Goal: Task Accomplishment & Management: Manage account settings

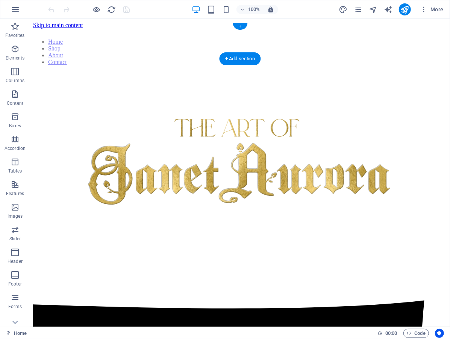
click at [84, 40] on nav "Home Shop About Contact" at bounding box center [240, 51] width 414 height 27
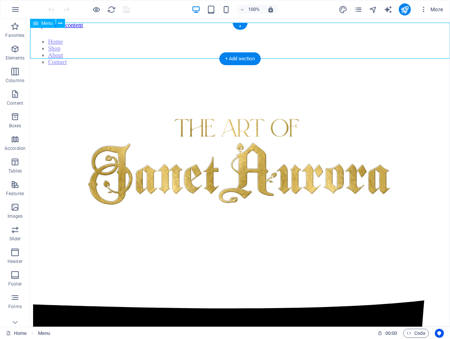
click at [35, 21] on icon at bounding box center [35, 23] width 5 height 9
click at [44, 21] on span "Menu" at bounding box center [46, 23] width 11 height 5
click at [59, 23] on icon at bounding box center [61, 24] width 4 height 8
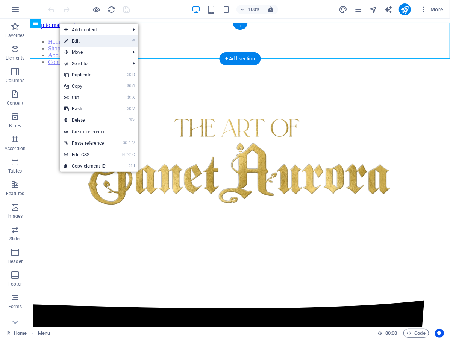
click at [72, 36] on link "⏎ Edit" at bounding box center [85, 40] width 50 height 11
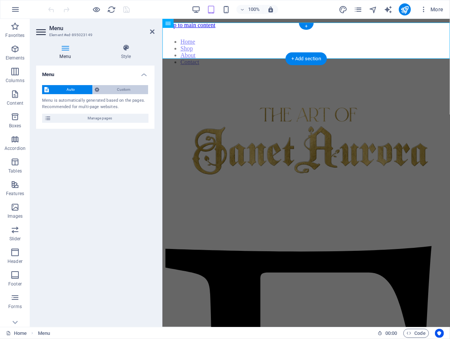
click at [121, 89] on span "Custom" at bounding box center [124, 89] width 44 height 9
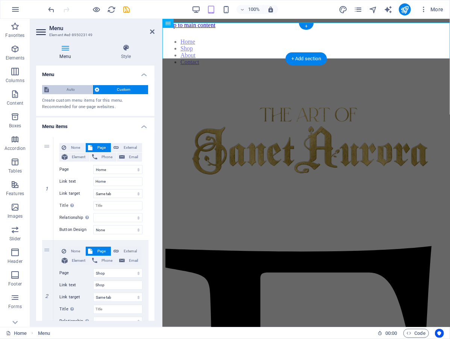
click at [82, 89] on span "Auto" at bounding box center [70, 89] width 39 height 9
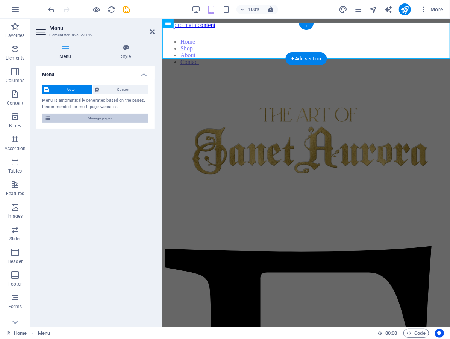
click at [92, 120] on span "Manage pages" at bounding box center [99, 118] width 93 height 9
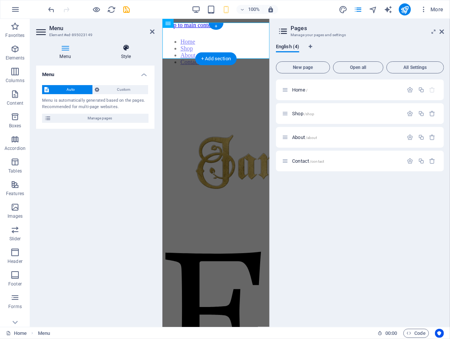
click at [122, 56] on h4 "Style" at bounding box center [125, 52] width 57 height 16
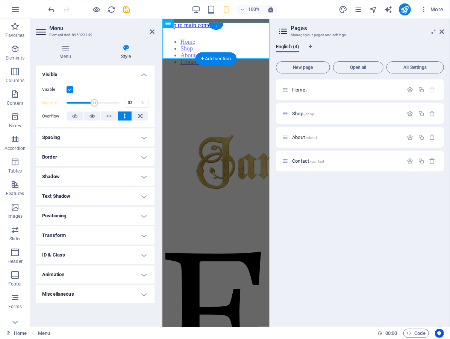
click at [106, 272] on h4 "Animation" at bounding box center [95, 274] width 118 height 18
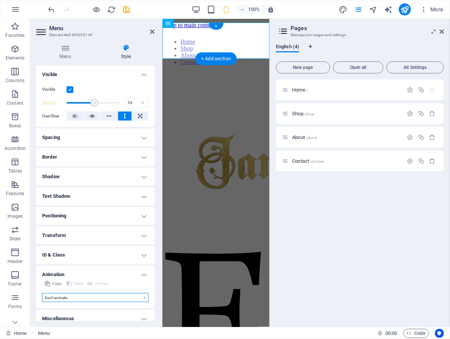
select select "slide"
select select "scroll"
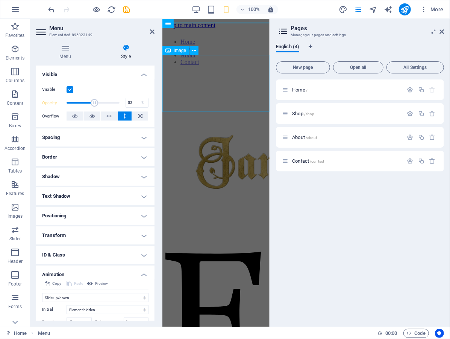
click at [197, 72] on figure at bounding box center [215, 154] width 101 height 175
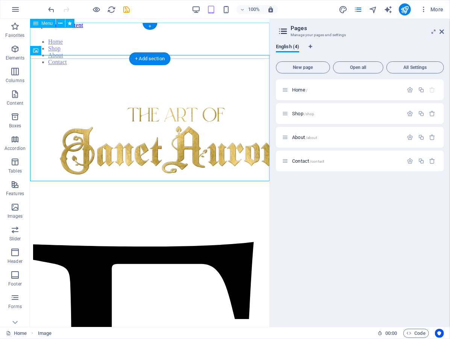
click at [187, 45] on nav "Home Shop About Contact" at bounding box center [150, 51] width 234 height 27
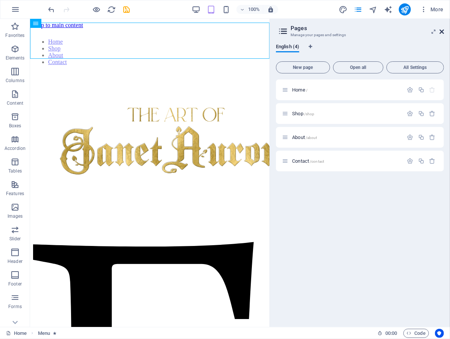
click at [440, 31] on icon at bounding box center [442, 32] width 5 height 6
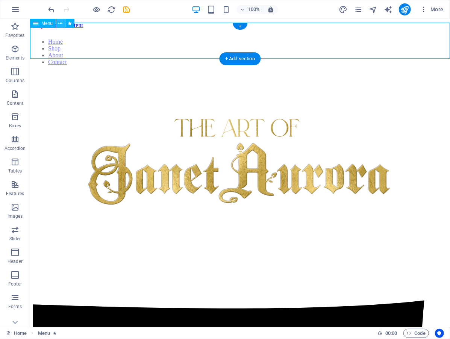
click at [60, 26] on icon at bounding box center [61, 24] width 4 height 8
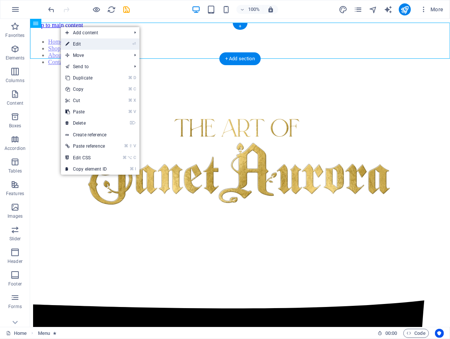
click at [74, 40] on link "⏎ Edit" at bounding box center [86, 43] width 50 height 11
select select "slide"
select select "s"
select select "scroll"
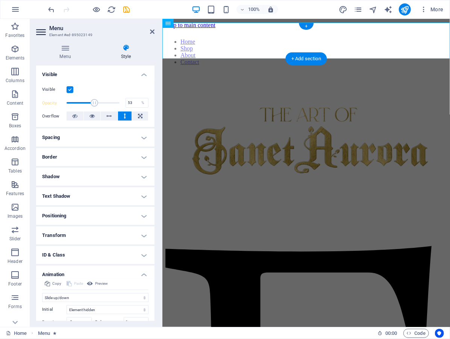
type input "52"
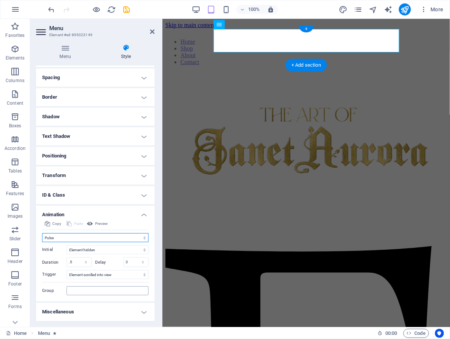
scroll to position [51, 0]
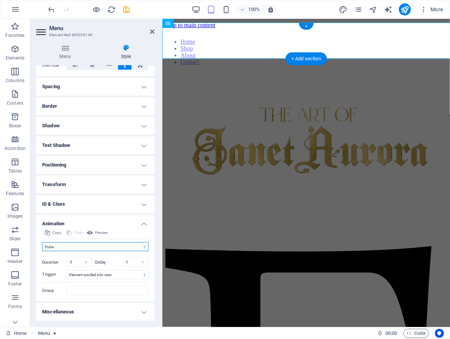
select select "none"
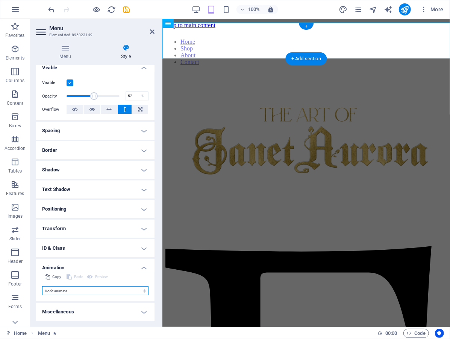
scroll to position [6, 0]
click at [100, 266] on h4 "Animation" at bounding box center [95, 266] width 118 height 14
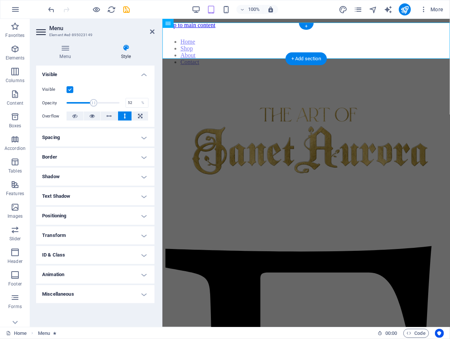
click at [100, 256] on h4 "ID & Class" at bounding box center [95, 255] width 118 height 18
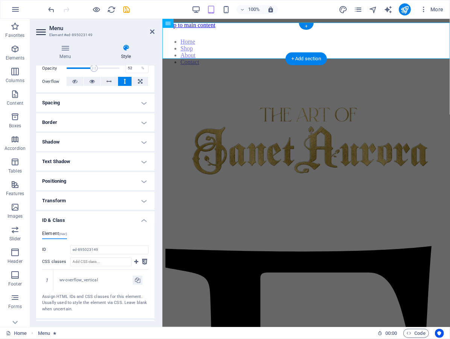
scroll to position [41, 0]
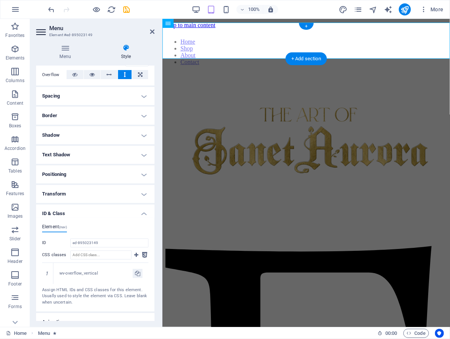
click at [111, 206] on h4 "ID & Class" at bounding box center [95, 211] width 118 height 14
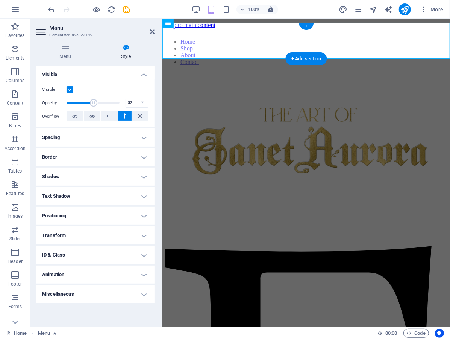
scroll to position [0, 0]
click at [91, 293] on h4 "Miscellaneous" at bounding box center [95, 294] width 118 height 18
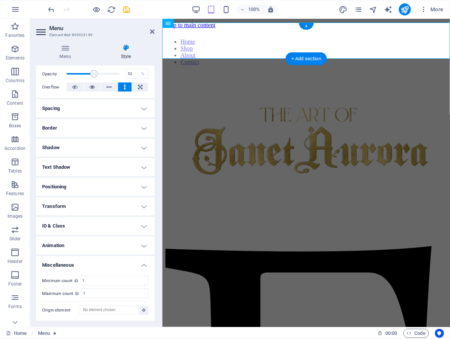
scroll to position [29, 0]
click at [109, 261] on h4 "Miscellaneous" at bounding box center [95, 263] width 118 height 14
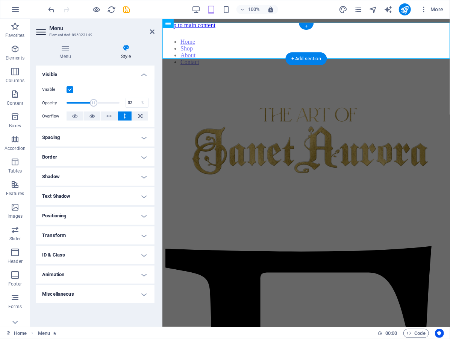
click at [101, 133] on h4 "Spacing" at bounding box center [95, 137] width 118 height 18
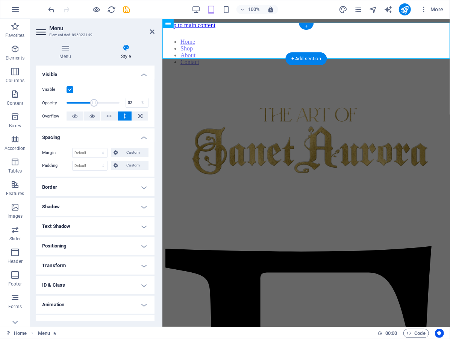
click at [101, 133] on h4 "Spacing" at bounding box center [95, 135] width 118 height 14
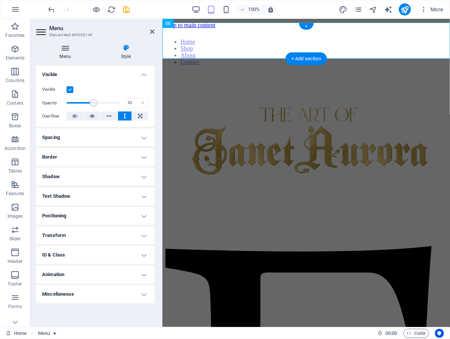
click at [71, 47] on icon at bounding box center [65, 48] width 58 height 8
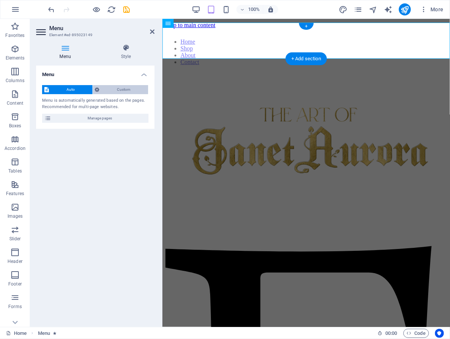
click at [109, 89] on span "Custom" at bounding box center [124, 89] width 44 height 9
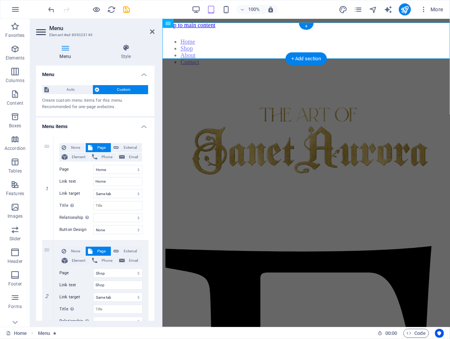
click at [74, 50] on icon at bounding box center [65, 48] width 58 height 8
click at [46, 35] on icon at bounding box center [41, 32] width 11 height 12
click at [41, 35] on icon at bounding box center [41, 32] width 11 height 12
click at [150, 31] on icon at bounding box center [152, 32] width 5 height 6
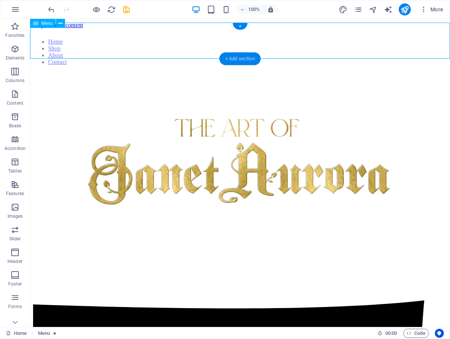
click at [235, 61] on div "+ Add section" at bounding box center [240, 58] width 42 height 13
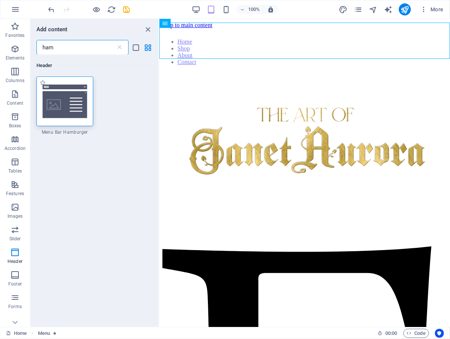
type input "ham"
click at [76, 114] on img at bounding box center [64, 101] width 53 height 35
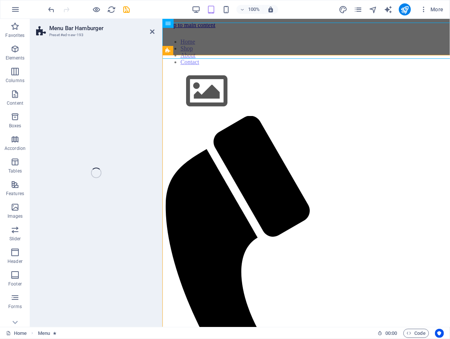
select select "rem"
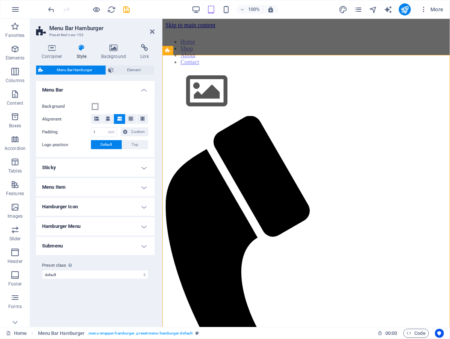
click at [71, 108] on label "Background" at bounding box center [66, 106] width 49 height 9
click at [91, 108] on button "Background" at bounding box center [95, 106] width 8 height 8
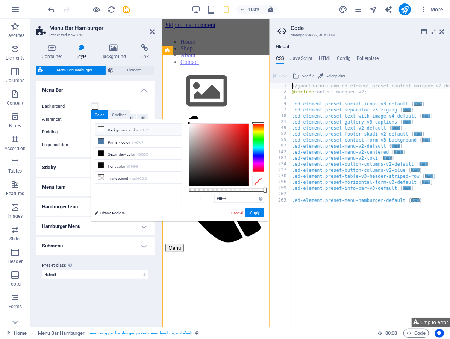
click at [59, 123] on label "Alignment" at bounding box center [66, 119] width 49 height 9
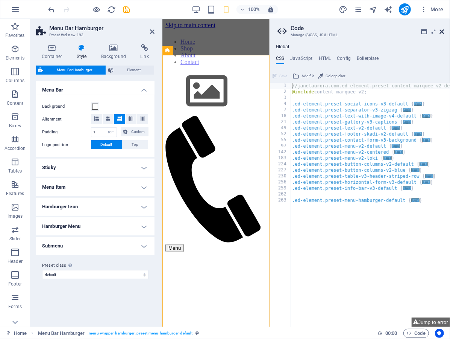
click at [441, 32] on icon at bounding box center [442, 32] width 5 height 6
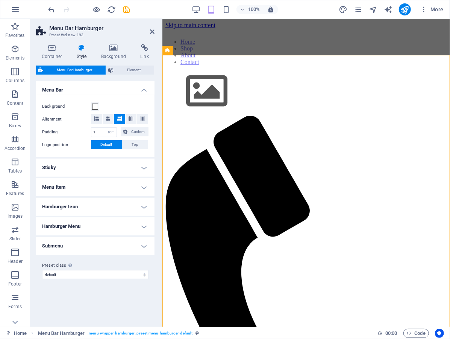
click at [78, 208] on h4 "Hamburger Icon" at bounding box center [95, 206] width 118 height 18
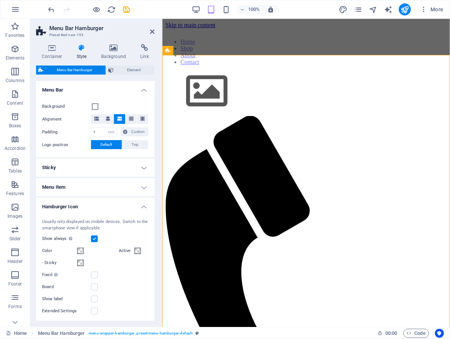
click at [96, 238] on label at bounding box center [94, 238] width 7 height 7
click at [0, 0] on input "Show always Shows the trigger for all viewports." at bounding box center [0, 0] width 0 height 0
click at [96, 238] on label at bounding box center [94, 238] width 7 height 7
click at [0, 0] on input "Show always Shows the trigger for all viewports." at bounding box center [0, 0] width 0 height 0
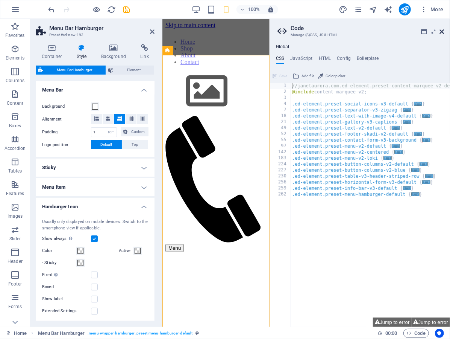
click at [443, 31] on icon at bounding box center [442, 32] width 5 height 6
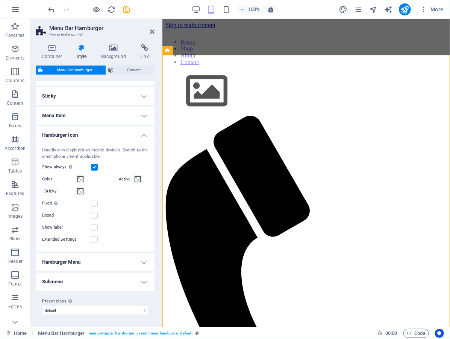
scroll to position [71, 0]
click at [97, 258] on h4 "Hamburger Menu" at bounding box center [95, 262] width 118 height 18
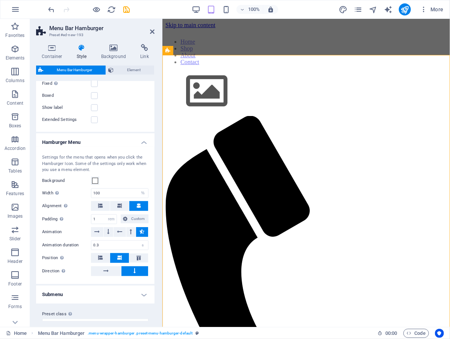
scroll to position [193, 0]
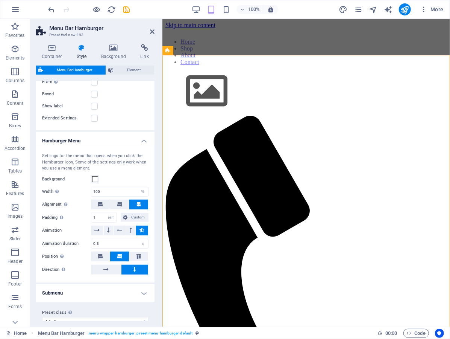
click at [94, 140] on h4 "Hamburger Menu" at bounding box center [95, 139] width 118 height 14
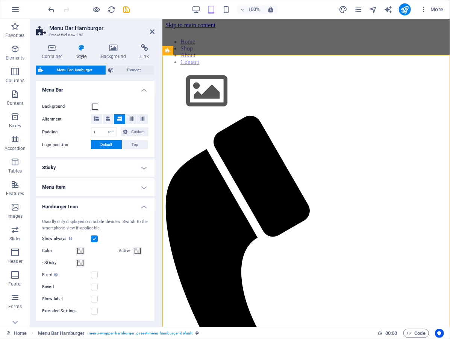
scroll to position [0, 0]
click at [87, 205] on h4 "Hamburger Icon" at bounding box center [95, 204] width 118 height 14
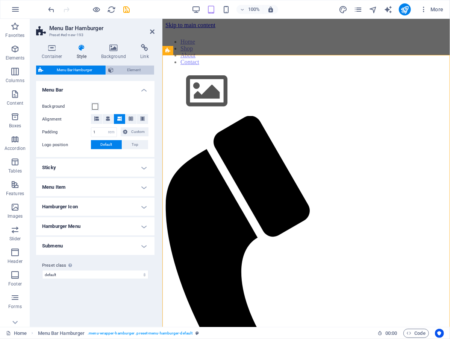
click at [121, 68] on span "Element" at bounding box center [134, 69] width 36 height 9
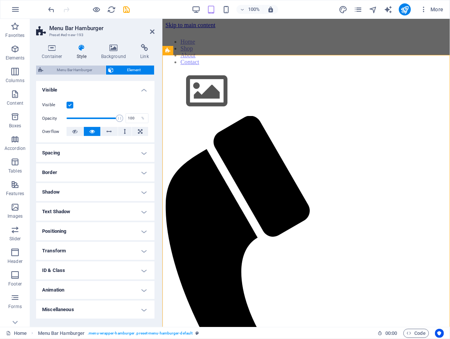
click at [59, 67] on span "Menu Bar Hamburger" at bounding box center [75, 69] width 58 height 9
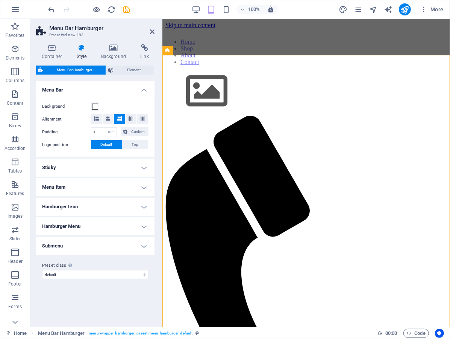
click at [84, 223] on h4 "Hamburger Menu" at bounding box center [95, 226] width 118 height 18
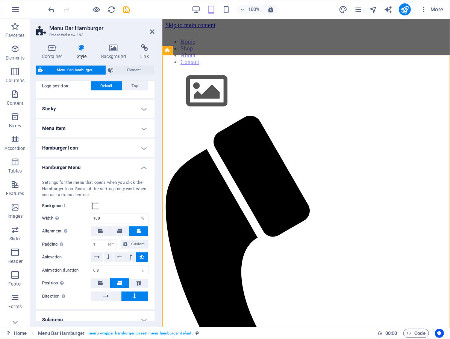
scroll to position [50, 0]
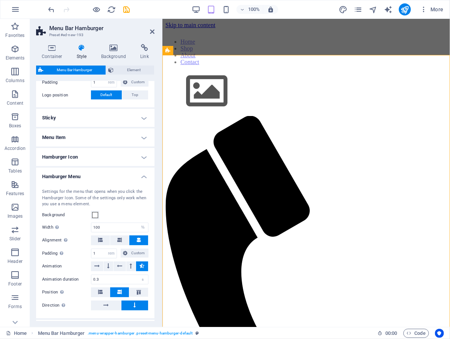
click at [88, 175] on h4 "Hamburger Menu" at bounding box center [95, 174] width 118 height 14
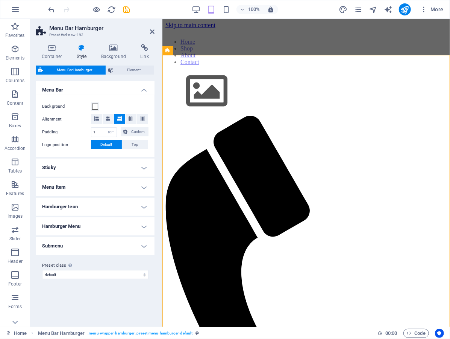
scroll to position [0, 0]
click at [89, 243] on h4 "Submenu" at bounding box center [95, 246] width 118 height 18
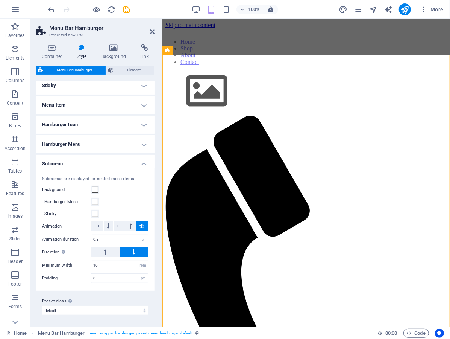
scroll to position [82, 0]
click at [102, 163] on h4 "Submenu" at bounding box center [95, 162] width 118 height 14
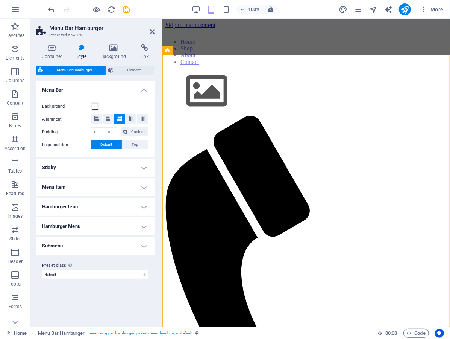
scroll to position [0, 0]
click at [58, 49] on icon at bounding box center [52, 48] width 32 height 8
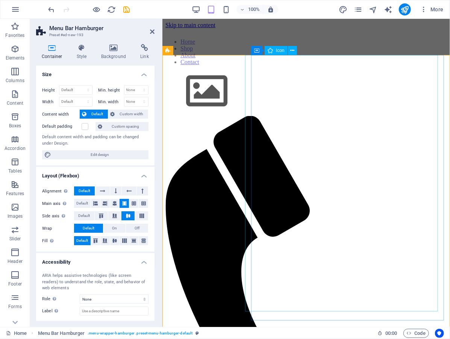
click at [271, 162] on figure at bounding box center [303, 298] width 276 height 367
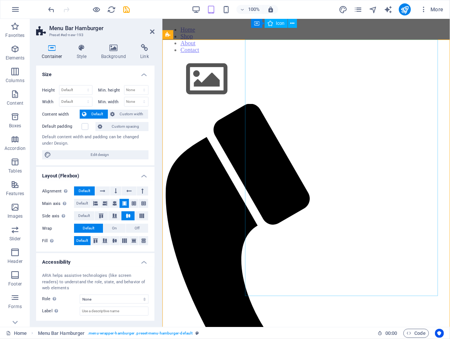
scroll to position [12, 0]
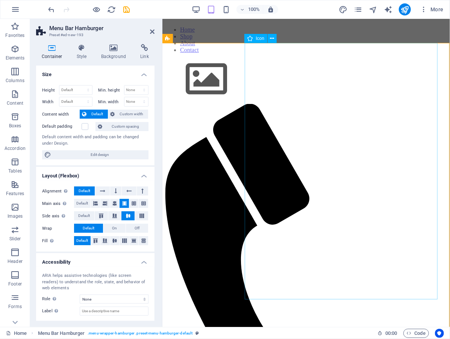
click at [294, 103] on figure at bounding box center [303, 286] width 276 height 367
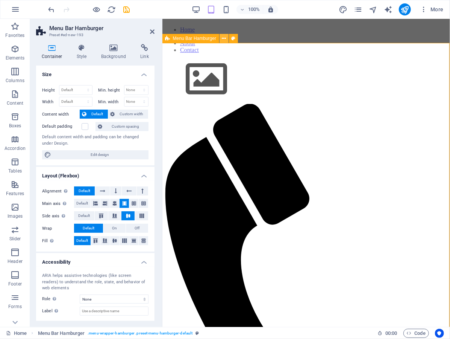
click at [221, 39] on button at bounding box center [224, 38] width 9 height 9
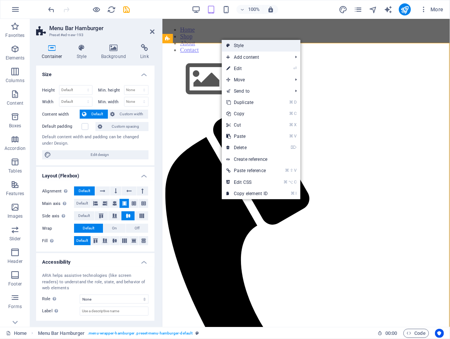
click at [247, 47] on link "Style" at bounding box center [261, 45] width 79 height 11
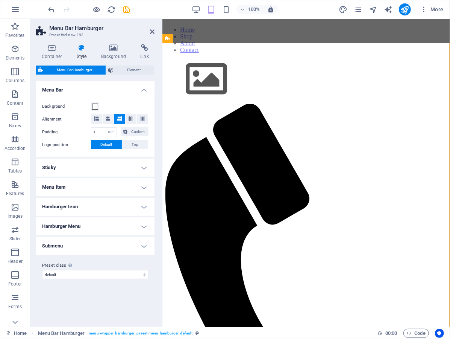
click at [112, 187] on h4 "Menu Item" at bounding box center [95, 187] width 118 height 18
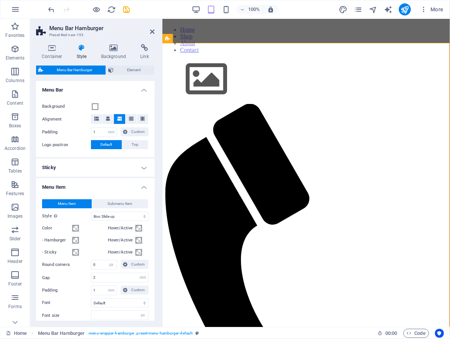
click at [112, 187] on h4 "Menu Item" at bounding box center [95, 185] width 118 height 14
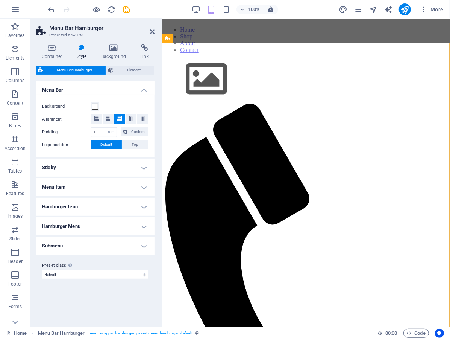
click at [109, 201] on h4 "Hamburger Icon" at bounding box center [95, 206] width 118 height 18
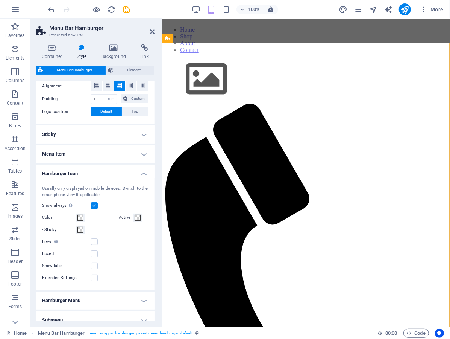
scroll to position [46, 0]
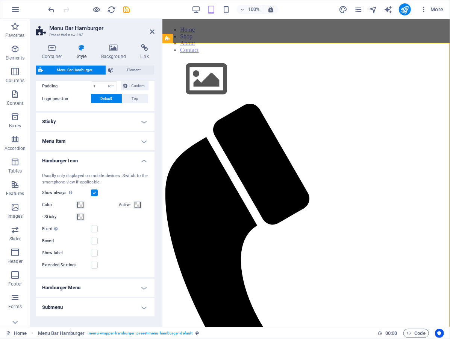
click at [99, 282] on h4 "Hamburger Menu" at bounding box center [95, 287] width 118 height 18
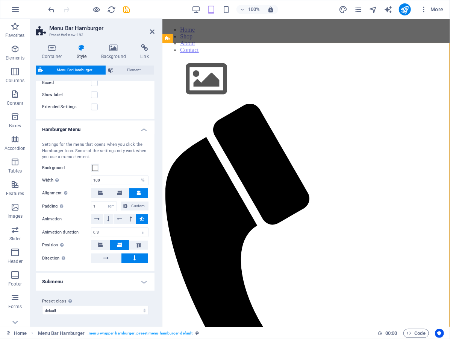
scroll to position [203, 0]
click at [94, 169] on span at bounding box center [95, 168] width 6 height 6
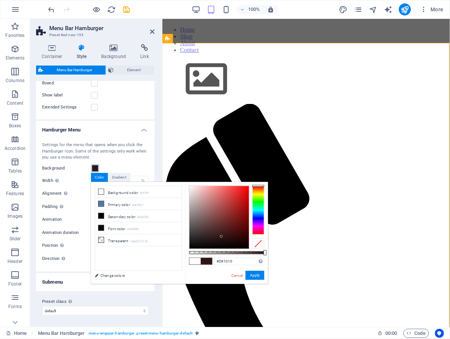
click at [225, 238] on div at bounding box center [219, 217] width 59 height 62
click at [248, 276] on button "Apply" at bounding box center [255, 274] width 19 height 9
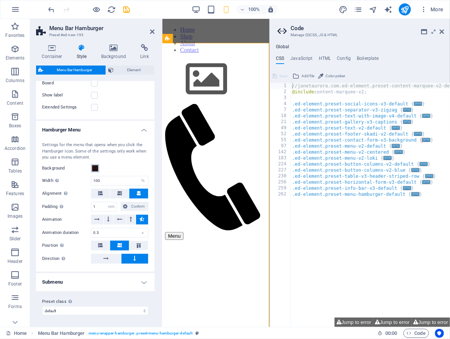
click at [94, 166] on span at bounding box center [95, 168] width 6 height 6
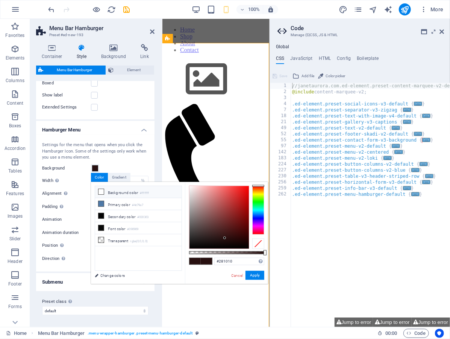
click at [102, 191] on icon at bounding box center [101, 191] width 5 height 5
type input "#ffffff"
click at [94, 142] on div "Settings for the menu that opens when you click the Hamburger Icon. Some of the…" at bounding box center [95, 151] width 106 height 19
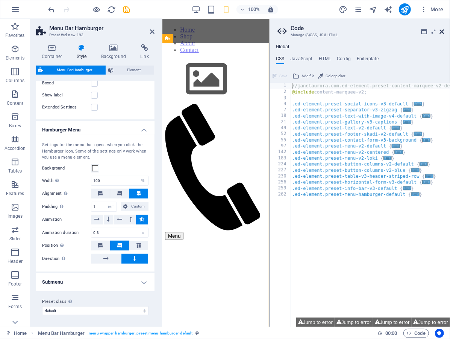
click at [442, 31] on icon at bounding box center [442, 32] width 5 height 6
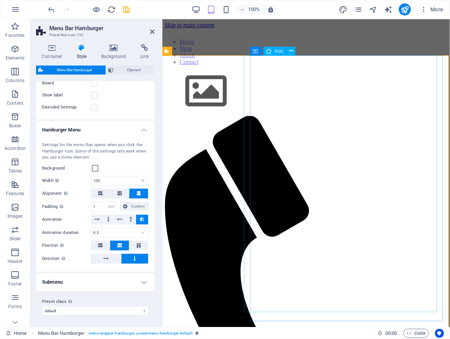
scroll to position [0, 1]
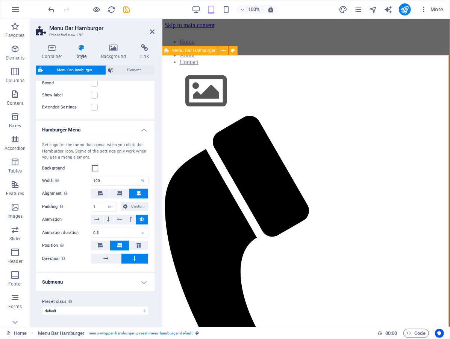
click at [184, 51] on span "Menu Bar Hamburger" at bounding box center [193, 50] width 43 height 5
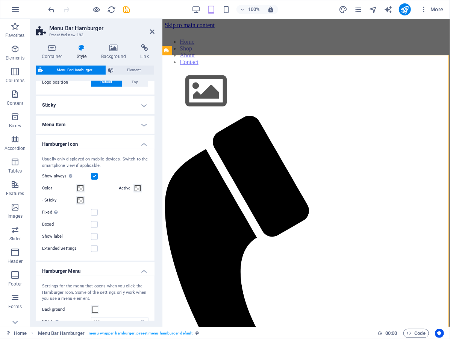
scroll to position [60, 0]
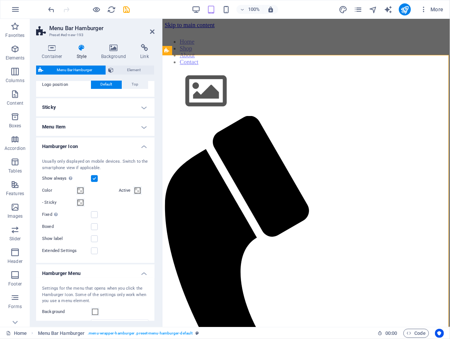
click at [138, 142] on h4 "Hamburger Icon" at bounding box center [95, 144] width 118 height 14
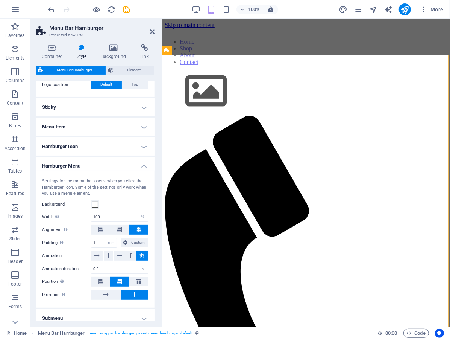
click at [143, 163] on h4 "Hamburger Menu" at bounding box center [95, 164] width 118 height 14
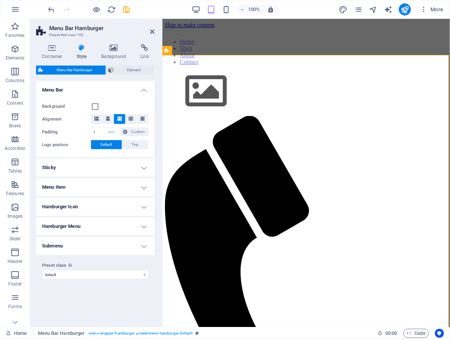
click at [143, 167] on h4 "Sticky" at bounding box center [95, 167] width 118 height 18
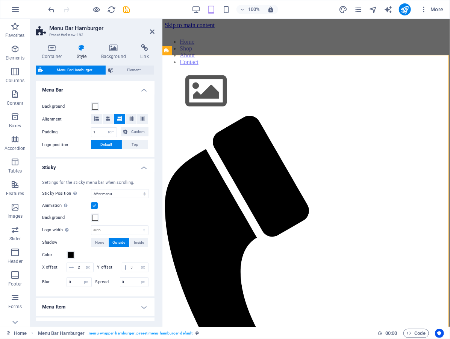
click at [141, 166] on h4 "Sticky" at bounding box center [95, 165] width 118 height 14
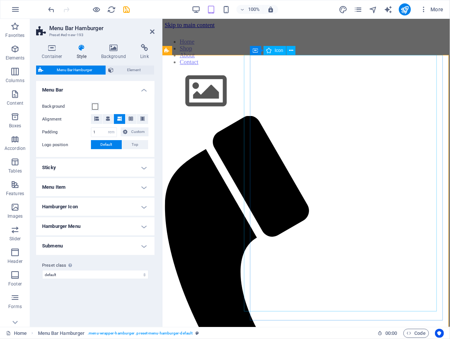
click at [259, 153] on figure at bounding box center [302, 298] width 276 height 367
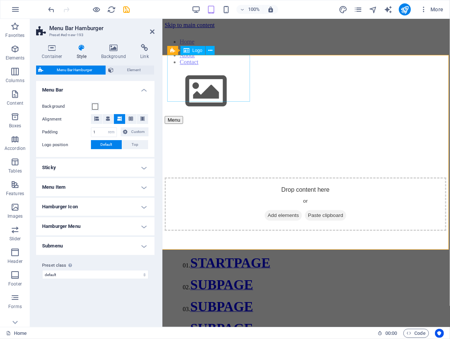
click at [225, 88] on div at bounding box center [305, 91] width 282 height 48
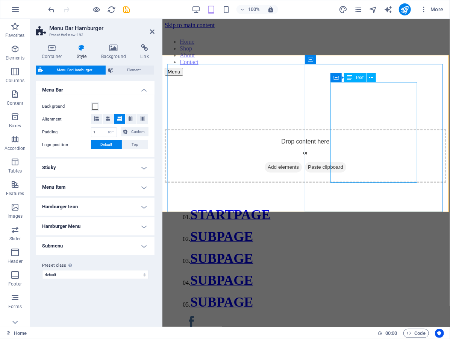
click at [357, 206] on div "01. STARTPAGE 02. SUBPAGE 03. SUBPAGE 04. SUBPAGE 05. SUBPAGE" at bounding box center [305, 257] width 246 height 103
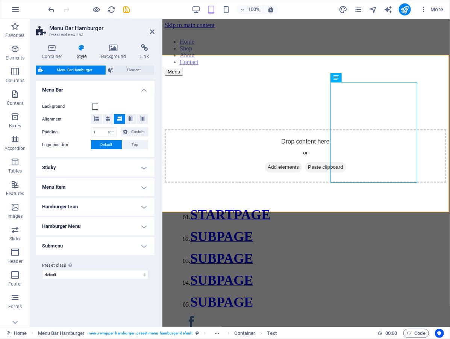
click at [120, 201] on h4 "Hamburger Icon" at bounding box center [95, 206] width 118 height 18
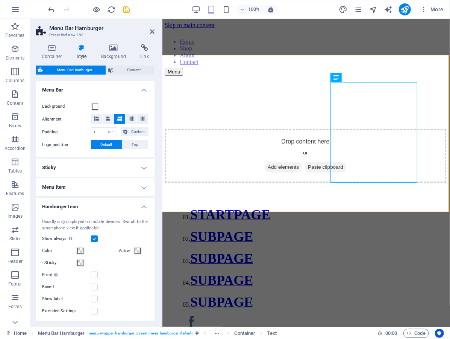
click at [95, 238] on label at bounding box center [94, 238] width 7 height 7
click at [0, 0] on input "Show always Shows the trigger for all viewports." at bounding box center [0, 0] width 0 height 0
click at [95, 238] on label at bounding box center [94, 238] width 7 height 7
click at [0, 0] on input "Show always Shows the trigger for all viewports." at bounding box center [0, 0] width 0 height 0
click at [95, 238] on label at bounding box center [94, 238] width 7 height 7
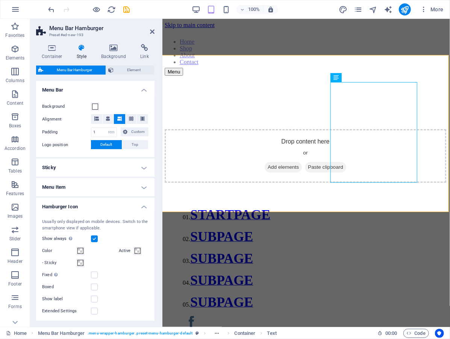
click at [0, 0] on input "Show always Shows the trigger for all viewports." at bounding box center [0, 0] width 0 height 0
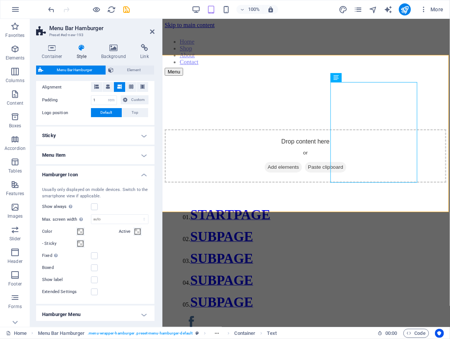
scroll to position [52, 0]
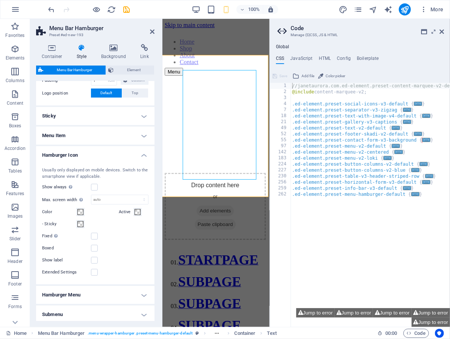
click at [111, 153] on h4 "Hamburger Icon" at bounding box center [95, 153] width 118 height 14
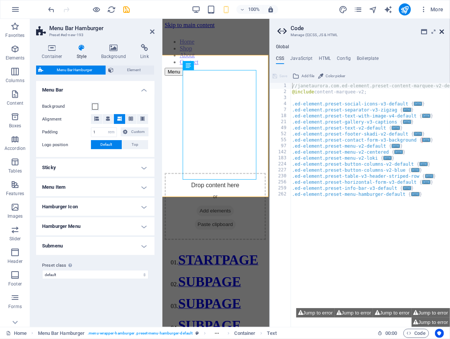
click at [443, 31] on icon at bounding box center [442, 32] width 5 height 6
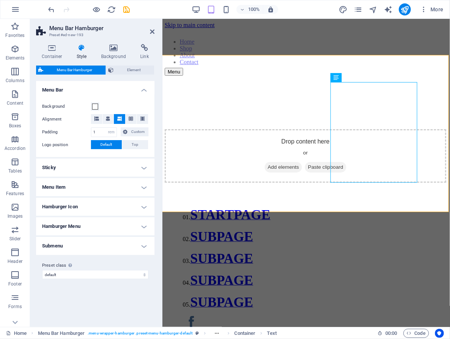
click at [84, 208] on h4 "Hamburger Icon" at bounding box center [95, 206] width 118 height 18
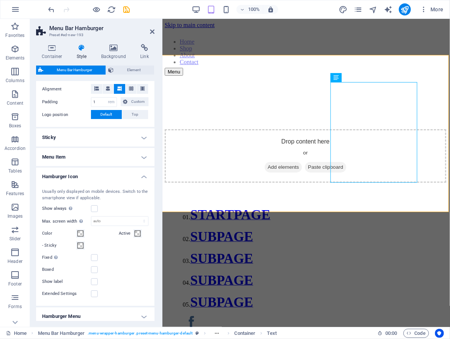
scroll to position [35, 0]
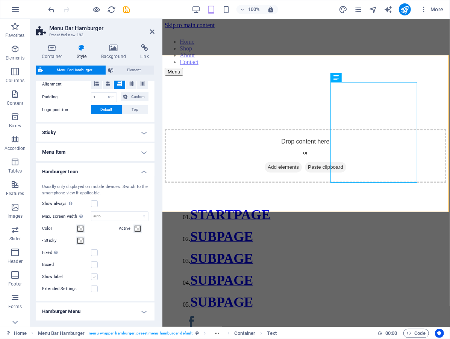
click at [94, 276] on label at bounding box center [94, 276] width 7 height 7
click at [0, 0] on input "Show label" at bounding box center [0, 0] width 0 height 0
click at [94, 276] on label at bounding box center [94, 276] width 7 height 7
click at [0, 0] on input "Show label" at bounding box center [0, 0] width 0 height 0
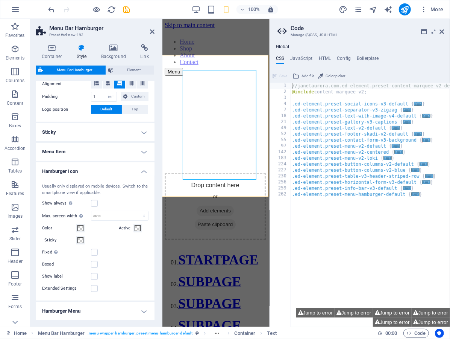
click at [101, 174] on h4 "Hamburger Icon" at bounding box center [95, 169] width 118 height 14
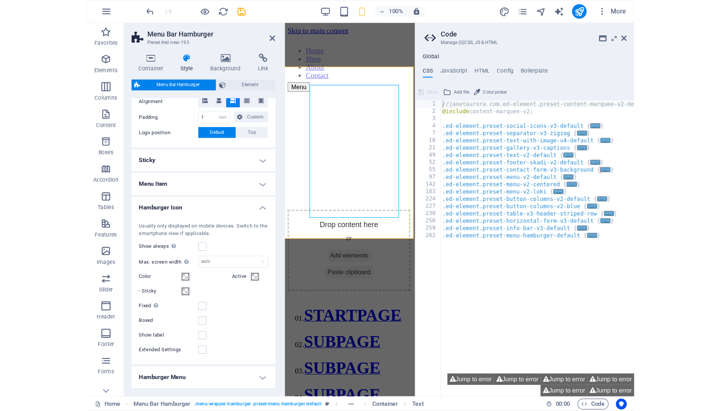
scroll to position [0, 0]
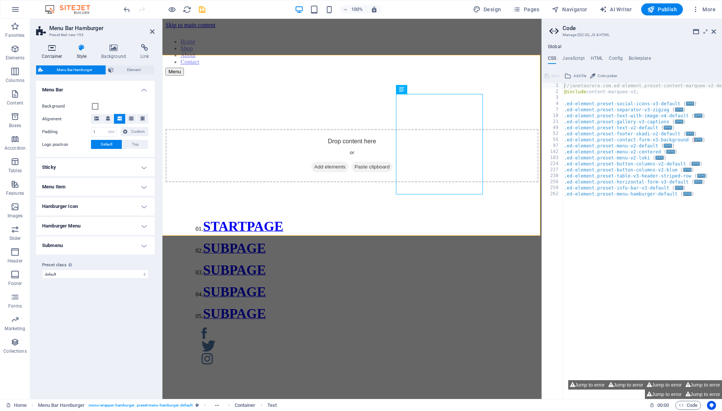
click at [56, 49] on icon at bounding box center [52, 48] width 32 height 8
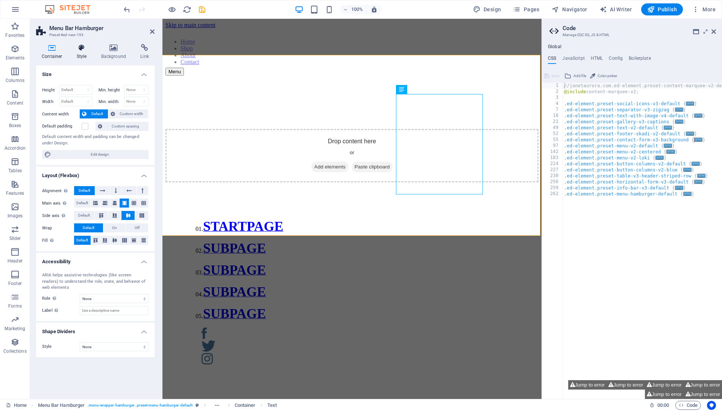
click at [84, 53] on h4 "Style" at bounding box center [83, 52] width 24 height 16
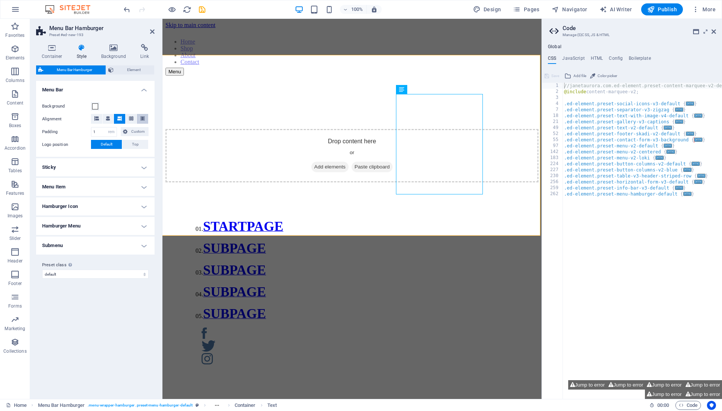
click at [144, 119] on icon at bounding box center [142, 118] width 5 height 5
click at [133, 118] on icon at bounding box center [131, 118] width 5 height 5
click at [110, 117] on button at bounding box center [108, 119] width 11 height 10
click at [352, 162] on span "Paste clipboard" at bounding box center [372, 167] width 41 height 11
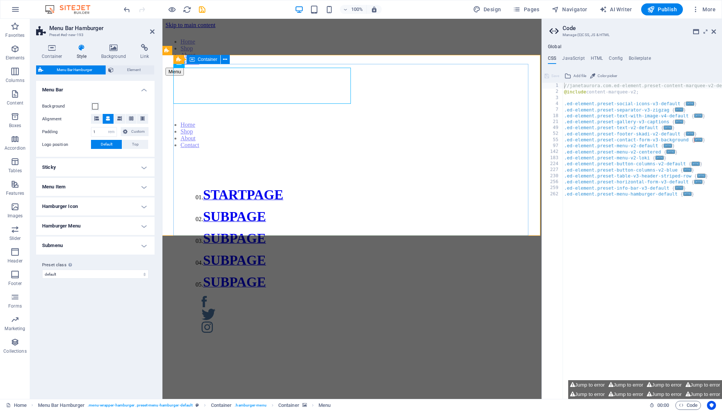
click at [285, 132] on div "Home Shop About Contact 01. STARTPAGE 02. SUBPAGE 03. SUBPAGE 04. SUBPAGE 05. S…" at bounding box center [351, 220] width 373 height 289
click at [277, 121] on nav "Home Shop About Contact" at bounding box center [351, 134] width 373 height 27
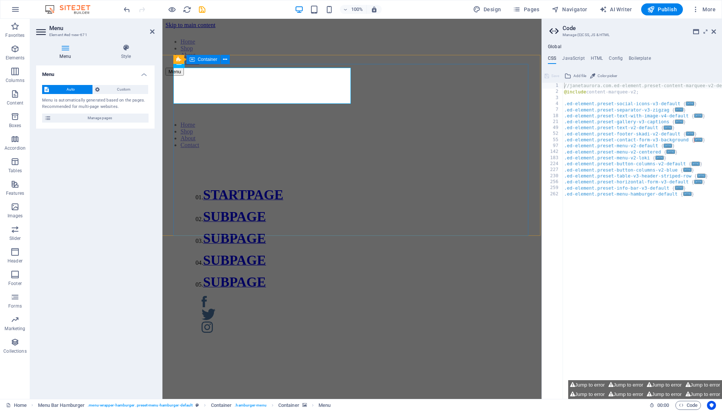
click at [272, 144] on div "Home Shop About Contact 01. STARTPAGE 02. SUBPAGE 03. SUBPAGE 04. SUBPAGE 05. S…" at bounding box center [351, 220] width 373 height 289
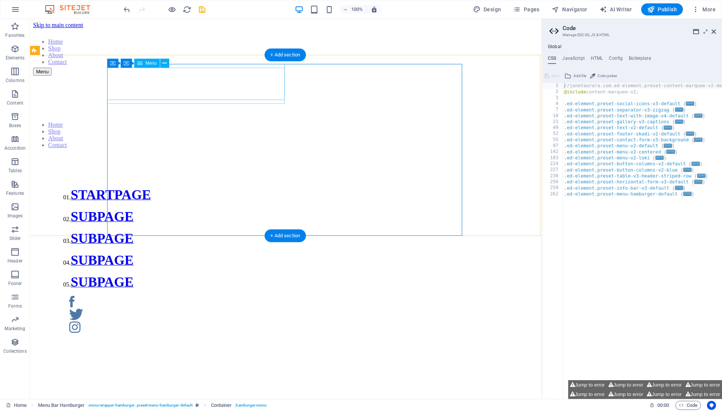
click at [182, 121] on nav "Home Shop About Contact" at bounding box center [286, 134] width 506 height 27
click at [194, 144] on div "Home Shop About Contact 01. STARTPAGE 02. SUBPAGE 03. SUBPAGE 04. SUBPAGE 05. S…" at bounding box center [286, 220] width 506 height 289
click at [324, 56] on icon at bounding box center [323, 60] width 4 height 8
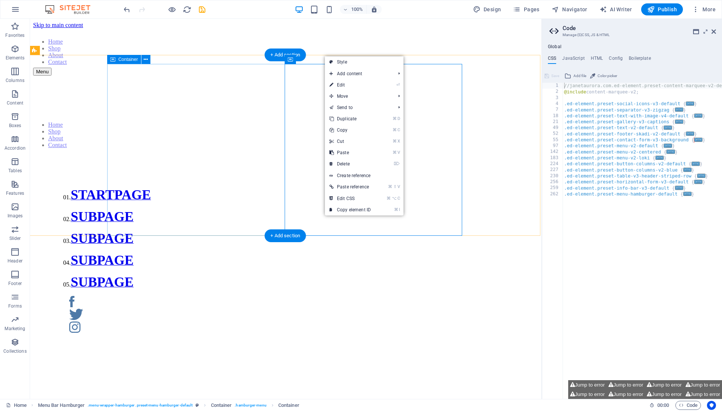
click at [252, 155] on div "Home Shop About Contact 01. STARTPAGE 02. SUBPAGE 03. SUBPAGE 04. SUBPAGE 05. S…" at bounding box center [286, 220] width 506 height 289
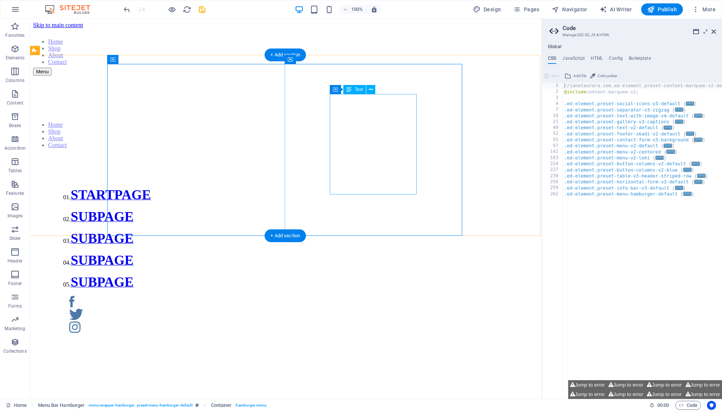
click at [345, 187] on div "01. STARTPAGE 02. SUBPAGE 03. SUBPAGE 04. SUBPAGE 05. SUBPAGE" at bounding box center [285, 238] width 445 height 103
click at [369, 90] on icon at bounding box center [371, 90] width 4 height 8
click at [334, 90] on icon at bounding box center [335, 89] width 5 height 9
click at [308, 151] on div "01. STARTPAGE 02. SUBPAGE 03. SUBPAGE 04. SUBPAGE 05. SUBPAGE" at bounding box center [286, 258] width 506 height 214
click at [201, 157] on div "Home Shop About Contact 01. STARTPAGE 02. SUBPAGE 03. SUBPAGE 04. SUBPAGE 05. S…" at bounding box center [286, 220] width 506 height 289
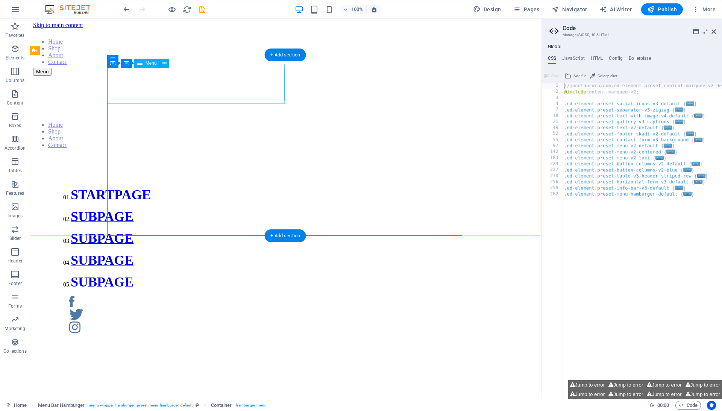
click at [218, 121] on nav "Home Shop About Contact" at bounding box center [286, 134] width 506 height 27
click at [210, 121] on nav "Home Shop About Contact" at bounding box center [286, 134] width 506 height 27
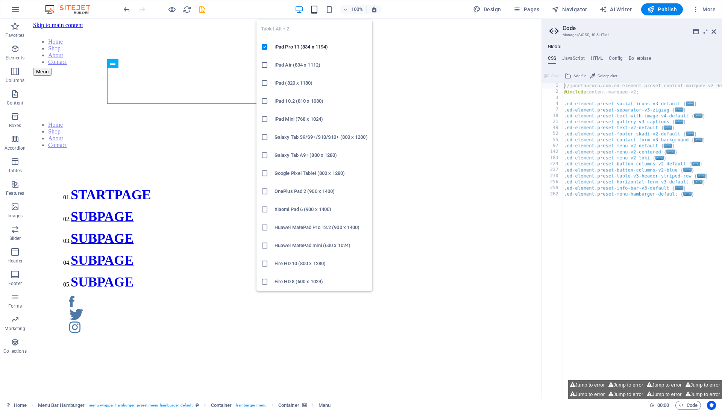
click at [312, 9] on icon "button" at bounding box center [314, 9] width 9 height 9
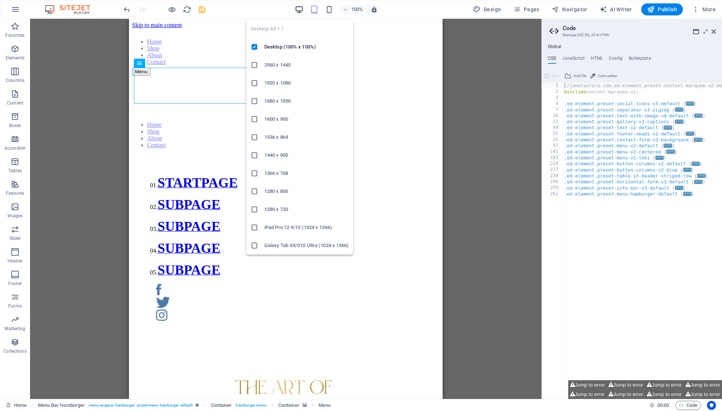
click at [301, 8] on icon "button" at bounding box center [299, 9] width 9 height 9
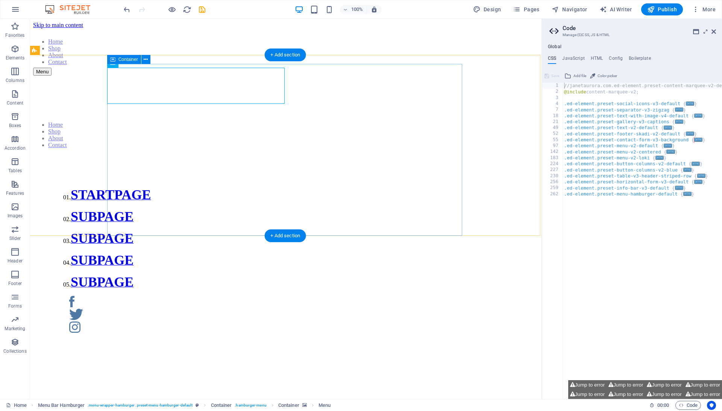
click at [185, 120] on div "Home Shop About Contact 01. STARTPAGE 02. SUBPAGE 03. SUBPAGE 04. SUBPAGE 05. S…" at bounding box center [286, 220] width 506 height 289
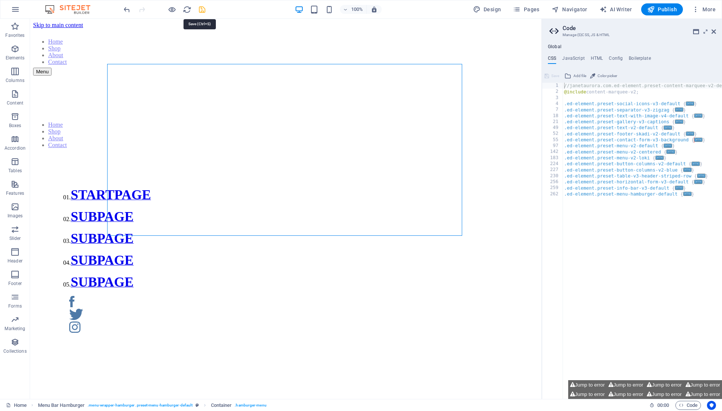
click at [200, 11] on icon "save" at bounding box center [202, 9] width 9 height 9
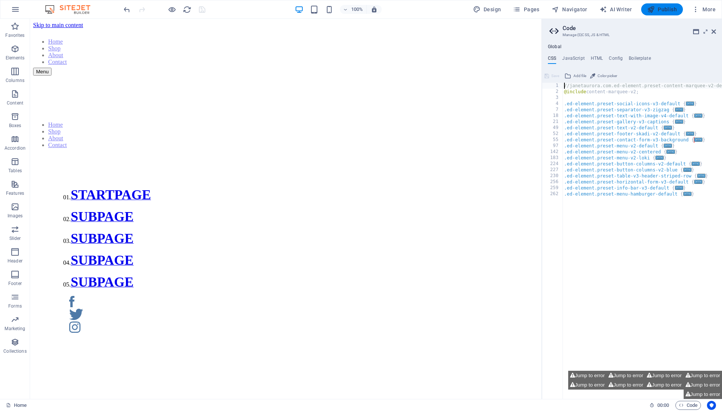
click at [450, 12] on span "Publish" at bounding box center [662, 10] width 30 height 8
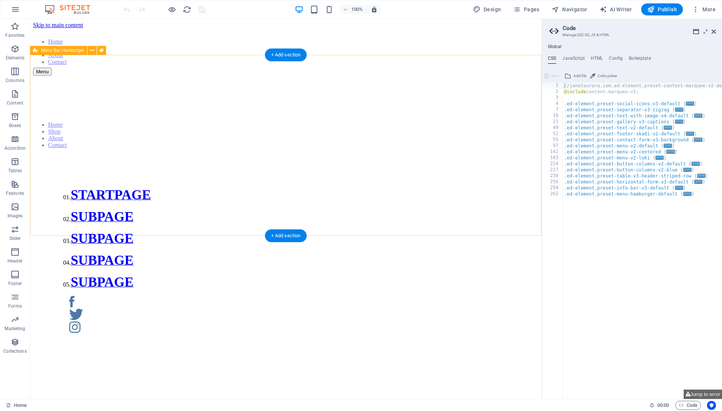
click at [48, 84] on div "Menu Home Shop About Contact 01. STARTPAGE 02. SUBPAGE 03. SUBPAGE 04. SUBPAGE …" at bounding box center [286, 216] width 506 height 297
click at [91, 55] on button at bounding box center [92, 50] width 9 height 9
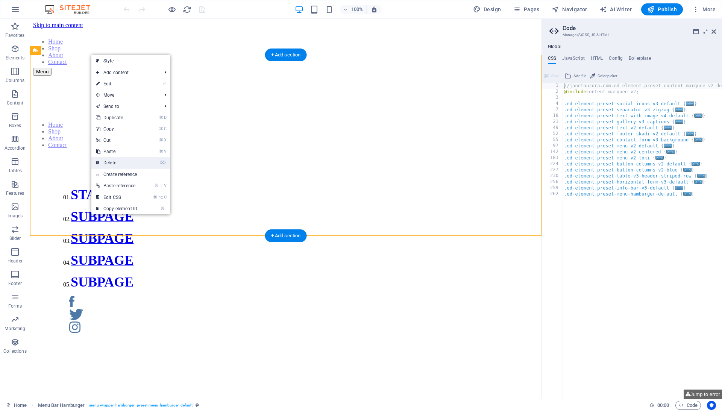
click at [118, 163] on link "⌦ Delete" at bounding box center [116, 162] width 50 height 11
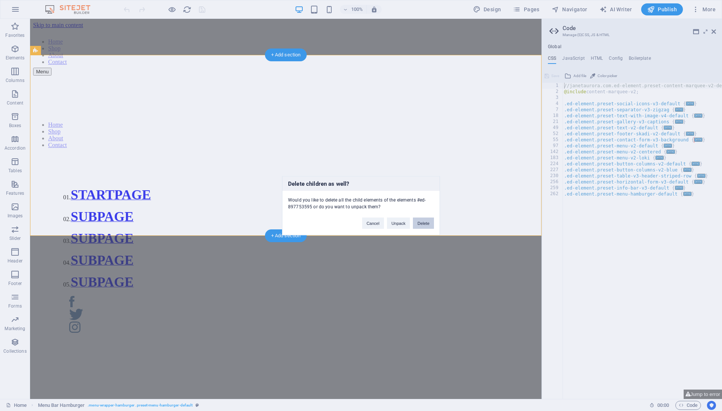
click at [422, 225] on button "Delete" at bounding box center [423, 222] width 21 height 11
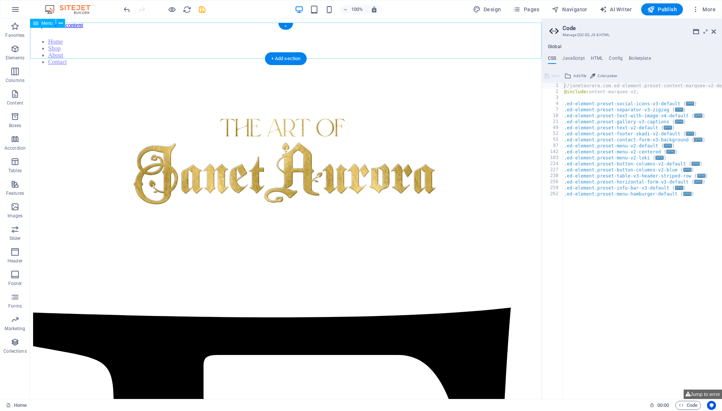
click at [284, 27] on div "+" at bounding box center [285, 26] width 15 height 7
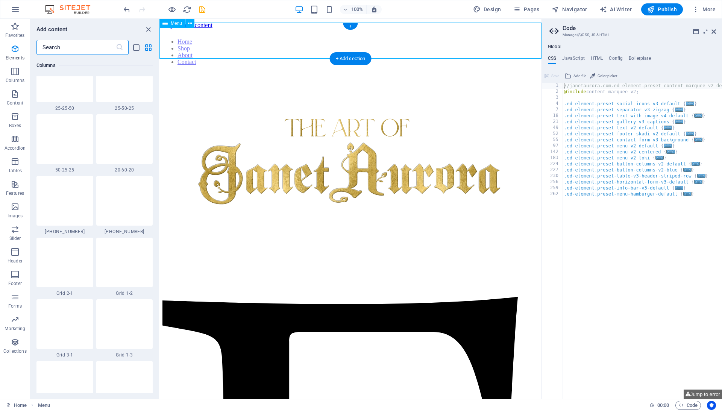
scroll to position [1316, 0]
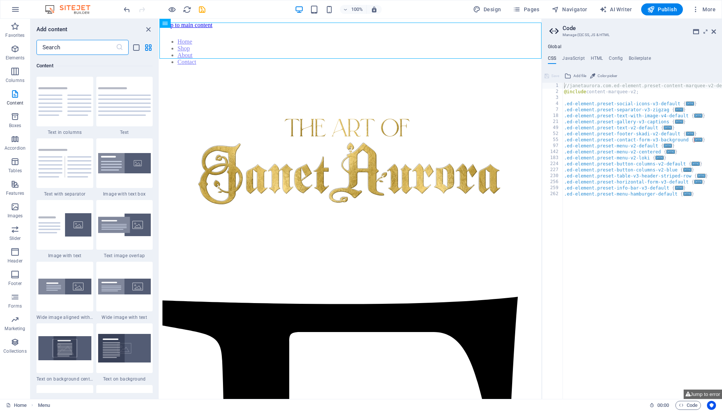
click at [95, 47] on input "text" at bounding box center [75, 47] width 79 height 15
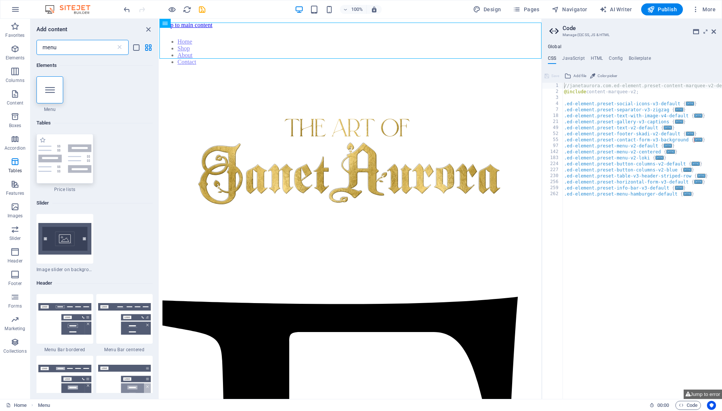
scroll to position [0, 0]
type input "menu"
click at [56, 89] on div at bounding box center [49, 89] width 27 height 27
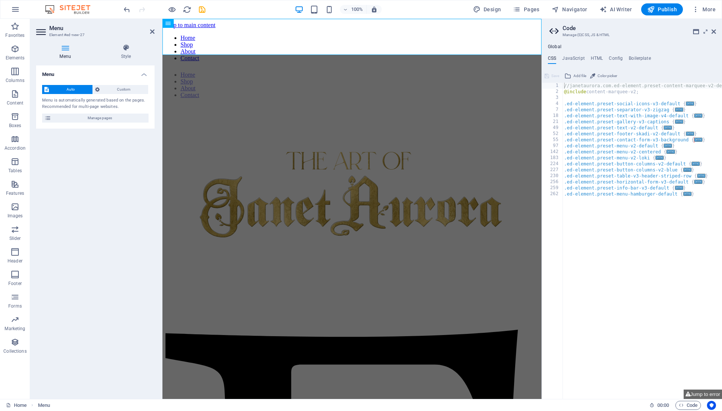
click at [56, 89] on span "Auto" at bounding box center [70, 89] width 39 height 9
click at [191, 23] on icon at bounding box center [192, 24] width 4 height 8
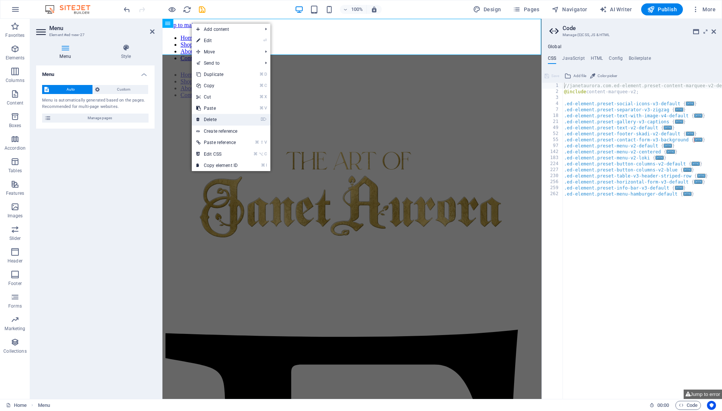
click at [216, 122] on link "⌦ Delete" at bounding box center [217, 119] width 50 height 11
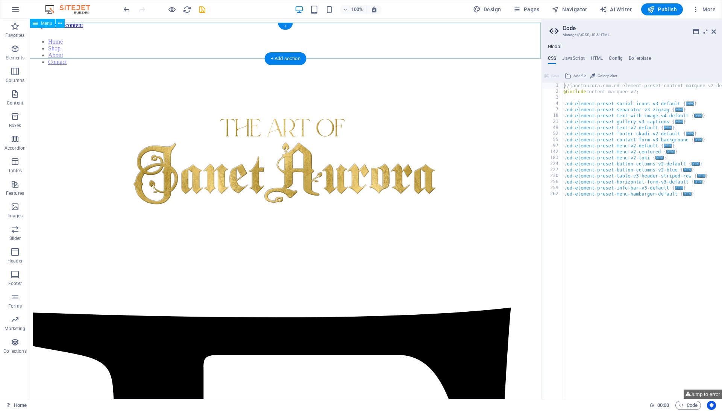
click at [289, 29] on div "+" at bounding box center [285, 26] width 15 height 7
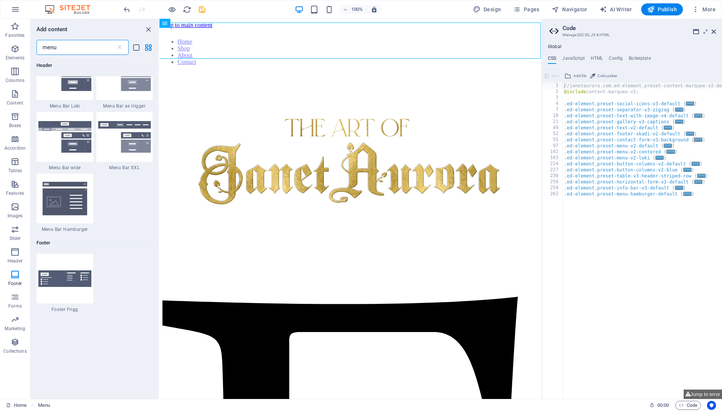
scroll to position [362, 0]
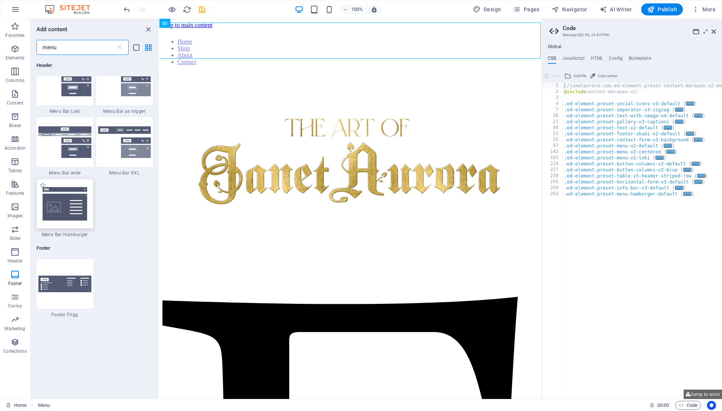
click at [69, 203] on img at bounding box center [64, 203] width 53 height 35
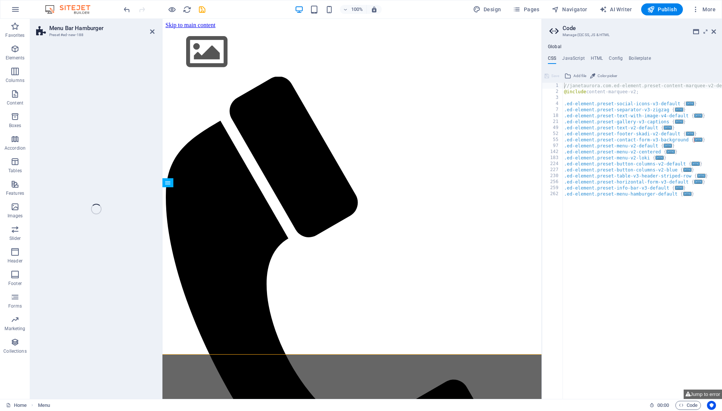
click at [69, 203] on div "Menu Bar Hamburger Preset #ed-new-188 Drag here to replace the existing content…" at bounding box center [286, 209] width 512 height 380
select select "rem"
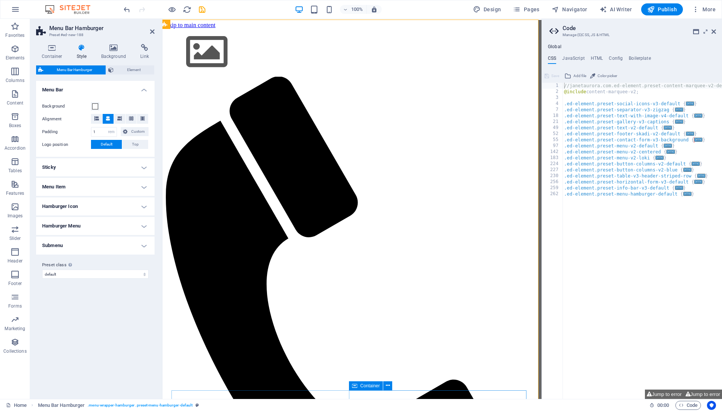
scroll to position [0, 3]
click at [203, 8] on icon "save" at bounding box center [202, 9] width 9 height 9
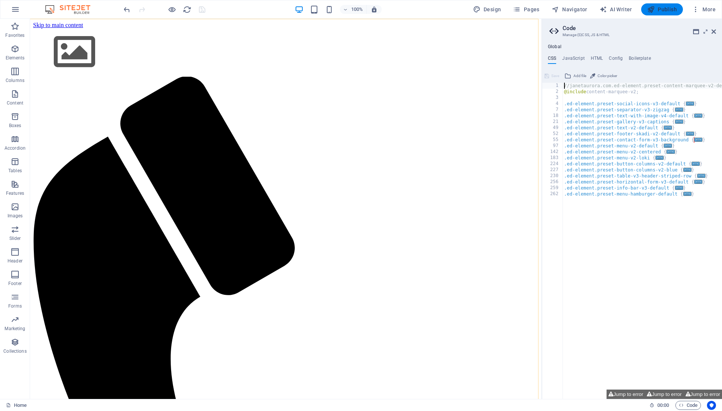
click at [654, 11] on icon "button" at bounding box center [651, 10] width 8 height 8
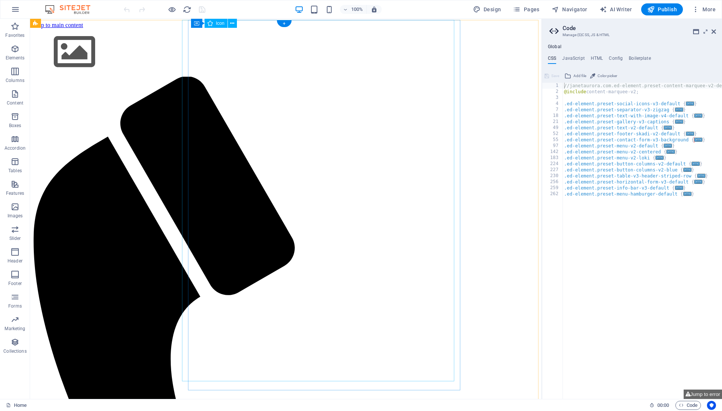
scroll to position [0, 3]
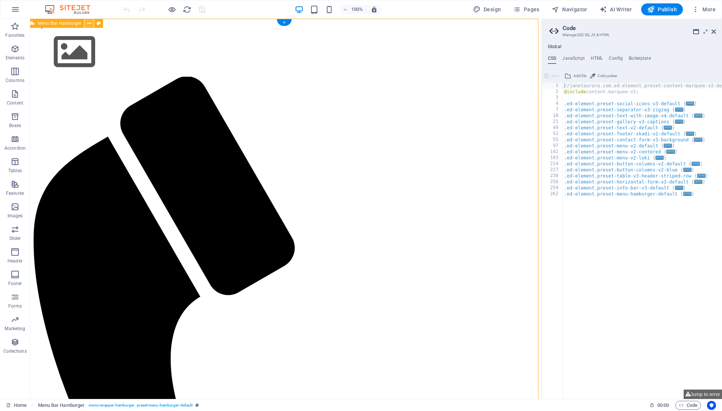
click at [89, 24] on icon at bounding box center [89, 24] width 4 height 8
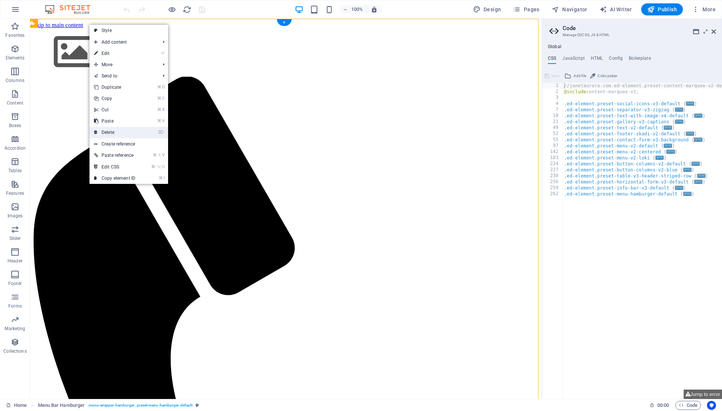
click at [124, 137] on link "⌦ Delete" at bounding box center [115, 132] width 50 height 11
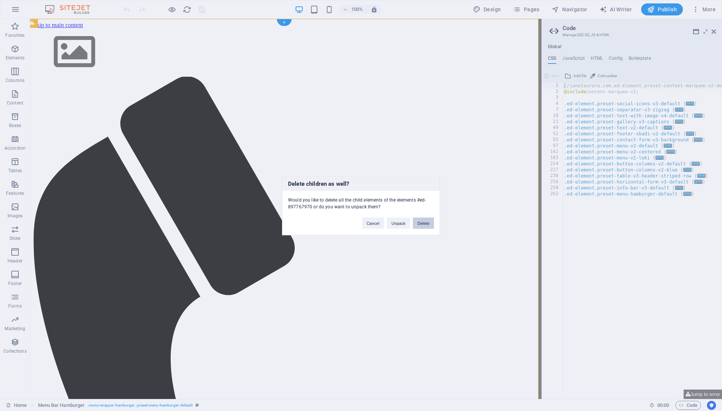
click at [424, 223] on button "Delete" at bounding box center [423, 222] width 21 height 11
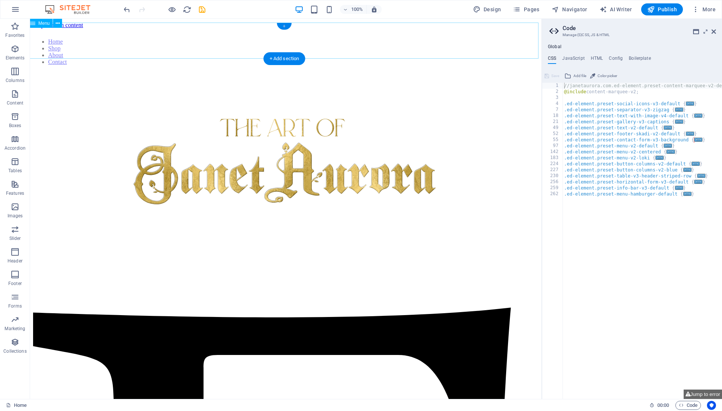
click at [284, 23] on div "+" at bounding box center [284, 26] width 15 height 7
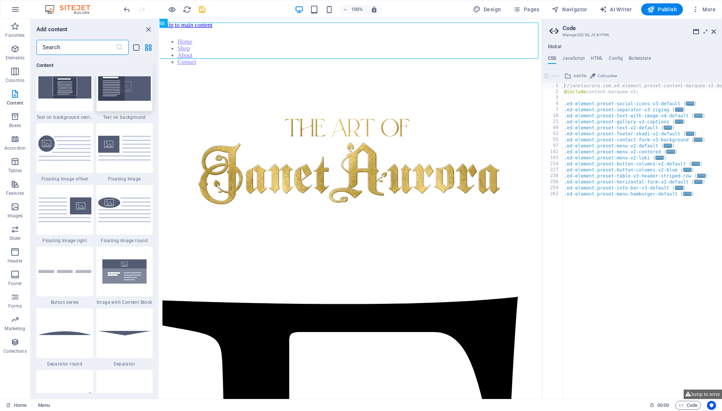
scroll to position [1579, 0]
click at [68, 268] on div at bounding box center [64, 271] width 57 height 50
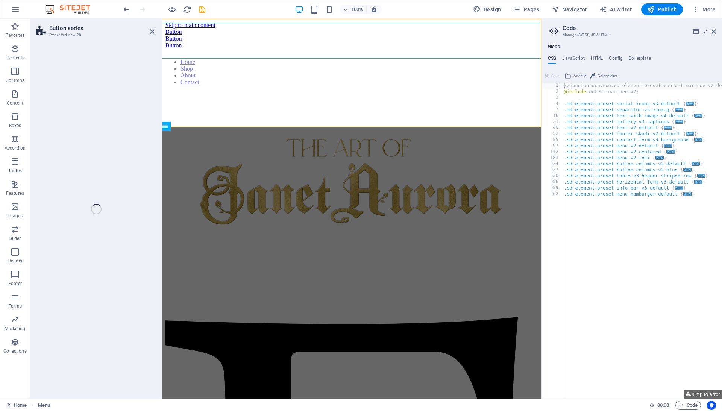
select select "rem"
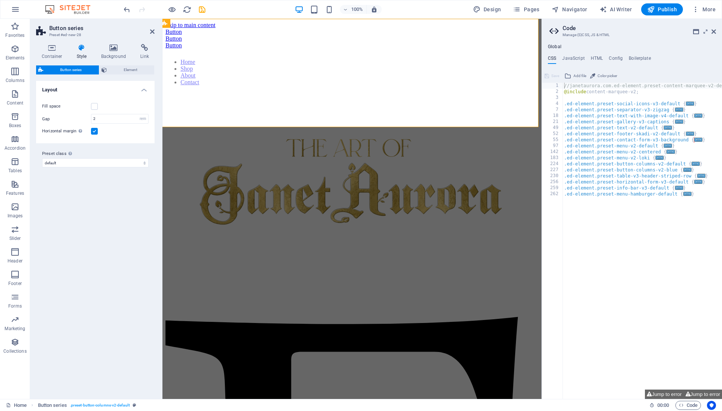
click at [94, 131] on label at bounding box center [94, 131] width 7 height 7
click at [0, 0] on input "Horizontal margin Only if the containers "Content width" is not set to "Default"" at bounding box center [0, 0] width 0 height 0
click at [94, 131] on label at bounding box center [94, 131] width 7 height 7
click at [0, 0] on input "Horizontal margin Only if the containers "Content width" is not set to "Default"" at bounding box center [0, 0] width 0 height 0
click at [56, 53] on h4 "Container" at bounding box center [53, 52] width 35 height 16
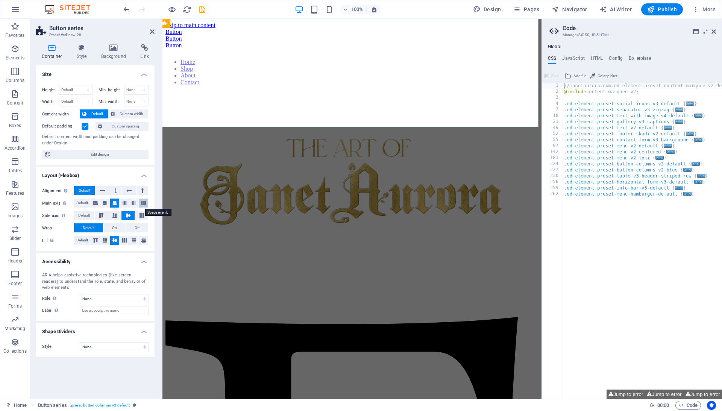
click at [139, 201] on button at bounding box center [143, 203] width 9 height 9
click at [135, 203] on icon at bounding box center [134, 203] width 5 height 9
click at [129, 203] on button at bounding box center [124, 203] width 9 height 9
click at [110, 203] on button at bounding box center [104, 203] width 9 height 9
click at [109, 193] on button at bounding box center [102, 190] width 14 height 9
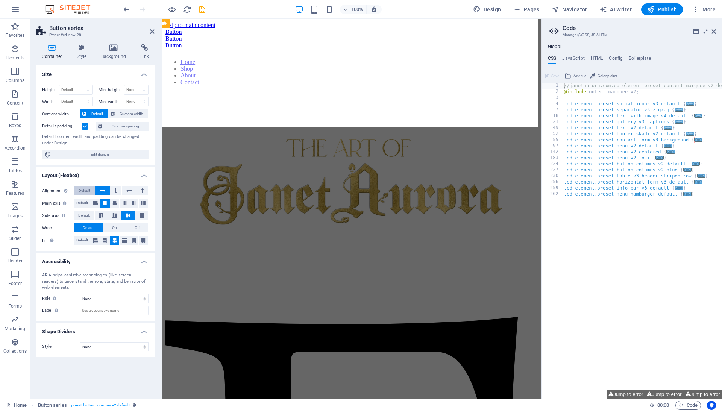
click at [88, 191] on span "Default" at bounding box center [85, 190] width 12 height 9
click at [80, 55] on h4 "Style" at bounding box center [83, 52] width 24 height 16
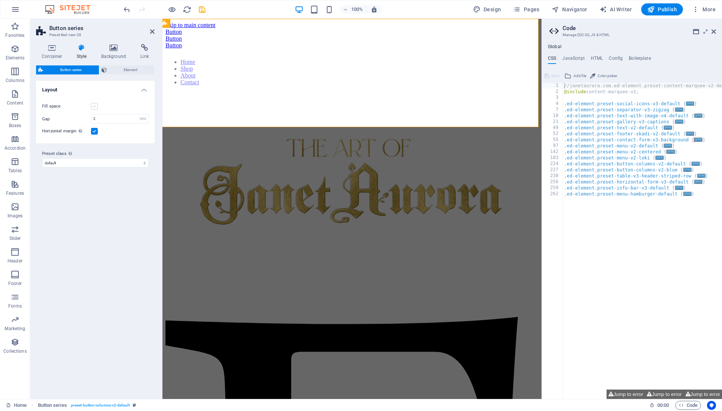
click at [96, 106] on label at bounding box center [94, 106] width 7 height 7
click at [0, 0] on input "Fill space" at bounding box center [0, 0] width 0 height 0
click at [96, 106] on label at bounding box center [94, 106] width 7 height 7
click at [0, 0] on input "Fill space" at bounding box center [0, 0] width 0 height 0
click at [93, 130] on label at bounding box center [94, 131] width 7 height 7
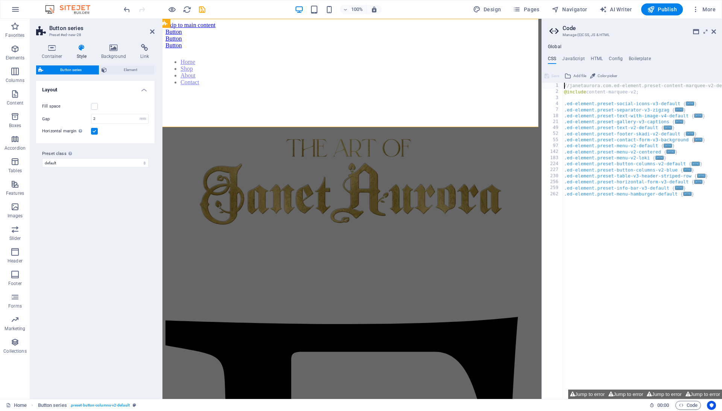
click at [0, 0] on input "Horizontal margin Only if the containers "Content width" is not set to "Default"" at bounding box center [0, 0] width 0 height 0
click at [93, 130] on label at bounding box center [94, 131] width 7 height 7
click at [0, 0] on input "Horizontal margin Only if the containers "Content width" is not set to "Default"" at bounding box center [0, 0] width 0 height 0
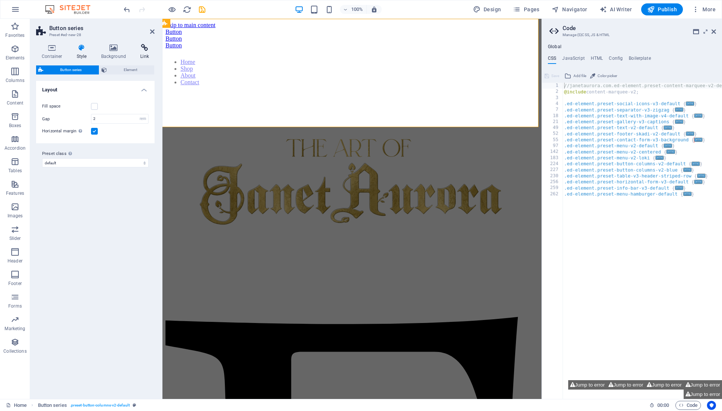
click at [138, 51] on icon at bounding box center [145, 48] width 20 height 8
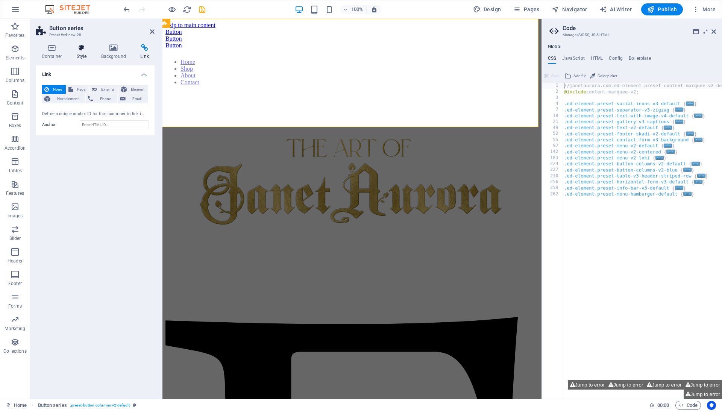
click at [90, 47] on icon at bounding box center [81, 48] width 21 height 8
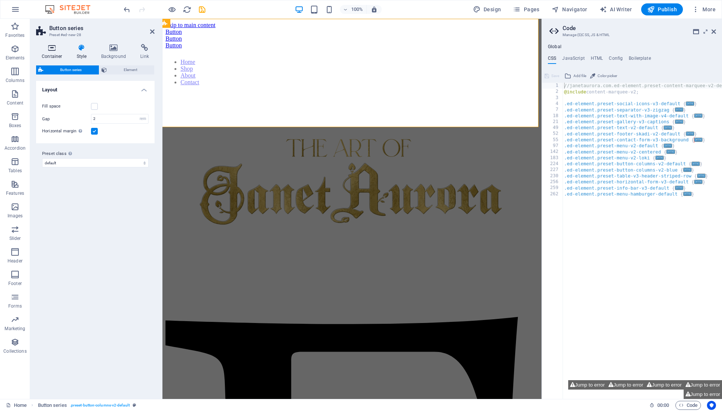
click at [47, 52] on h4 "Container" at bounding box center [53, 52] width 35 height 16
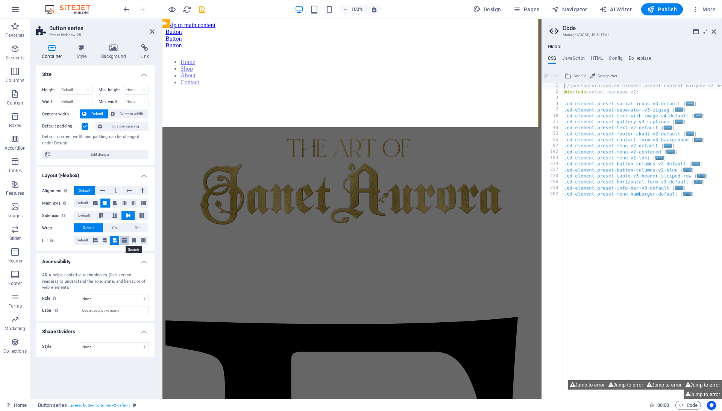
click at [124, 240] on icon at bounding box center [124, 240] width 5 height 9
click at [135, 240] on icon at bounding box center [134, 240] width 5 height 9
click at [126, 237] on icon at bounding box center [124, 240] width 5 height 9
click at [220, 49] on div "Button Button Button" at bounding box center [351, 39] width 373 height 20
click at [98, 243] on icon at bounding box center [95, 240] width 5 height 9
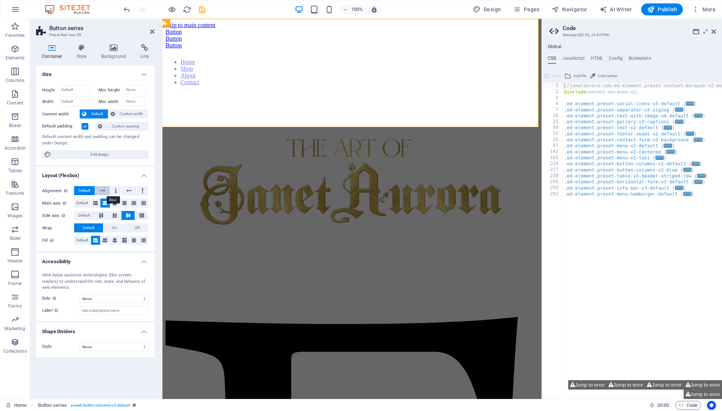
click at [105, 192] on icon at bounding box center [102, 190] width 5 height 9
click at [112, 192] on button at bounding box center [115, 190] width 11 height 9
click at [89, 193] on span "Default" at bounding box center [85, 190] width 12 height 9
click at [95, 200] on icon at bounding box center [95, 203] width 5 height 9
click at [79, 200] on span "Default" at bounding box center [82, 203] width 12 height 9
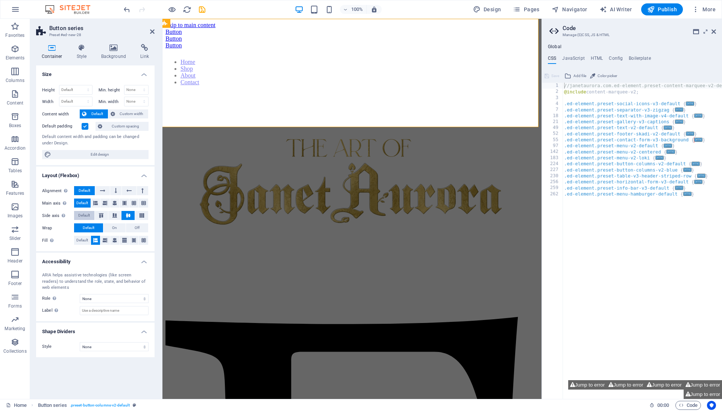
click at [82, 217] on span "Default" at bounding box center [84, 215] width 12 height 9
click at [115, 229] on span "On" at bounding box center [114, 227] width 5 height 9
click at [133, 225] on button "Off" at bounding box center [137, 227] width 22 height 9
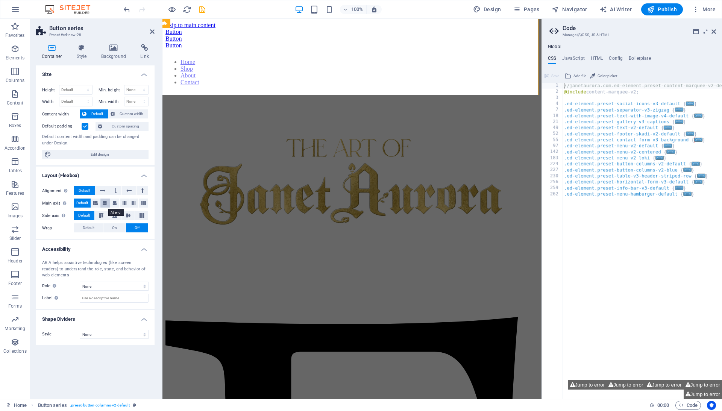
click at [105, 202] on icon at bounding box center [105, 203] width 5 height 9
click at [115, 205] on icon at bounding box center [114, 203] width 5 height 9
click at [104, 216] on icon at bounding box center [101, 215] width 9 height 5
click at [111, 216] on button at bounding box center [114, 215] width 13 height 9
click at [87, 216] on span "Default" at bounding box center [84, 215] width 12 height 9
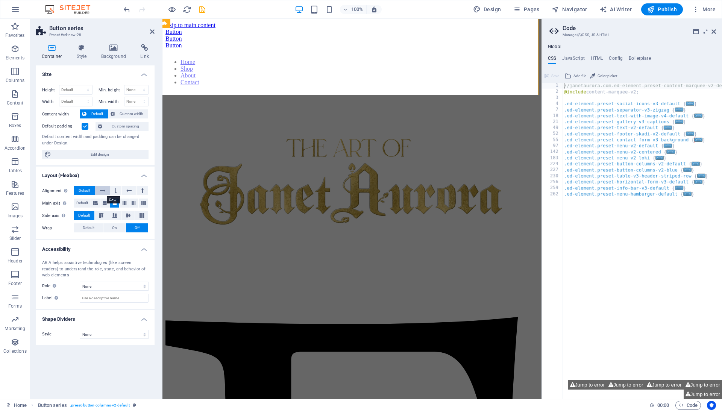
click at [105, 191] on icon at bounding box center [102, 190] width 5 height 9
click at [87, 195] on span "Default" at bounding box center [85, 190] width 12 height 9
click at [97, 202] on icon at bounding box center [95, 203] width 5 height 9
click at [115, 202] on icon at bounding box center [114, 203] width 5 height 9
click at [103, 217] on icon at bounding box center [101, 215] width 9 height 5
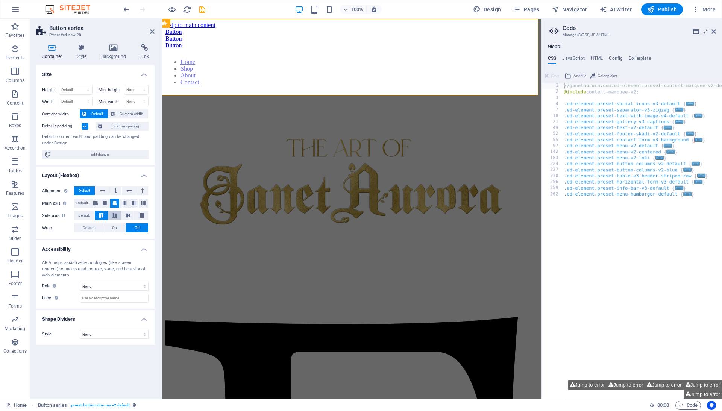
click at [111, 217] on button at bounding box center [114, 215] width 13 height 9
click at [128, 215] on icon at bounding box center [128, 215] width 9 height 5
click at [106, 214] on icon at bounding box center [101, 215] width 9 height 5
click at [110, 205] on button at bounding box center [104, 203] width 9 height 9
click at [116, 203] on icon at bounding box center [114, 203] width 5 height 9
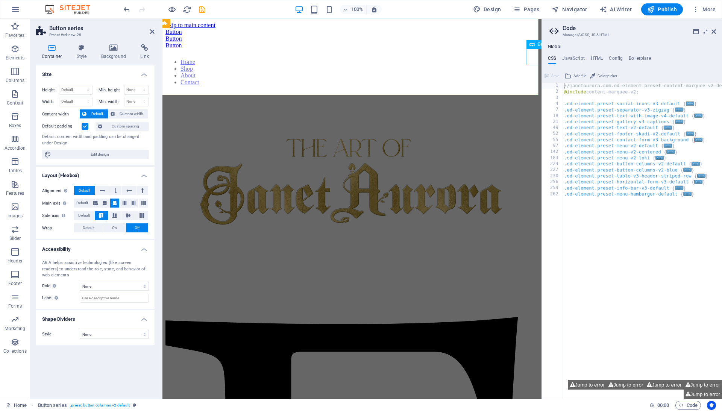
click at [530, 49] on div "Button" at bounding box center [351, 45] width 373 height 7
click at [444, 42] on div "Button" at bounding box center [351, 38] width 373 height 7
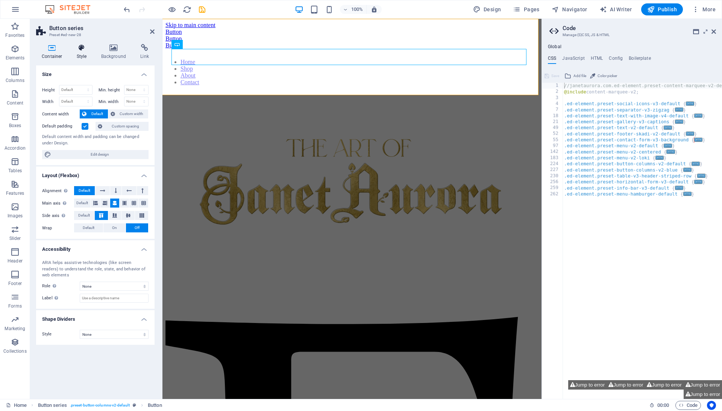
click at [86, 47] on icon at bounding box center [81, 48] width 21 height 8
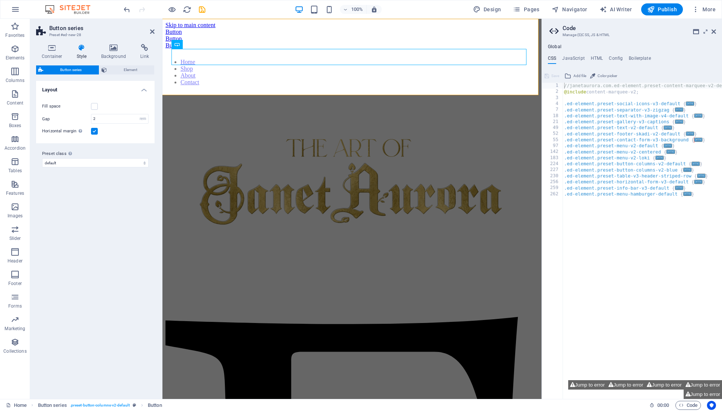
click at [95, 132] on label at bounding box center [94, 131] width 7 height 7
click at [0, 0] on input "Horizontal margin Only if the containers "Content width" is not set to "Default"" at bounding box center [0, 0] width 0 height 0
click at [95, 132] on label at bounding box center [94, 131] width 7 height 7
click at [0, 0] on input "Horizontal margin Only if the containers "Content width" is not set to "Default"" at bounding box center [0, 0] width 0 height 0
click at [95, 106] on label at bounding box center [94, 106] width 7 height 7
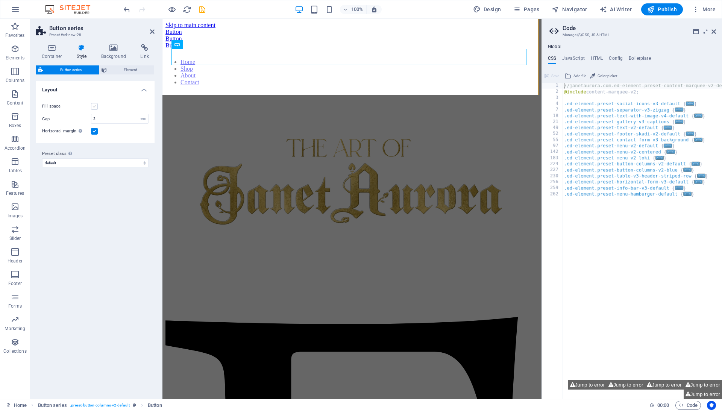
click at [0, 0] on input "Fill space" at bounding box center [0, 0] width 0 height 0
click at [95, 106] on label at bounding box center [94, 106] width 7 height 7
click at [0, 0] on input "Fill space" at bounding box center [0, 0] width 0 height 0
click at [96, 131] on label at bounding box center [94, 131] width 7 height 7
click at [0, 0] on input "Horizontal margin Only if the containers "Content width" is not set to "Default"" at bounding box center [0, 0] width 0 height 0
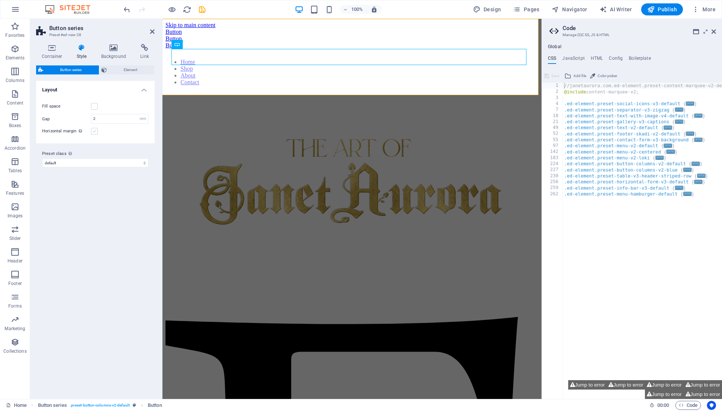
click at [96, 131] on label at bounding box center [94, 131] width 7 height 7
click at [0, 0] on input "Horizontal margin Only if the containers "Content width" is not set to "Default"" at bounding box center [0, 0] width 0 height 0
click at [57, 53] on h4 "Container" at bounding box center [53, 52] width 35 height 16
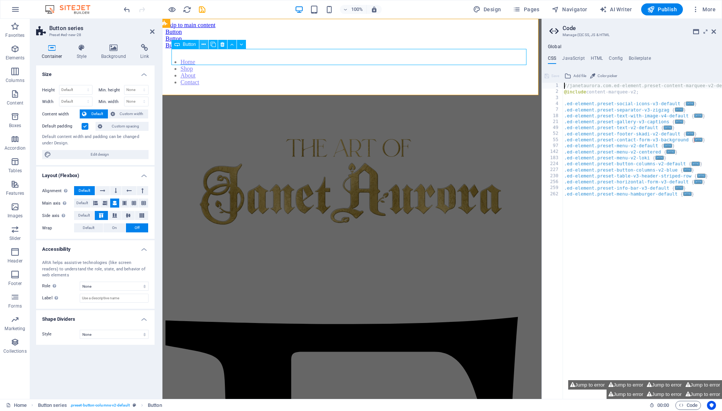
click at [203, 44] on icon at bounding box center [204, 45] width 4 height 8
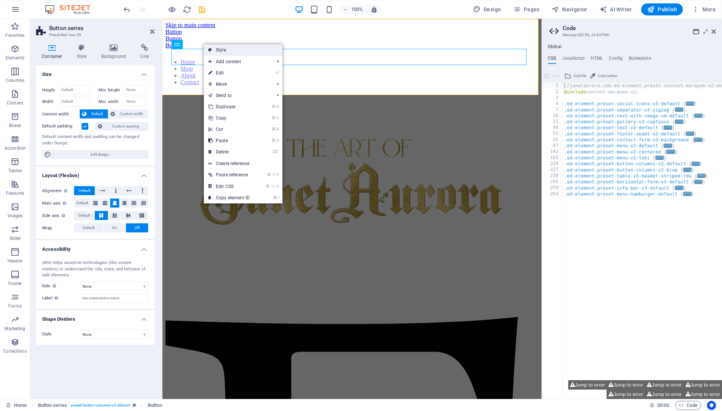
click at [239, 54] on link "Style" at bounding box center [243, 49] width 79 height 11
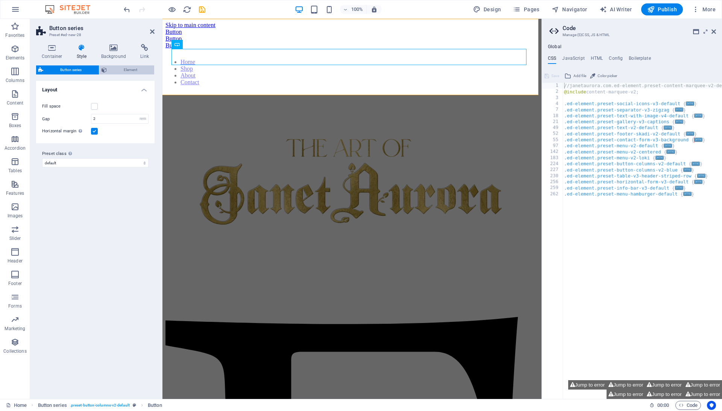
click at [120, 72] on span "Element" at bounding box center [130, 69] width 43 height 9
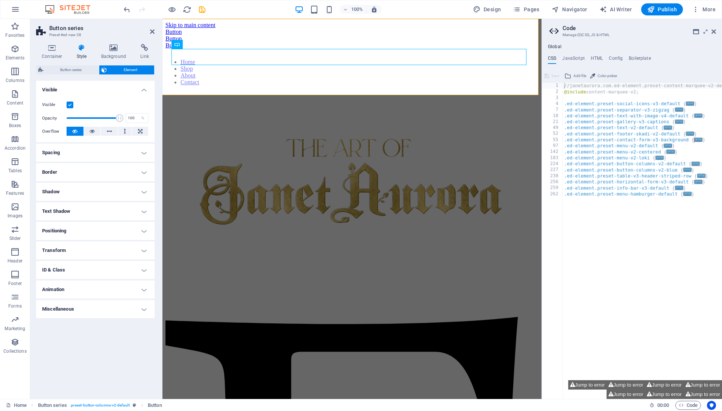
click at [98, 148] on h4 "Spacing" at bounding box center [95, 153] width 118 height 18
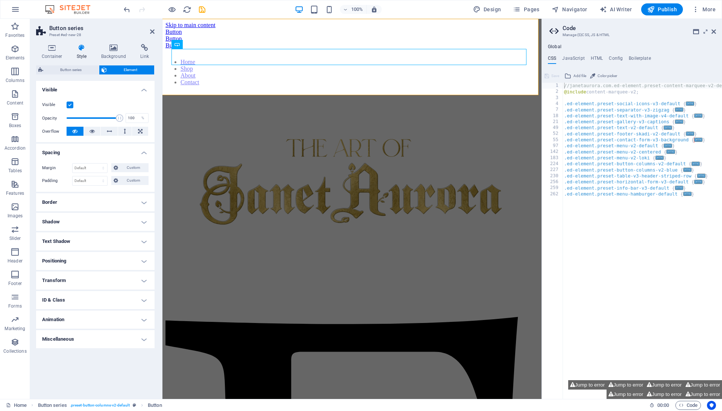
click at [98, 148] on h4 "Spacing" at bounding box center [95, 151] width 118 height 14
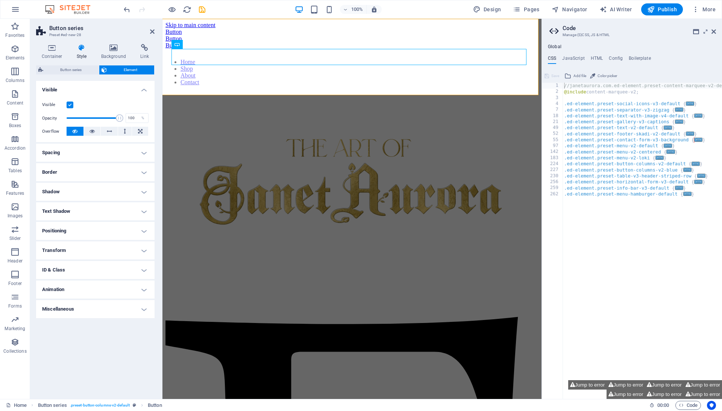
click at [95, 175] on h4 "Border" at bounding box center [95, 172] width 118 height 18
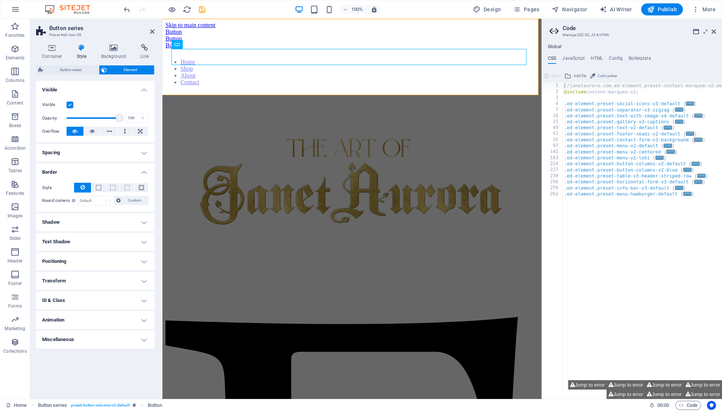
click at [96, 166] on h4 "Border" at bounding box center [95, 170] width 118 height 14
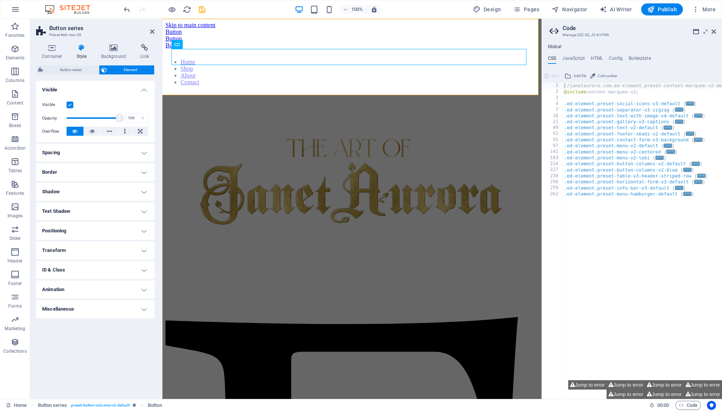
click at [89, 213] on h4 "Text Shadow" at bounding box center [95, 211] width 118 height 18
click at [89, 213] on h4 "Text Shadow" at bounding box center [95, 209] width 118 height 14
click at [88, 231] on h4 "Positioning" at bounding box center [95, 231] width 118 height 18
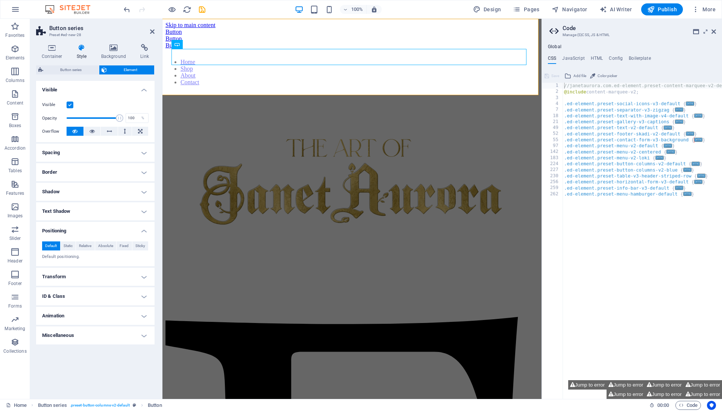
click at [88, 231] on h4 "Positioning" at bounding box center [95, 229] width 118 height 14
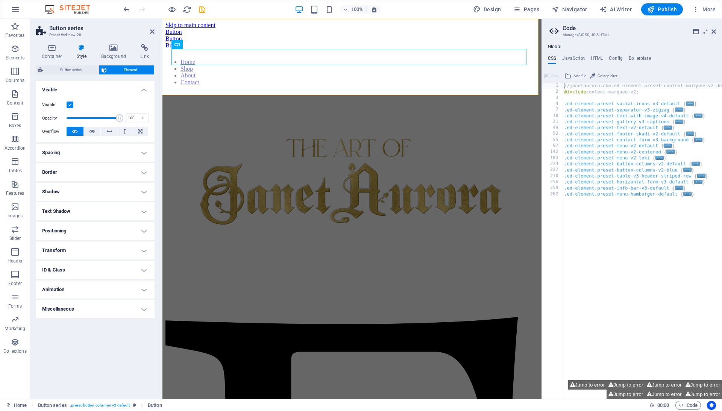
click at [84, 253] on h4 "Transform" at bounding box center [95, 250] width 118 height 18
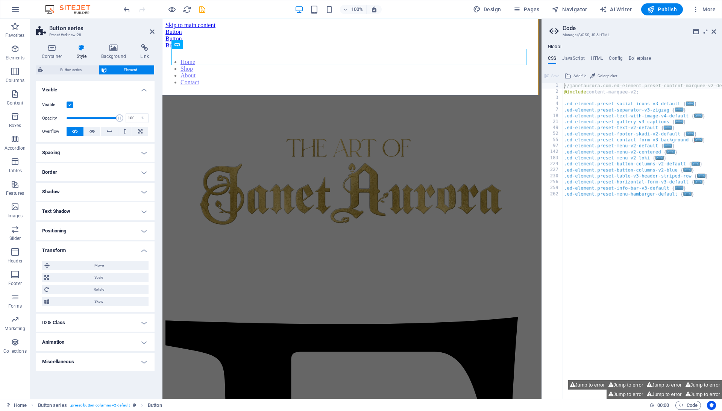
click at [84, 250] on h4 "Transform" at bounding box center [95, 248] width 118 height 14
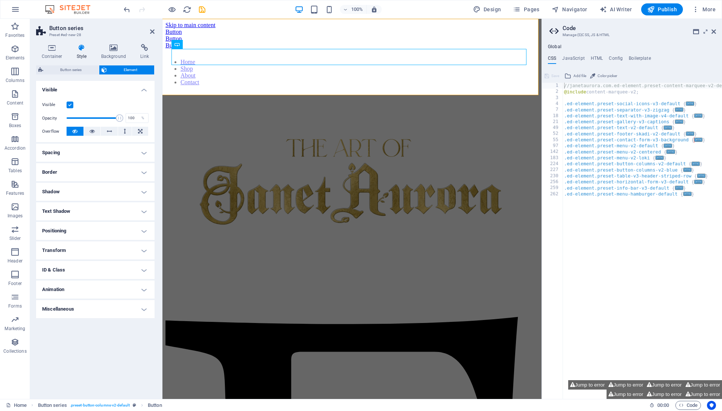
click at [92, 247] on h4 "Transform" at bounding box center [95, 250] width 118 height 18
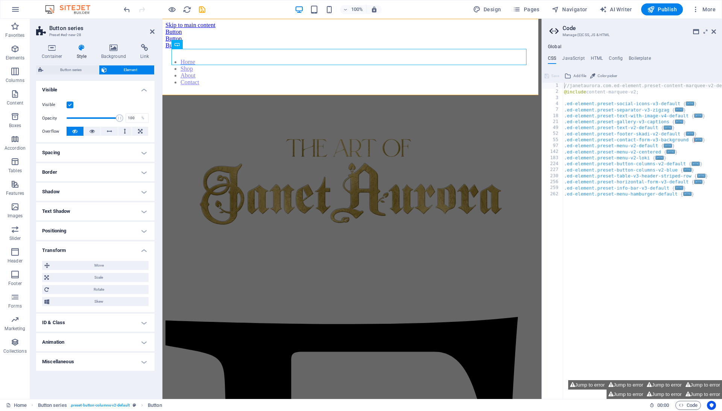
click at [92, 247] on h4 "Transform" at bounding box center [95, 248] width 118 height 14
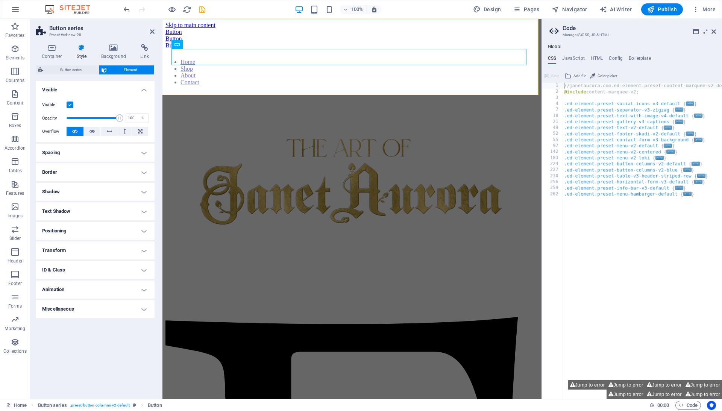
click at [74, 261] on h4 "ID & Class" at bounding box center [95, 270] width 118 height 18
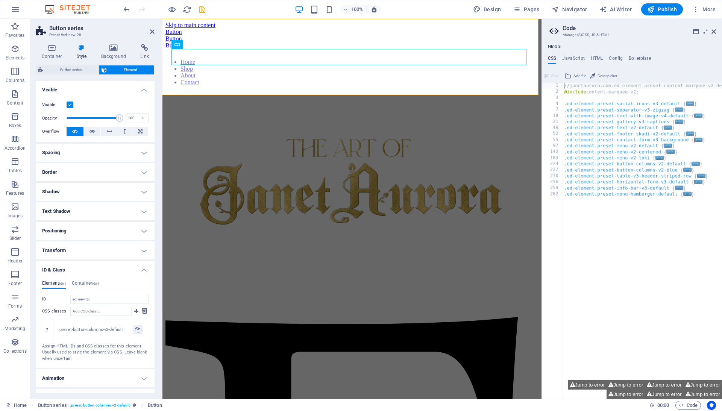
click at [74, 263] on h4 "ID & Class" at bounding box center [95, 268] width 118 height 14
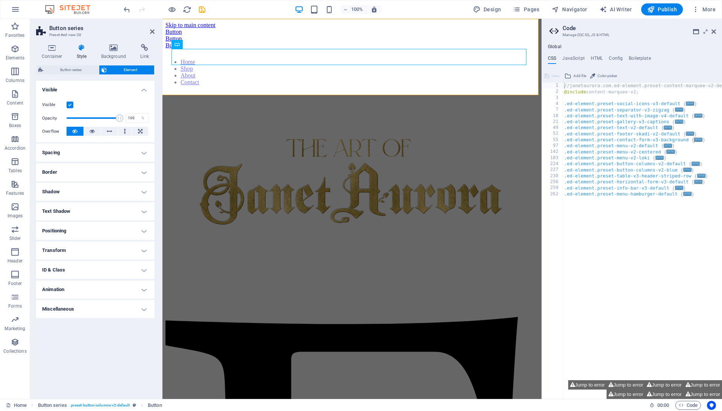
click at [79, 167] on h4 "Border" at bounding box center [95, 172] width 118 height 18
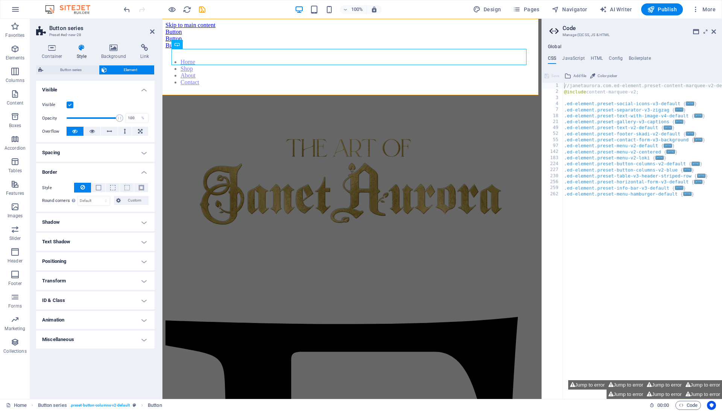
click at [79, 167] on h4 "Border" at bounding box center [95, 170] width 118 height 14
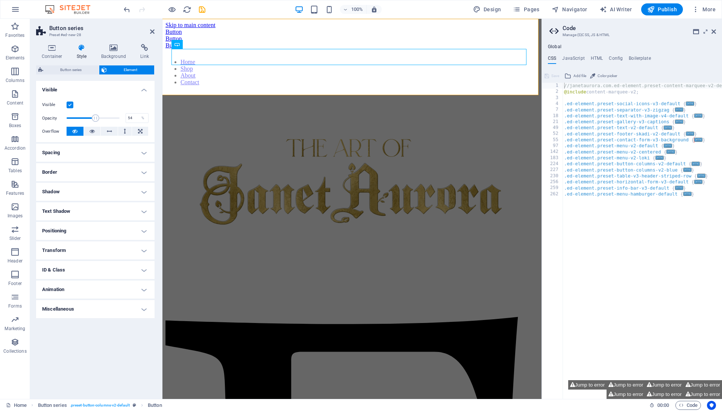
drag, startPoint x: 119, startPoint y: 118, endPoint x: 95, endPoint y: 118, distance: 24.1
click at [95, 118] on span at bounding box center [96, 118] width 8 height 8
type input "100"
drag, startPoint x: 95, startPoint y: 118, endPoint x: 151, endPoint y: 113, distance: 56.3
click at [151, 113] on div "Visible Opacity 100 % Overflow" at bounding box center [95, 118] width 118 height 48
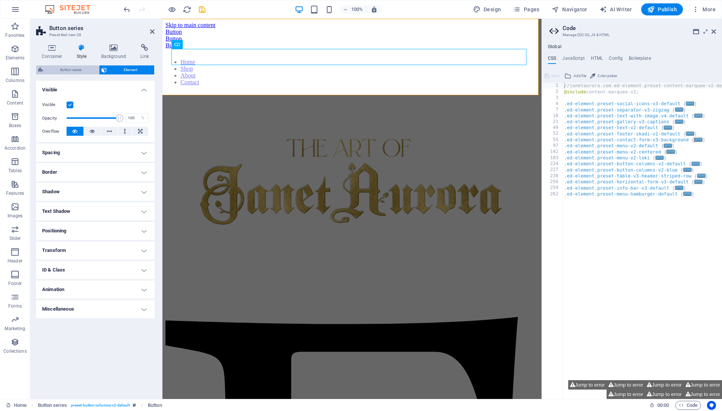
click at [78, 71] on span "Button series" at bounding box center [71, 69] width 51 height 9
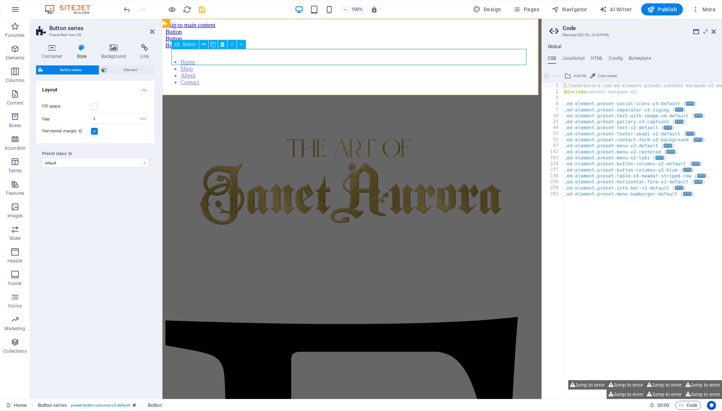
click at [184, 42] on div "Button" at bounding box center [351, 38] width 373 height 7
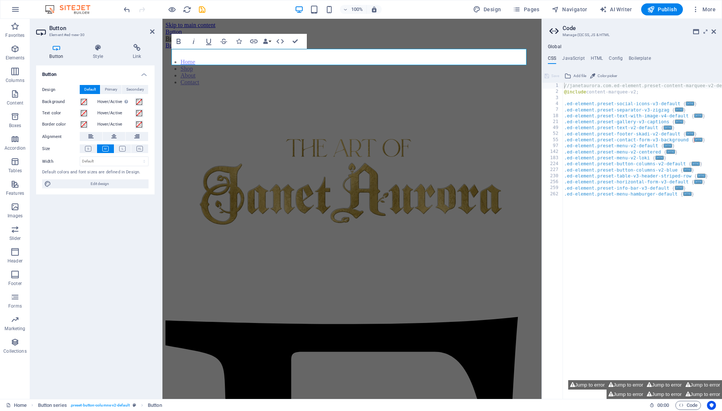
click at [113, 74] on h4 "Button" at bounding box center [95, 72] width 118 height 14
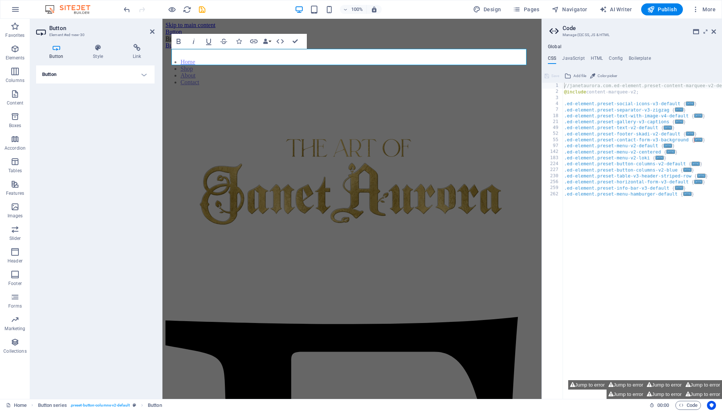
click at [113, 74] on h4 "Button" at bounding box center [95, 74] width 118 height 18
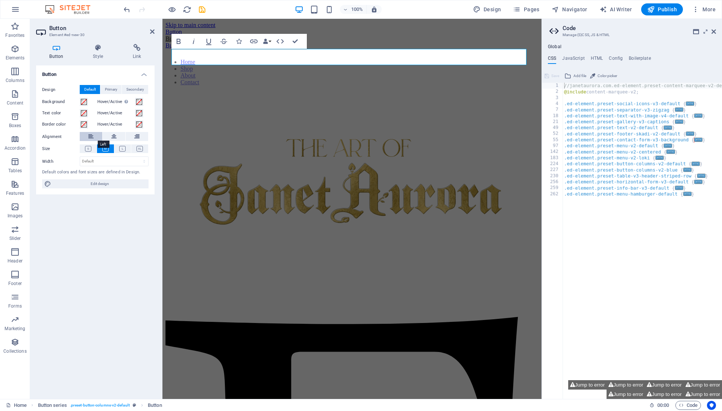
click at [91, 139] on icon at bounding box center [90, 136] width 5 height 9
click at [182, 42] on link "Button" at bounding box center [173, 38] width 17 height 6
click at [184, 49] on div "Button Button Button" at bounding box center [351, 39] width 373 height 20
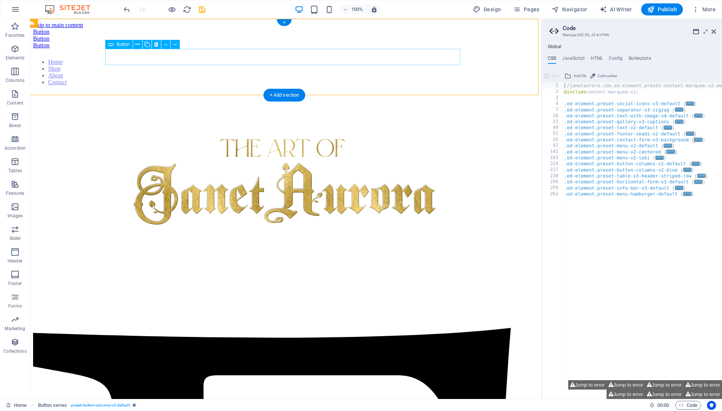
click at [110, 42] on div "Button" at bounding box center [286, 38] width 506 height 7
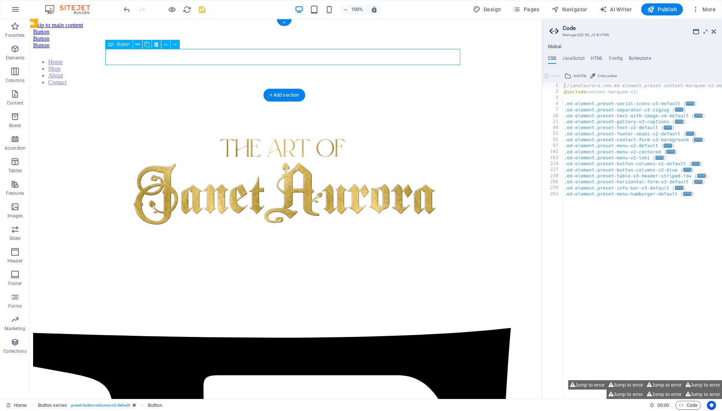
click at [110, 42] on div "Button" at bounding box center [286, 38] width 506 height 7
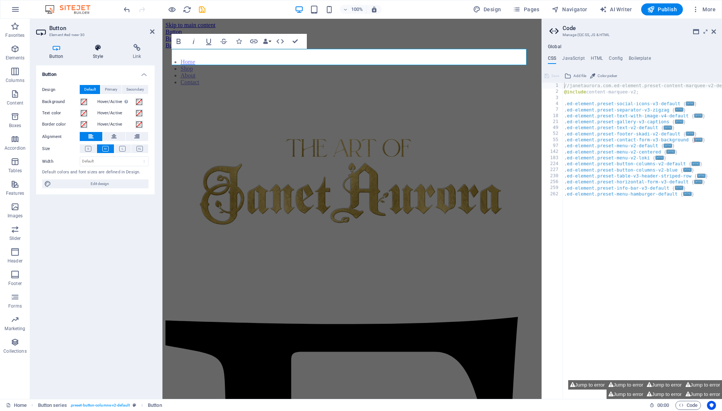
click at [100, 48] on icon at bounding box center [98, 48] width 37 height 8
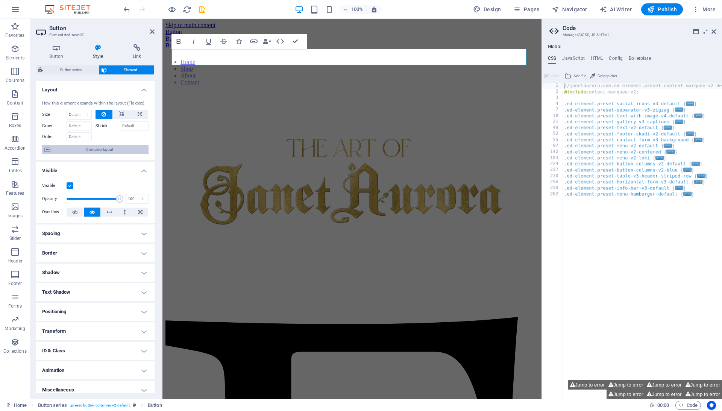
click at [92, 154] on span "Container layout" at bounding box center [100, 149] width 94 height 9
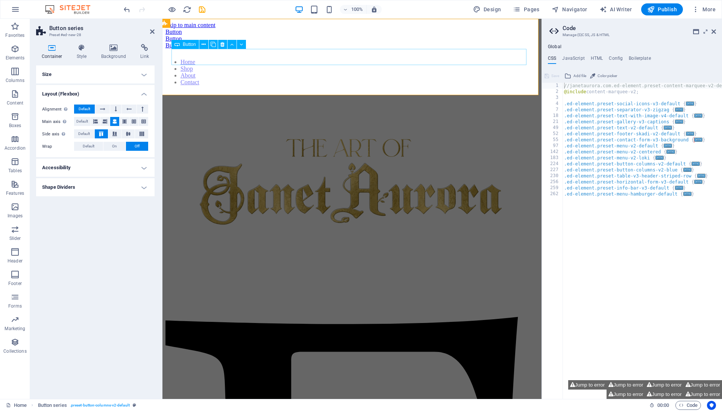
click at [190, 42] on div "Button" at bounding box center [351, 38] width 373 height 7
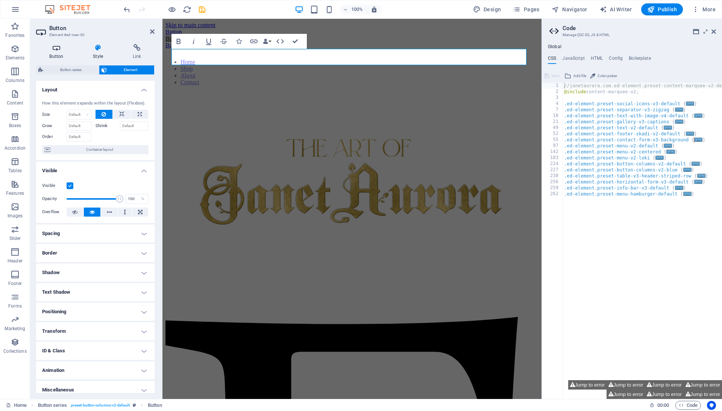
click at [56, 55] on h4 "Button" at bounding box center [58, 52] width 44 height 16
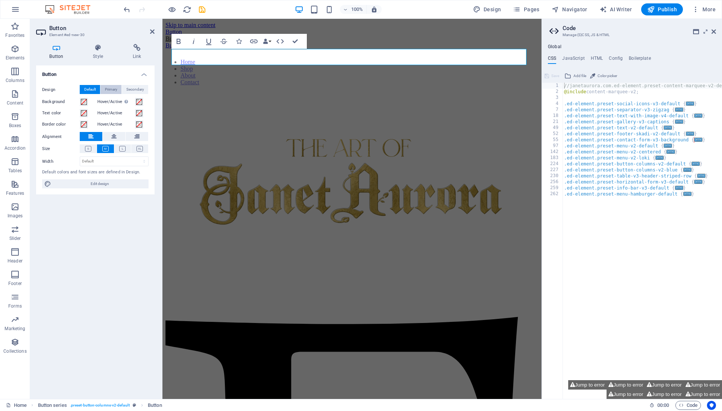
click at [114, 90] on span "Primary" at bounding box center [111, 89] width 12 height 9
click at [96, 90] on span "Default" at bounding box center [90, 89] width 12 height 9
click at [112, 136] on icon at bounding box center [113, 136] width 5 height 9
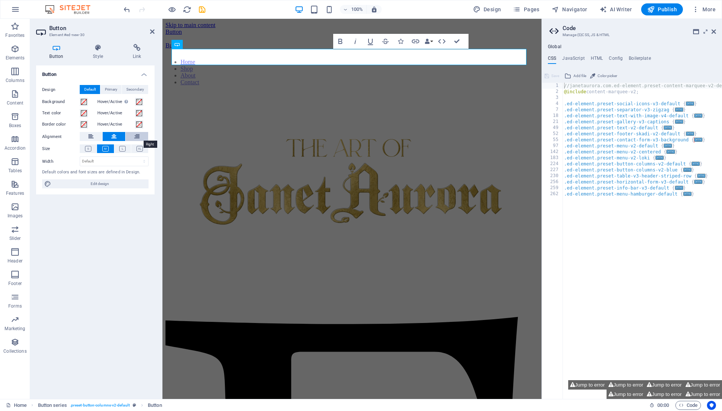
click at [132, 133] on button at bounding box center [137, 136] width 23 height 9
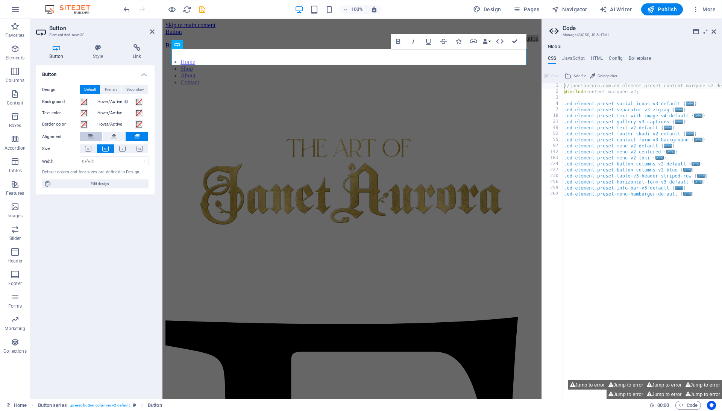
click at [93, 138] on icon at bounding box center [90, 136] width 5 height 9
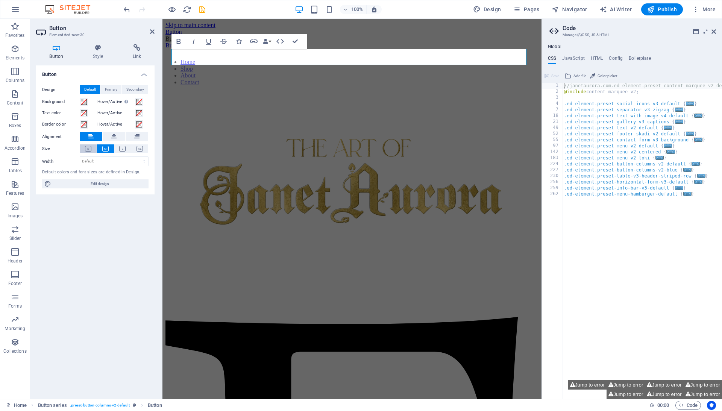
click at [89, 145] on button at bounding box center [88, 148] width 17 height 9
click at [106, 147] on icon at bounding box center [105, 149] width 6 height 6
click at [277, 49] on div "Button Button Button" at bounding box center [351, 39] width 373 height 20
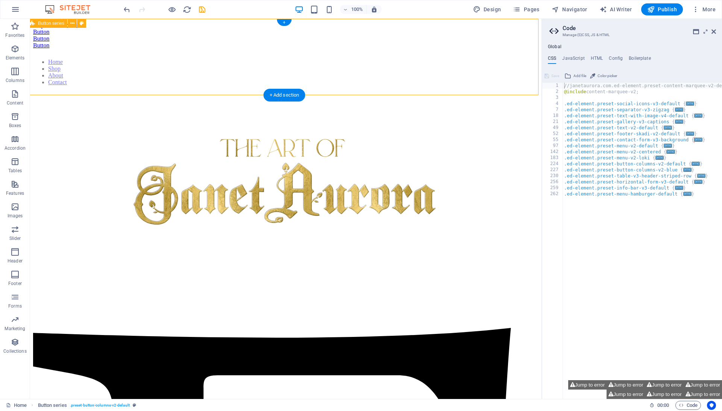
click at [108, 49] on div "Button Button Button" at bounding box center [286, 39] width 506 height 20
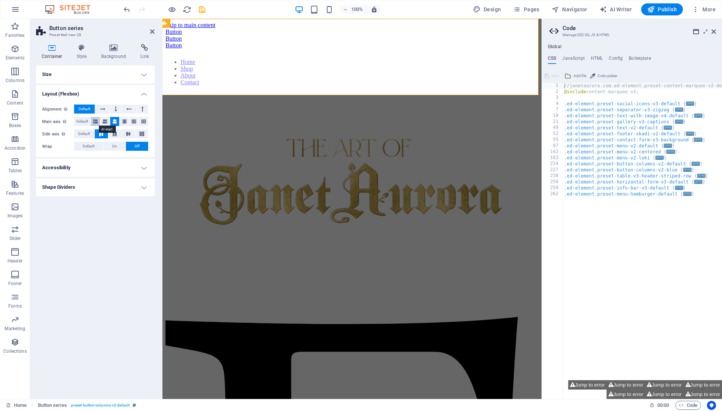
click at [98, 123] on icon at bounding box center [95, 121] width 5 height 9
click at [114, 121] on icon at bounding box center [114, 121] width 5 height 9
click at [87, 118] on span "Default" at bounding box center [82, 121] width 12 height 9
click at [114, 121] on icon at bounding box center [114, 121] width 5 height 9
click at [110, 149] on button "On" at bounding box center [114, 146] width 22 height 9
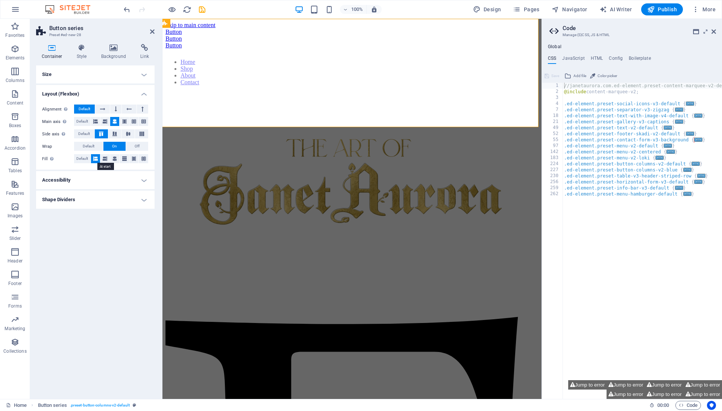
click at [100, 158] on button at bounding box center [95, 158] width 9 height 9
click at [135, 147] on span "Off" at bounding box center [137, 146] width 5 height 9
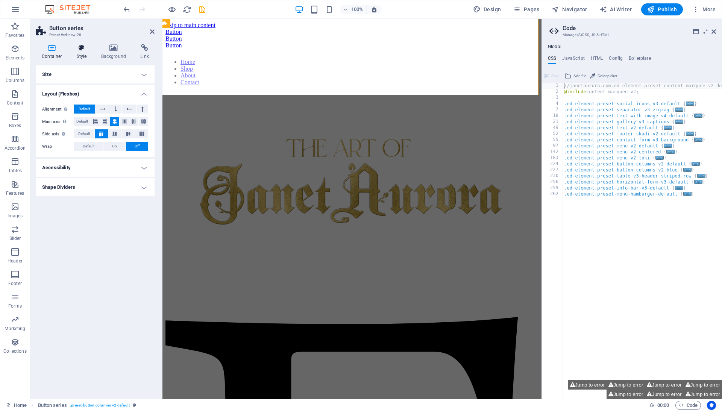
click at [81, 53] on h4 "Style" at bounding box center [83, 52] width 24 height 16
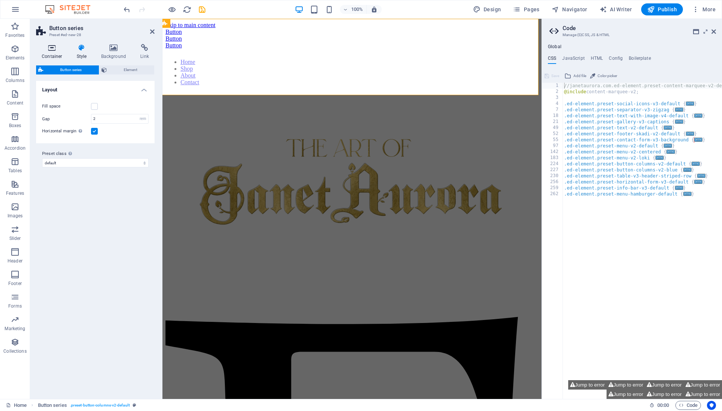
click at [63, 53] on h4 "Container" at bounding box center [53, 52] width 35 height 16
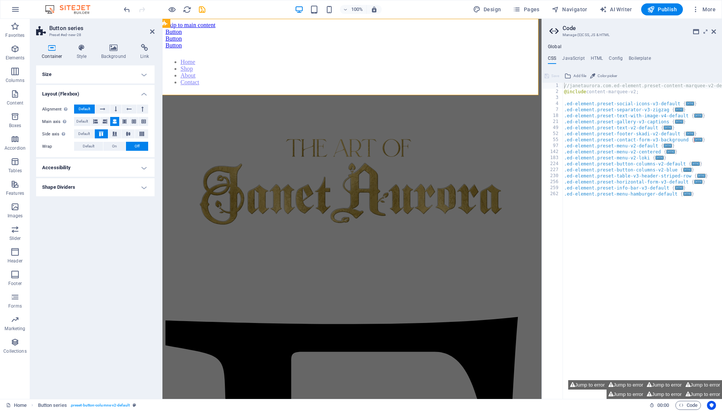
click at [191, 42] on div "Button" at bounding box center [351, 38] width 373 height 7
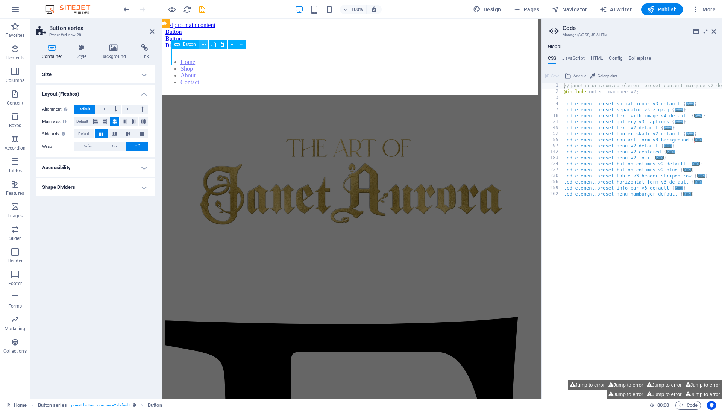
click at [203, 44] on icon at bounding box center [204, 45] width 4 height 8
click at [187, 42] on div "Button" at bounding box center [351, 38] width 373 height 7
click at [190, 43] on span "Button" at bounding box center [189, 44] width 13 height 5
click at [178, 44] on icon at bounding box center [177, 44] width 5 height 9
click at [205, 47] on icon at bounding box center [204, 45] width 4 height 8
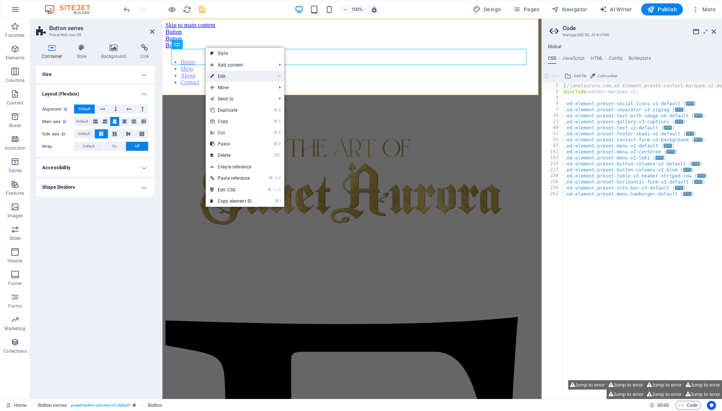
click at [222, 74] on link "⏎ Edit" at bounding box center [231, 76] width 50 height 11
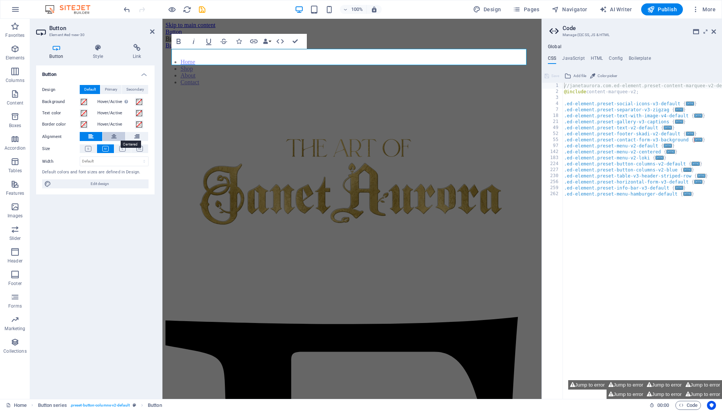
click at [114, 137] on icon at bounding box center [113, 136] width 5 height 9
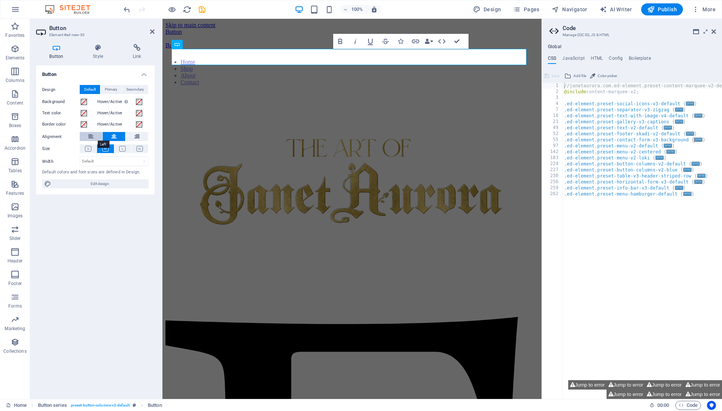
click at [93, 135] on icon at bounding box center [90, 136] width 5 height 9
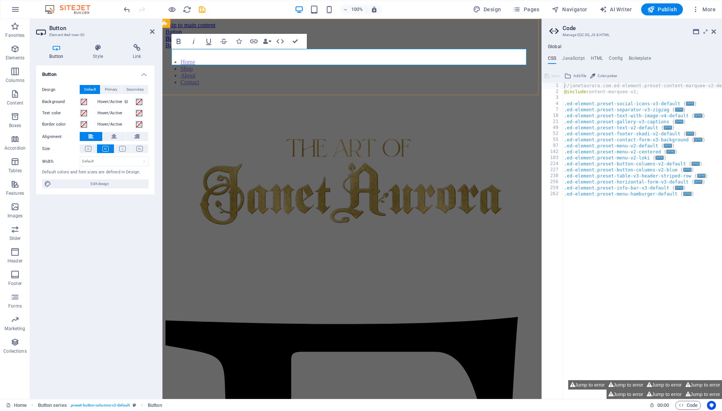
click at [217, 42] on div "Button" at bounding box center [351, 38] width 373 height 7
click at [272, 42] on div "Button" at bounding box center [351, 38] width 373 height 7
click at [281, 42] on div "Button" at bounding box center [351, 38] width 373 height 7
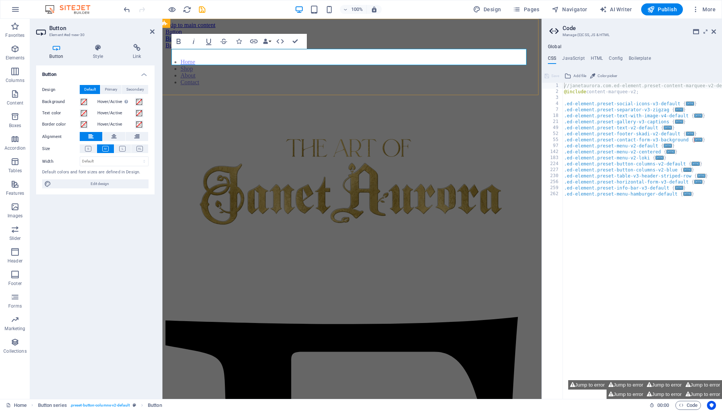
click at [281, 42] on div "Button" at bounding box center [351, 38] width 373 height 7
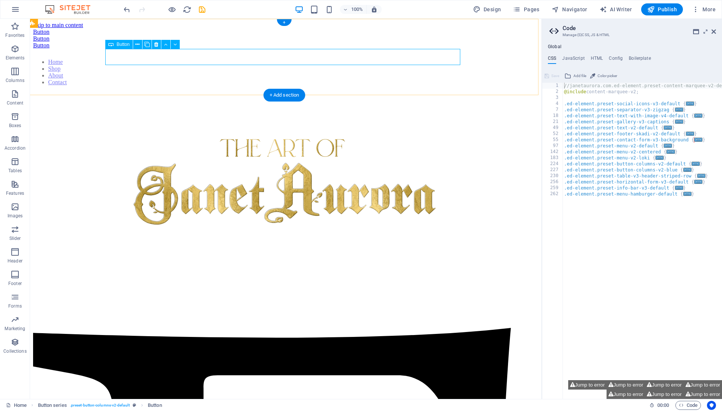
click at [282, 42] on div "Button" at bounding box center [286, 38] width 506 height 7
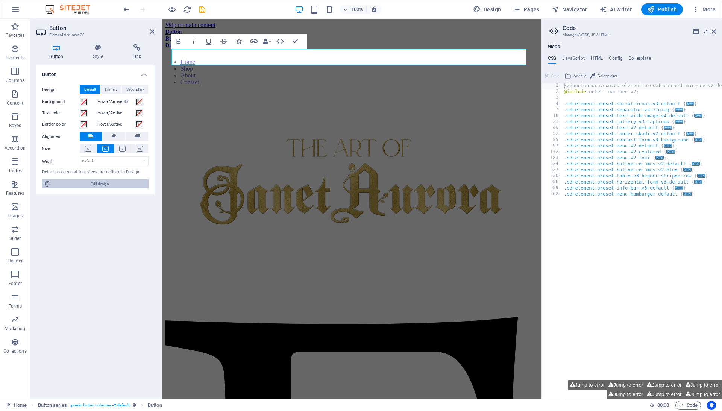
click at [109, 181] on span "Edit design" at bounding box center [99, 183] width 93 height 9
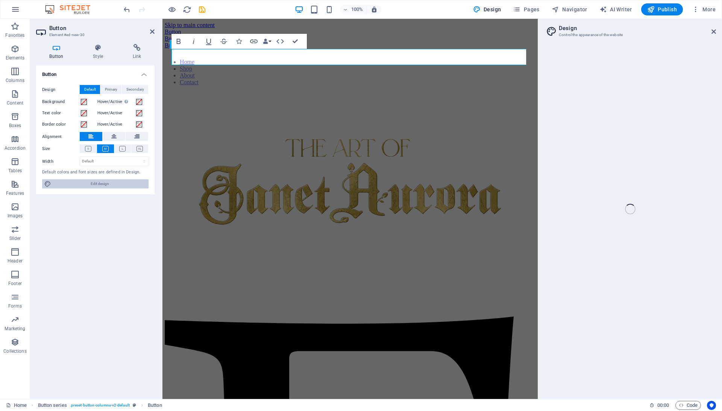
select select "rem"
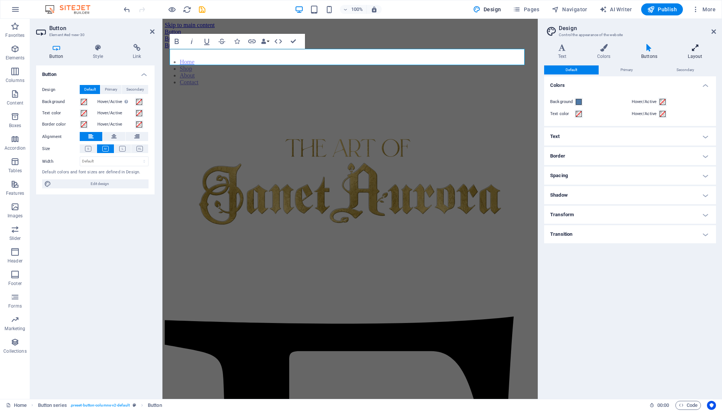
click at [692, 52] on h4 "Layout" at bounding box center [695, 52] width 42 height 16
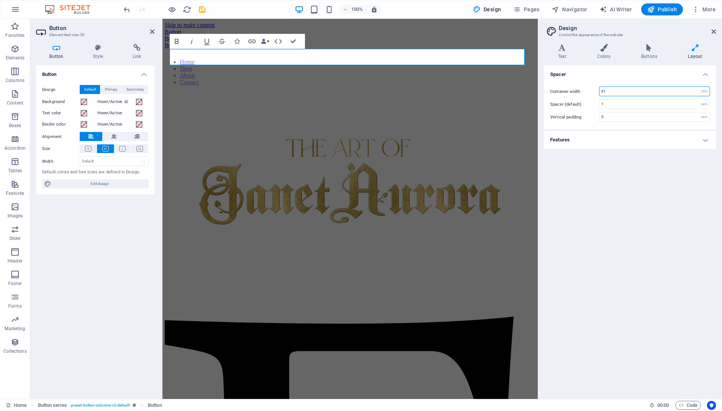
click at [620, 90] on input "61" at bounding box center [655, 91] width 110 height 9
click at [589, 144] on h4 "Features" at bounding box center [630, 140] width 172 height 18
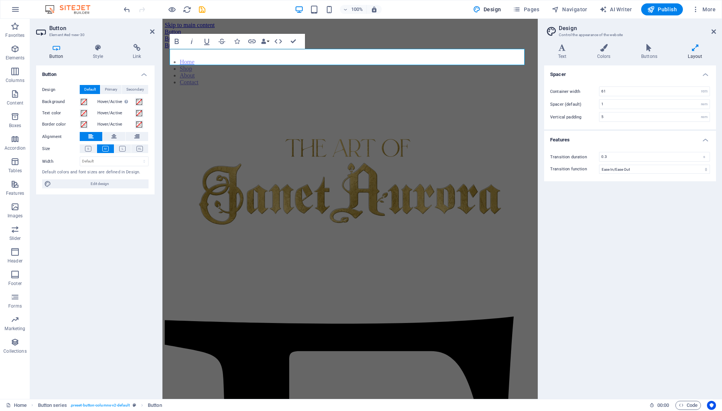
click at [589, 142] on h4 "Features" at bounding box center [630, 138] width 172 height 14
click at [645, 52] on h4 "Buttons" at bounding box center [650, 52] width 47 height 16
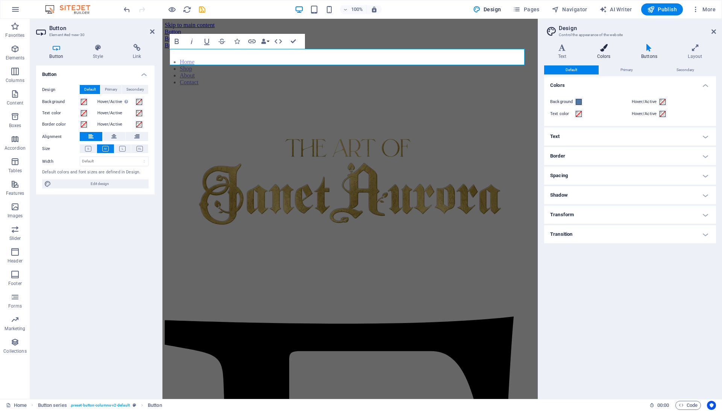
click at [621, 52] on h4 "Colors" at bounding box center [605, 52] width 44 height 16
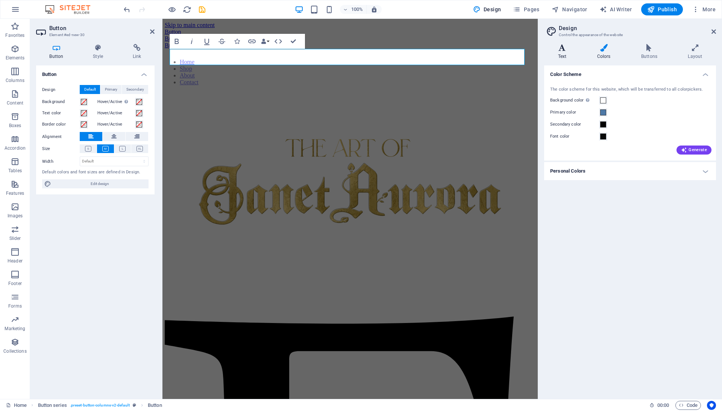
click at [557, 56] on h4 "Text" at bounding box center [563, 52] width 39 height 16
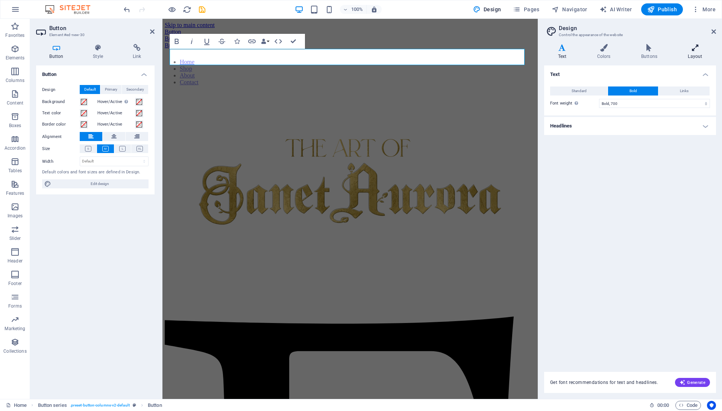
click at [709, 55] on h4 "Layout" at bounding box center [695, 52] width 42 height 16
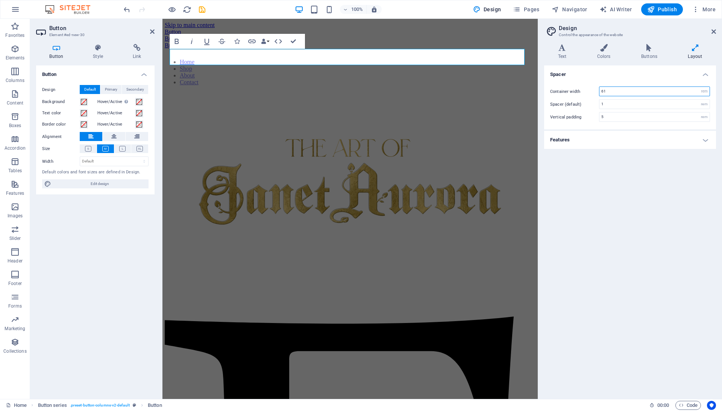
click at [613, 91] on input "61" at bounding box center [655, 91] width 110 height 9
type input "20"
click at [619, 173] on div "Spacer Container width 20 rem px Spacer (default) 1 rem Vertical padding 5 rem …" at bounding box center [630, 229] width 172 height 328
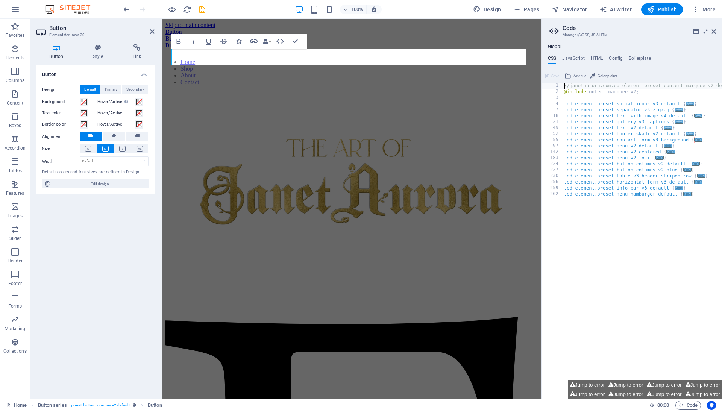
click at [118, 232] on div "Button Design Default Primary Secondary Background Hover/Active Switch to previ…" at bounding box center [95, 229] width 118 height 328
click at [96, 55] on h4 "Style" at bounding box center [100, 52] width 40 height 16
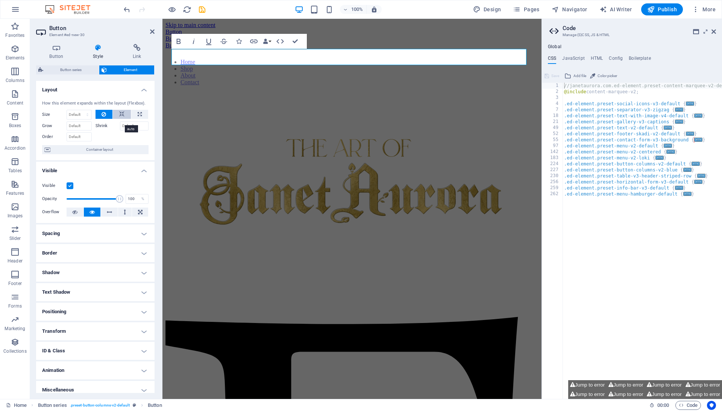
click at [120, 119] on icon at bounding box center [121, 114] width 5 height 9
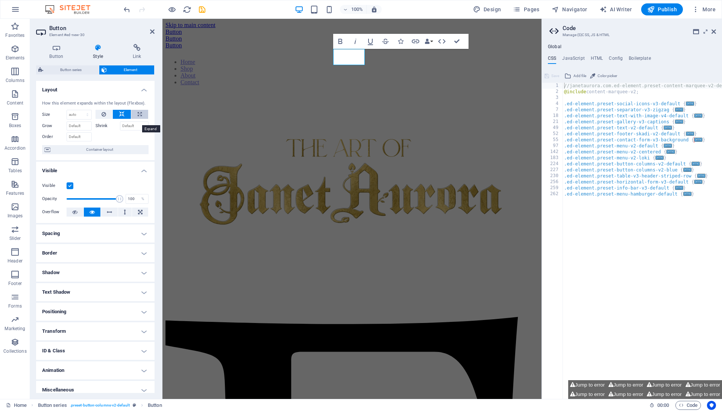
click at [134, 119] on button at bounding box center [139, 114] width 17 height 9
type input "100"
select select "%"
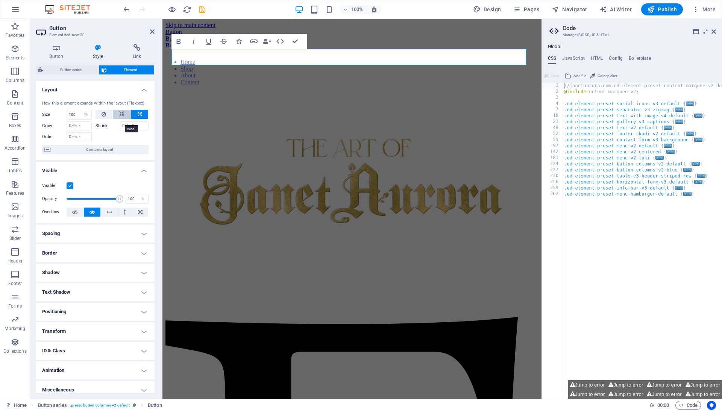
click at [122, 119] on icon at bounding box center [121, 114] width 5 height 9
select select "DISABLED_OPTION_VALUE"
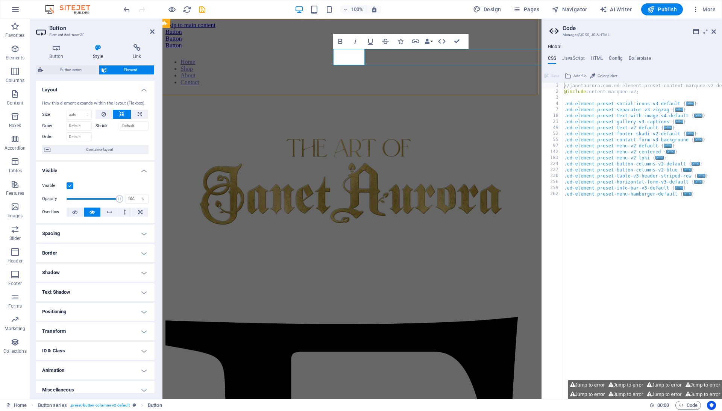
click at [386, 49] on div "Button" at bounding box center [351, 45] width 373 height 7
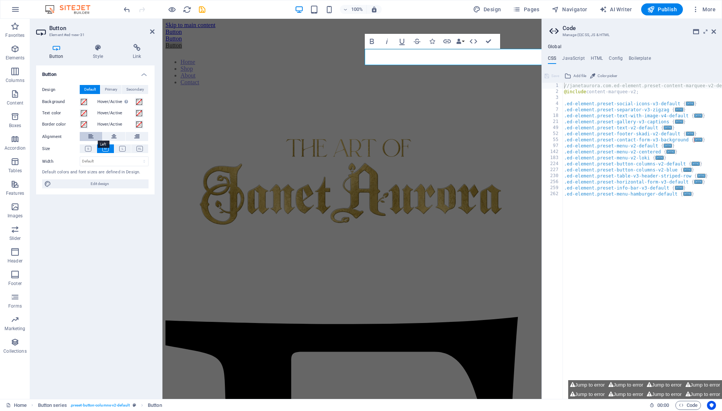
click at [95, 138] on button at bounding box center [91, 136] width 23 height 9
click at [94, 53] on h4 "Style" at bounding box center [100, 52] width 40 height 16
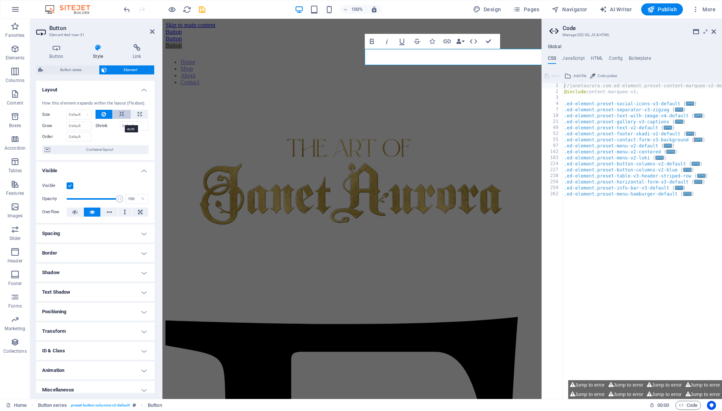
click at [119, 119] on icon at bounding box center [121, 114] width 5 height 9
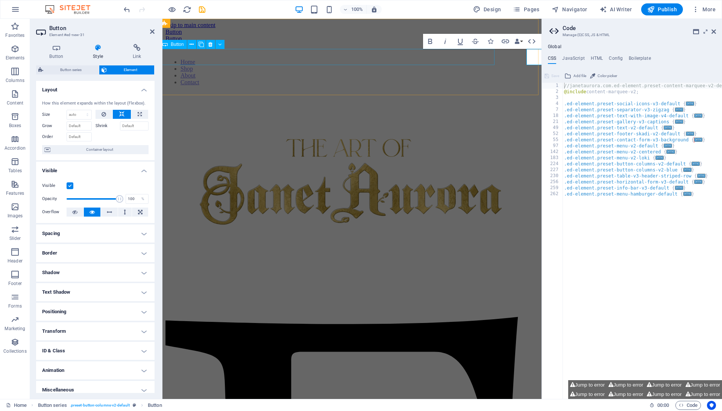
click at [172, 35] on div "Button" at bounding box center [351, 32] width 373 height 7
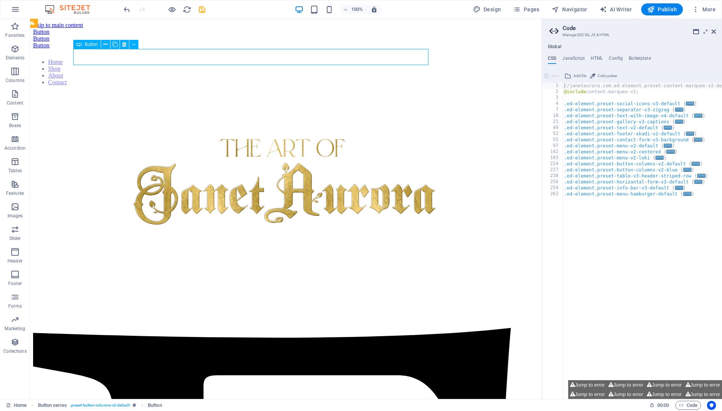
click at [187, 35] on div "Button" at bounding box center [286, 32] width 506 height 7
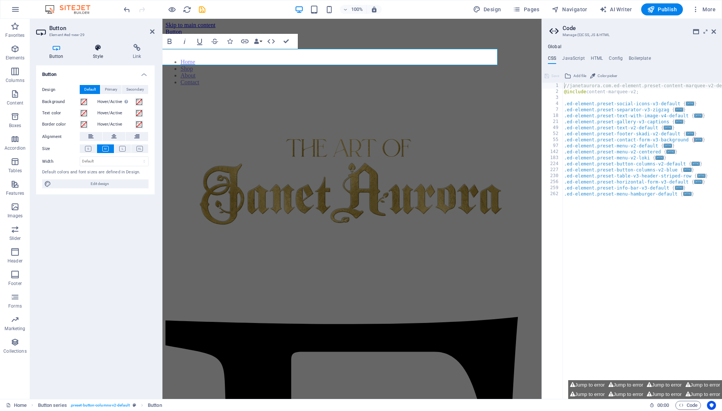
click at [93, 56] on h4 "Style" at bounding box center [100, 52] width 40 height 16
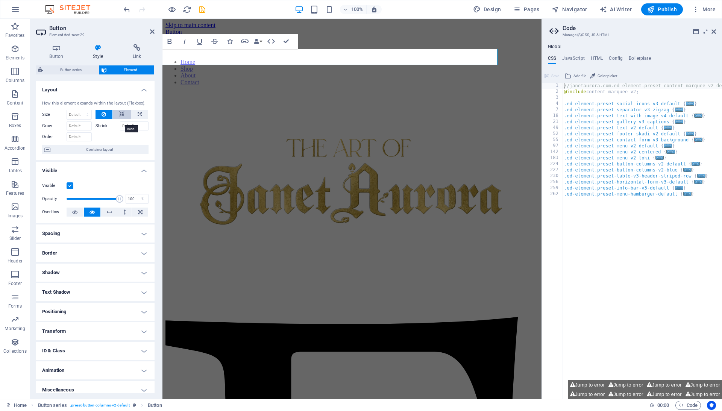
click at [120, 119] on icon at bounding box center [121, 114] width 5 height 9
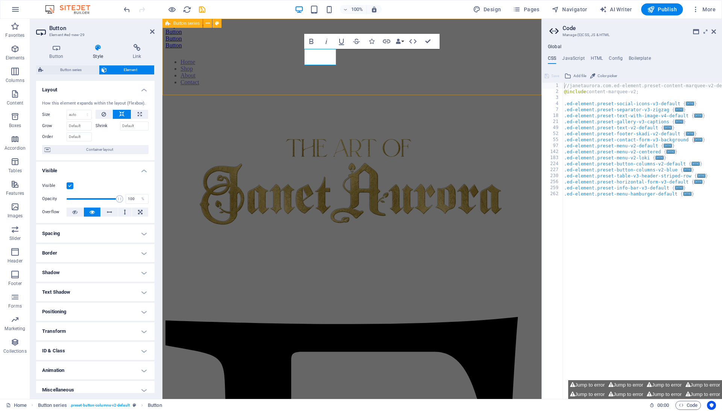
click at [291, 49] on div "Button Button Button" at bounding box center [351, 39] width 373 height 20
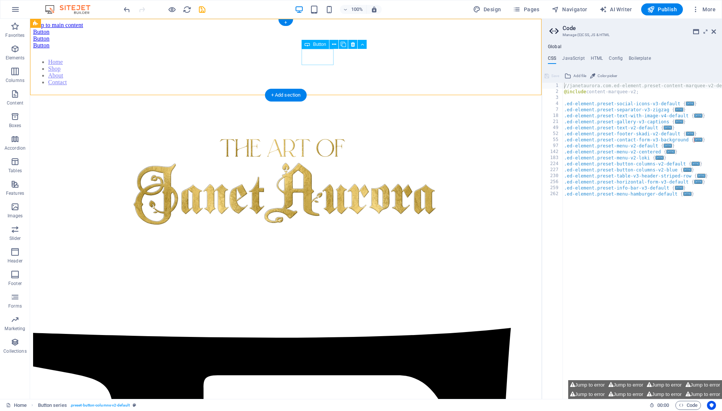
click at [320, 49] on div "Button" at bounding box center [286, 45] width 506 height 7
click at [334, 46] on icon at bounding box center [334, 45] width 4 height 8
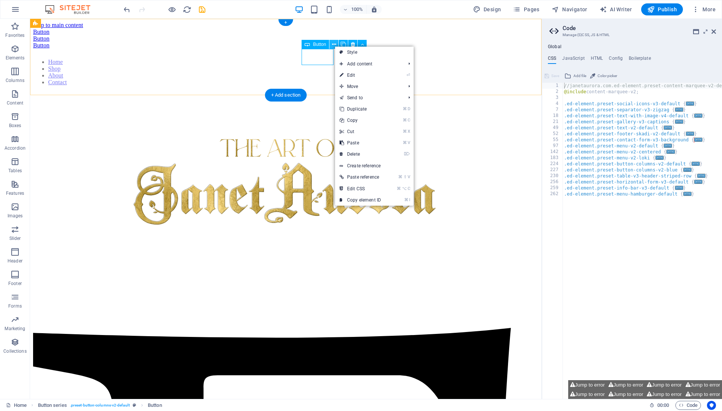
click at [334, 46] on icon at bounding box center [334, 45] width 4 height 8
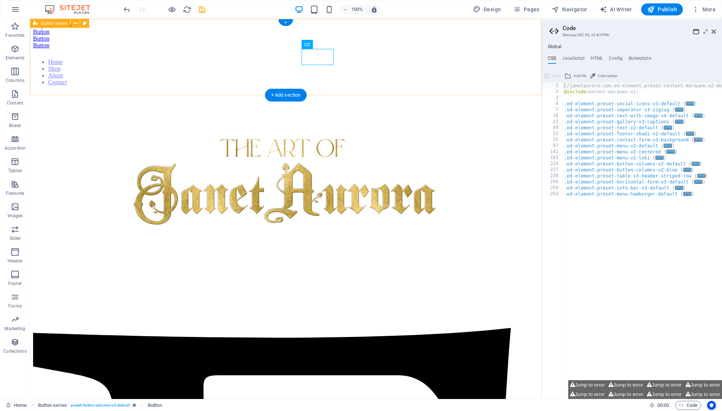
click at [313, 49] on div "Button Button Button" at bounding box center [286, 39] width 506 height 20
click at [322, 49] on div "Button" at bounding box center [286, 45] width 506 height 7
click at [332, 44] on icon at bounding box center [334, 45] width 4 height 8
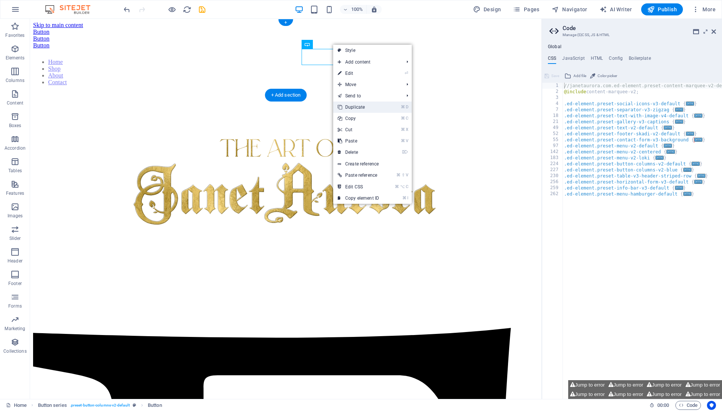
click at [355, 104] on link "⌘ D Duplicate" at bounding box center [358, 107] width 50 height 11
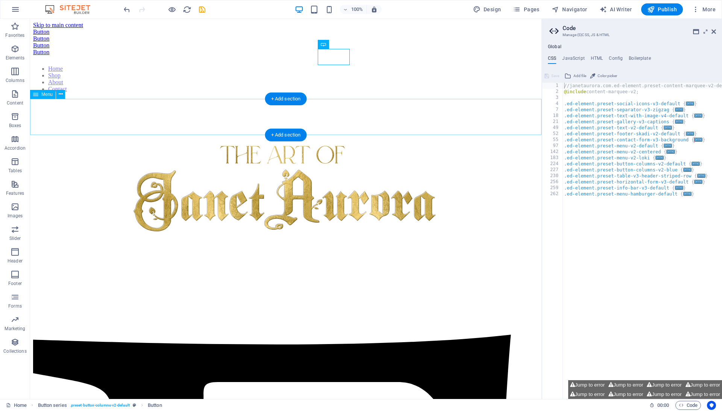
click at [347, 93] on nav "Home Shop About Contact" at bounding box center [286, 78] width 506 height 27
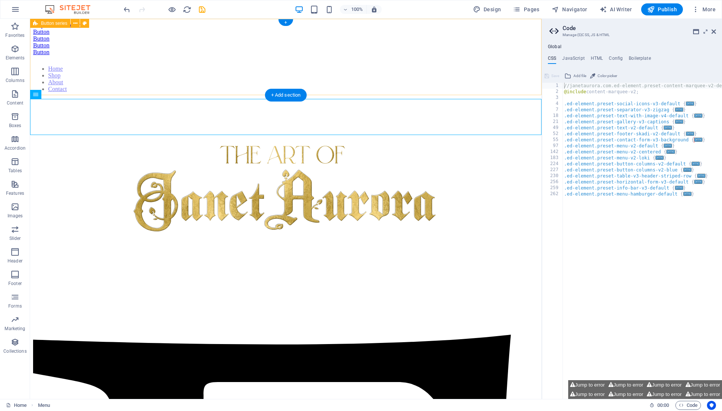
click at [208, 56] on div "Button Button Button Button" at bounding box center [286, 42] width 506 height 27
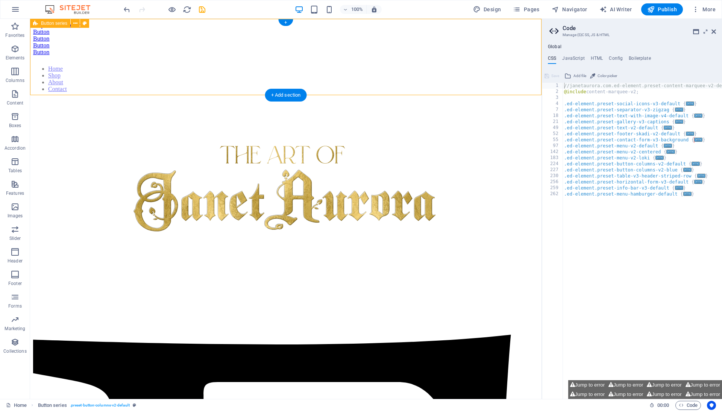
click at [217, 56] on div "Button Button Button Button" at bounding box center [286, 42] width 506 height 27
select select "rem"
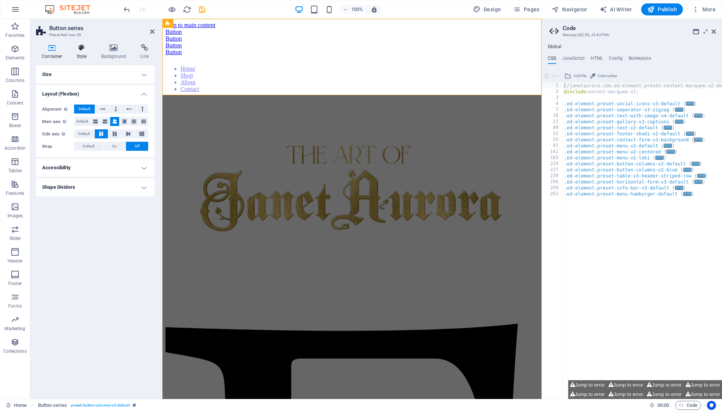
click at [80, 52] on h4 "Style" at bounding box center [83, 52] width 24 height 16
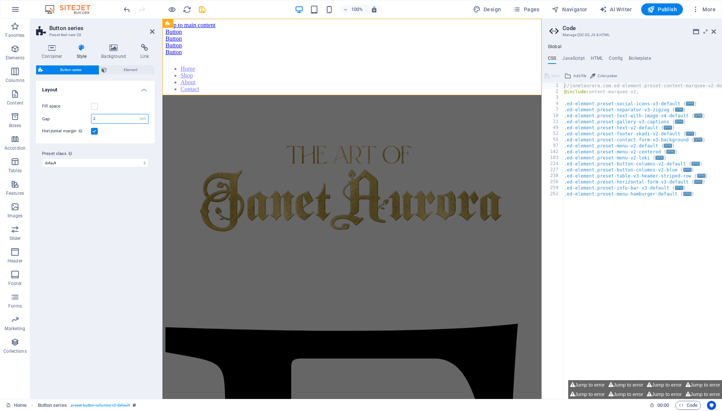
click at [123, 117] on input "2" at bounding box center [119, 118] width 57 height 9
type input "6"
click at [85, 189] on div "Variants Default Layout Fill space Columns 1 2 3 4 5 6 Gap 6 px rem % vw vh Hor…" at bounding box center [95, 237] width 118 height 312
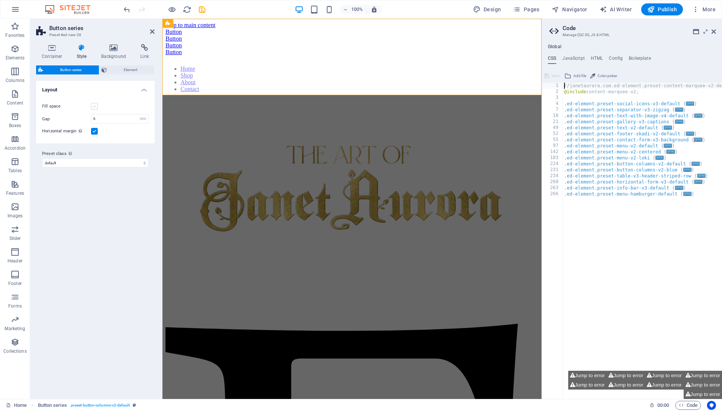
click at [95, 106] on label at bounding box center [94, 106] width 7 height 7
click at [0, 0] on input "Fill space" at bounding box center [0, 0] width 0 height 0
click at [97, 107] on label at bounding box center [94, 106] width 7 height 7
click at [0, 0] on input "Fill space" at bounding box center [0, 0] width 0 height 0
click at [95, 129] on label at bounding box center [94, 131] width 7 height 7
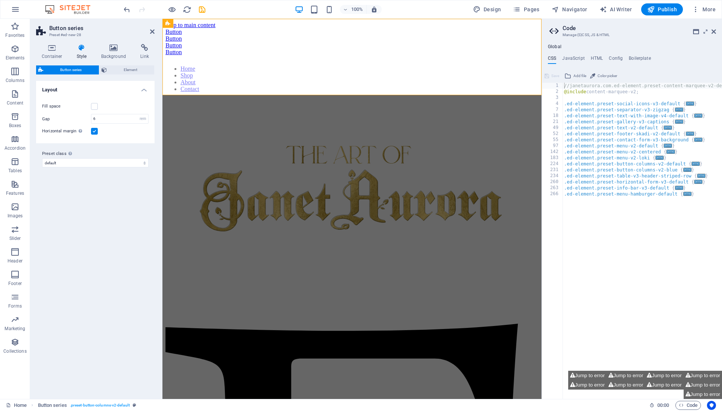
click at [0, 0] on input "Horizontal margin Only if the containers "Content width" is not set to "Default"" at bounding box center [0, 0] width 0 height 0
click at [95, 129] on label at bounding box center [94, 131] width 7 height 7
click at [0, 0] on input "Horizontal margin Only if the containers "Content width" is not set to "Default"" at bounding box center [0, 0] width 0 height 0
click at [129, 68] on span "Element" at bounding box center [130, 69] width 43 height 9
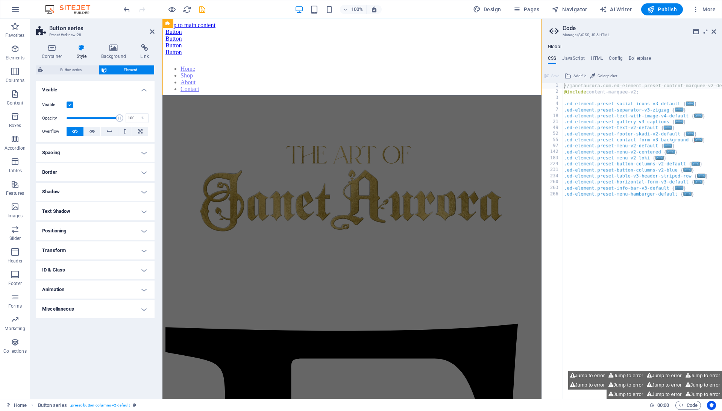
click at [82, 151] on h4 "Spacing" at bounding box center [95, 153] width 118 height 18
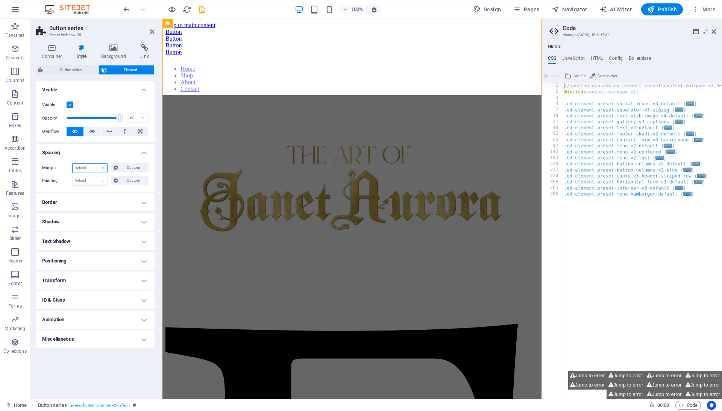
select select "px"
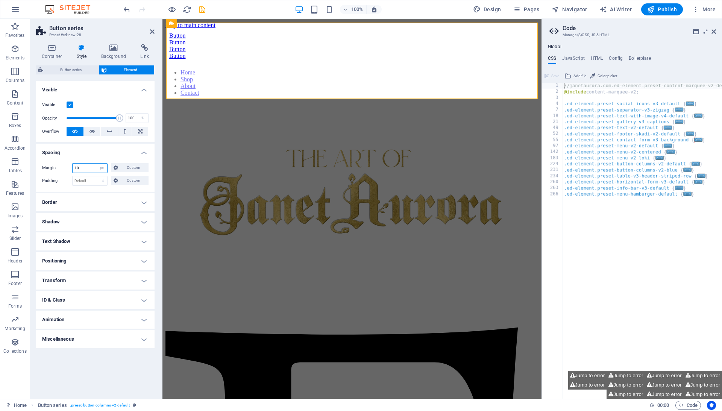
click at [80, 167] on input "10" at bounding box center [90, 168] width 35 height 9
type input "0"
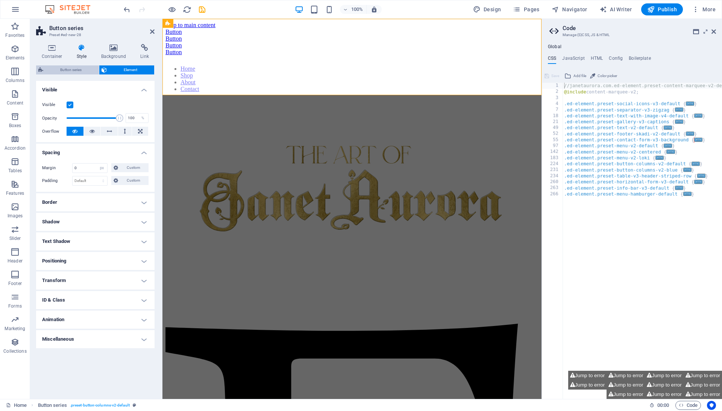
click at [71, 68] on span "Button series" at bounding box center [71, 69] width 51 height 9
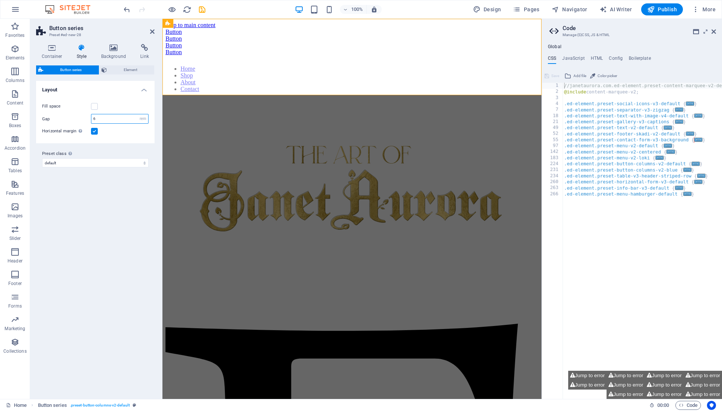
click at [112, 119] on input "6" at bounding box center [119, 118] width 57 height 9
type input "0"
click at [295, 35] on div "Button" at bounding box center [351, 32] width 373 height 7
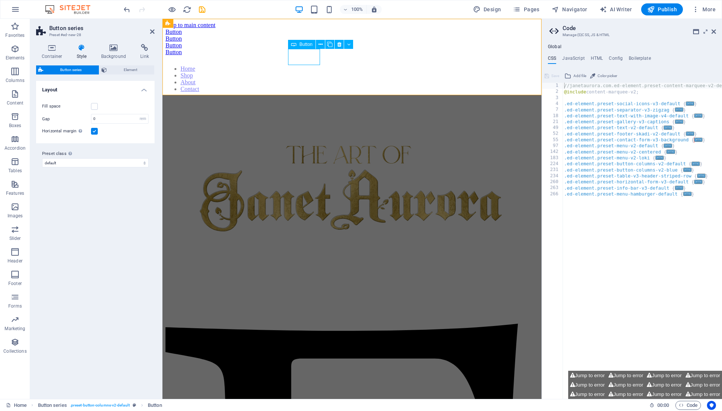
click at [295, 35] on div "Button" at bounding box center [351, 32] width 373 height 7
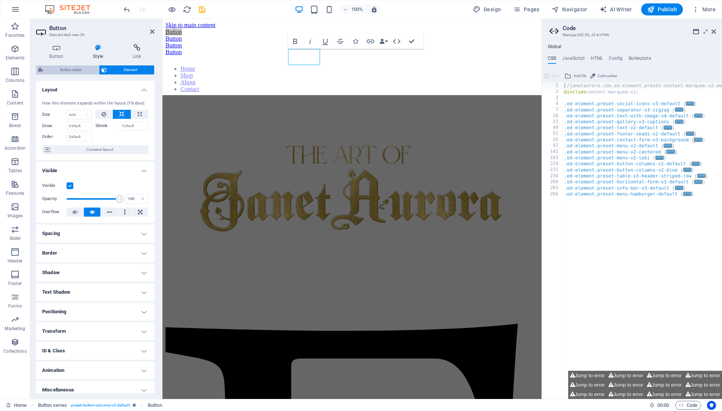
click at [67, 71] on span "Button series" at bounding box center [71, 69] width 51 height 9
select select "rem"
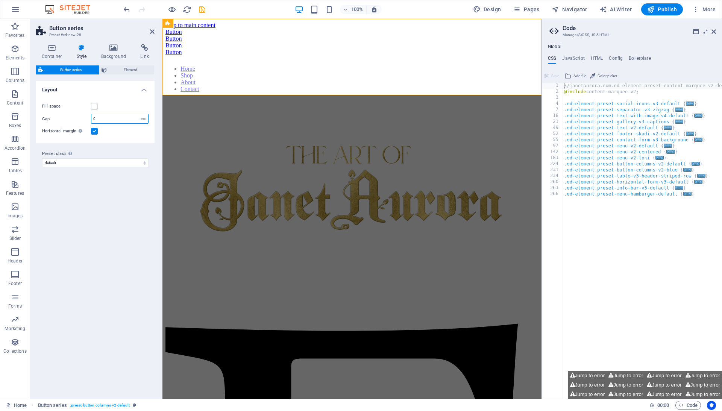
click at [113, 117] on input "0" at bounding box center [119, 118] width 57 height 9
click at [113, 114] on input "0" at bounding box center [119, 118] width 57 height 9
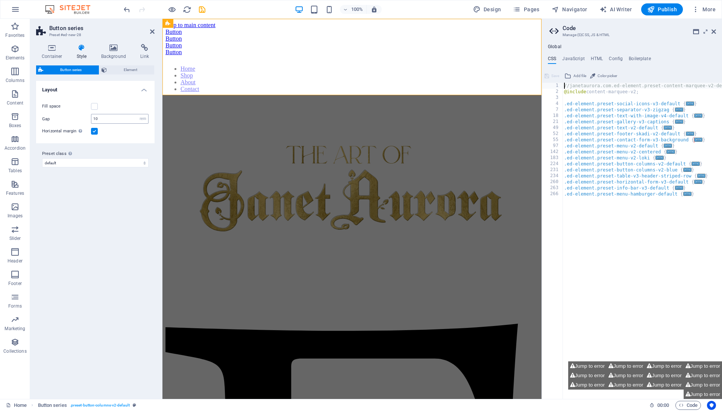
click at [105, 118] on input "10" at bounding box center [119, 118] width 57 height 9
type input "0"
click at [120, 70] on span "Element" at bounding box center [130, 69] width 43 height 9
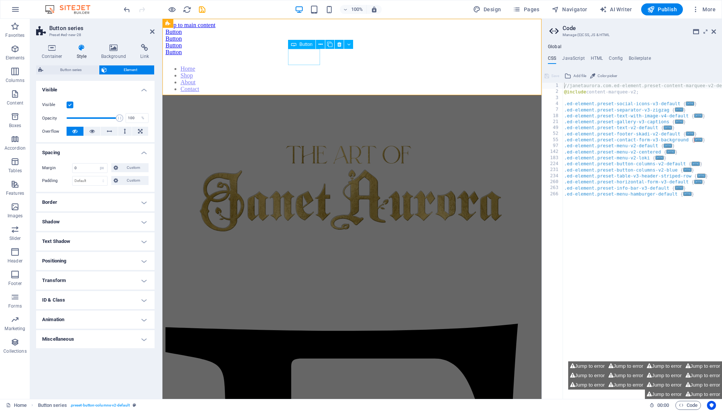
click at [300, 35] on div "Button" at bounding box center [351, 32] width 373 height 7
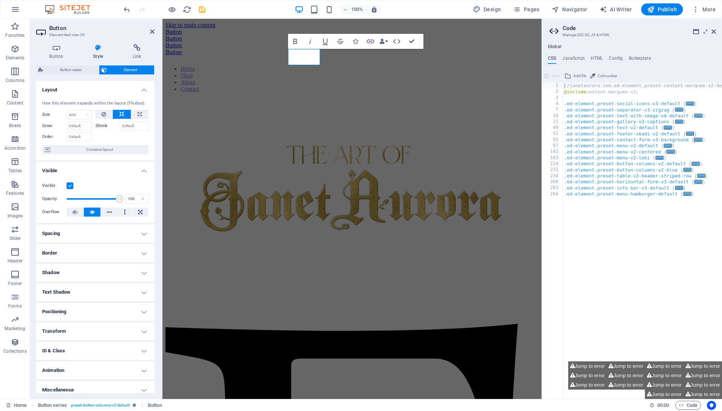
click at [97, 232] on h4 "Spacing" at bounding box center [95, 234] width 118 height 18
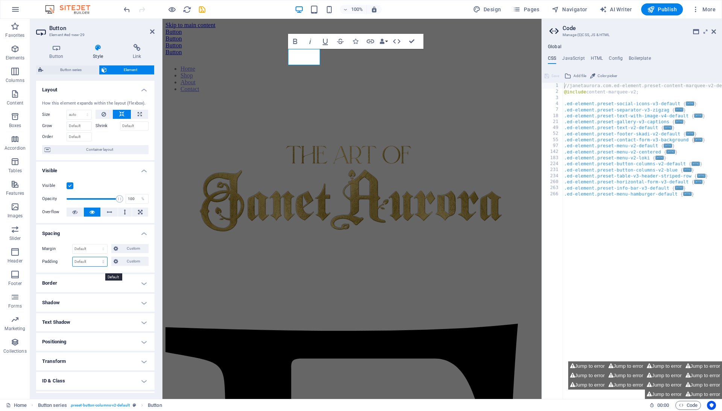
select select "px"
type input "10"
click at [87, 266] on input "10" at bounding box center [90, 261] width 35 height 9
type input "0"
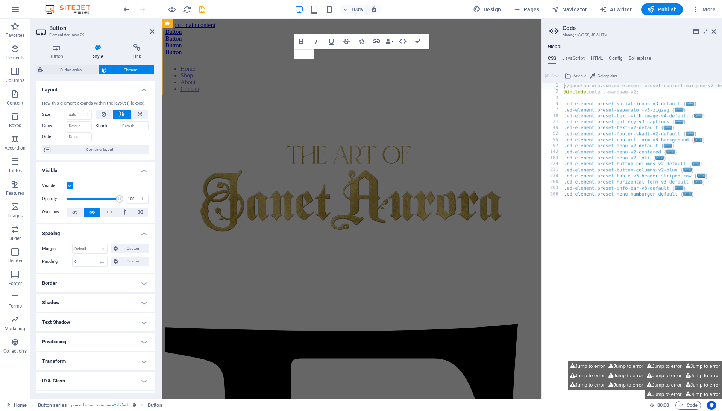
click at [327, 42] on div "Button" at bounding box center [351, 38] width 373 height 7
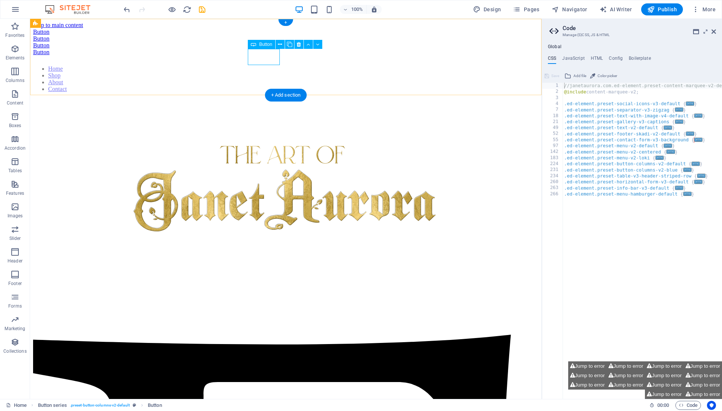
click at [262, 42] on div "Button" at bounding box center [286, 38] width 506 height 7
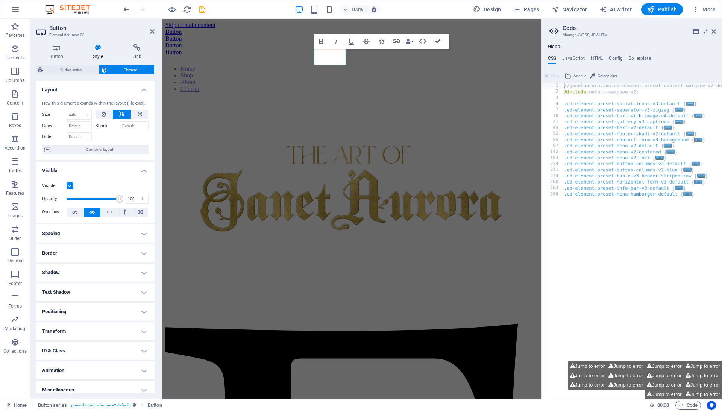
click at [91, 243] on h4 "Spacing" at bounding box center [95, 234] width 118 height 18
select select "px"
type input "0"
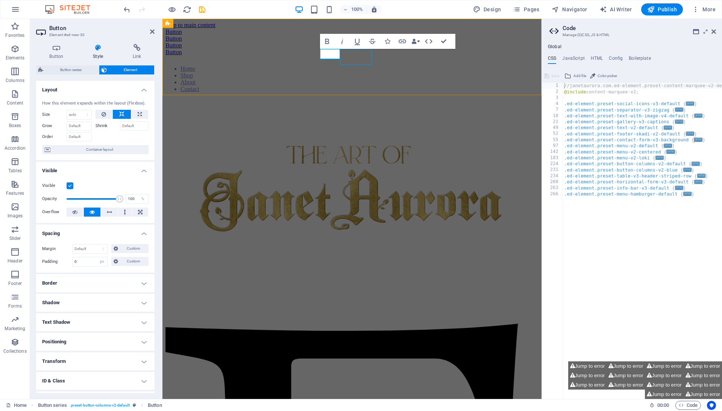
click at [359, 49] on div "Button" at bounding box center [351, 45] width 373 height 7
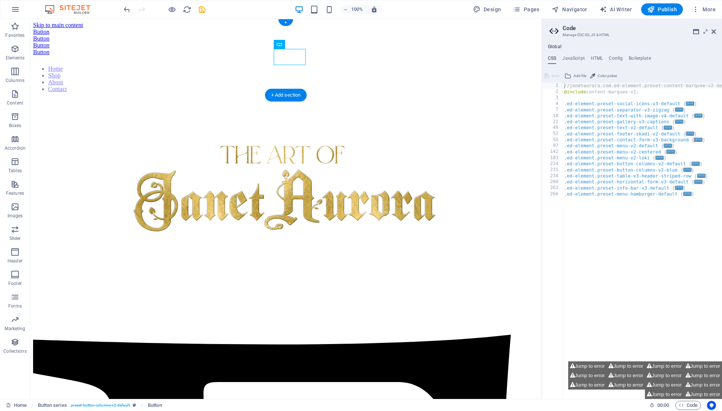
click at [297, 49] on div "Button" at bounding box center [286, 45] width 506 height 7
click at [323, 45] on icon at bounding box center [325, 45] width 4 height 8
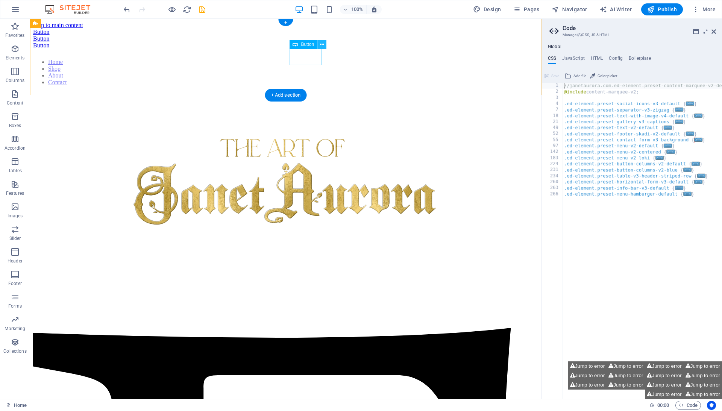
click at [321, 44] on icon at bounding box center [322, 45] width 4 height 8
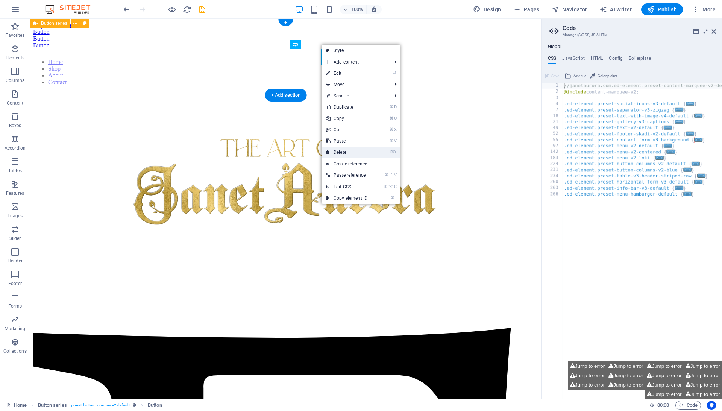
click at [347, 150] on link "⌦ Delete" at bounding box center [347, 152] width 50 height 11
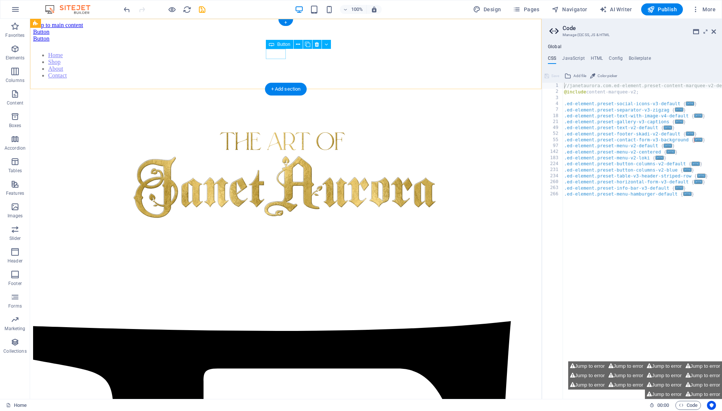
click at [275, 35] on div "Button" at bounding box center [286, 32] width 506 height 7
click at [276, 35] on div "Button" at bounding box center [286, 32] width 506 height 7
select select "px"
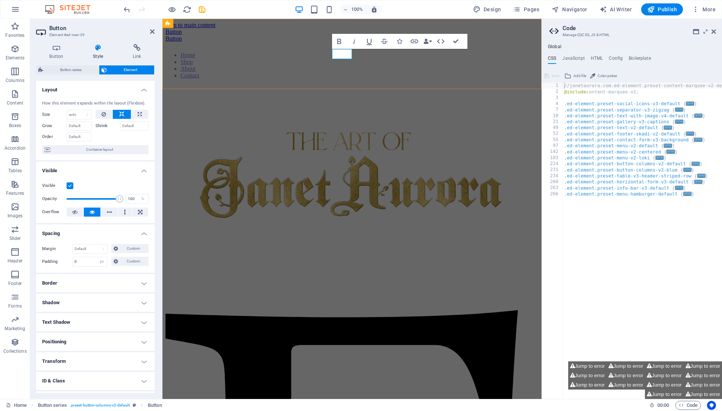
click at [182, 35] on link "Button" at bounding box center [173, 32] width 17 height 6
click at [364, 42] on div "Button" at bounding box center [351, 38] width 373 height 7
select select "px"
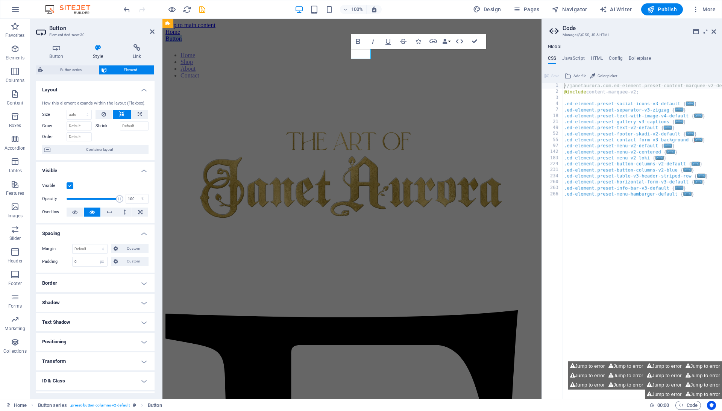
click at [182, 42] on link "Button" at bounding box center [173, 38] width 17 height 6
click at [363, 42] on div "Home Shop" at bounding box center [351, 36] width 373 height 14
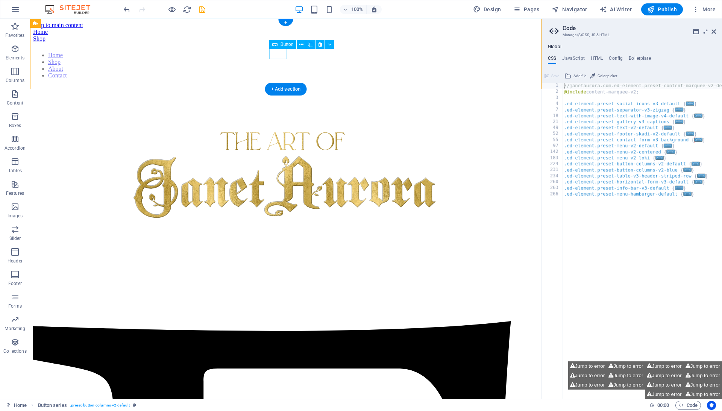
click at [276, 35] on div "Home" at bounding box center [286, 32] width 506 height 7
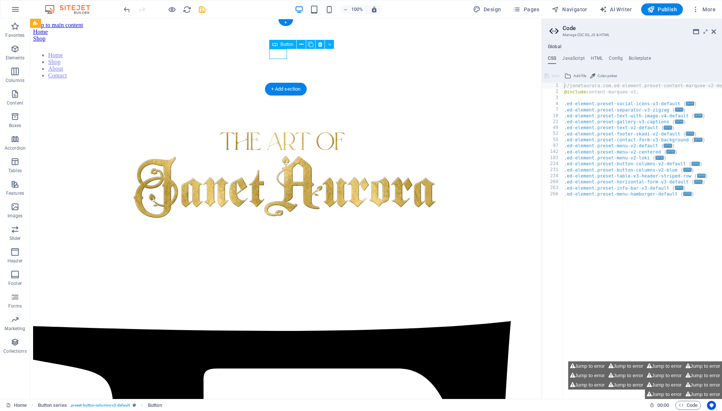
click at [276, 35] on div "Home" at bounding box center [286, 32] width 506 height 7
select select "px"
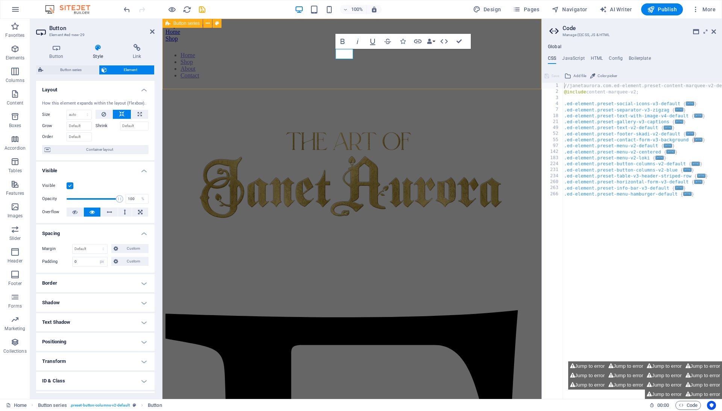
click at [276, 42] on div "Home Shop" at bounding box center [351, 36] width 373 height 14
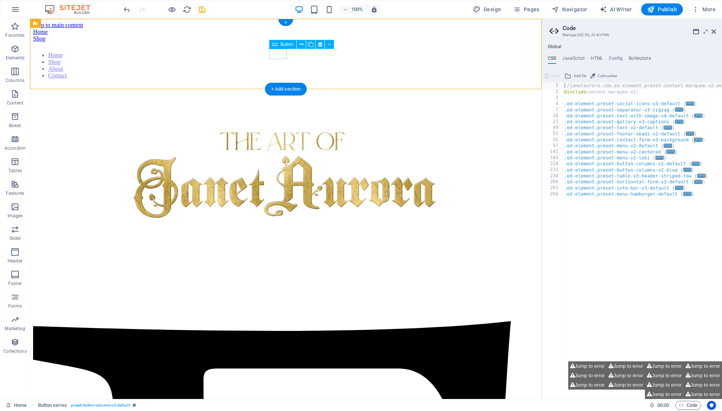
click at [277, 35] on div "Home" at bounding box center [286, 32] width 506 height 7
select select "px"
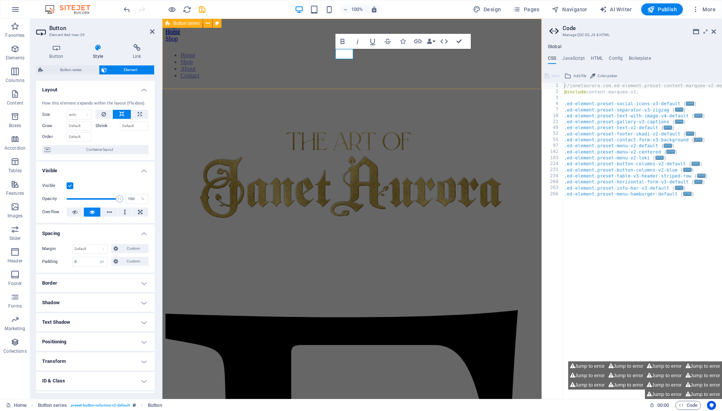
click at [351, 42] on div "Home Shop" at bounding box center [351, 36] width 373 height 14
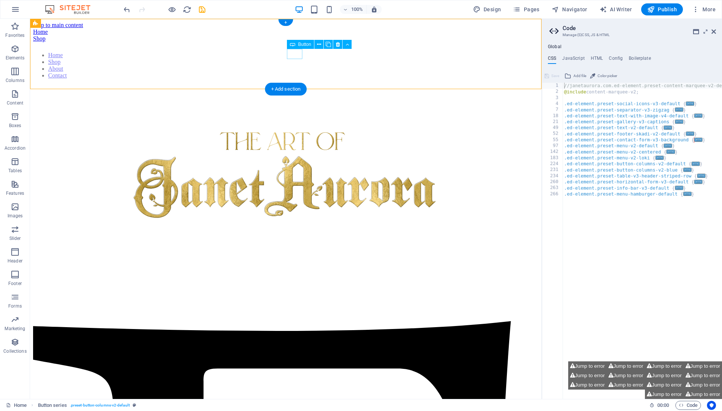
click at [297, 42] on div "Shop" at bounding box center [286, 38] width 506 height 7
click at [296, 42] on div "Shop" at bounding box center [286, 38] width 506 height 7
click at [326, 44] on icon at bounding box center [328, 45] width 5 height 8
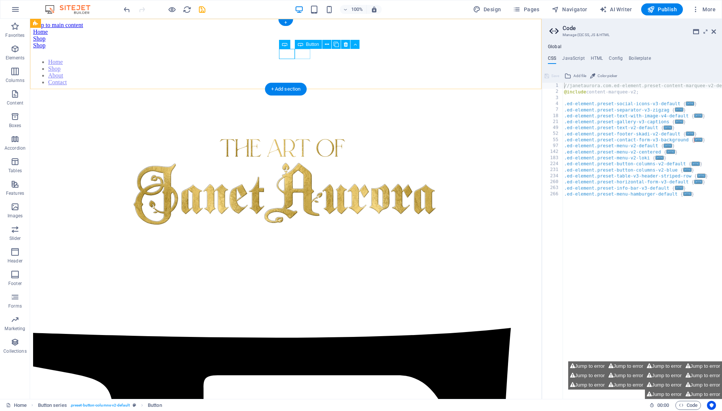
click at [305, 49] on div "Shop" at bounding box center [286, 45] width 506 height 7
click at [332, 43] on button at bounding box center [336, 44] width 9 height 9
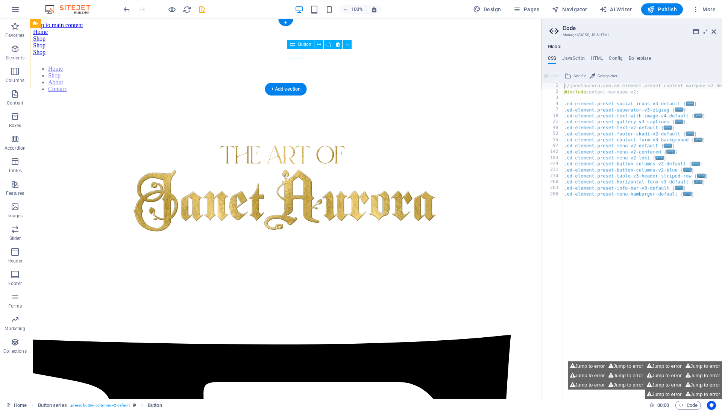
click at [297, 49] on div "Shop" at bounding box center [286, 45] width 506 height 7
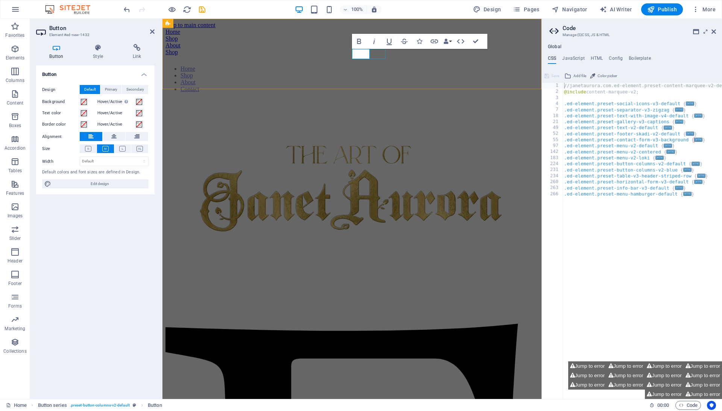
click at [372, 53] on div "Shop" at bounding box center [351, 52] width 373 height 7
click at [504, 53] on div "Home Shop About Shop" at bounding box center [351, 42] width 373 height 27
select select "px"
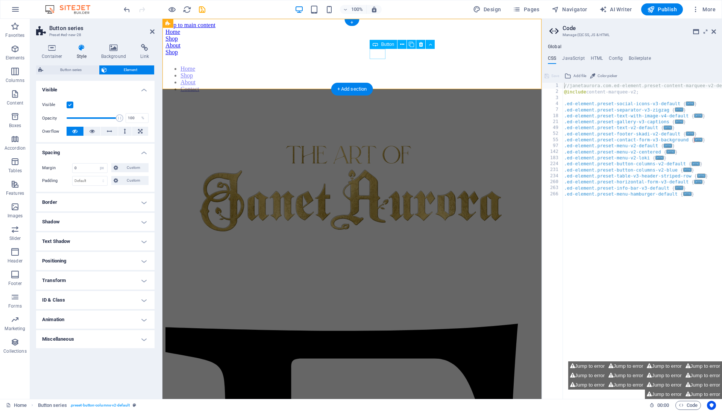
click at [379, 56] on div "Shop" at bounding box center [351, 52] width 373 height 7
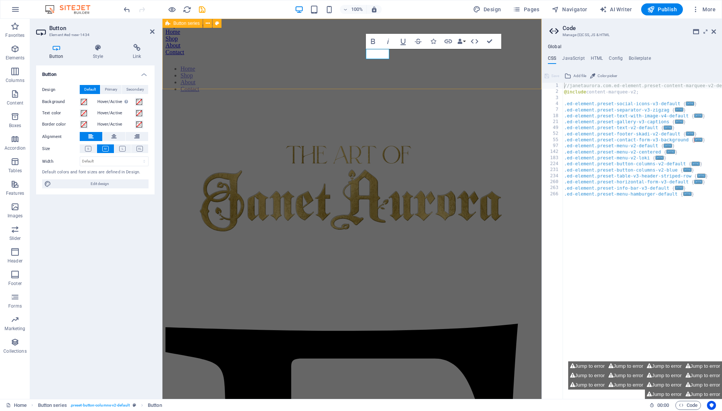
click at [407, 56] on div "Home Shop About Contact" at bounding box center [351, 42] width 373 height 27
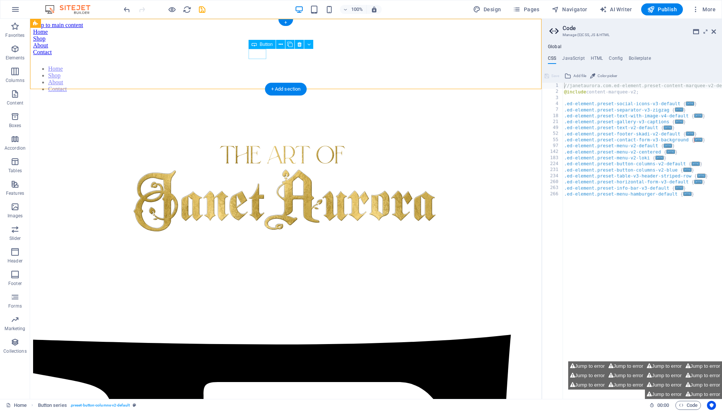
click at [259, 35] on div "Home" at bounding box center [286, 32] width 506 height 7
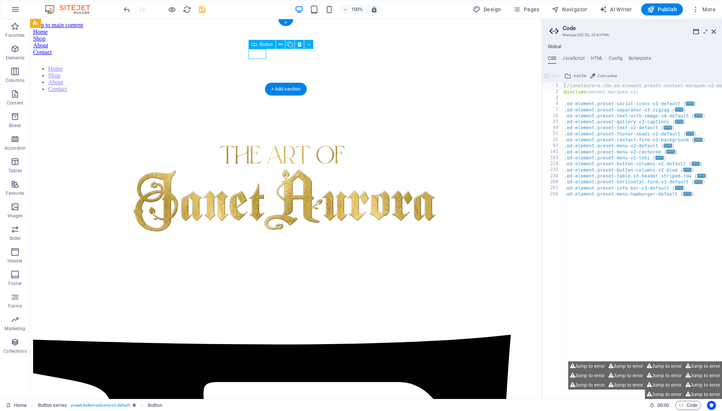
click at [259, 35] on div "Home" at bounding box center [286, 32] width 506 height 7
select select "px"
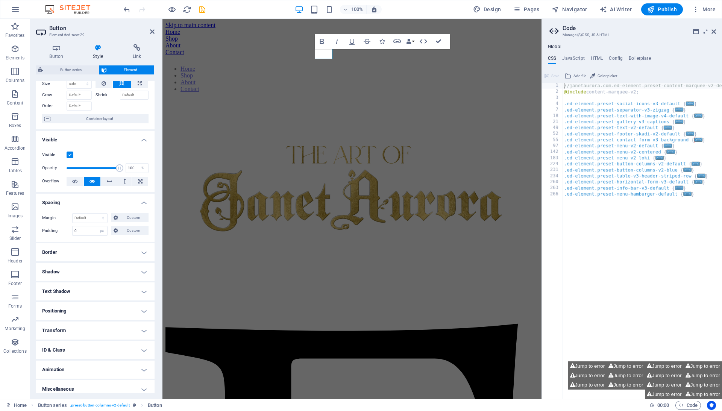
scroll to position [41, 0]
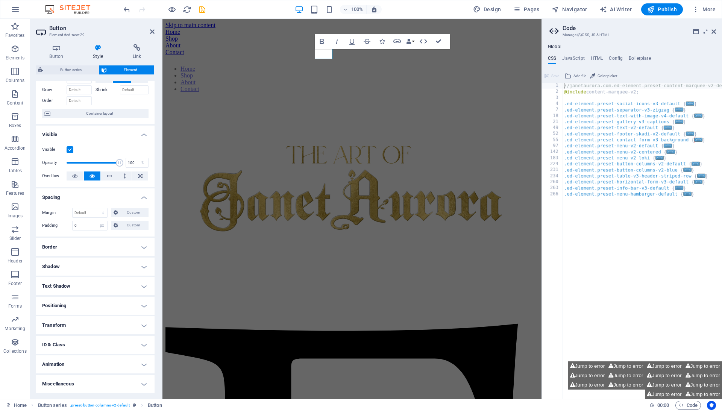
click at [121, 243] on h4 "Border" at bounding box center [95, 247] width 118 height 18
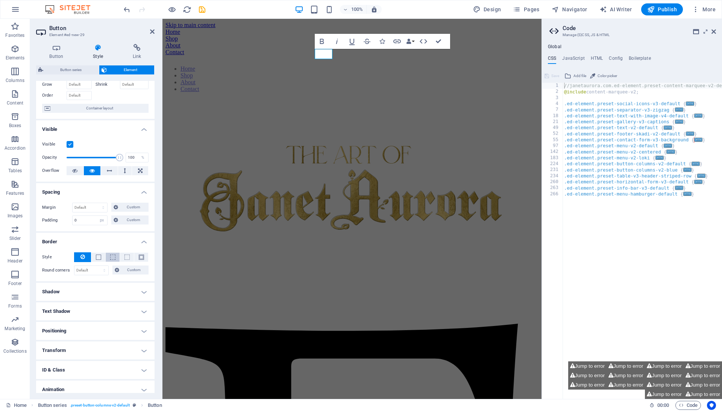
click at [114, 260] on span at bounding box center [112, 257] width 5 height 5
click at [93, 262] on button at bounding box center [98, 257] width 14 height 9
click at [84, 261] on icon at bounding box center [82, 256] width 5 height 9
click at [82, 246] on h4 "Border" at bounding box center [95, 240] width 118 height 14
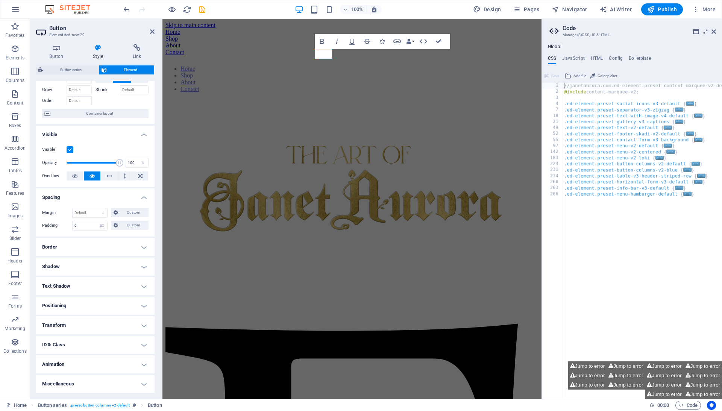
click at [100, 305] on h4 "Positioning" at bounding box center [95, 306] width 118 height 18
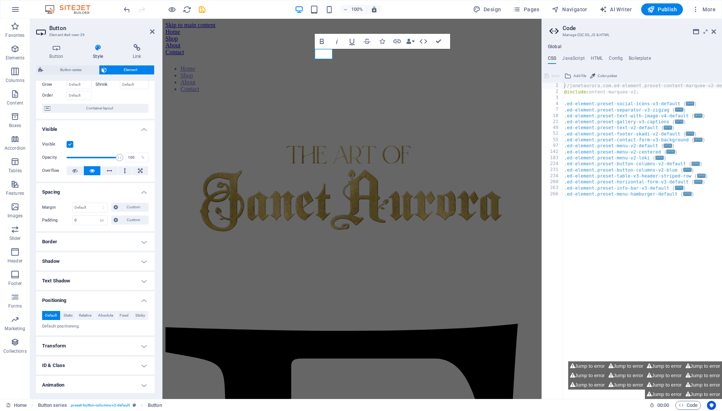
click at [101, 303] on h4 "Positioning" at bounding box center [95, 298] width 118 height 14
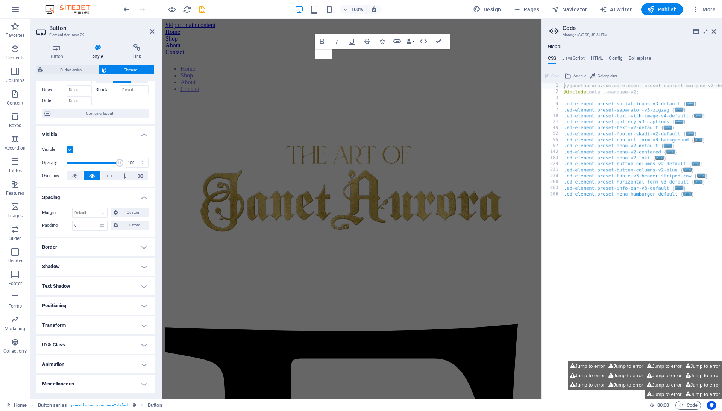
click at [96, 322] on h4 "Transform" at bounding box center [95, 325] width 118 height 18
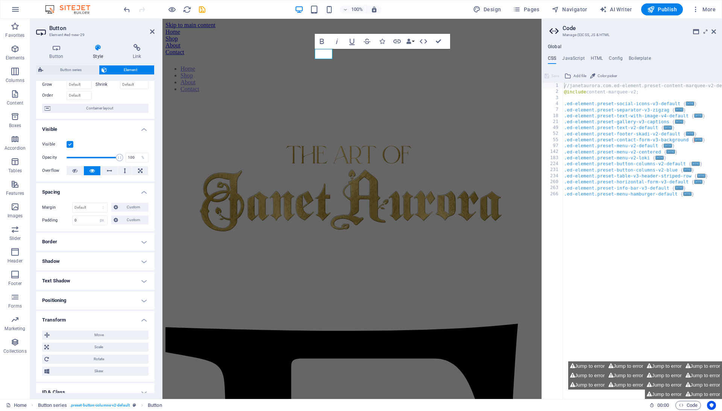
click at [96, 321] on h4 "Transform" at bounding box center [95, 318] width 118 height 14
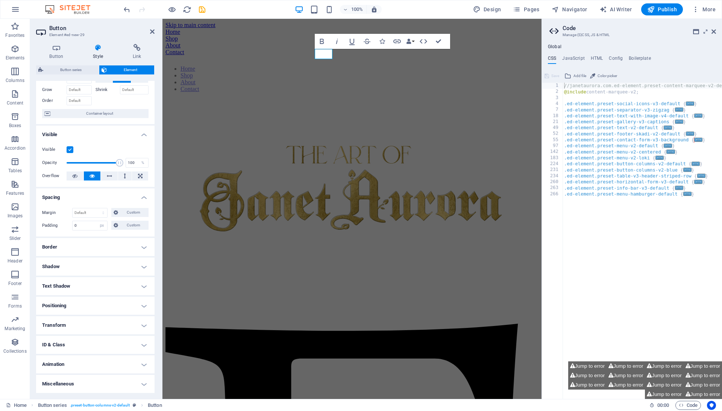
click at [100, 357] on ul "Layout How this element expands within the layout (Flexbox). Size Default auto …" at bounding box center [95, 219] width 118 height 348
click at [101, 353] on h4 "ID & Class" at bounding box center [95, 345] width 118 height 18
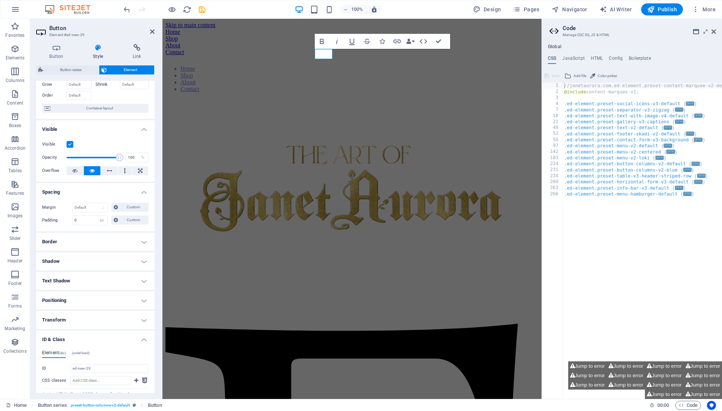
click at [101, 353] on div "Element (div) (undefined) ID ed-new-29 CSS classes Assign HTML IDs and CSS clas…" at bounding box center [95, 380] width 118 height 72
click at [103, 344] on h4 "ID & Class" at bounding box center [95, 338] width 118 height 14
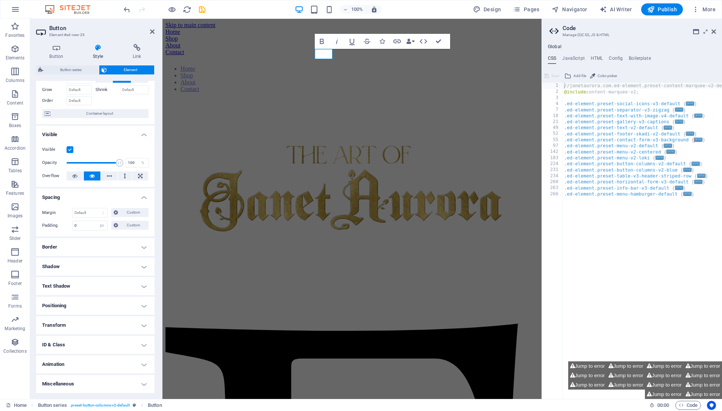
scroll to position [44, 0]
click at [111, 366] on h4 "Animation" at bounding box center [95, 364] width 118 height 18
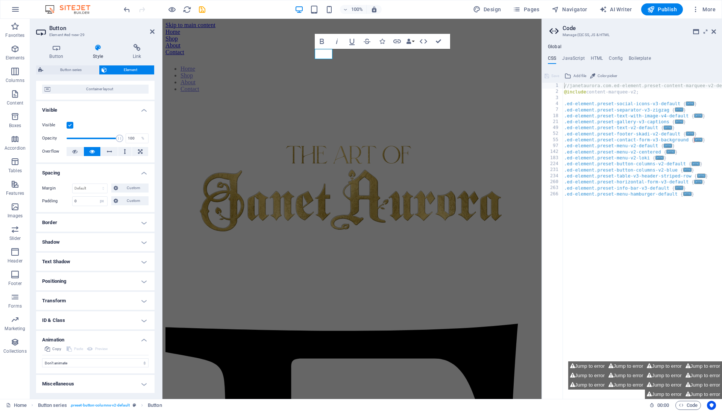
scroll to position [68, 0]
click at [116, 325] on h4 "ID & Class" at bounding box center [95, 320] width 118 height 18
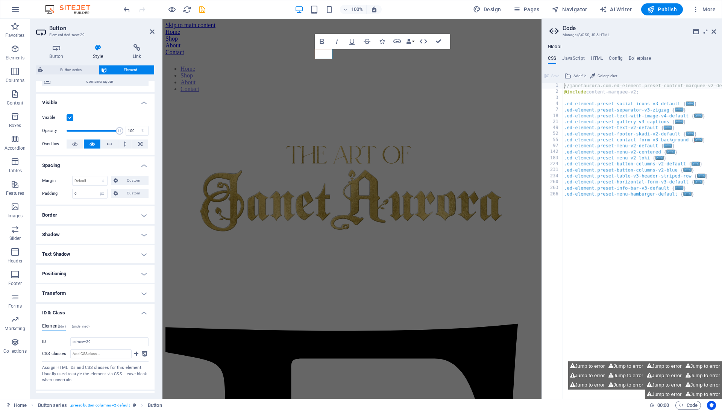
click at [116, 317] on h4 "ID & Class" at bounding box center [95, 311] width 118 height 14
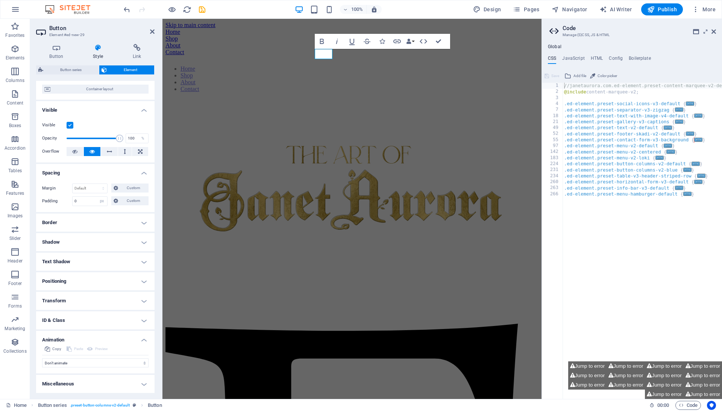
click at [111, 335] on h4 "Animation" at bounding box center [95, 338] width 118 height 14
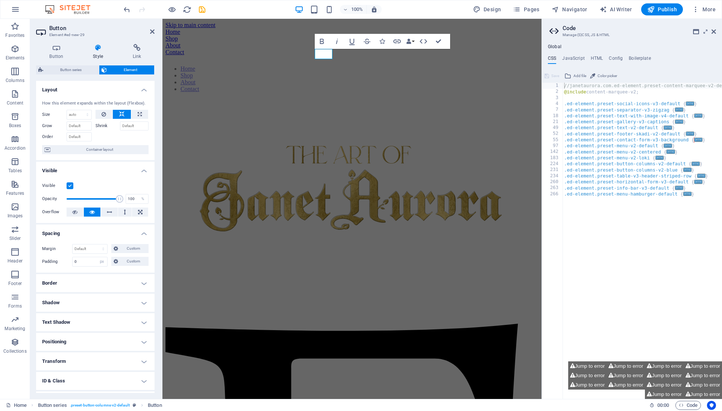
scroll to position [0, 0]
click at [133, 119] on button at bounding box center [139, 114] width 17 height 9
type input "100"
select select "%"
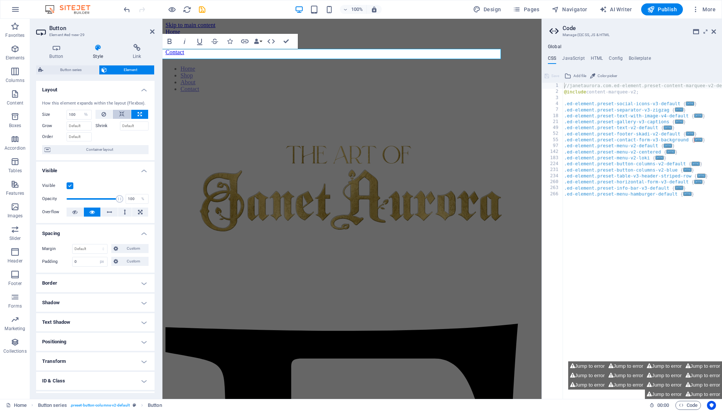
click at [122, 119] on icon at bounding box center [121, 114] width 5 height 9
select select "DISABLED_OPTION_VALUE"
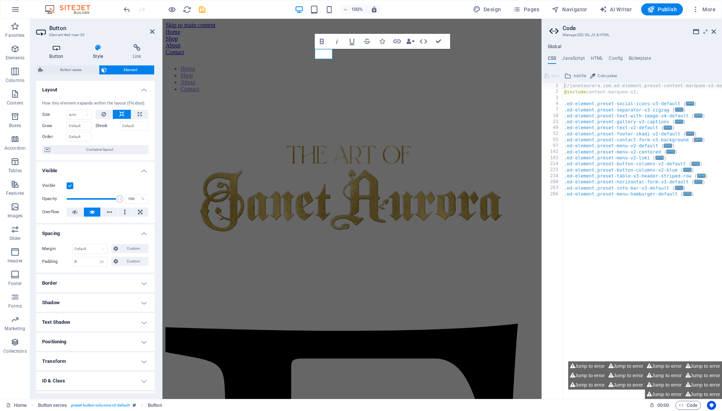
click at [62, 47] on icon at bounding box center [56, 48] width 41 height 8
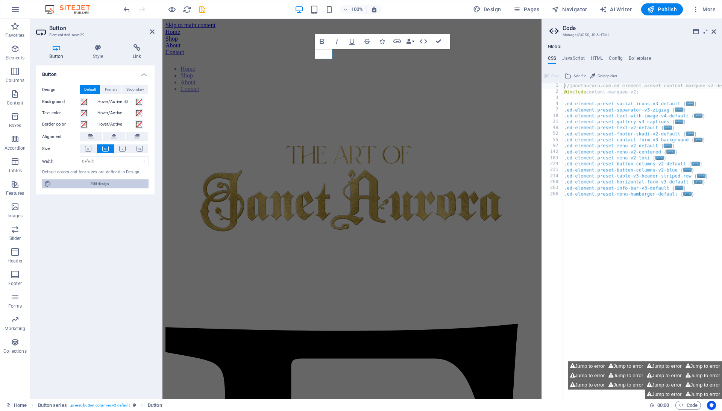
click at [91, 184] on span "Edit design" at bounding box center [99, 183] width 93 height 9
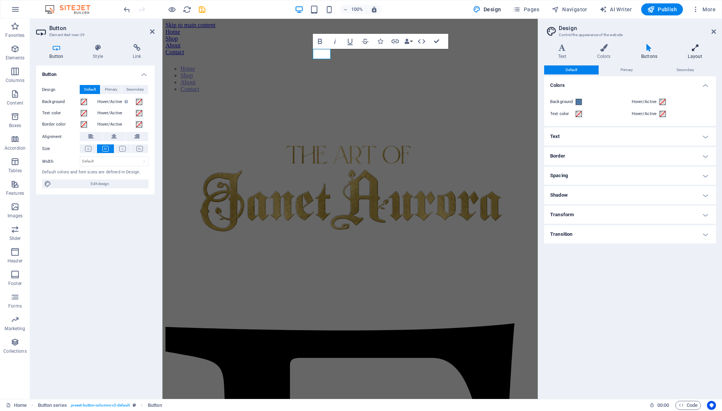
click at [690, 55] on h4 "Layout" at bounding box center [695, 52] width 42 height 16
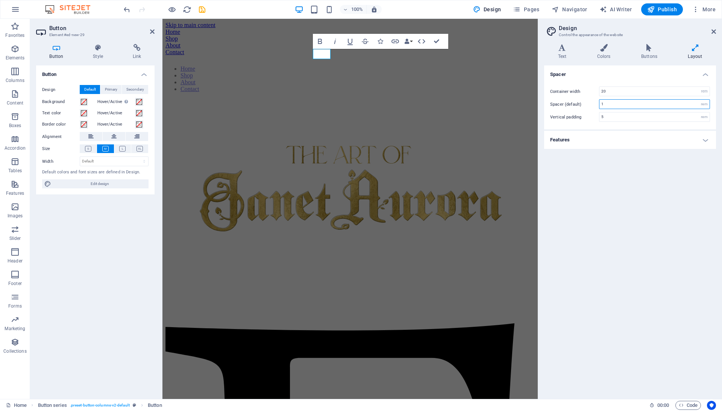
click at [618, 106] on input "1" at bounding box center [655, 104] width 110 height 9
click at [618, 106] on input "99" at bounding box center [655, 104] width 110 height 9
type input "1"
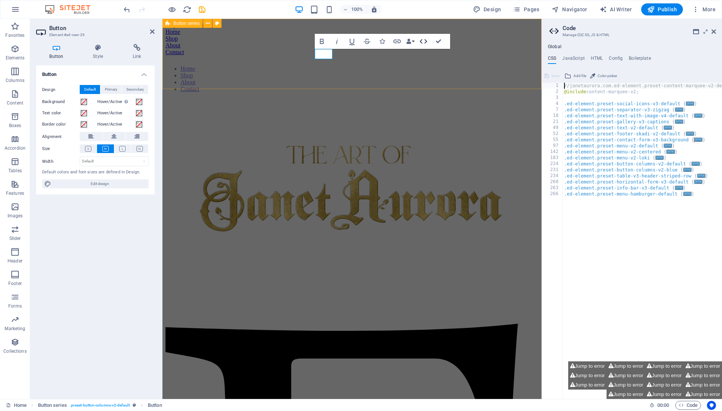
click at [426, 41] on icon "button" at bounding box center [424, 41] width 8 height 5
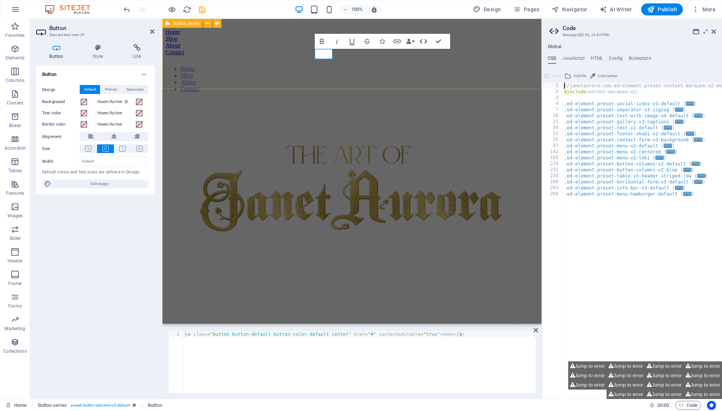
click at [426, 41] on icon "button" at bounding box center [424, 41] width 8 height 5
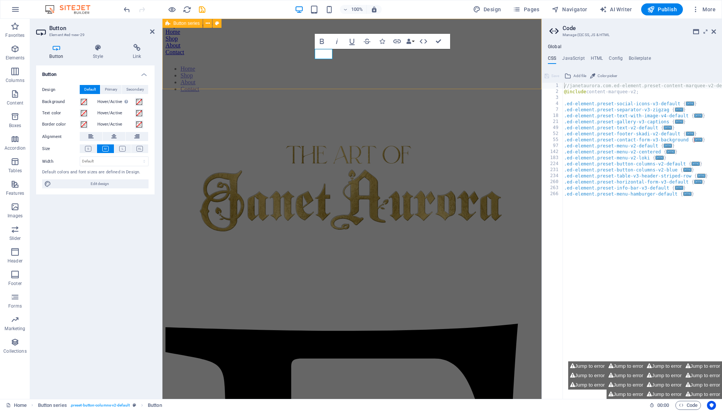
click at [362, 56] on div "Home Shop About Contact" at bounding box center [351, 42] width 373 height 27
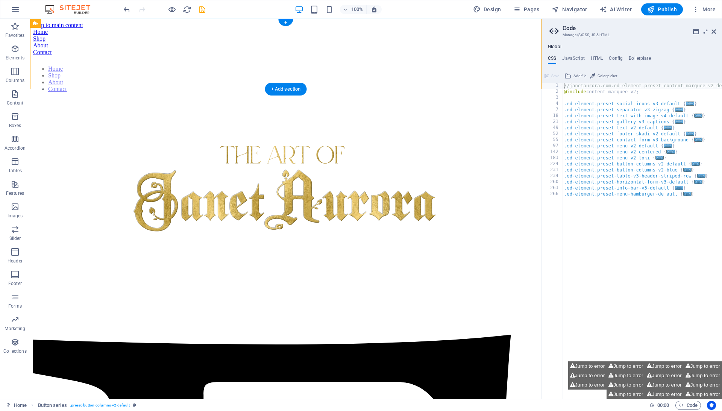
click at [260, 35] on div "Home" at bounding box center [286, 32] width 506 height 7
click at [74, 24] on icon at bounding box center [75, 24] width 4 height 8
click at [86, 24] on icon at bounding box center [85, 24] width 4 height 8
select select "rem"
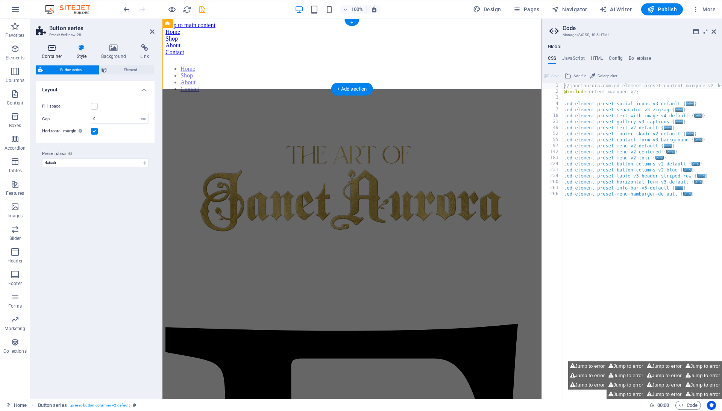
click at [51, 47] on icon at bounding box center [52, 48] width 32 height 8
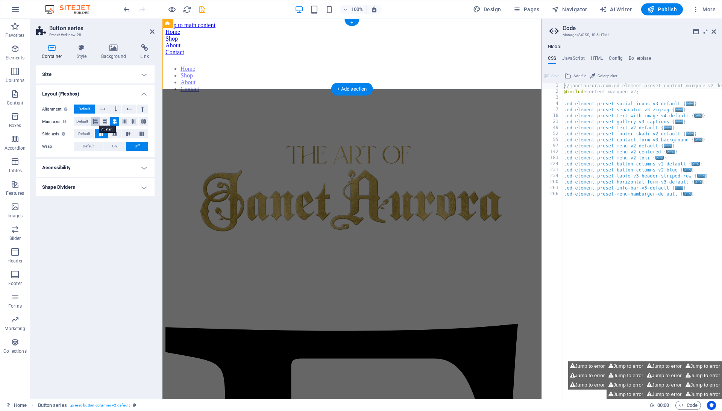
click at [98, 123] on icon at bounding box center [95, 121] width 5 height 9
click at [107, 119] on icon at bounding box center [105, 121] width 5 height 9
click at [97, 120] on icon at bounding box center [95, 121] width 5 height 9
click at [115, 120] on icon at bounding box center [114, 121] width 5 height 9
click at [107, 120] on icon at bounding box center [105, 121] width 5 height 9
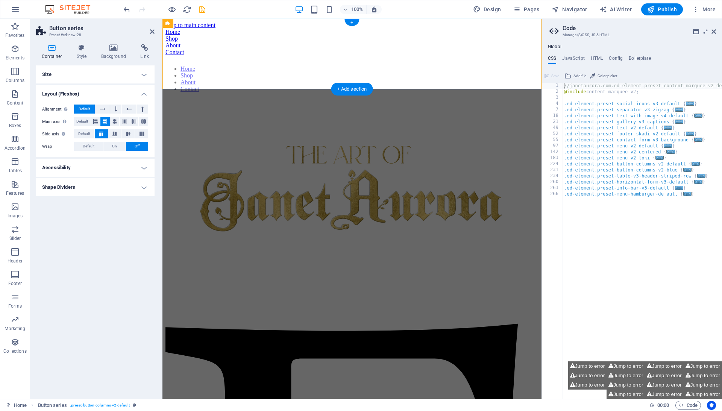
click at [85, 178] on h4 "Shape Dividers" at bounding box center [95, 187] width 118 height 18
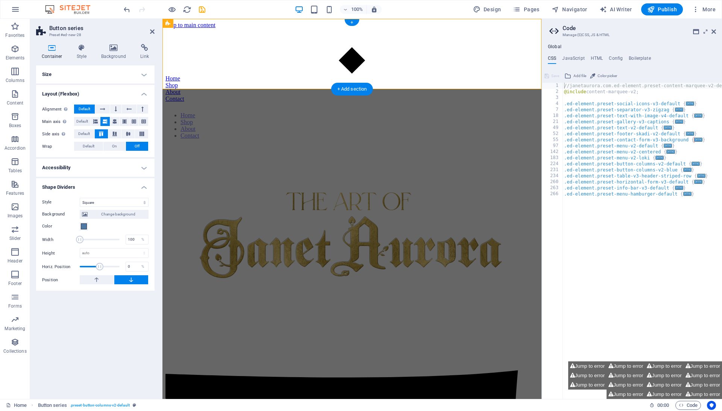
click at [108, 196] on div "Style None Triangle Square Diagonal Polygon 1 Polygon 2 Zigzag Multiple Zigzags…" at bounding box center [95, 241] width 118 height 99
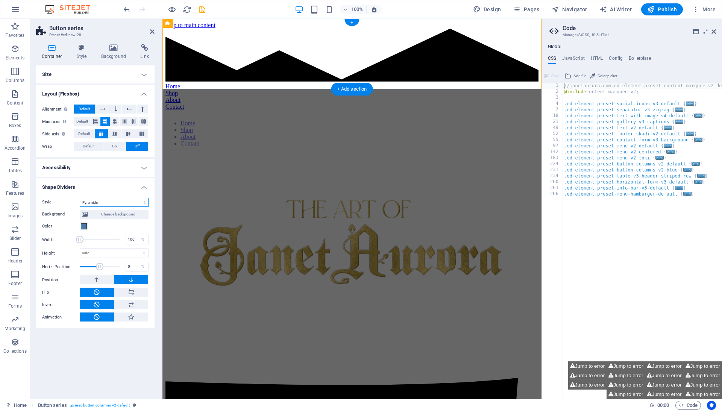
select select "none"
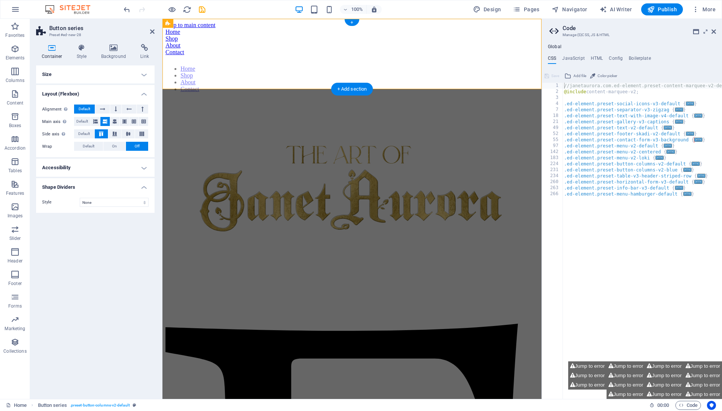
click at [96, 185] on h4 "Shape Dividers" at bounding box center [95, 185] width 118 height 14
click at [102, 167] on h4 "Accessibility" at bounding box center [95, 168] width 118 height 18
click at [102, 167] on h4 "Accessibility" at bounding box center [95, 166] width 118 height 14
click at [117, 147] on span "On" at bounding box center [114, 146] width 5 height 9
click at [131, 145] on button "Off" at bounding box center [137, 146] width 22 height 9
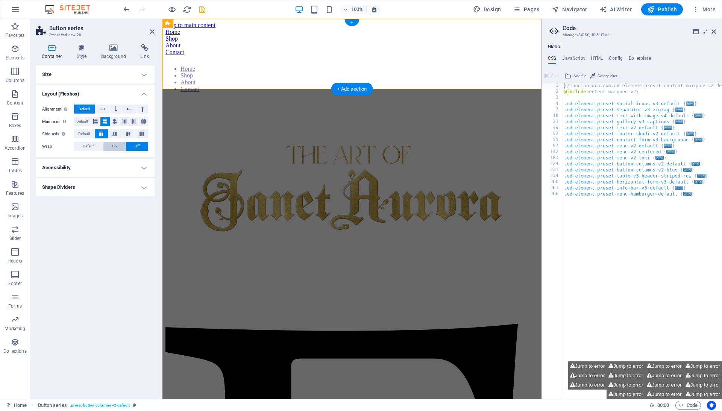
click at [123, 145] on button "On" at bounding box center [114, 146] width 22 height 9
click at [103, 144] on button "Default" at bounding box center [88, 146] width 29 height 9
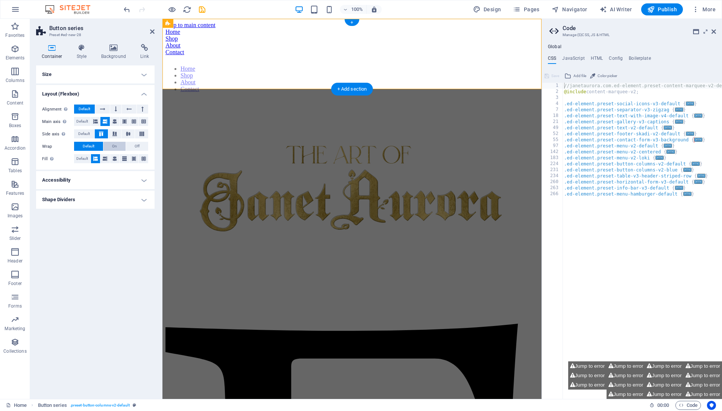
click at [117, 147] on span "On" at bounding box center [114, 146] width 5 height 9
click at [117, 121] on icon at bounding box center [114, 121] width 5 height 9
click at [107, 119] on icon at bounding box center [105, 121] width 5 height 9
click at [119, 136] on button at bounding box center [114, 133] width 13 height 9
click at [105, 129] on button at bounding box center [101, 133] width 13 height 9
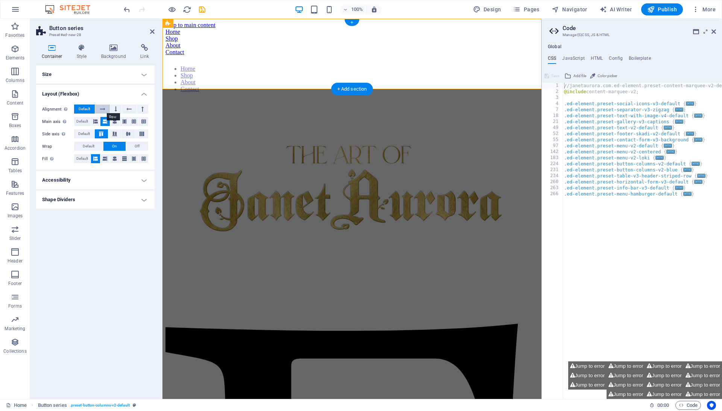
click at [105, 112] on icon at bounding box center [102, 109] width 5 height 9
click at [120, 108] on button at bounding box center [115, 109] width 11 height 9
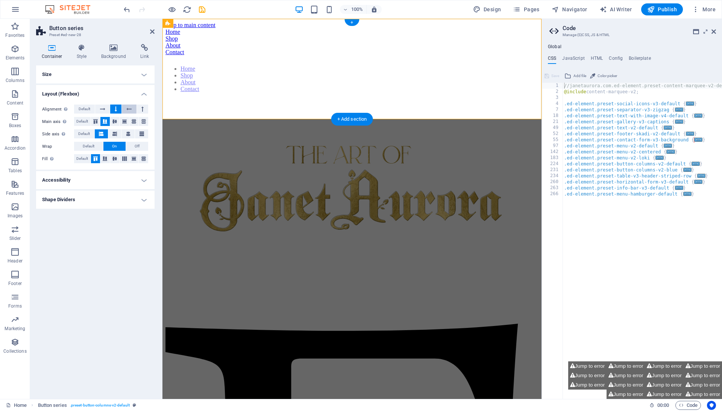
click at [127, 107] on icon at bounding box center [128, 109] width 5 height 9
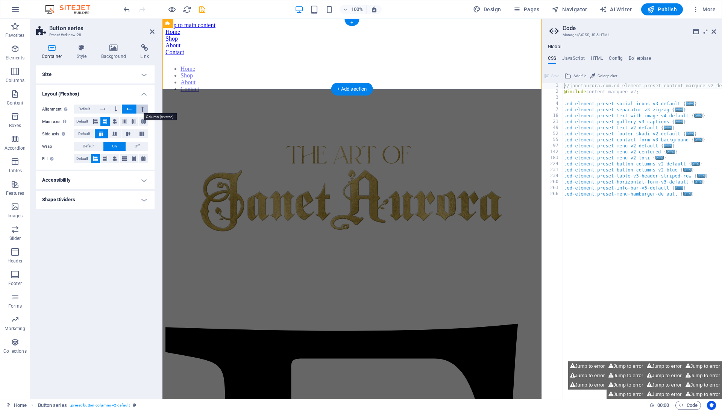
click at [139, 107] on button at bounding box center [142, 109] width 11 height 9
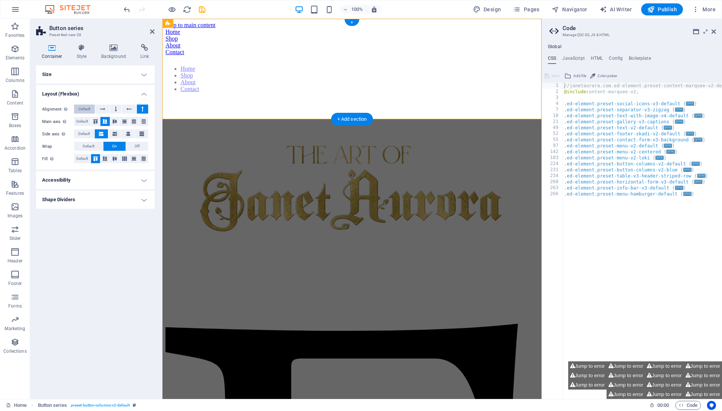
click at [82, 110] on span "Default" at bounding box center [85, 109] width 12 height 9
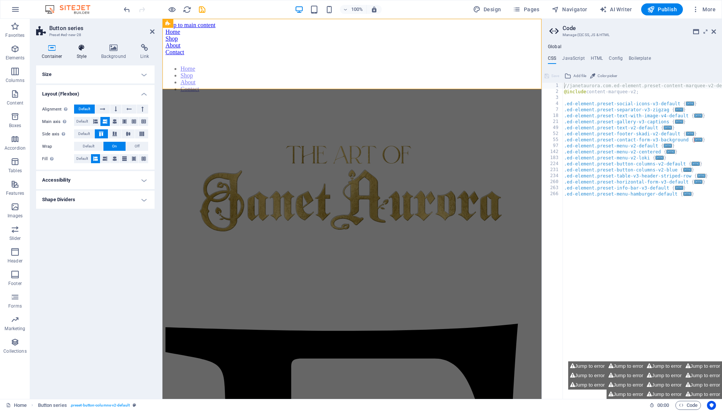
click at [87, 52] on h4 "Style" at bounding box center [83, 52] width 24 height 16
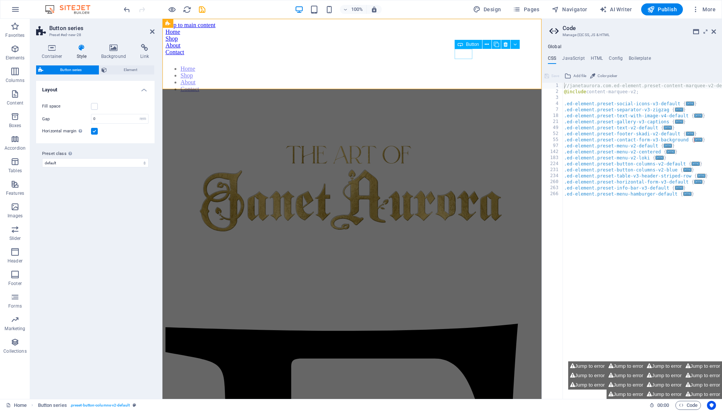
click at [464, 35] on div "Home" at bounding box center [351, 32] width 373 height 7
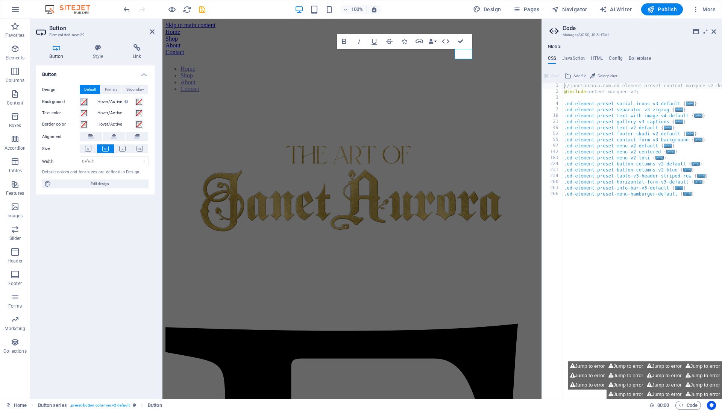
click at [85, 102] on span at bounding box center [84, 102] width 6 height 6
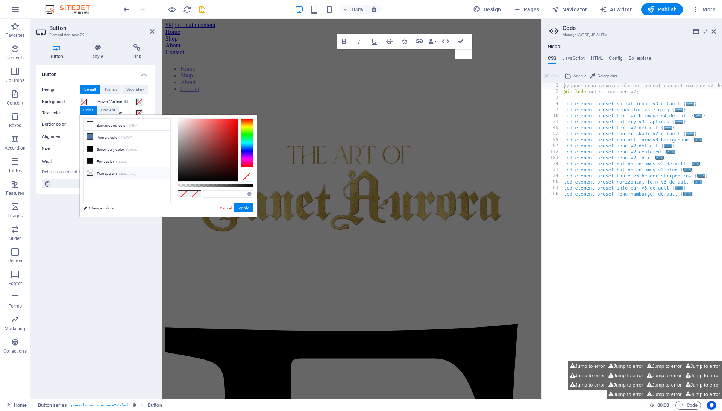
click at [114, 178] on li "Transparent rgba(0,0,0,.0)" at bounding box center [127, 173] width 87 height 12
type input "rgba(0, 0, 0, 0)"
click at [114, 176] on li "Transparent rgba(0,0,0,.0)" at bounding box center [127, 173] width 87 height 12
click at [237, 204] on button "Apply" at bounding box center [243, 207] width 19 height 9
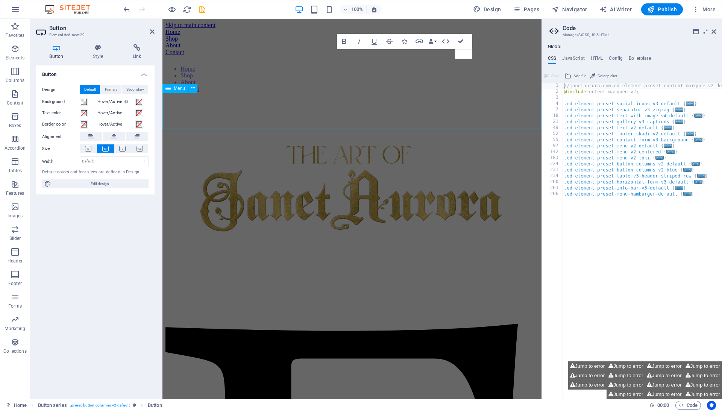
click at [351, 93] on nav "Home Shop About Contact" at bounding box center [351, 78] width 373 height 27
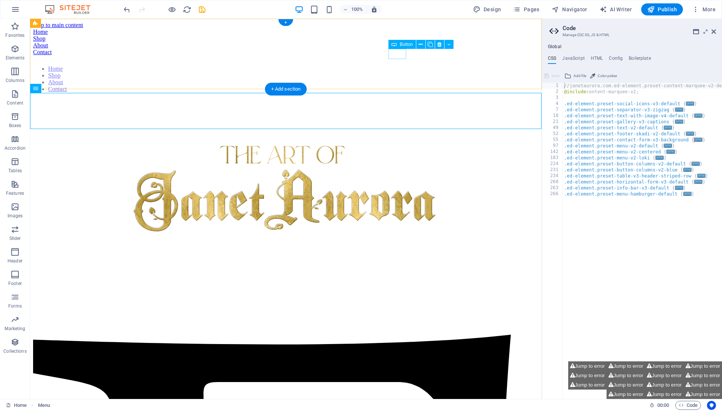
click at [395, 35] on div "Home" at bounding box center [286, 32] width 506 height 7
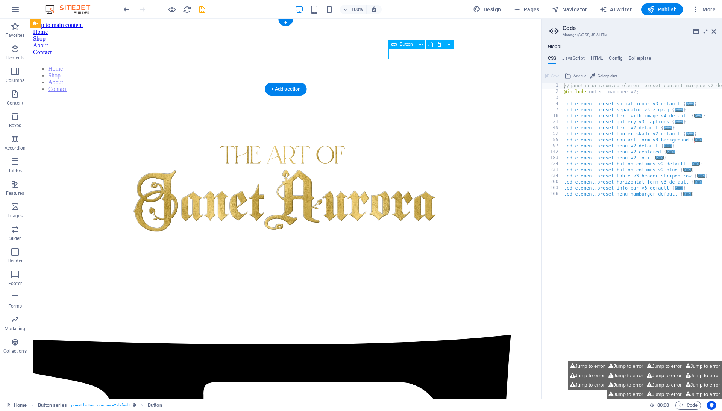
click at [395, 35] on div "Home" at bounding box center [286, 32] width 506 height 7
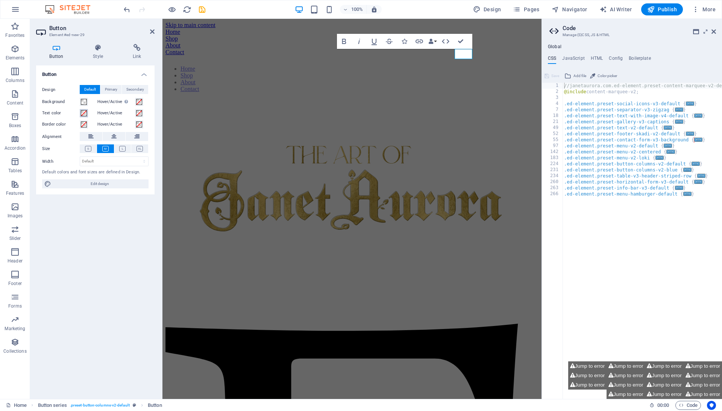
click at [85, 113] on span at bounding box center [84, 113] width 6 height 6
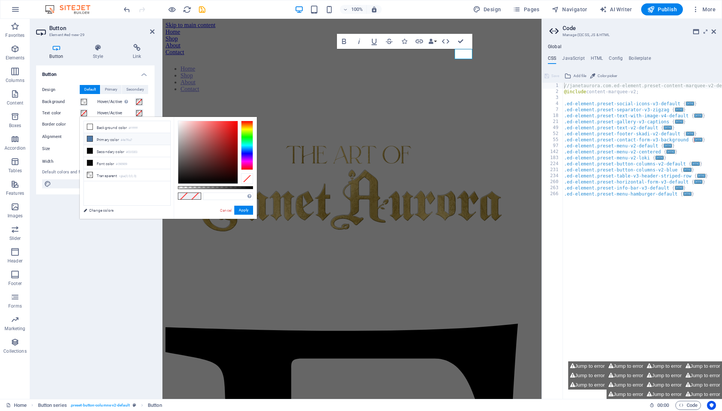
click at [109, 139] on li "Primary color #4e79a7" at bounding box center [127, 139] width 87 height 12
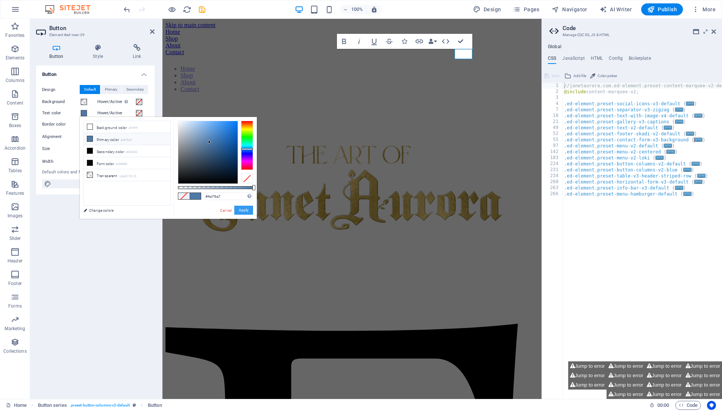
click at [243, 211] on button "Apply" at bounding box center [243, 210] width 19 height 9
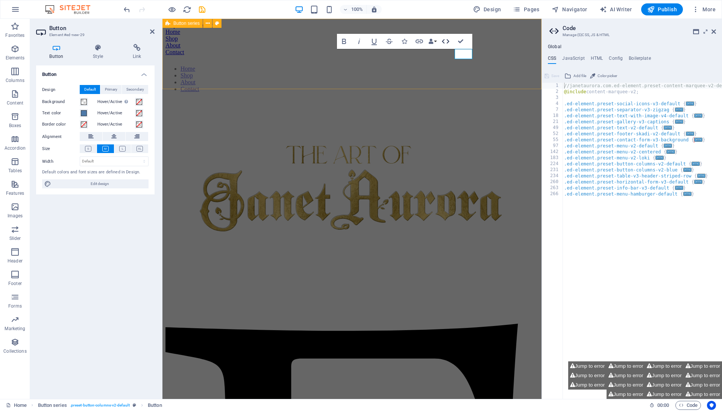
click at [440, 46] on button "HTML" at bounding box center [446, 41] width 14 height 15
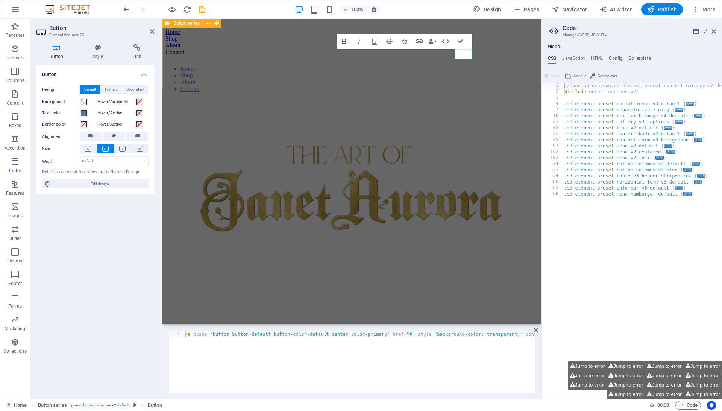
click at [432, 56] on div "Home Shop About Contact" at bounding box center [351, 42] width 373 height 27
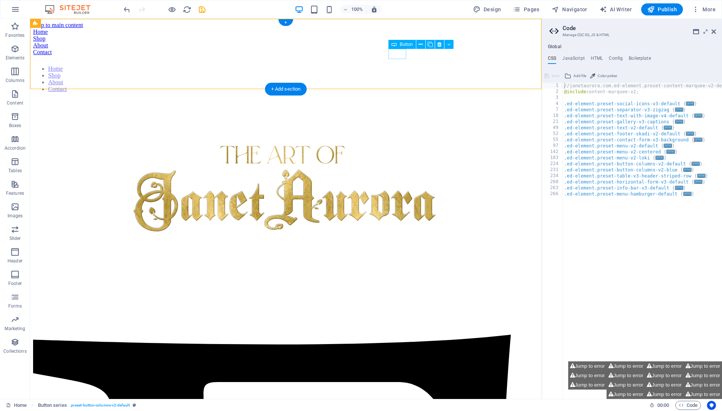
click at [396, 35] on div "Home" at bounding box center [286, 32] width 506 height 7
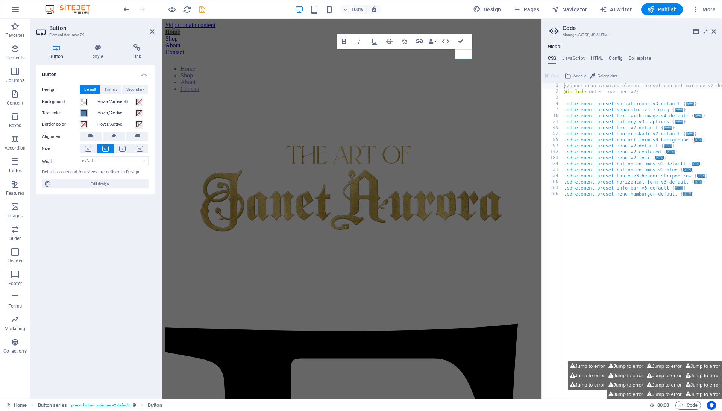
click at [84, 114] on span at bounding box center [84, 113] width 6 height 6
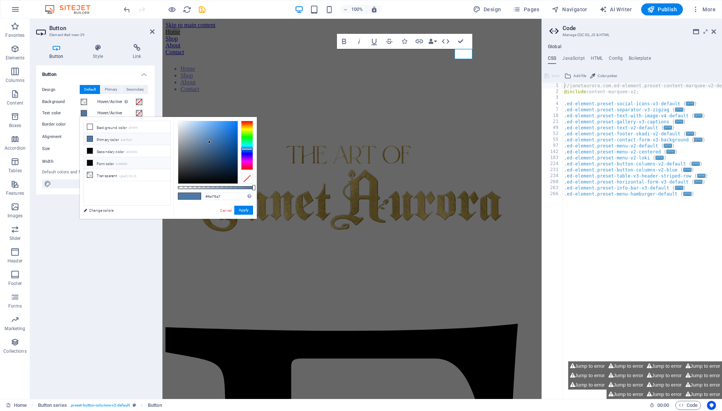
click at [105, 163] on li "Font color #090909" at bounding box center [127, 163] width 87 height 12
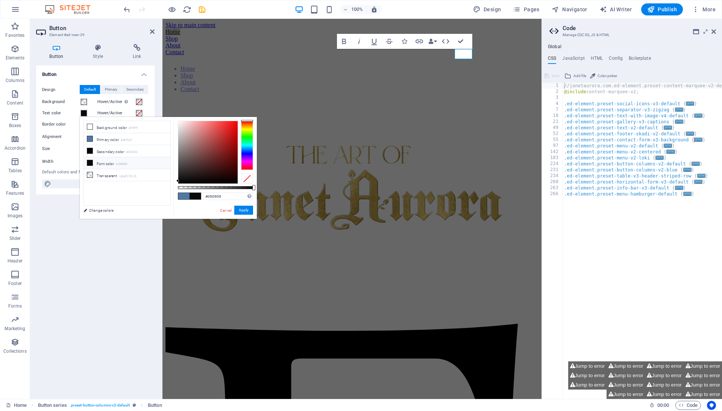
click at [93, 162] on li "Font color #090909" at bounding box center [127, 163] width 87 height 12
click at [92, 164] on icon at bounding box center [89, 162] width 5 height 5
click at [246, 214] on button "Apply" at bounding box center [243, 210] width 19 height 9
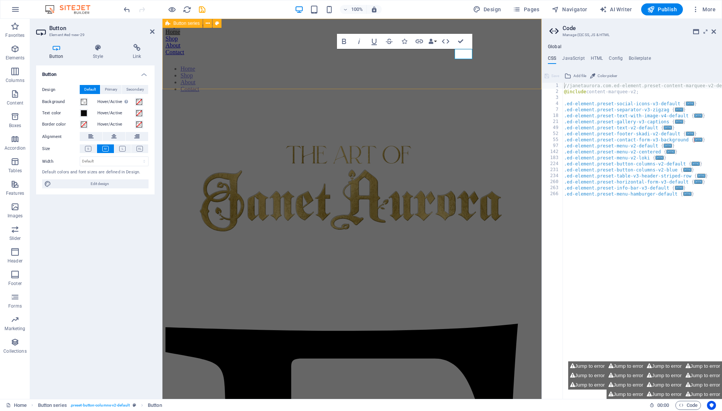
click at [433, 56] on div "Home Shop About Contact" at bounding box center [351, 42] width 373 height 27
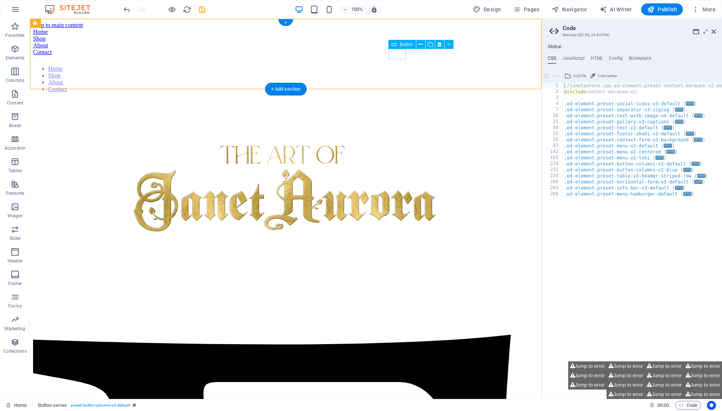
click at [399, 35] on div "Home" at bounding box center [286, 32] width 506 height 7
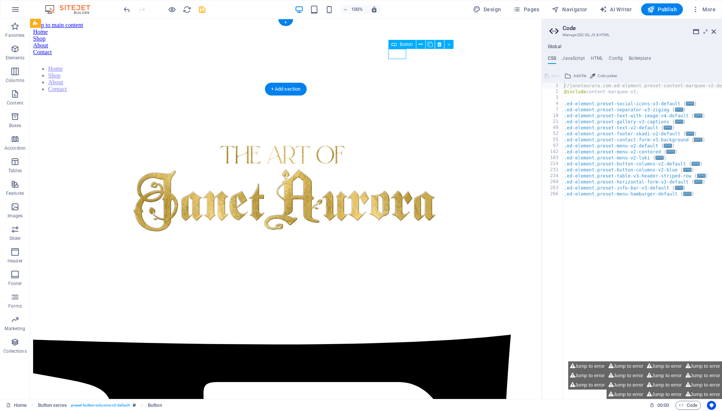
click at [399, 35] on div "Home" at bounding box center [286, 32] width 506 height 7
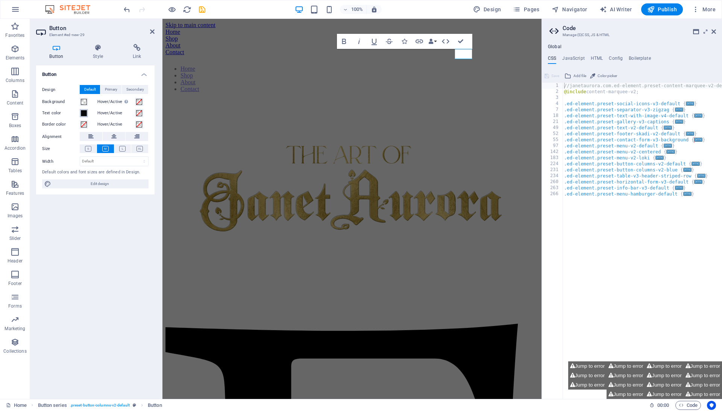
click at [82, 115] on span at bounding box center [84, 113] width 6 height 6
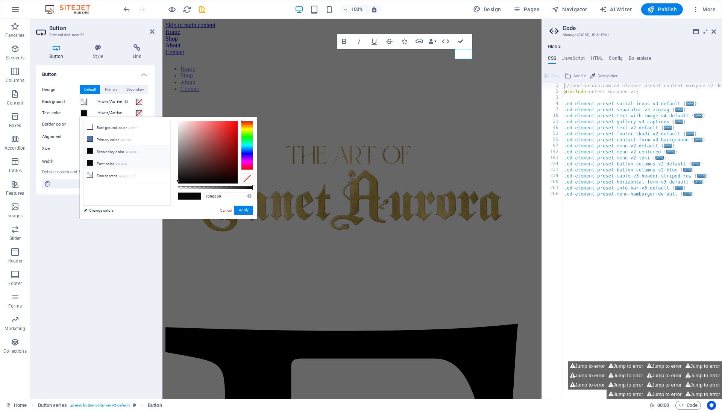
click at [91, 150] on icon at bounding box center [89, 150] width 5 height 5
type input "#030303"
click at [248, 213] on button "Apply" at bounding box center [243, 210] width 19 height 9
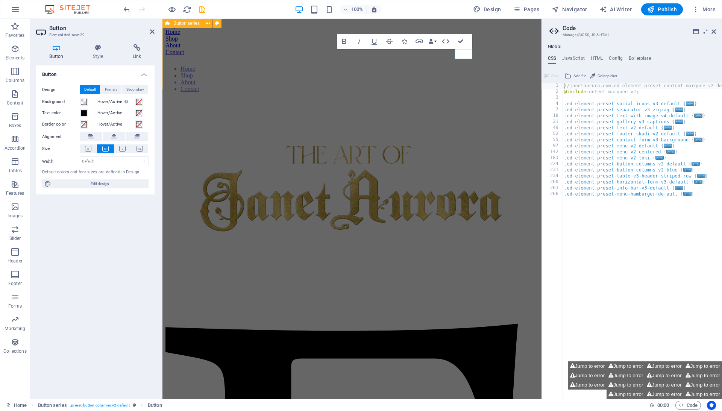
click at [310, 56] on div "Home Shop About Contact" at bounding box center [351, 42] width 373 height 27
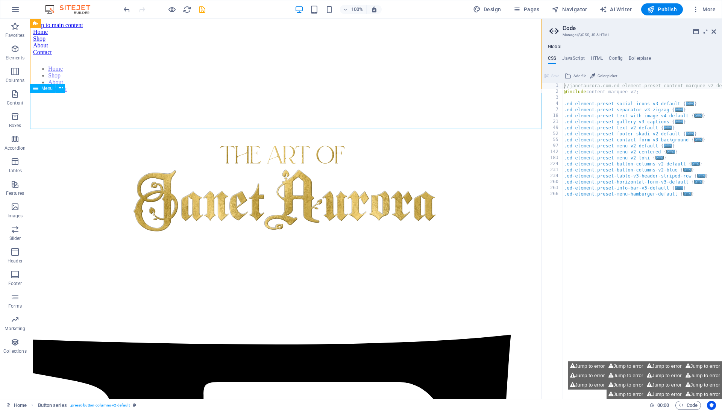
click at [340, 93] on nav "Home Shop About Contact" at bounding box center [286, 78] width 506 height 27
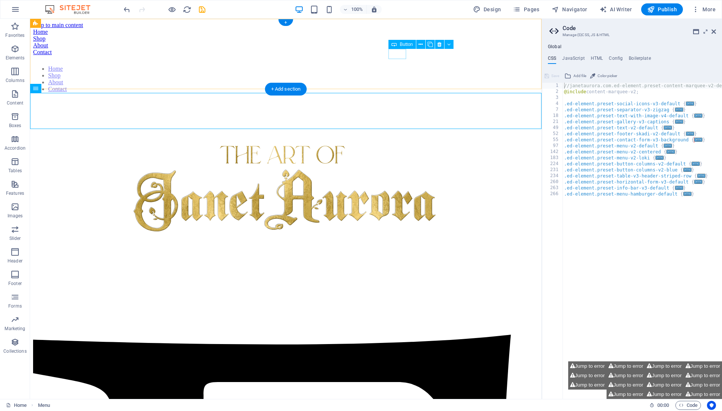
click at [399, 35] on div "Home" at bounding box center [286, 32] width 506 height 7
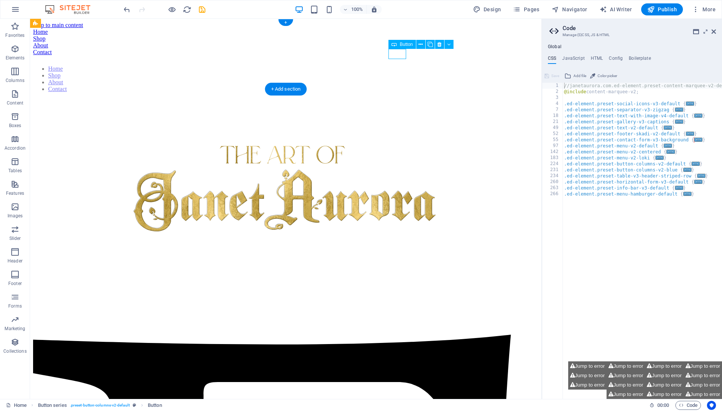
click at [399, 35] on div "Home" at bounding box center [286, 32] width 506 height 7
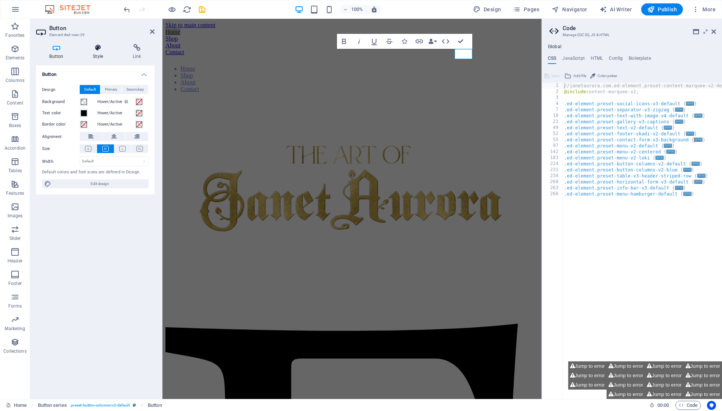
click at [98, 50] on icon at bounding box center [98, 48] width 37 height 8
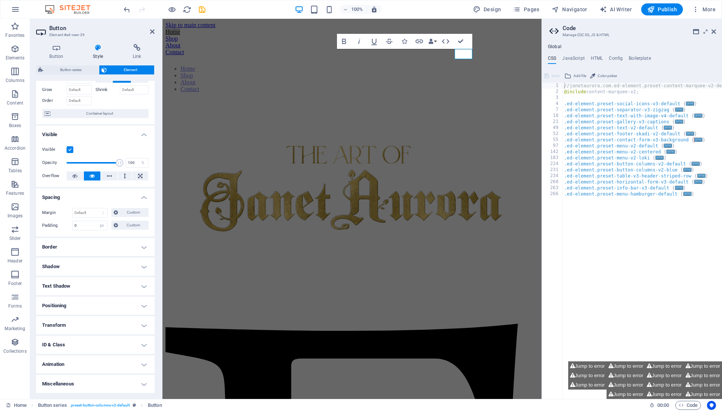
scroll to position [44, 0]
click at [71, 199] on h4 "Spacing" at bounding box center [95, 195] width 118 height 14
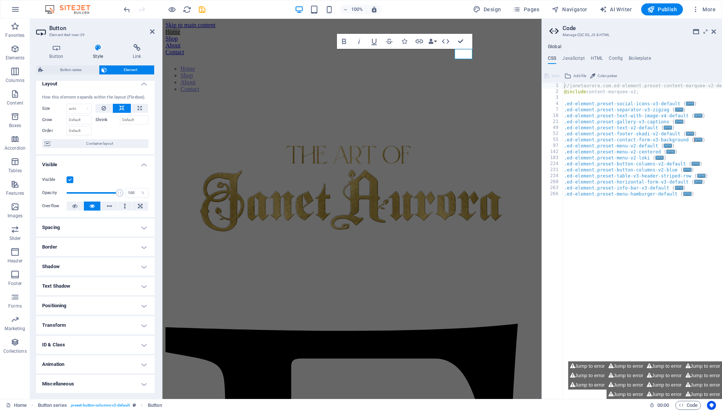
click at [89, 166] on h4 "Visible" at bounding box center [95, 163] width 118 height 14
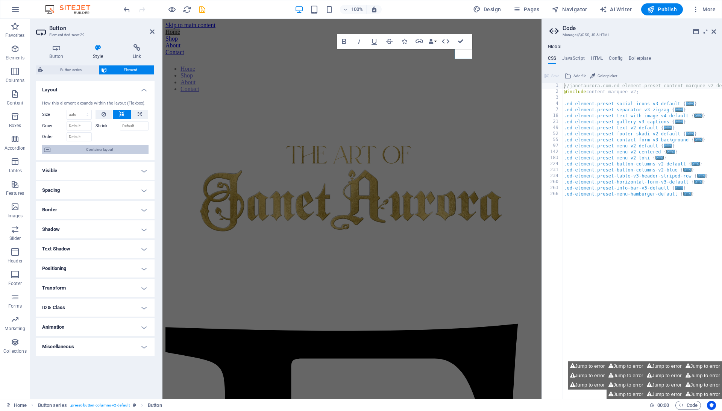
click at [93, 154] on span "Container layout" at bounding box center [100, 149] width 94 height 9
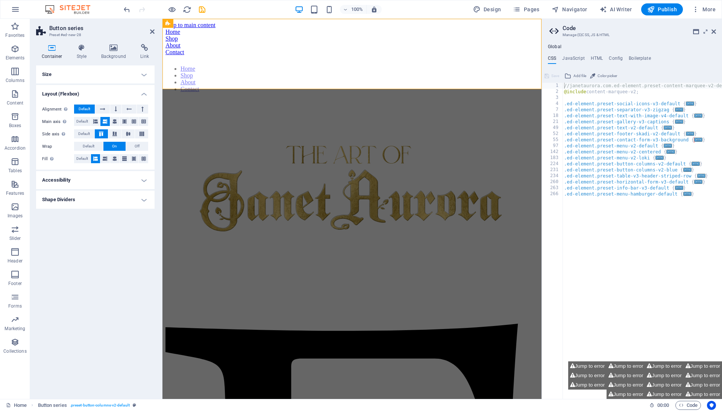
click at [87, 208] on h4 "Shape Dividers" at bounding box center [95, 200] width 118 height 18
click at [69, 202] on h4 "Shape Dividers" at bounding box center [95, 198] width 118 height 14
click at [85, 55] on h4 "Style" at bounding box center [83, 52] width 24 height 16
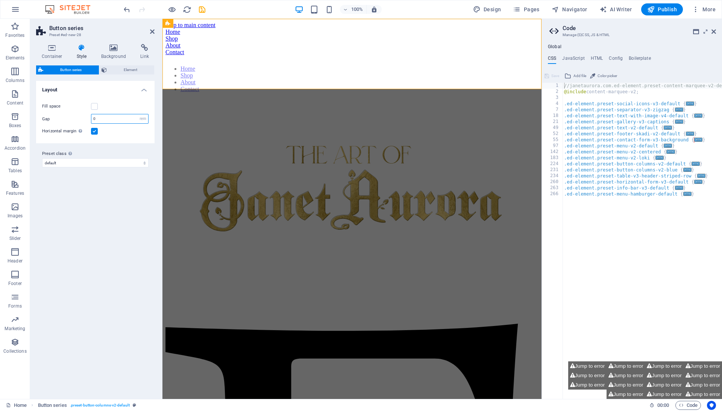
click at [97, 117] on input "0" at bounding box center [119, 118] width 57 height 9
type input "12"
click at [97, 131] on label at bounding box center [94, 131] width 7 height 7
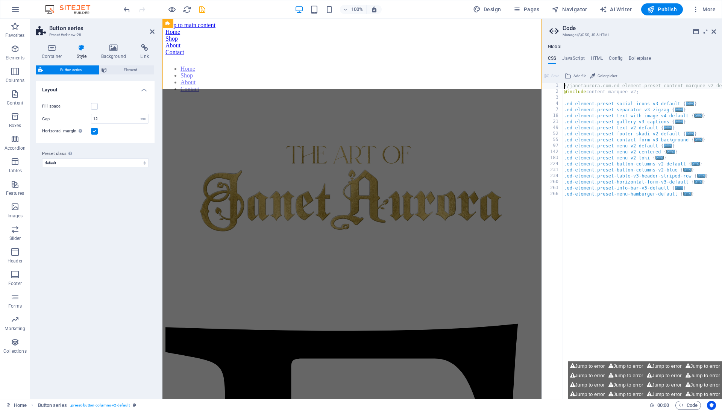
click at [0, 0] on input "Horizontal margin Only if the containers "Content width" is not set to "Default"" at bounding box center [0, 0] width 0 height 0
click at [97, 131] on label at bounding box center [94, 131] width 7 height 7
click at [0, 0] on input "Horizontal margin Only if the containers "Content width" is not set to "Default"" at bounding box center [0, 0] width 0 height 0
click at [96, 106] on label at bounding box center [94, 106] width 7 height 7
click at [0, 0] on input "Fill space" at bounding box center [0, 0] width 0 height 0
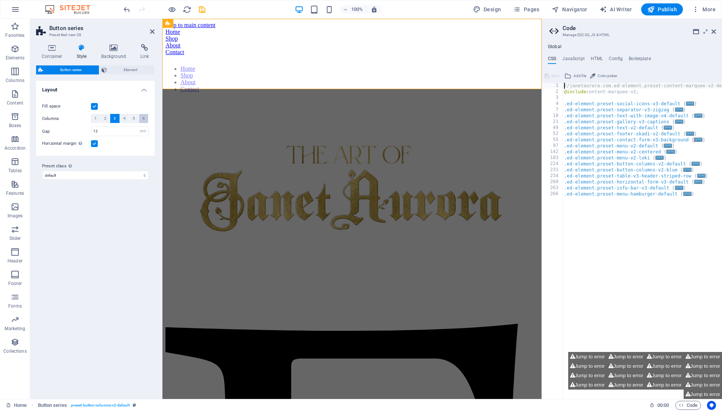
click at [145, 119] on button "6" at bounding box center [143, 118] width 9 height 9
click at [139, 118] on button "6" at bounding box center [143, 118] width 9 height 9
click at [99, 120] on button "1" at bounding box center [95, 118] width 9 height 9
click at [106, 120] on span "2" at bounding box center [105, 118] width 2 height 9
click at [123, 121] on span "4" at bounding box center [124, 118] width 2 height 9
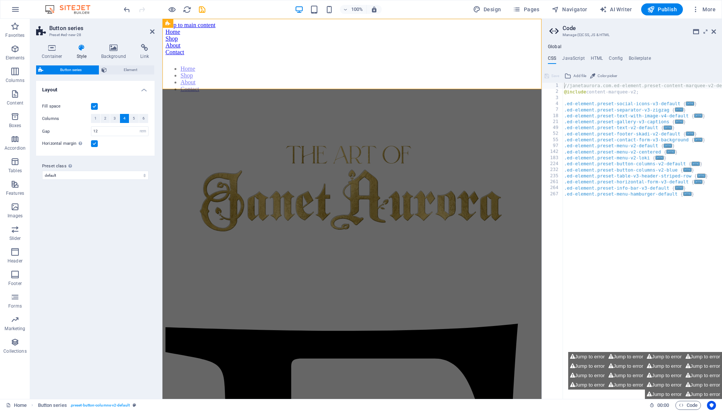
click at [94, 108] on label at bounding box center [94, 106] width 7 height 7
click at [0, 0] on input "Fill space" at bounding box center [0, 0] width 0 height 0
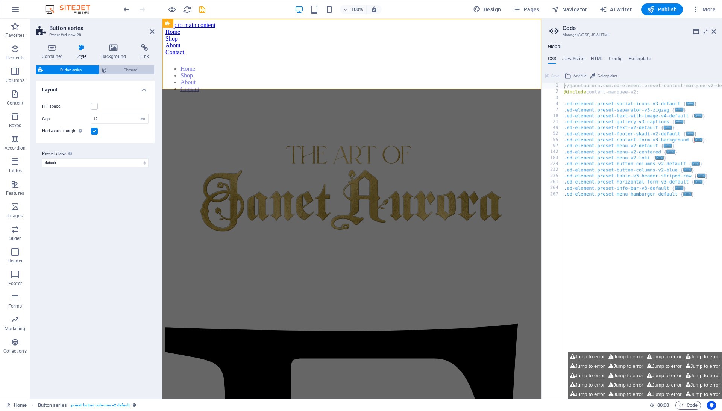
click at [125, 70] on span "Element" at bounding box center [130, 69] width 43 height 9
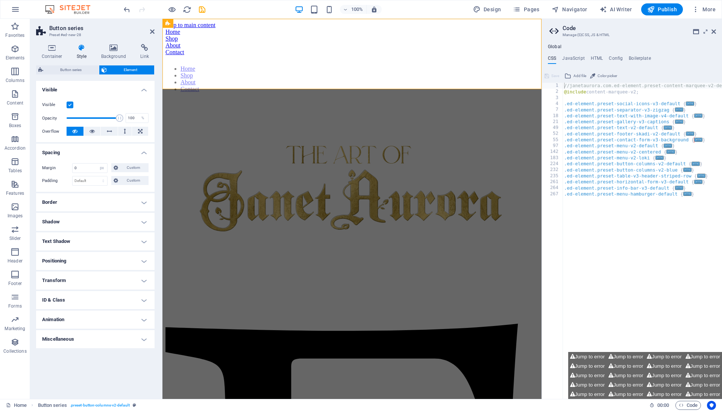
click at [107, 208] on h4 "Border" at bounding box center [95, 202] width 118 height 18
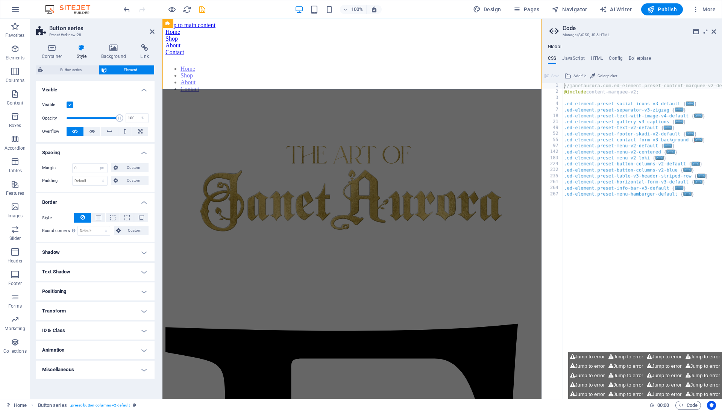
click at [111, 196] on h4 "Border" at bounding box center [95, 200] width 118 height 14
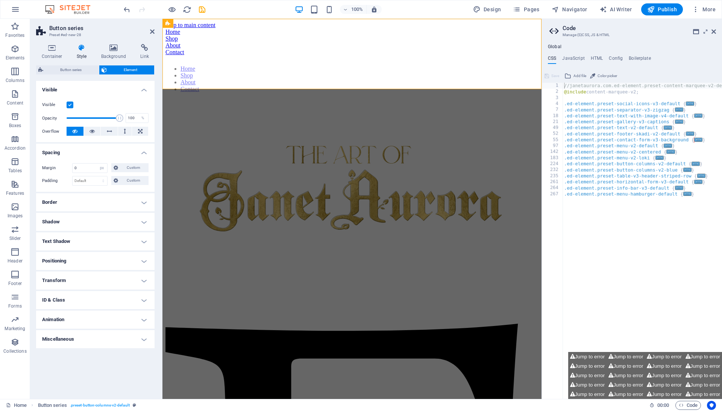
click at [102, 220] on h4 "Shadow" at bounding box center [95, 222] width 118 height 18
click at [102, 220] on h4 "Shadow" at bounding box center [95, 220] width 118 height 14
click at [95, 238] on h4 "Text Shadow" at bounding box center [95, 241] width 118 height 18
click at [95, 238] on h4 "Text Shadow" at bounding box center [95, 239] width 118 height 14
click at [95, 238] on h4 "Text Shadow" at bounding box center [95, 241] width 118 height 18
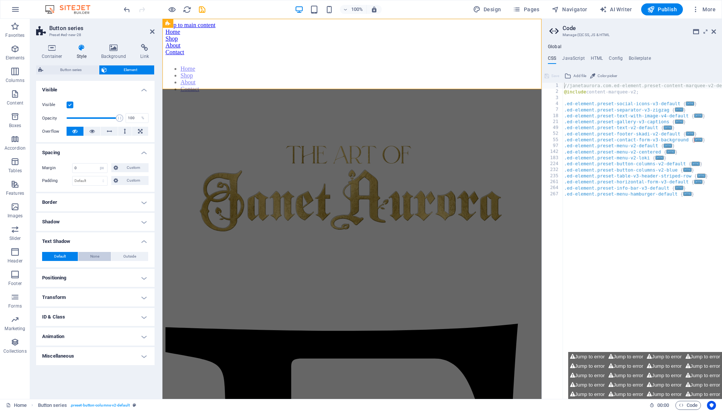
click at [104, 258] on button "None" at bounding box center [94, 256] width 33 height 9
click at [121, 254] on button "Outside" at bounding box center [129, 256] width 37 height 9
type input "2"
type input "4"
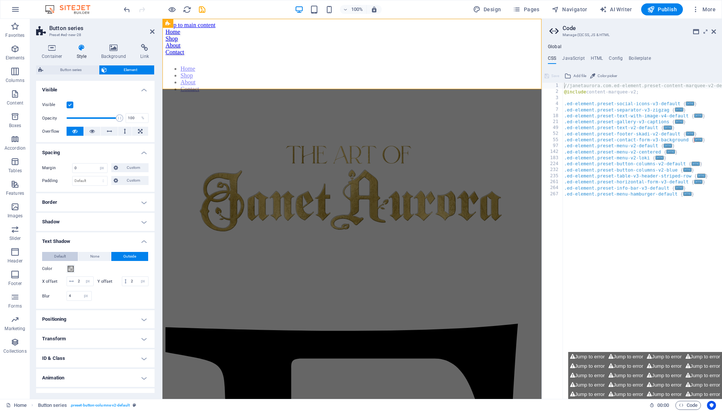
click at [65, 255] on span "Default" at bounding box center [60, 256] width 12 height 9
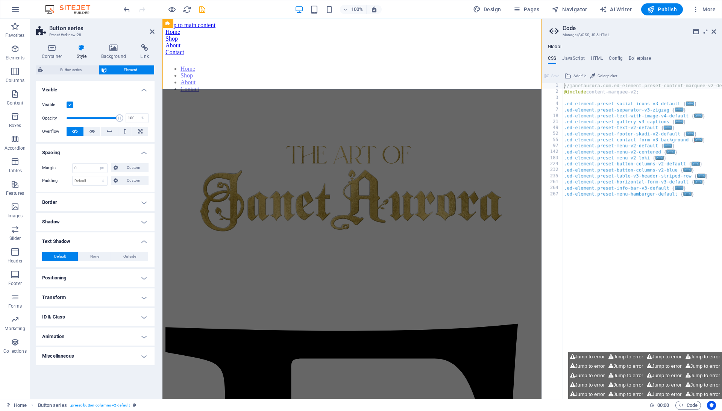
click at [77, 244] on h4 "Text Shadow" at bounding box center [95, 239] width 118 height 14
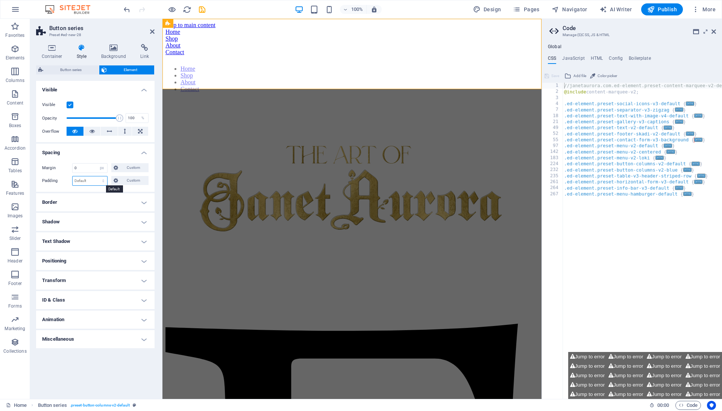
select select "px"
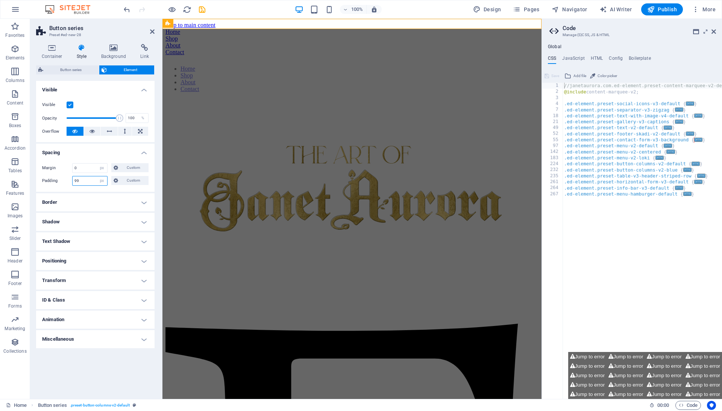
type input "99"
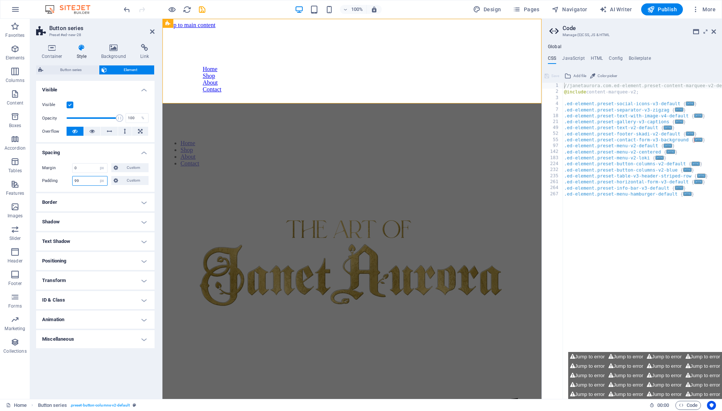
click at [87, 181] on input "99" at bounding box center [90, 180] width 35 height 9
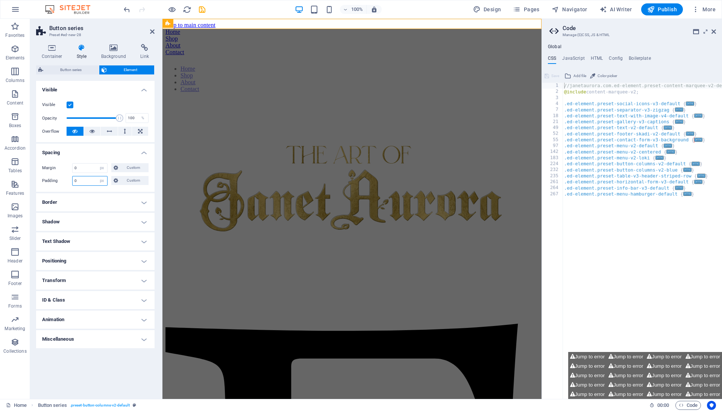
click at [83, 181] on input "0" at bounding box center [90, 180] width 35 height 9
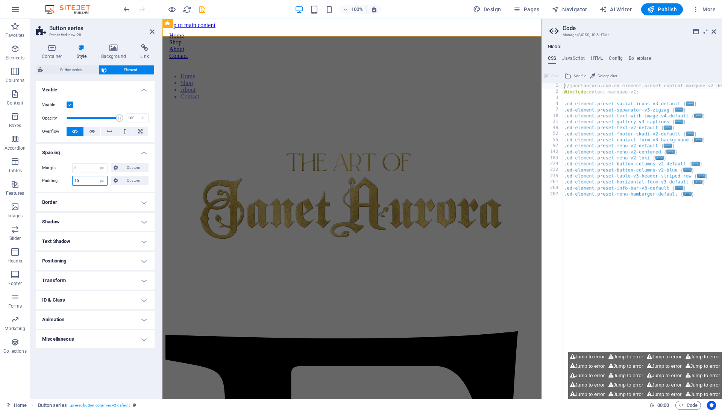
click at [90, 184] on input "10" at bounding box center [90, 180] width 35 height 9
type input "20"
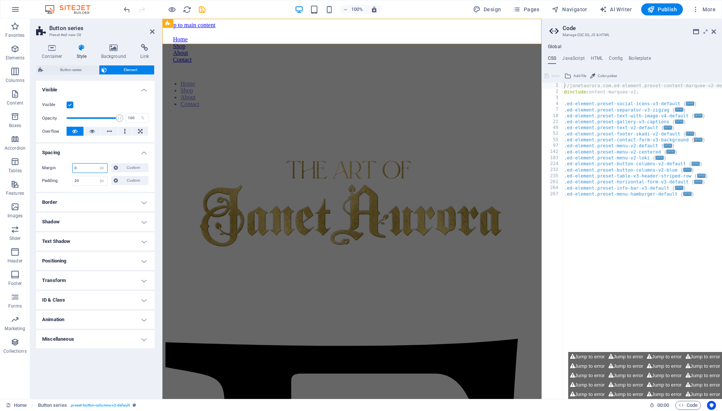
click at [90, 169] on input "0" at bounding box center [90, 168] width 35 height 9
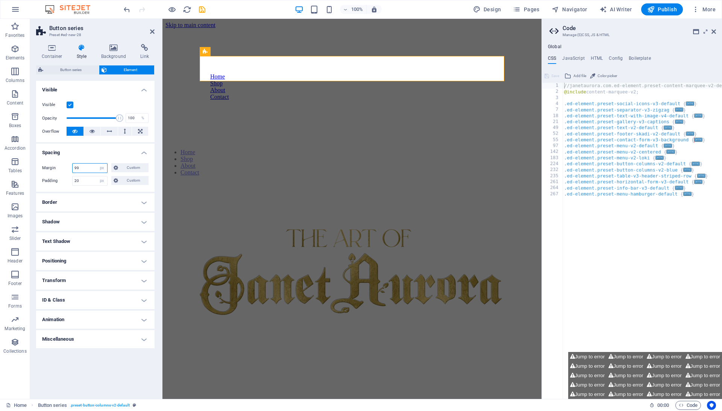
click at [90, 164] on input "99" at bounding box center [90, 168] width 35 height 9
type input "10"
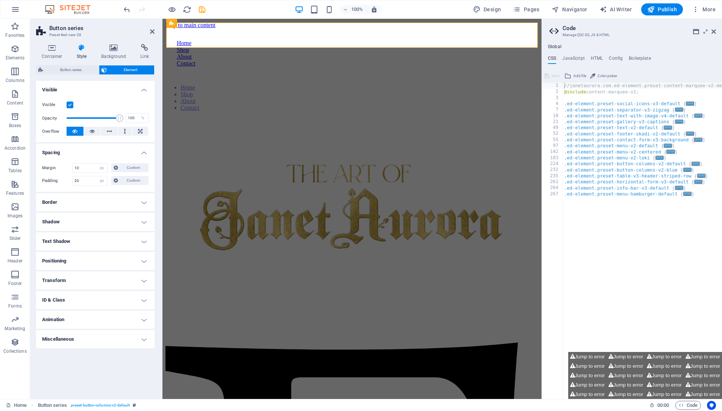
click at [91, 146] on h4 "Spacing" at bounding box center [95, 151] width 118 height 14
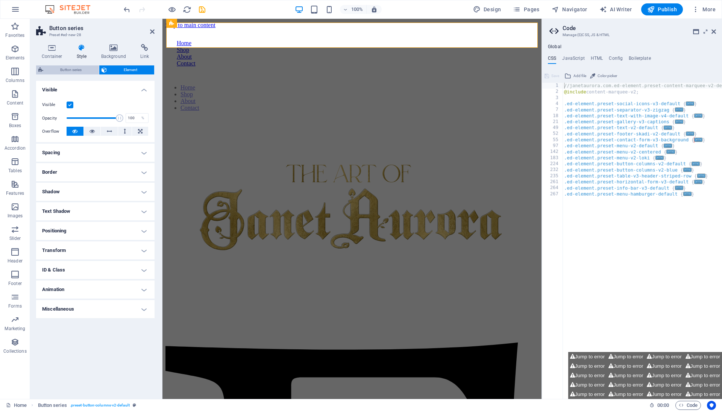
click at [84, 70] on span "Button series" at bounding box center [71, 69] width 51 height 9
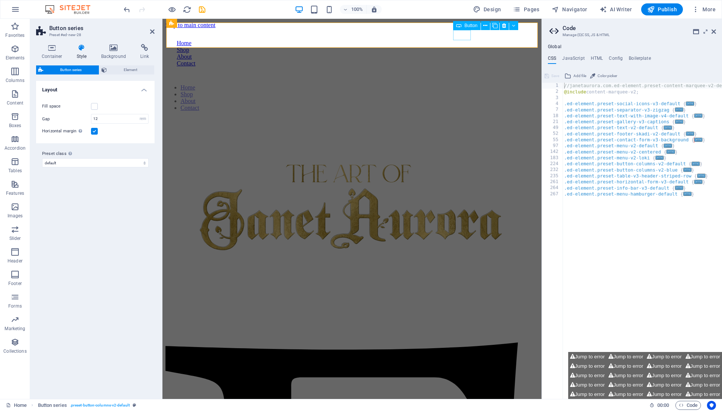
click at [465, 40] on div "Home" at bounding box center [352, 43] width 351 height 7
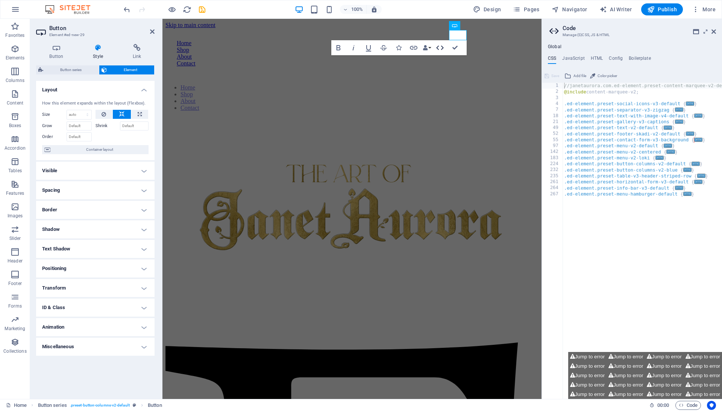
scroll to position [0, 3]
click at [509, 84] on nav "Home Shop About Contact" at bounding box center [351, 97] width 373 height 27
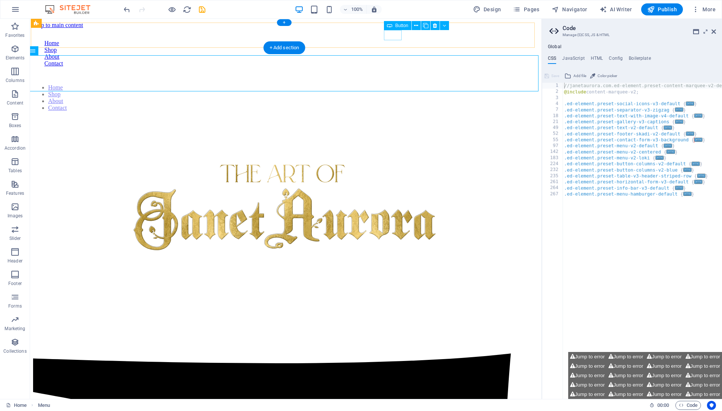
click at [395, 40] on div "Home" at bounding box center [285, 43] width 483 height 7
select select "px"
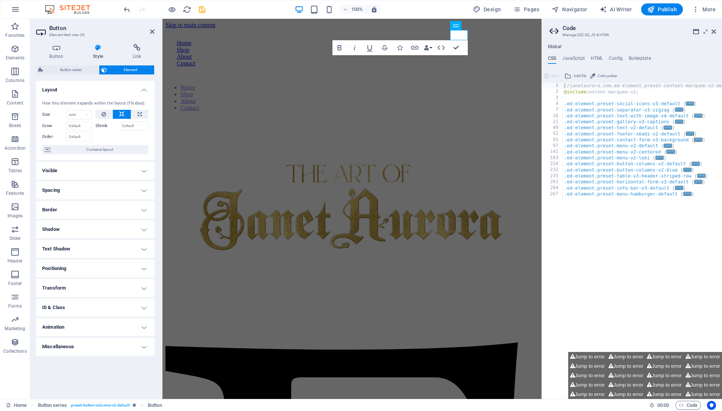
click at [80, 199] on h4 "Spacing" at bounding box center [95, 190] width 118 height 18
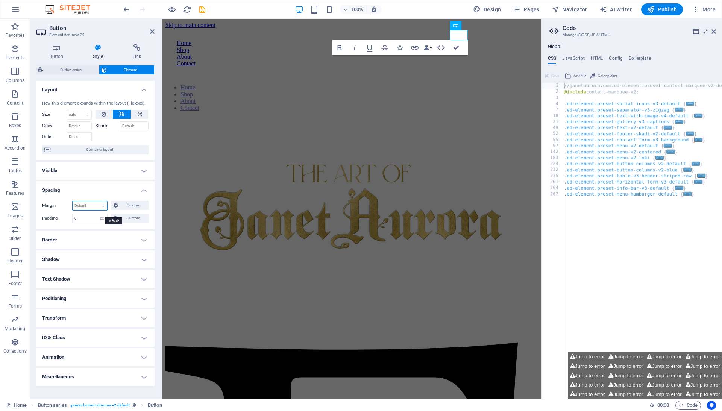
select select "px"
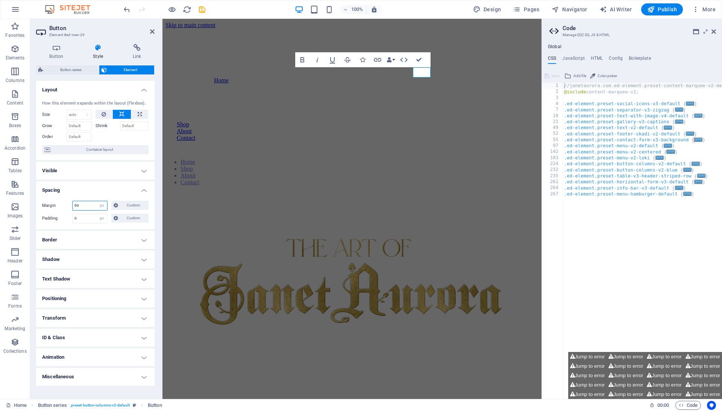
click at [86, 210] on input "99" at bounding box center [90, 205] width 35 height 9
type input "9"
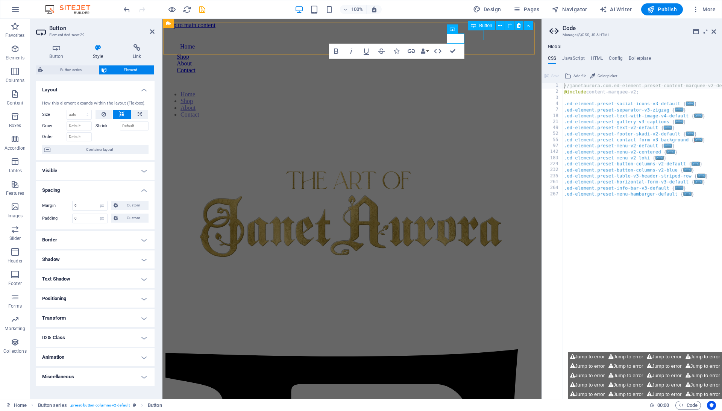
click at [474, 53] on div "Shop" at bounding box center [352, 56] width 351 height 7
select select "px"
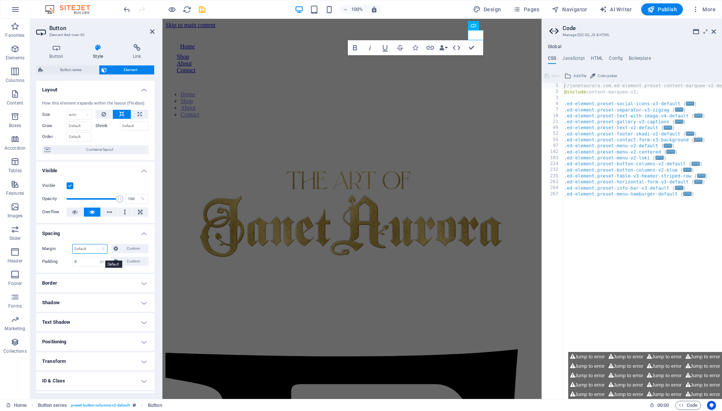
select select "px"
type input "9"
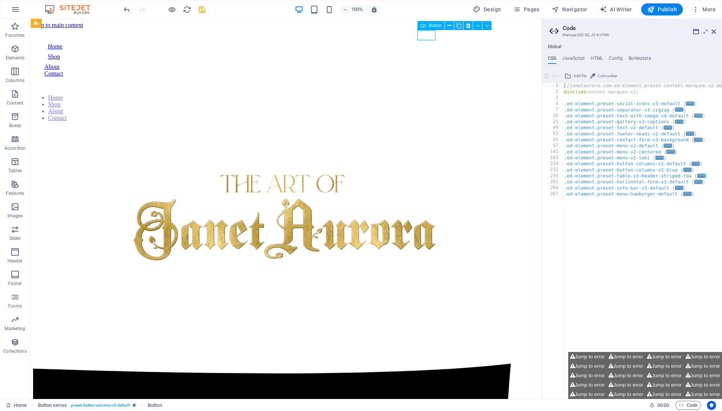
drag, startPoint x: 522, startPoint y: 55, endPoint x: 360, endPoint y: 37, distance: 163.5
click at [492, 37] on div "Home Shop About Contact" at bounding box center [286, 58] width 498 height 52
select select "rem"
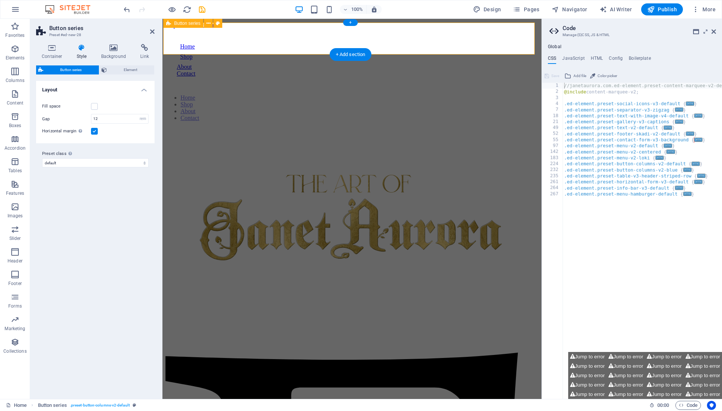
click at [492, 64] on div "About" at bounding box center [352, 67] width 351 height 7
click at [518, 70] on div "Contact" at bounding box center [352, 73] width 351 height 7
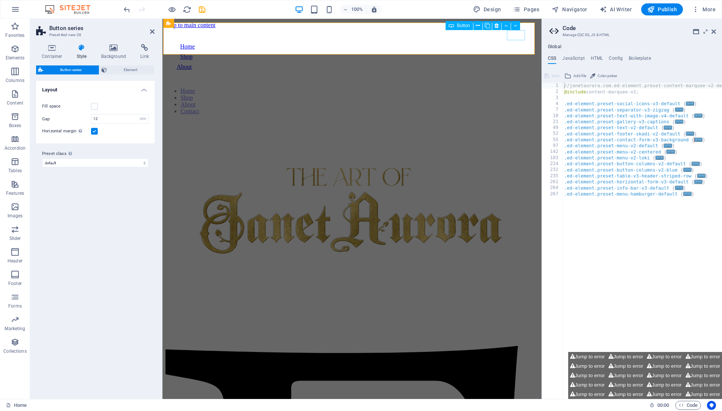
click at [521, 64] on div "About" at bounding box center [352, 67] width 351 height 7
click at [497, 53] on div "Shop" at bounding box center [352, 56] width 344 height 7
click at [513, 64] on div "About" at bounding box center [352, 67] width 351 height 7
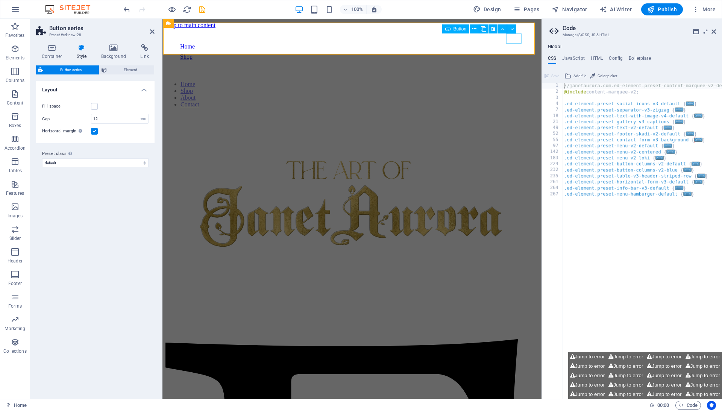
click at [513, 53] on div "Shop" at bounding box center [352, 56] width 344 height 7
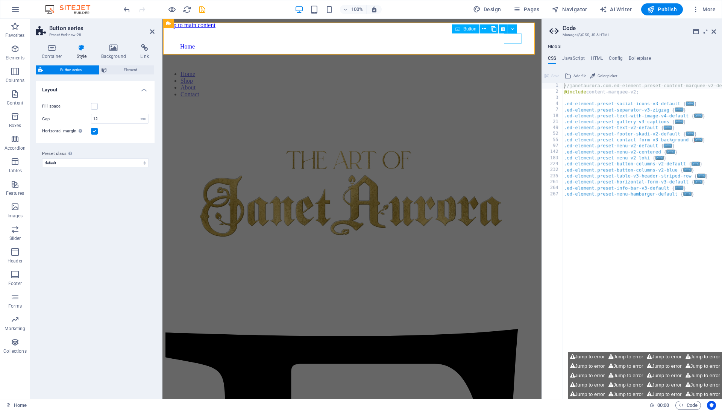
click at [516, 43] on div "Home" at bounding box center [352, 46] width 344 height 7
click at [470, 29] on span "Button" at bounding box center [469, 29] width 13 height 5
select select "px"
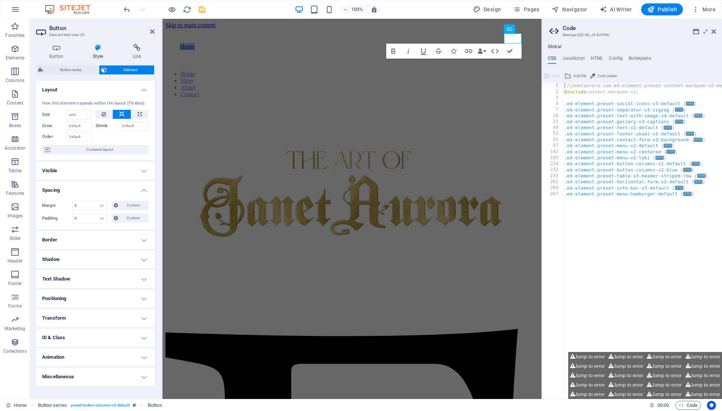
scroll to position [0, 0]
click at [90, 345] on h4 "ID & Class" at bounding box center [95, 338] width 118 height 18
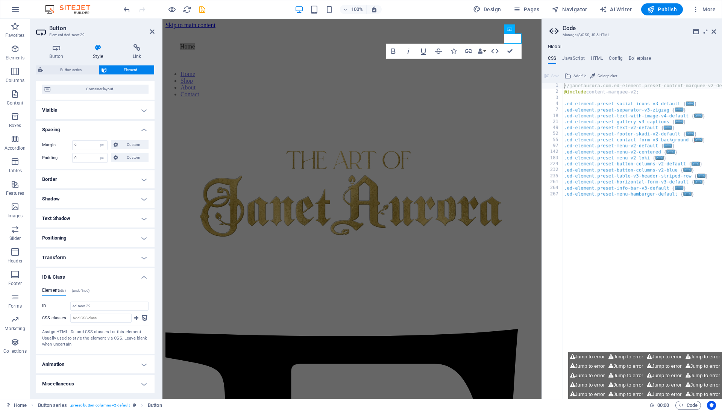
scroll to position [68, 0]
click at [90, 290] on span "(undefined)" at bounding box center [81, 291] width 18 height 4
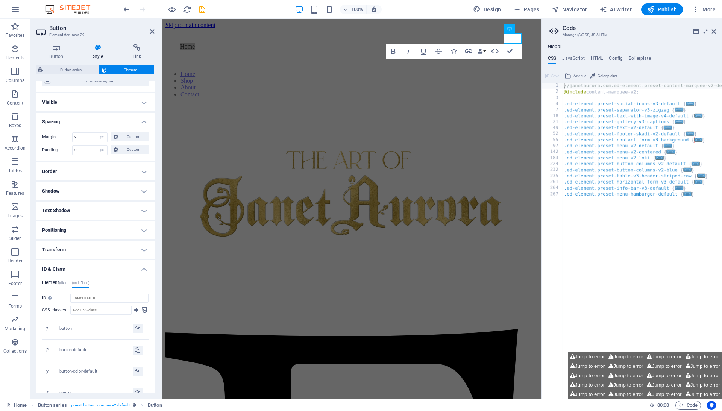
click at [56, 288] on h4 "Element (div)" at bounding box center [54, 284] width 24 height 8
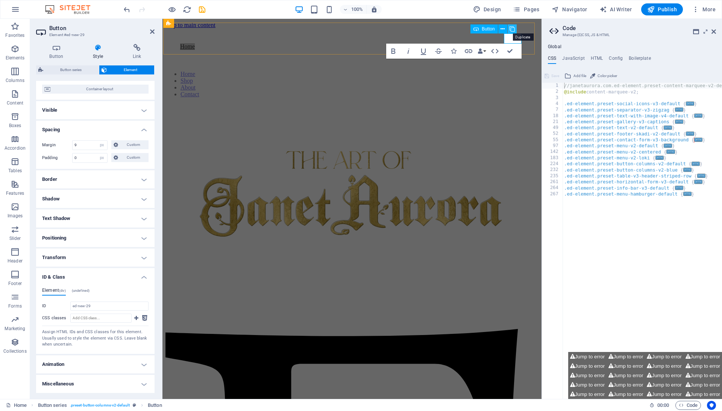
click at [513, 27] on icon at bounding box center [512, 29] width 5 height 8
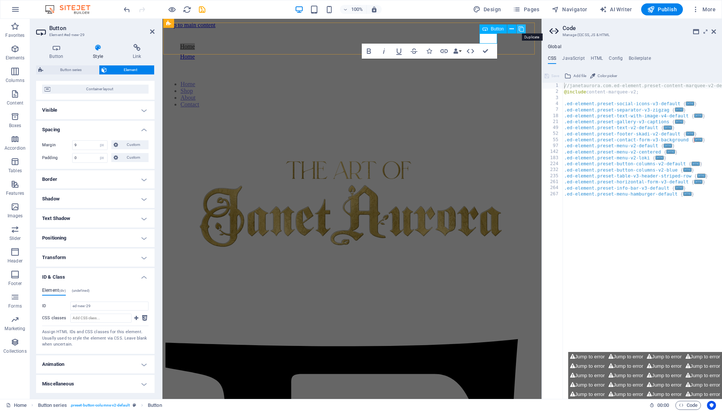
click at [522, 30] on icon at bounding box center [521, 29] width 5 height 8
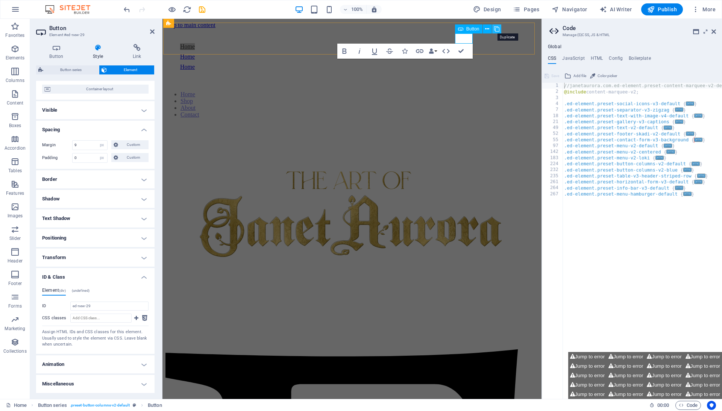
click at [495, 27] on icon at bounding box center [496, 29] width 5 height 8
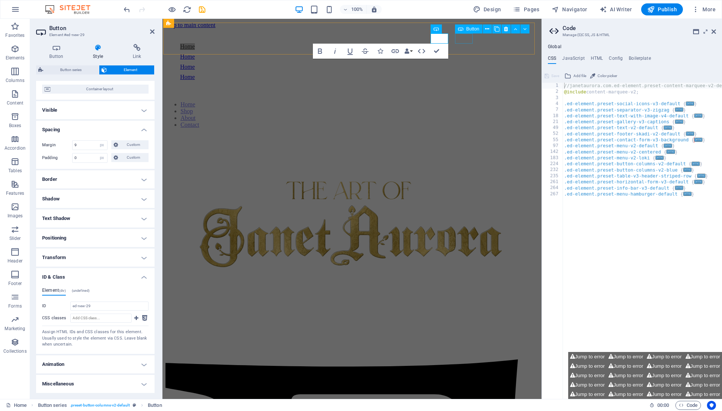
click at [466, 53] on div "Home" at bounding box center [352, 56] width 344 height 7
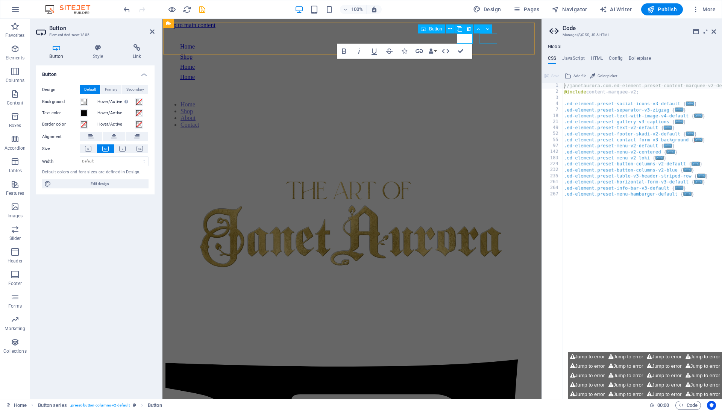
click at [490, 64] on div "Home" at bounding box center [352, 67] width 344 height 7
click at [512, 74] on div "Home" at bounding box center [352, 77] width 344 height 7
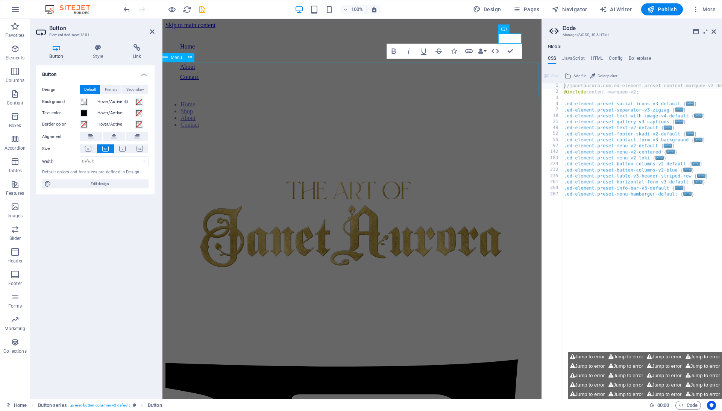
click at [459, 101] on nav "Home Shop About Contact" at bounding box center [351, 114] width 373 height 27
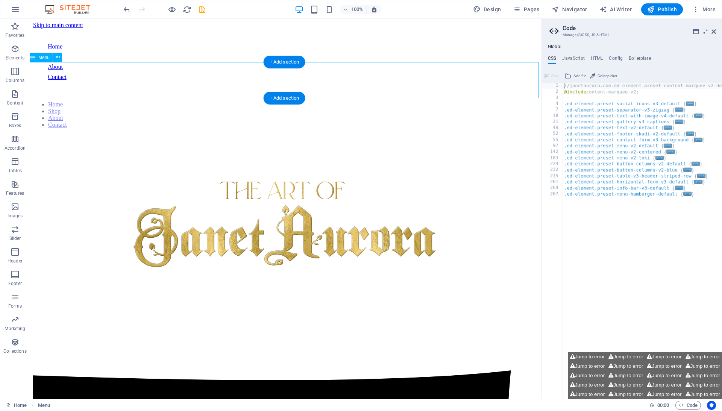
click at [378, 101] on nav "Home Shop About Contact" at bounding box center [286, 114] width 506 height 27
click at [56, 55] on icon at bounding box center [58, 57] width 4 height 8
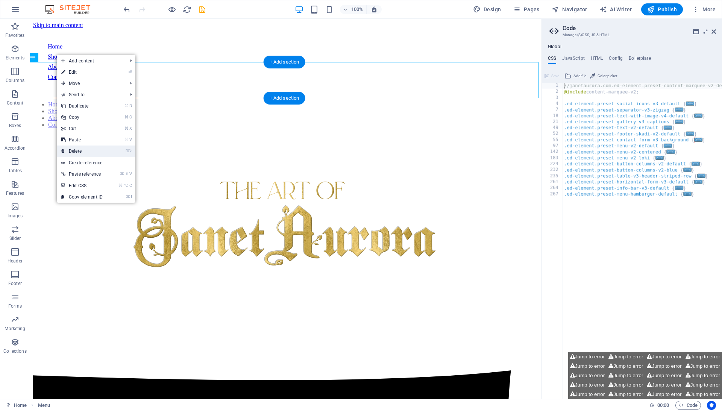
click at [87, 152] on link "⌦ Delete" at bounding box center [82, 151] width 50 height 11
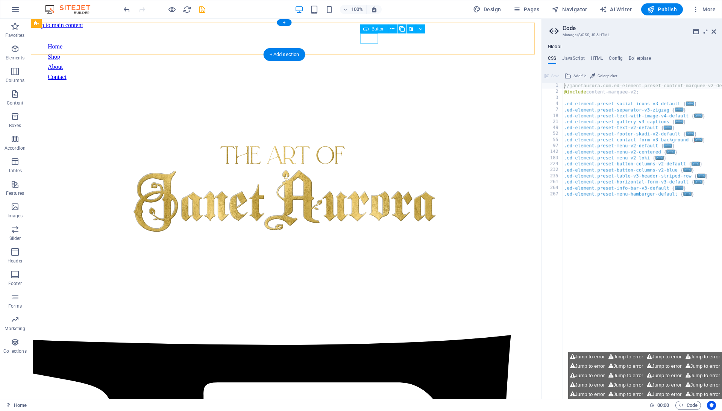
click at [369, 43] on div "Home" at bounding box center [286, 46] width 476 height 7
click at [395, 53] on div "Shop" at bounding box center [286, 56] width 476 height 7
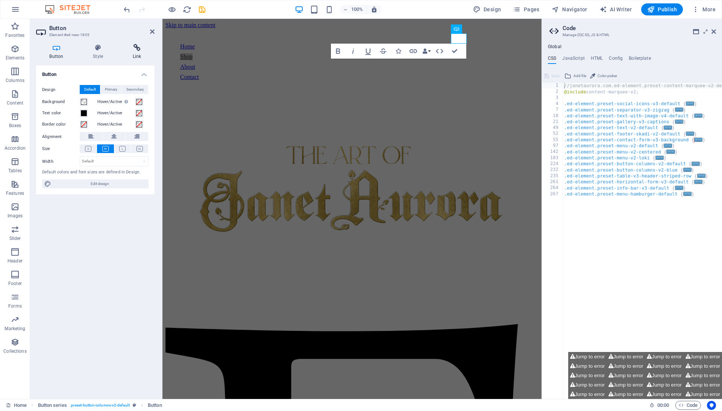
click at [135, 53] on h4 "Link" at bounding box center [136, 52] width 35 height 16
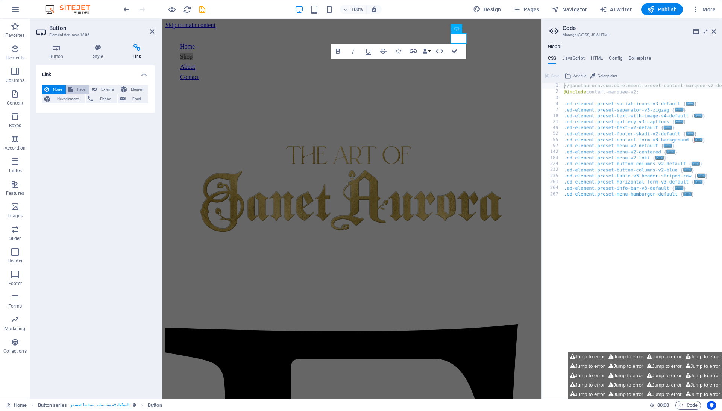
click at [73, 89] on button "Page" at bounding box center [77, 89] width 23 height 9
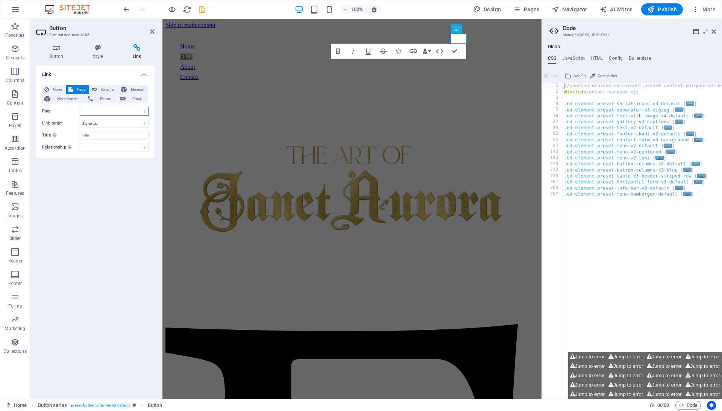
select select "1"
click at [435, 43] on div "Home" at bounding box center [352, 46] width 344 height 7
select select "px"
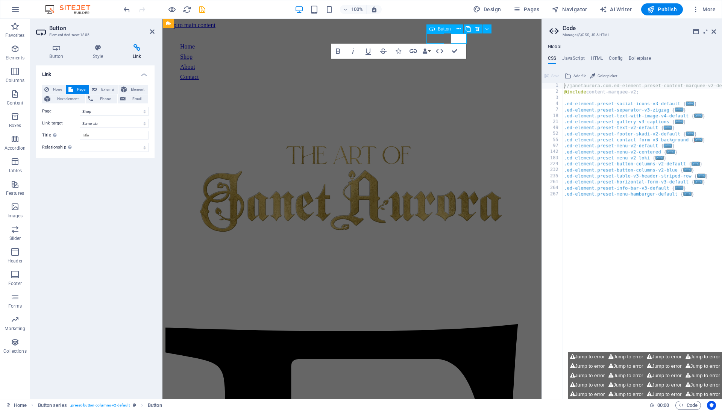
select select
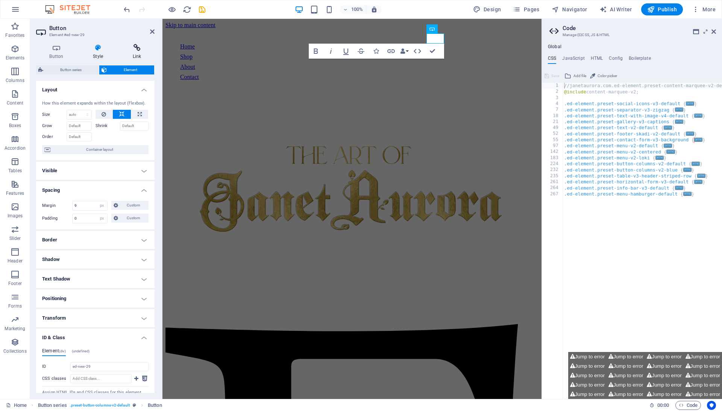
click at [138, 49] on icon at bounding box center [136, 48] width 35 height 8
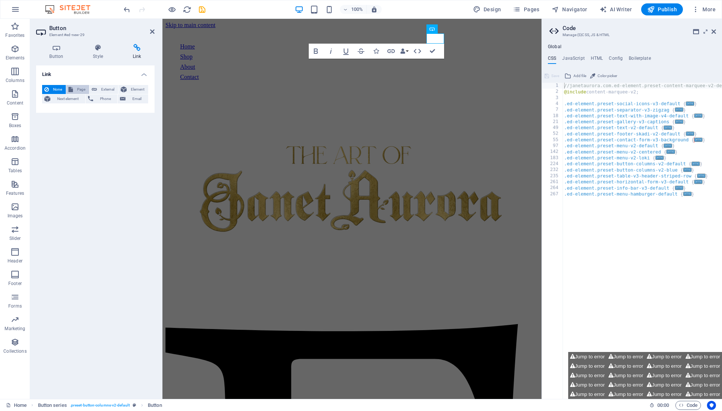
click at [80, 90] on span "Page" at bounding box center [81, 89] width 12 height 9
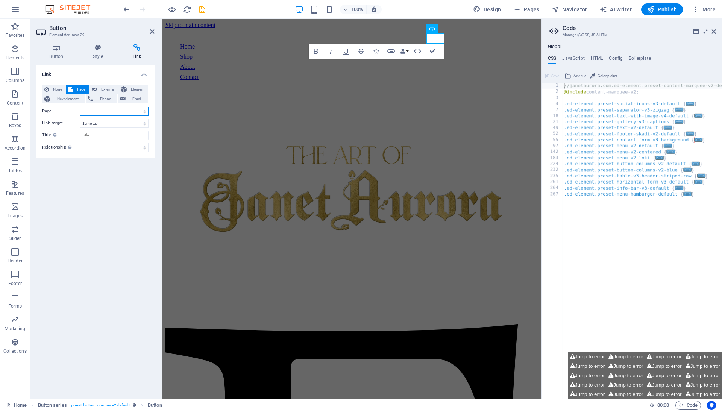
select select "0"
click at [482, 64] on div "About" at bounding box center [352, 67] width 344 height 7
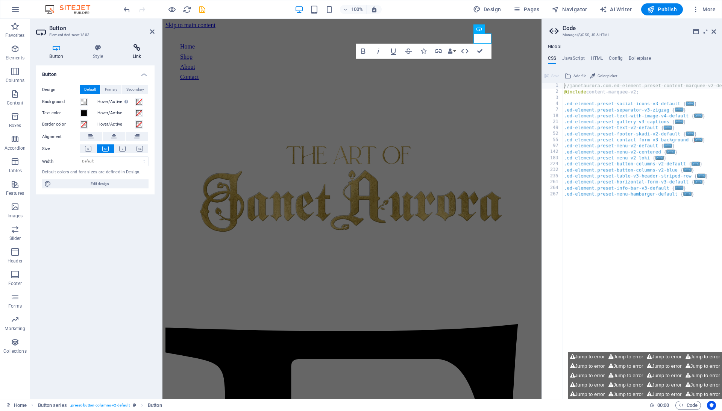
click at [135, 53] on h4 "Link" at bounding box center [136, 52] width 35 height 16
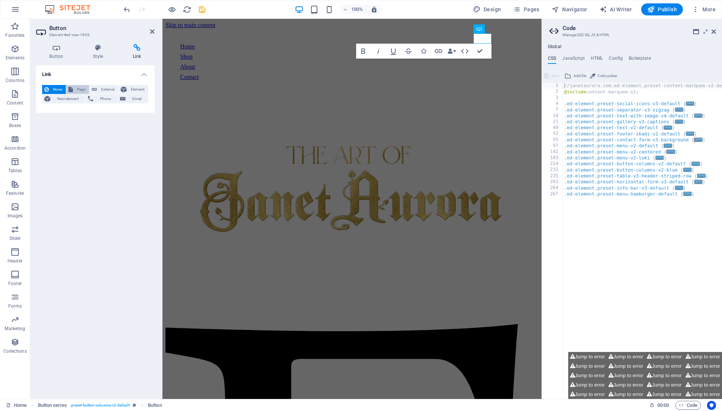
click at [83, 90] on span "Page" at bounding box center [81, 89] width 12 height 9
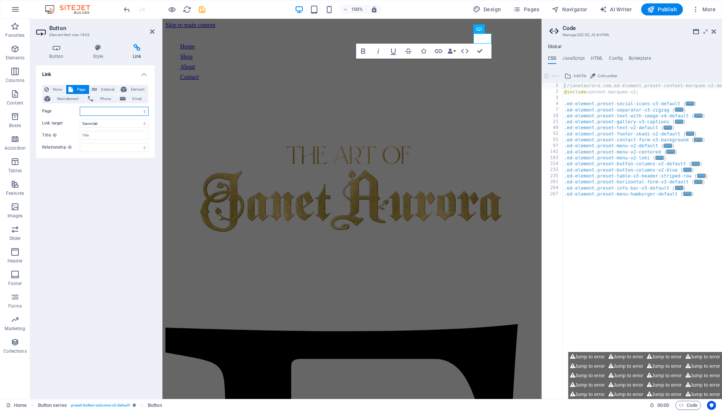
select select "2"
click at [517, 74] on div "Contact" at bounding box center [352, 77] width 344 height 7
select select
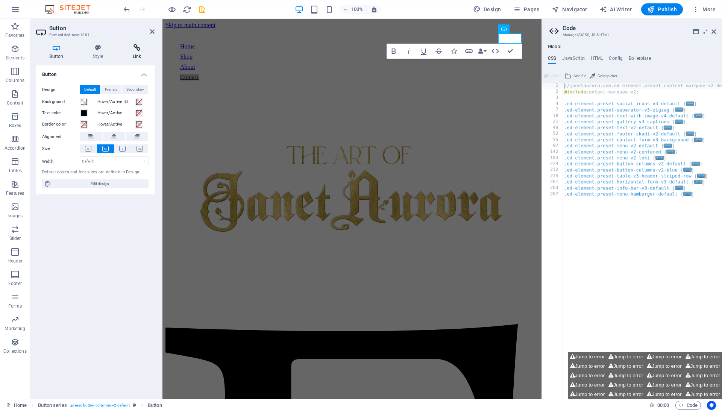
click at [137, 49] on icon at bounding box center [136, 48] width 35 height 8
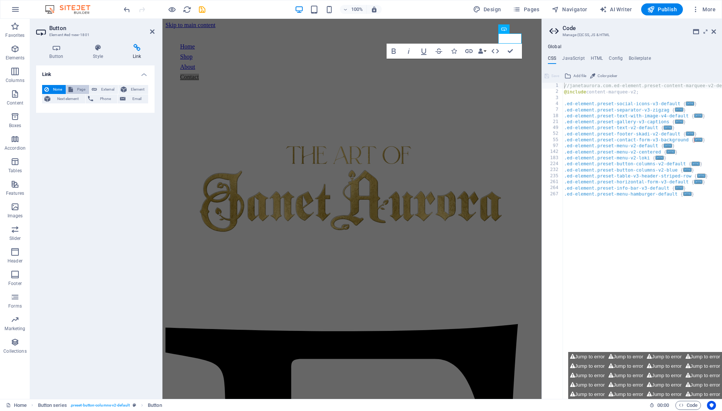
click at [68, 90] on icon at bounding box center [70, 89] width 5 height 9
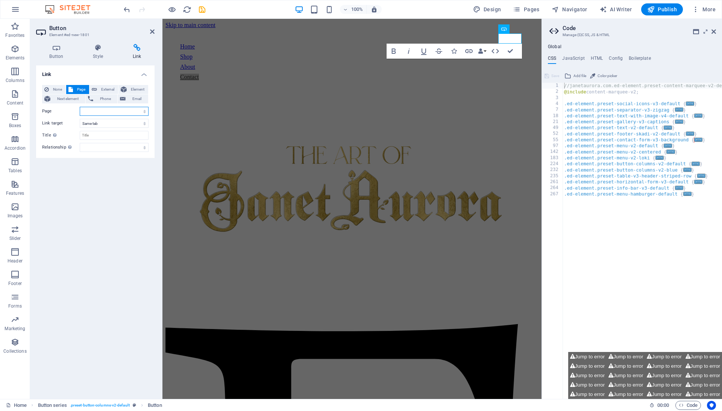
select select "3"
click at [235, 32] on div "Home Shop About Contact" at bounding box center [352, 61] width 366 height 59
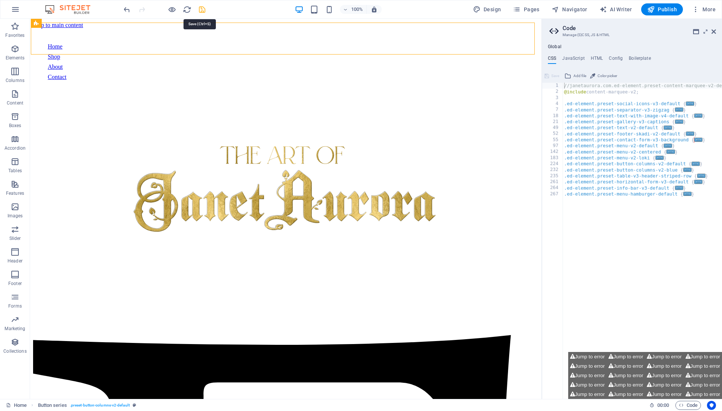
click at [203, 11] on icon "save" at bounding box center [202, 9] width 9 height 9
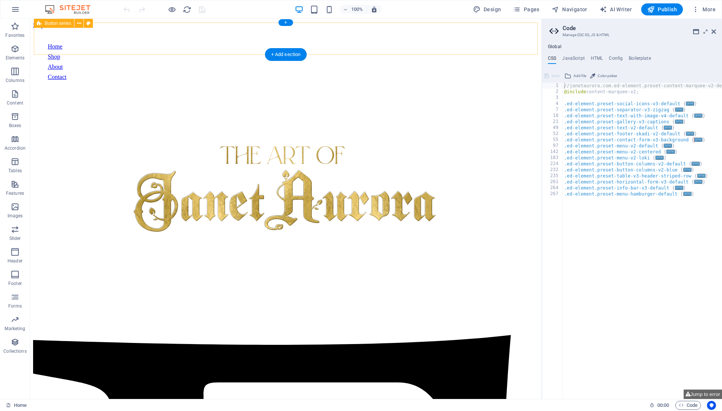
click at [470, 32] on div "Home Shop About Contact" at bounding box center [286, 61] width 498 height 59
click at [80, 23] on icon at bounding box center [79, 24] width 4 height 8
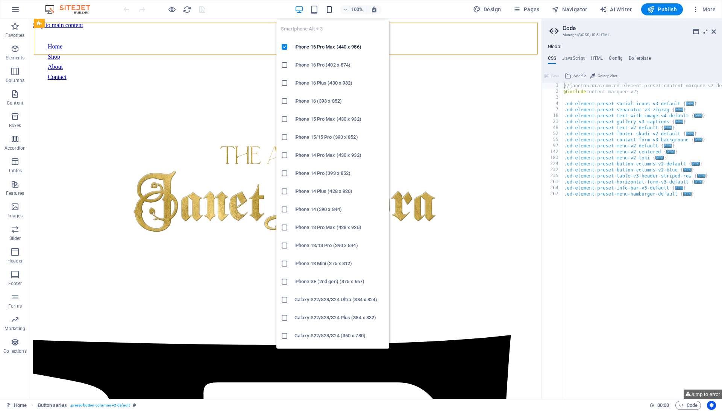
click at [331, 12] on icon "button" at bounding box center [329, 9] width 9 height 9
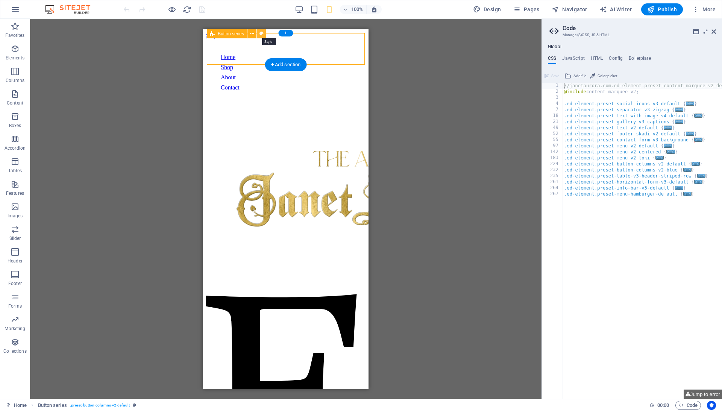
click at [261, 33] on icon at bounding box center [262, 34] width 4 height 8
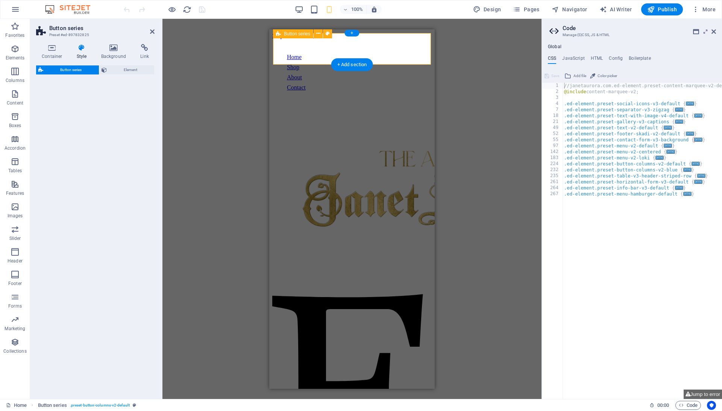
select select "rem"
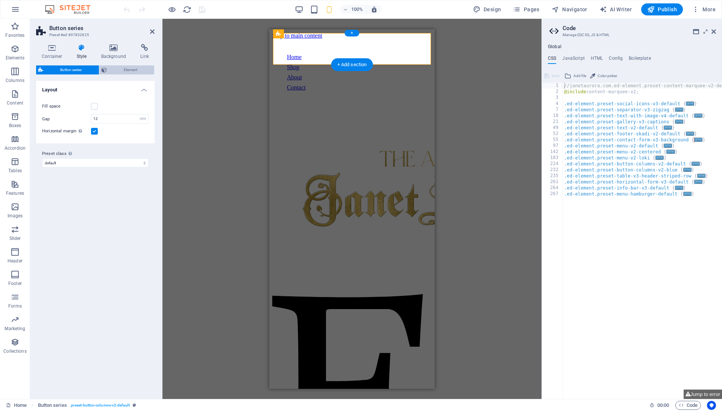
click at [124, 70] on span "Element" at bounding box center [130, 69] width 43 height 9
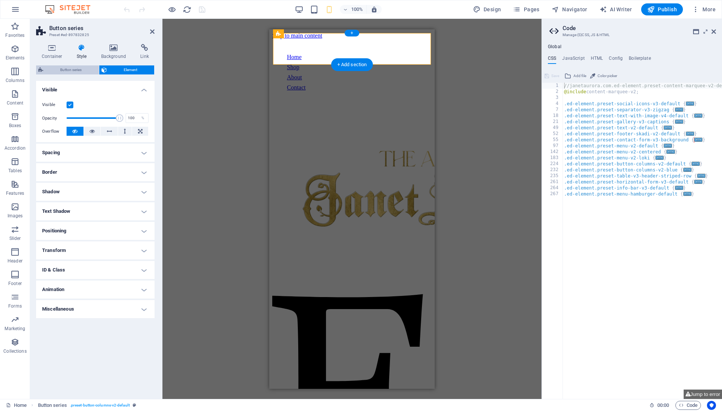
click at [82, 70] on span "Button series" at bounding box center [71, 69] width 51 height 9
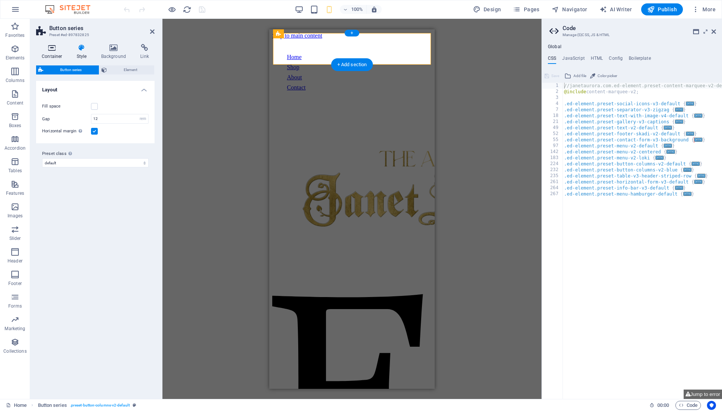
click at [56, 51] on icon at bounding box center [52, 48] width 32 height 8
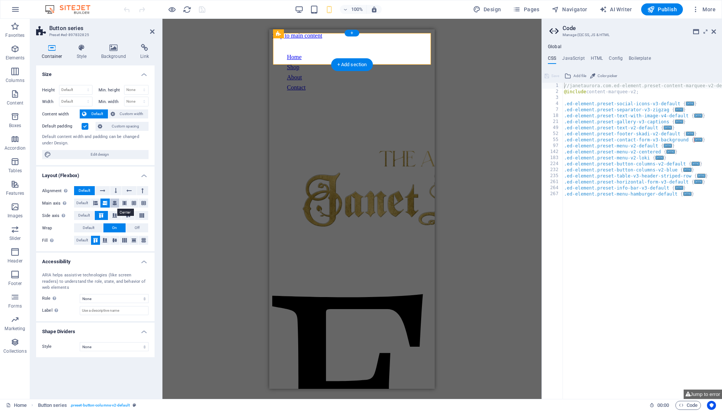
click at [120, 207] on button at bounding box center [114, 203] width 9 height 9
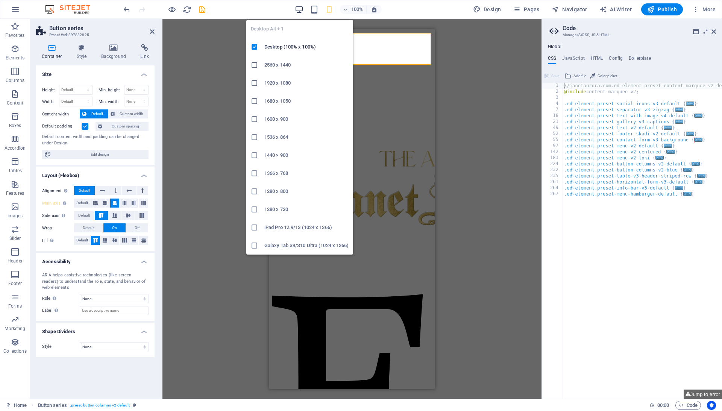
click at [301, 8] on icon "button" at bounding box center [299, 9] width 9 height 9
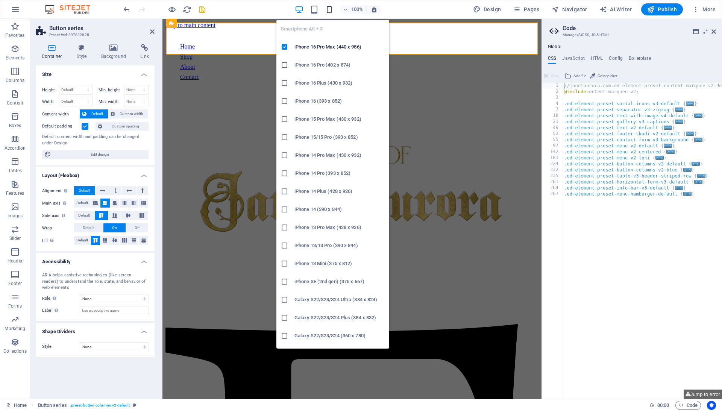
click at [328, 9] on icon "button" at bounding box center [329, 9] width 9 height 9
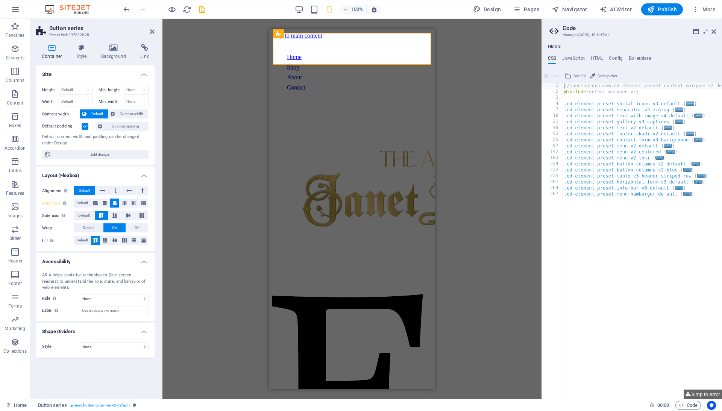
click at [310, 11] on div "100%" at bounding box center [338, 9] width 87 height 12
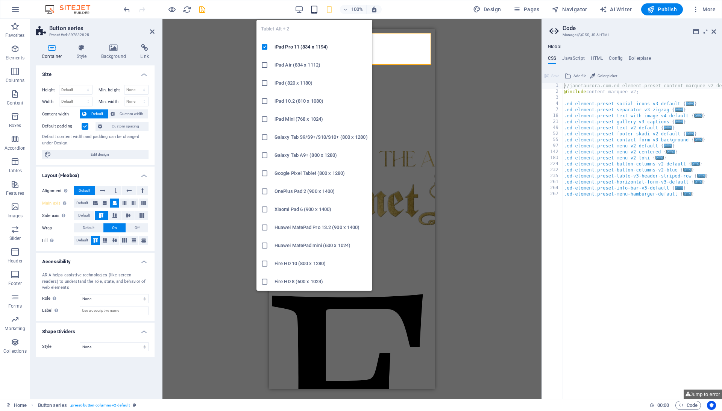
click at [316, 11] on icon "button" at bounding box center [314, 9] width 9 height 9
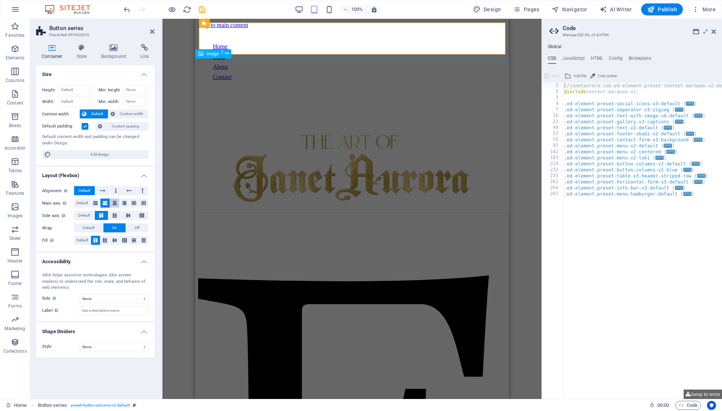
click at [117, 206] on icon at bounding box center [114, 203] width 5 height 9
click at [106, 207] on icon at bounding box center [105, 203] width 5 height 9
click at [117, 206] on icon at bounding box center [114, 203] width 5 height 9
click at [103, 202] on button at bounding box center [104, 203] width 9 height 9
click at [98, 203] on icon at bounding box center [95, 203] width 5 height 9
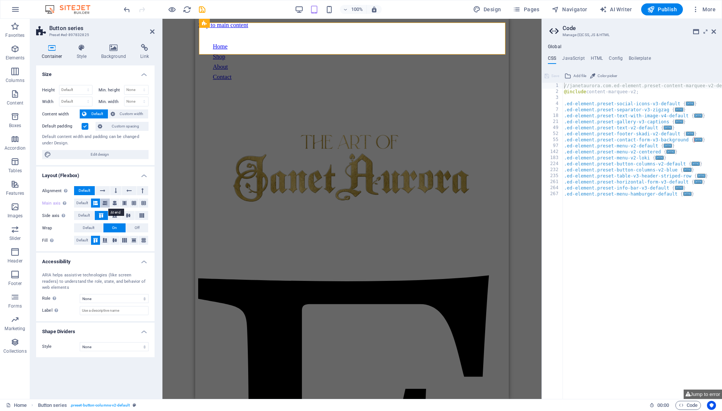
click at [110, 202] on button at bounding box center [104, 203] width 9 height 9
click at [116, 204] on icon at bounding box center [114, 203] width 5 height 9
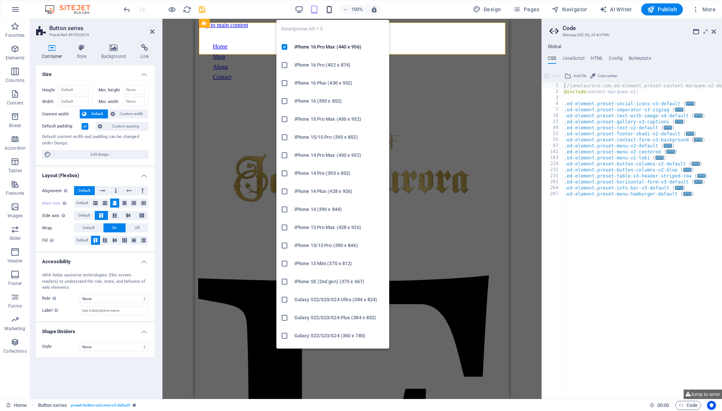
click at [333, 12] on icon "button" at bounding box center [329, 9] width 9 height 9
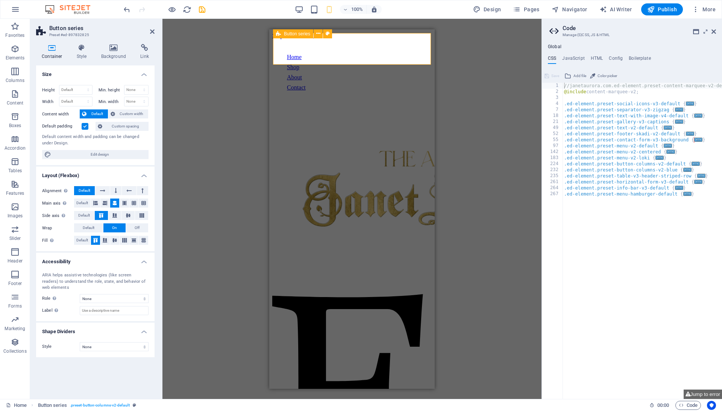
click at [304, 58] on div "Home Shop About Contact" at bounding box center [352, 72] width 152 height 59
click at [316, 53] on div "Home" at bounding box center [352, 56] width 130 height 7
click at [321, 53] on div "Home" at bounding box center [352, 56] width 130 height 7
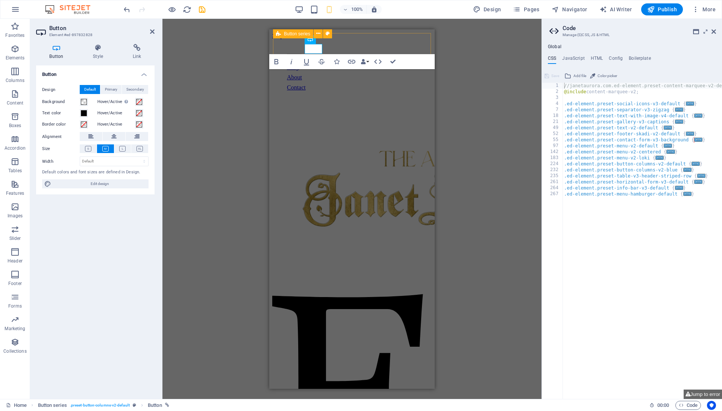
click at [491, 73] on div "Image Button series Button Button Button Button Bold Italic Underline Strikethr…" at bounding box center [351, 209] width 379 height 380
click at [227, 103] on div "Image Button series Button Button Button Button Bold Italic Underline Strikethr…" at bounding box center [351, 209] width 379 height 380
click at [282, 43] on div "Home Shop About Contact" at bounding box center [352, 72] width 152 height 59
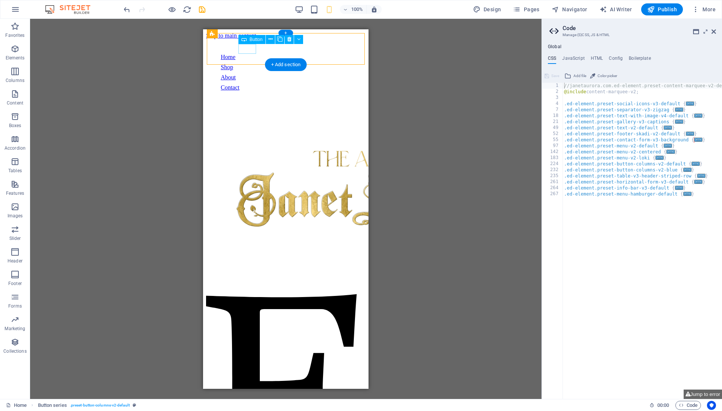
click at [247, 53] on div "Home" at bounding box center [286, 56] width 130 height 7
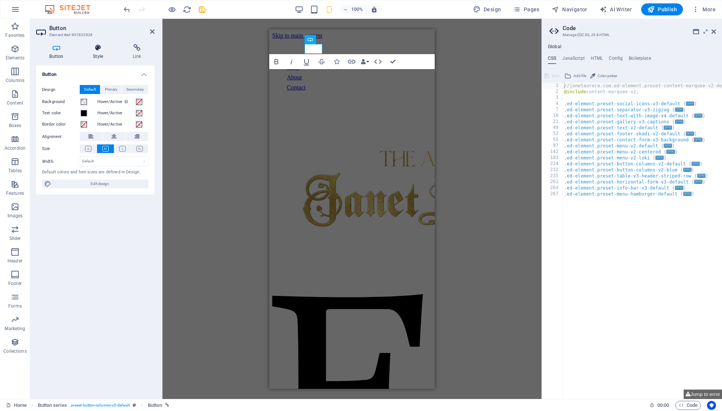
click at [91, 48] on icon at bounding box center [98, 48] width 37 height 8
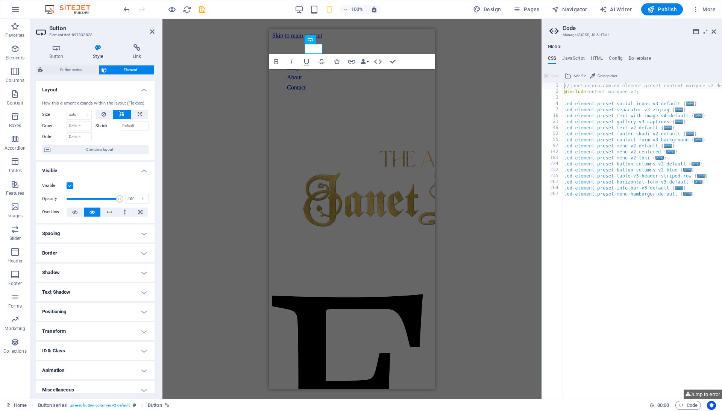
click at [101, 175] on h4 "Visible" at bounding box center [95, 169] width 118 height 14
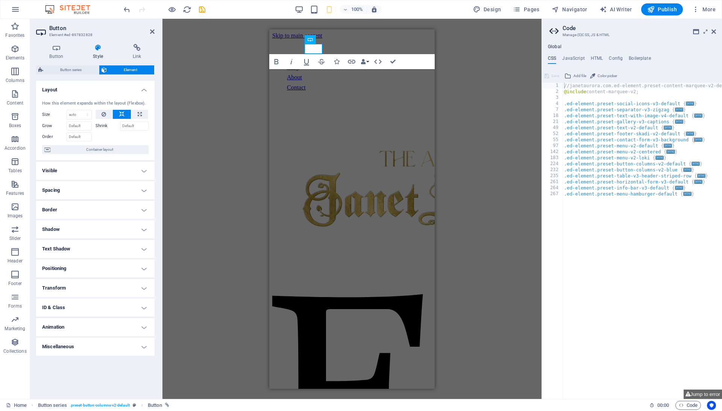
click at [111, 85] on h4 "Layout" at bounding box center [95, 88] width 118 height 14
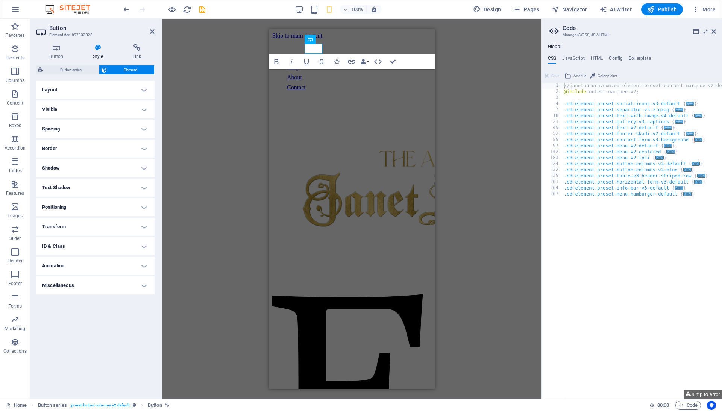
click at [94, 188] on h4 "Text Shadow" at bounding box center [95, 188] width 118 height 18
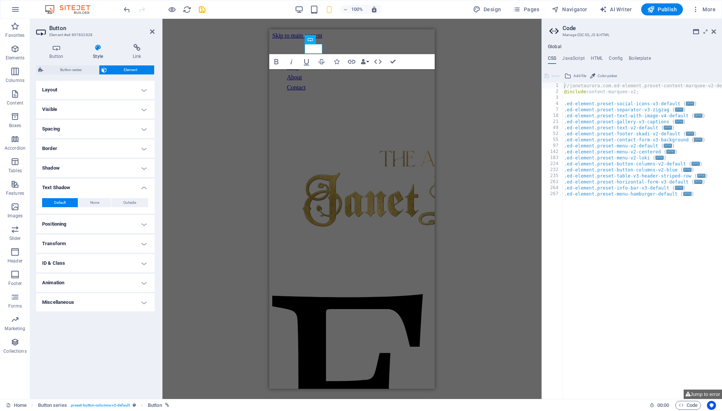
click at [98, 187] on h4 "Text Shadow" at bounding box center [95, 186] width 118 height 14
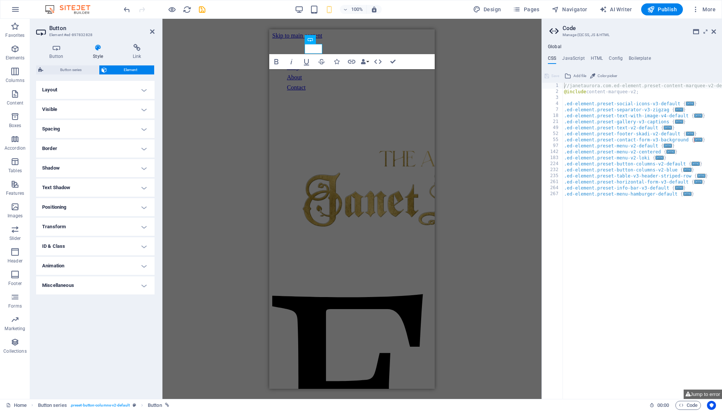
click at [94, 205] on h4 "Positioning" at bounding box center [95, 207] width 118 height 18
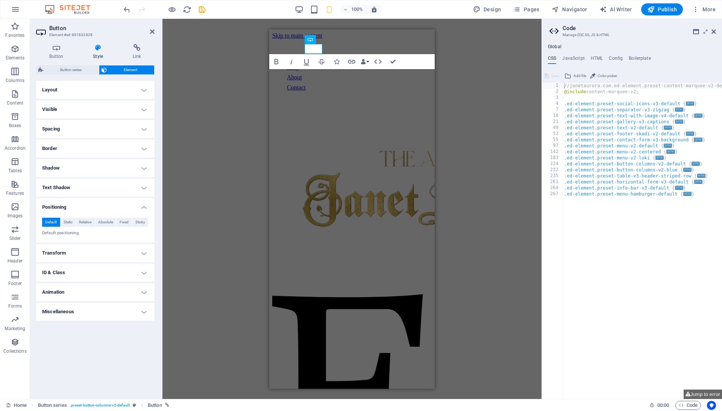
click at [94, 205] on h4 "Positioning" at bounding box center [95, 205] width 118 height 14
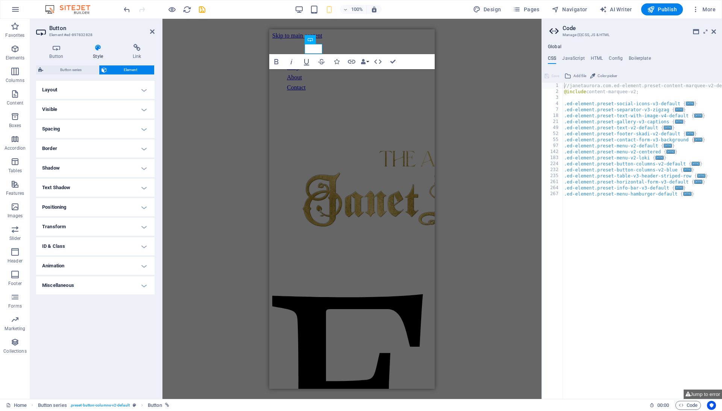
click at [91, 220] on h4 "Transform" at bounding box center [95, 227] width 118 height 18
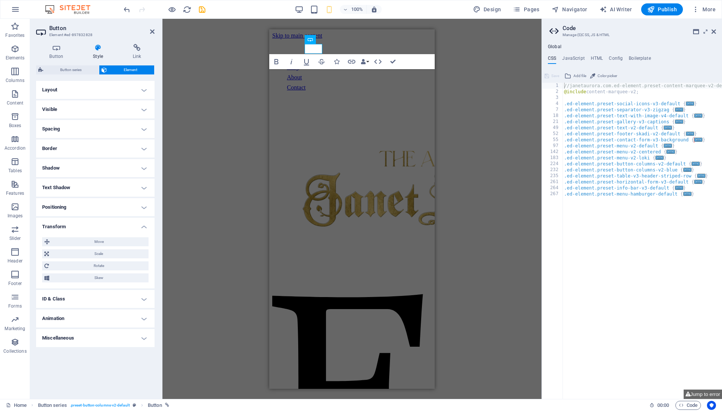
click at [91, 220] on h4 "Transform" at bounding box center [95, 225] width 118 height 14
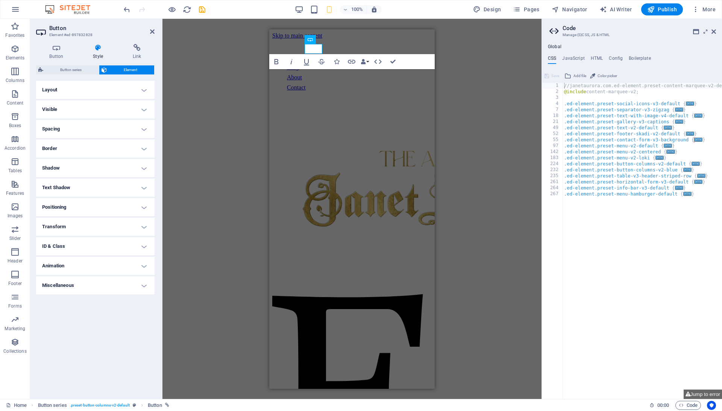
click at [91, 220] on h4 "Transform" at bounding box center [95, 227] width 118 height 18
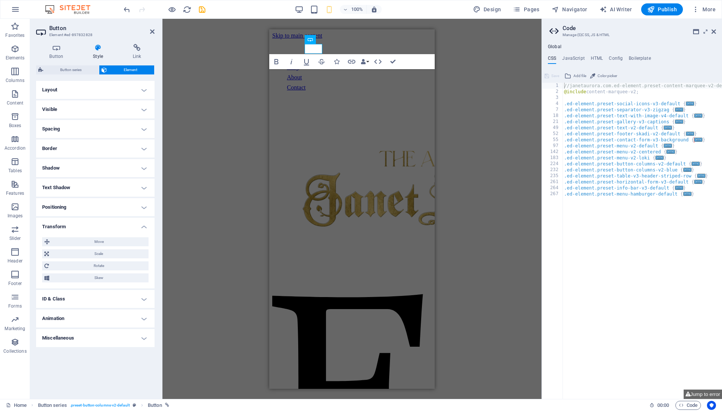
click at [91, 220] on h4 "Transform" at bounding box center [95, 225] width 118 height 14
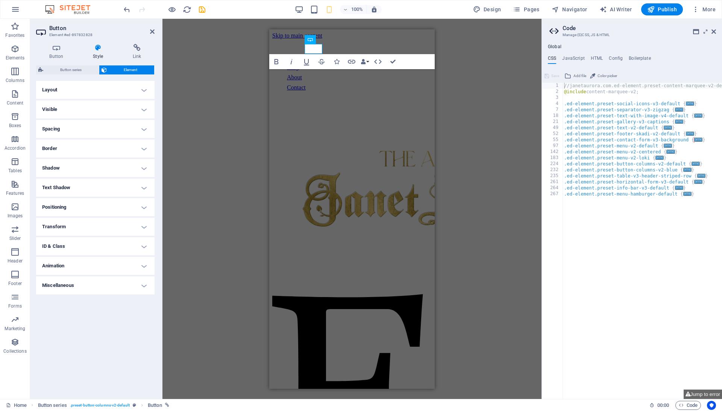
click at [88, 243] on h4 "ID & Class" at bounding box center [95, 246] width 118 height 18
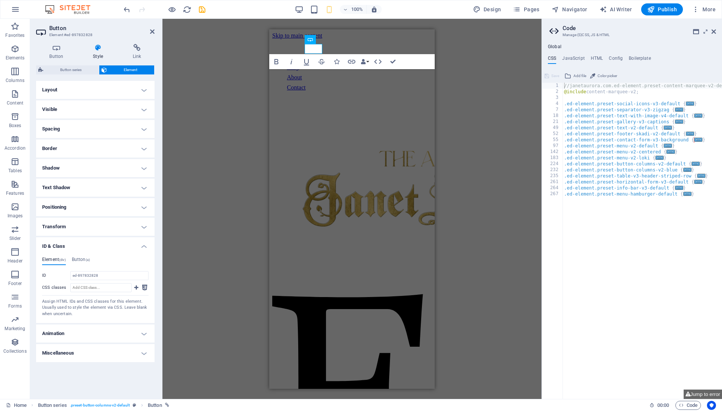
click at [88, 243] on h4 "ID & Class" at bounding box center [95, 244] width 118 height 14
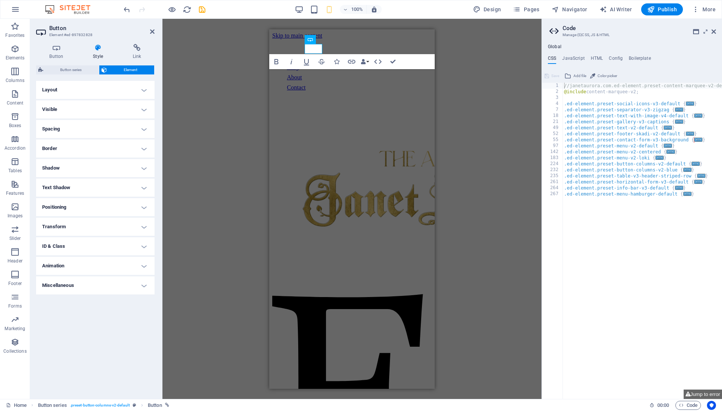
click at [92, 264] on h4 "Animation" at bounding box center [95, 266] width 118 height 18
select select "shrink"
select select "scroll"
click at [120, 266] on h4 "Animation" at bounding box center [95, 264] width 118 height 14
click at [115, 284] on h4 "Miscellaneous" at bounding box center [95, 285] width 118 height 18
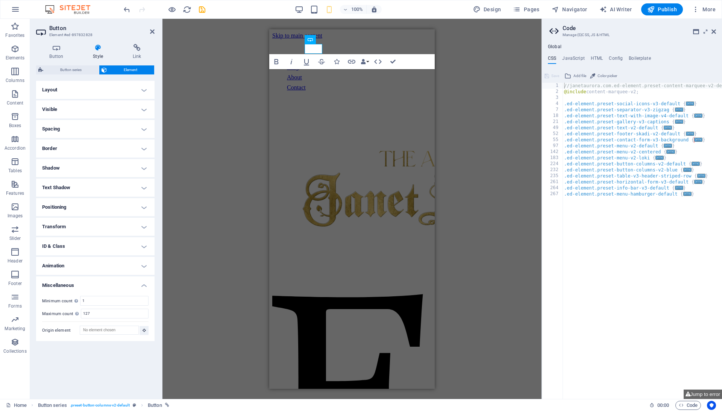
click at [115, 285] on h4 "Miscellaneous" at bounding box center [95, 283] width 118 height 14
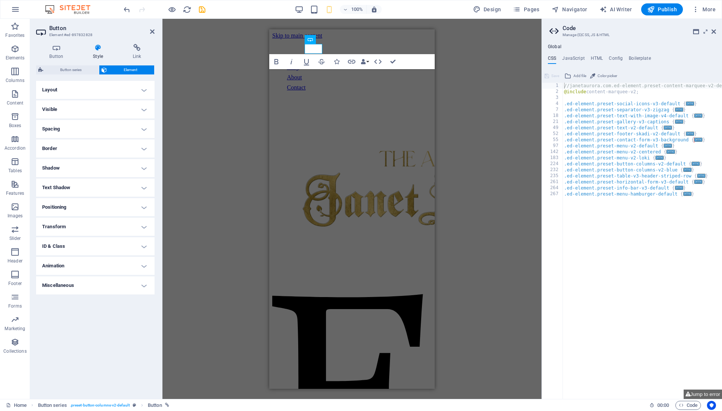
click at [115, 285] on h4 "Miscellaneous" at bounding box center [95, 285] width 118 height 18
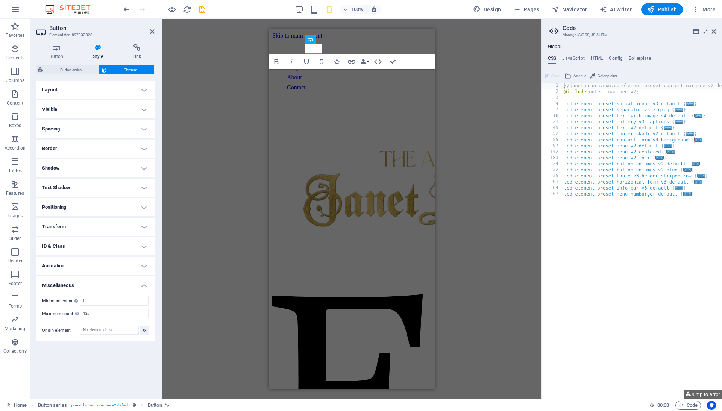
click at [115, 285] on h4 "Miscellaneous" at bounding box center [95, 283] width 118 height 14
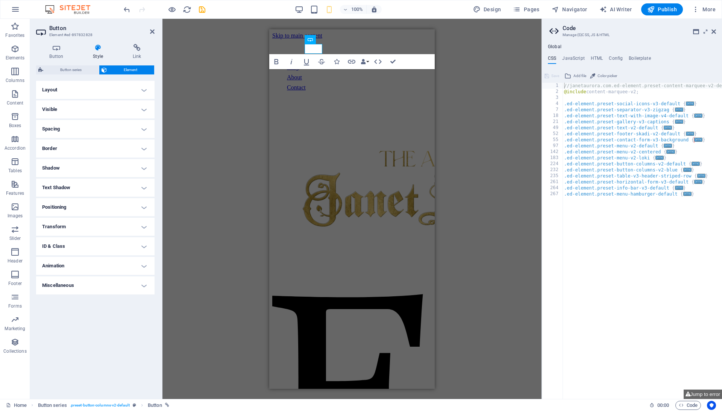
click at [108, 262] on h4 "Animation" at bounding box center [95, 266] width 118 height 18
click at [104, 283] on div "Don't animate Show / Hide Slide up/down Zoom in/out Slide left to right Slide r…" at bounding box center [95, 287] width 106 height 12
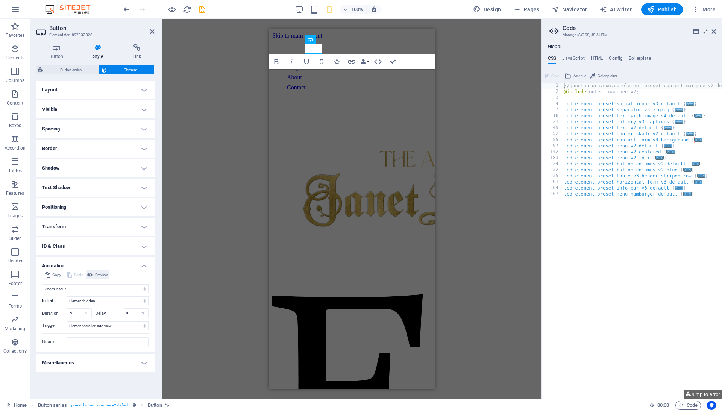
click at [101, 274] on span "Preview" at bounding box center [101, 274] width 13 height 9
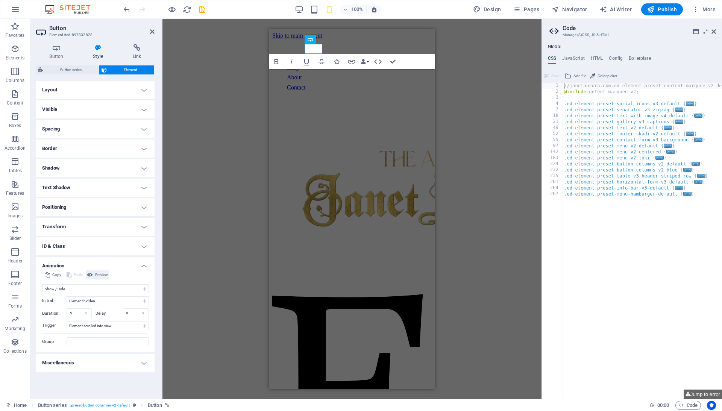
click at [97, 274] on button "Preview" at bounding box center [97, 274] width 23 height 9
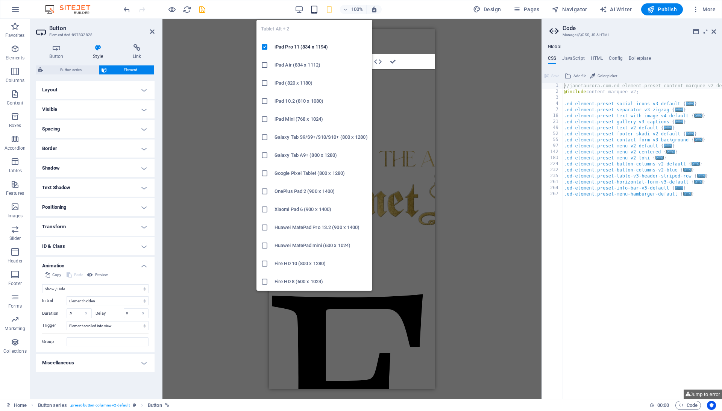
click at [314, 9] on icon "button" at bounding box center [314, 9] width 9 height 9
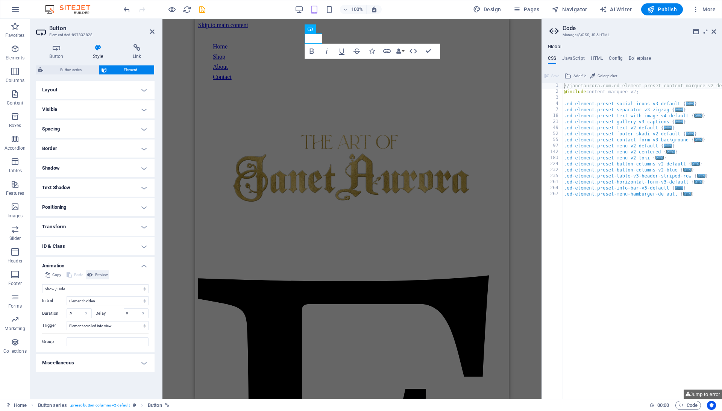
click at [108, 276] on span "Preview" at bounding box center [101, 274] width 13 height 9
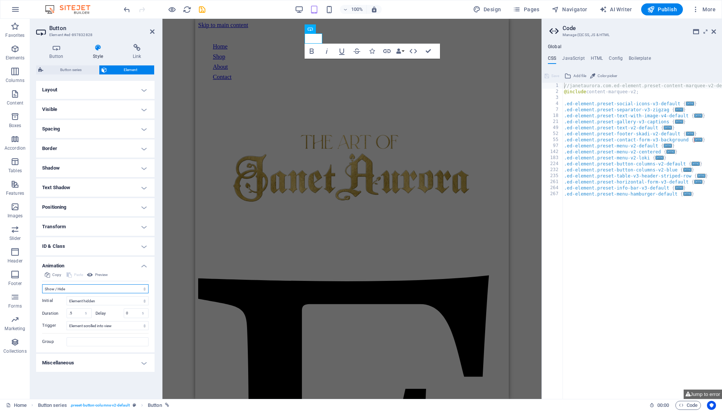
select select "none"
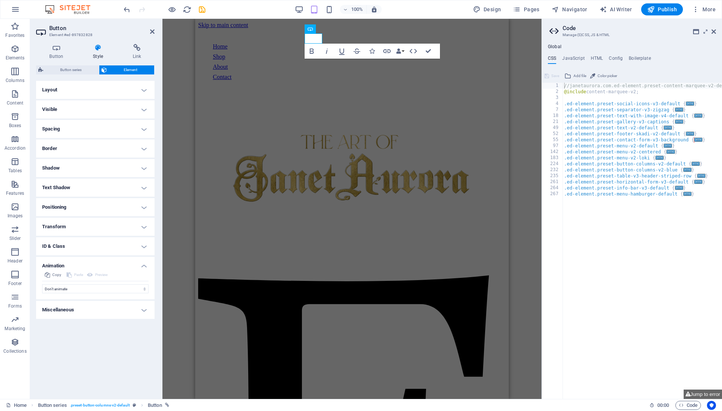
click at [117, 266] on h4 "Animation" at bounding box center [95, 264] width 118 height 14
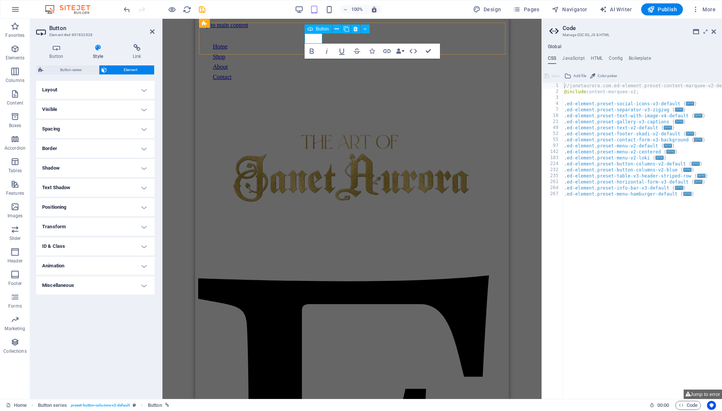
click at [228, 43] on link "Home" at bounding box center [220, 46] width 15 height 6
click at [399, 50] on icon "button" at bounding box center [398, 51] width 5 height 5
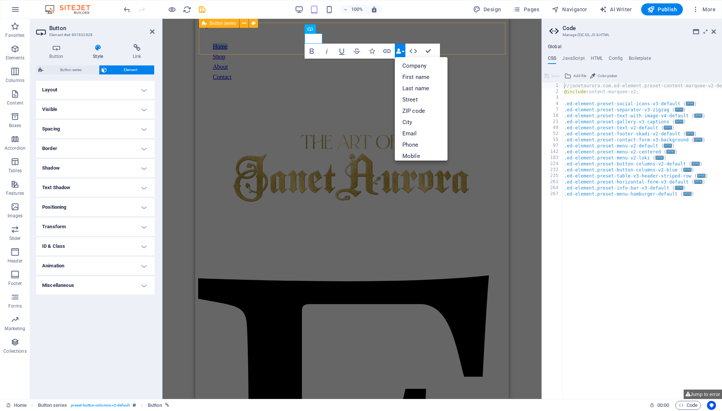
click at [399, 50] on icon "button" at bounding box center [398, 51] width 5 height 5
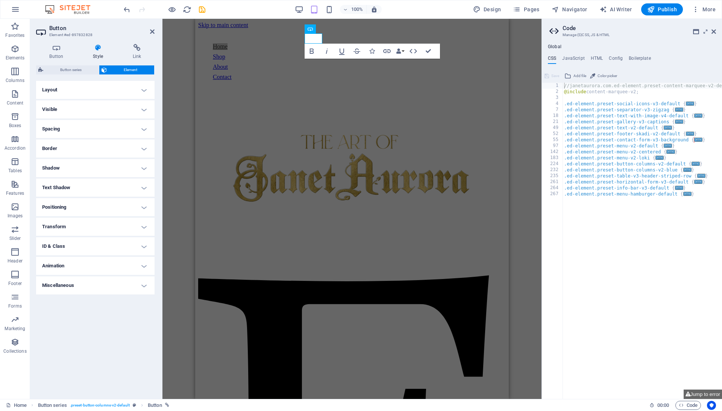
click at [91, 127] on h4 "Spacing" at bounding box center [95, 129] width 118 height 18
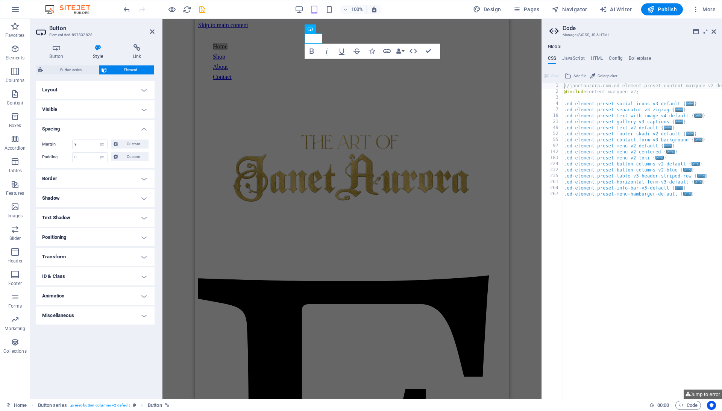
click at [92, 128] on h4 "Spacing" at bounding box center [95, 127] width 118 height 14
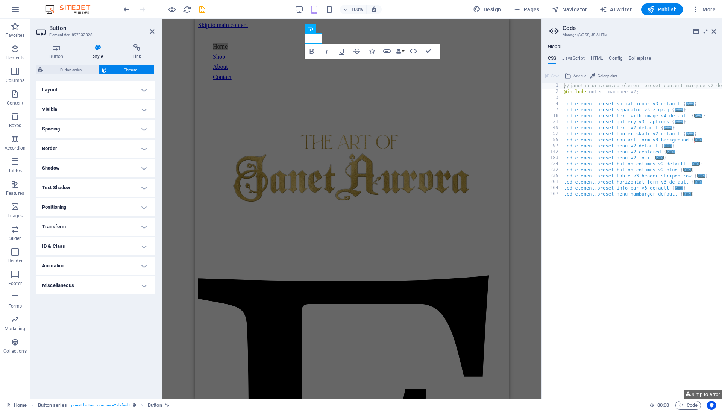
click at [85, 148] on h4 "Border" at bounding box center [95, 149] width 118 height 18
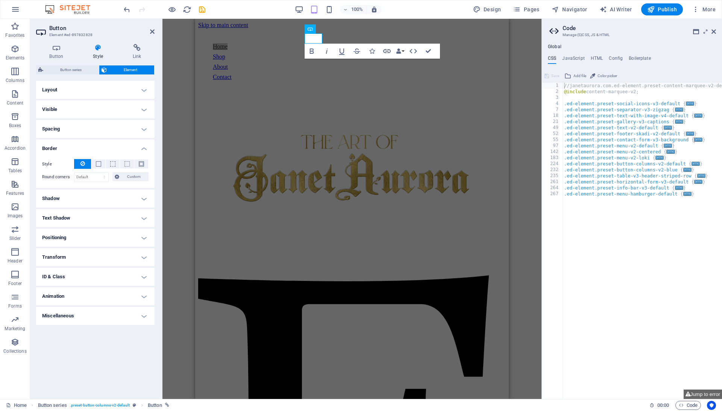
click at [85, 148] on h4 "Border" at bounding box center [95, 147] width 118 height 14
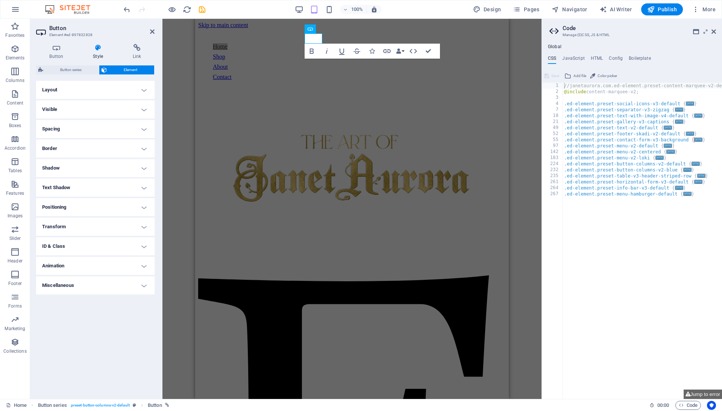
click at [80, 170] on h4 "Shadow" at bounding box center [95, 168] width 118 height 18
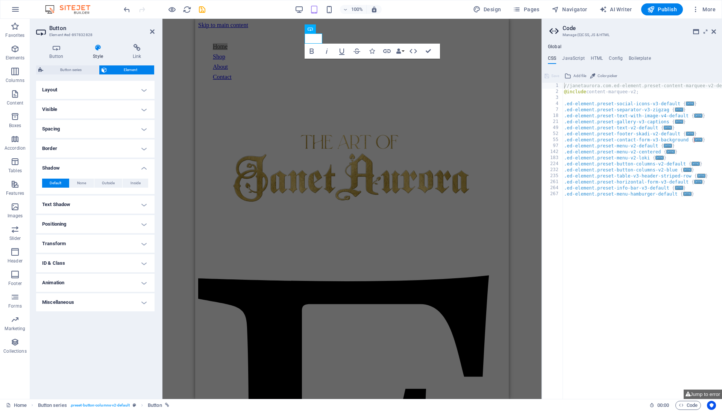
click at [80, 170] on h4 "Shadow" at bounding box center [95, 166] width 118 height 14
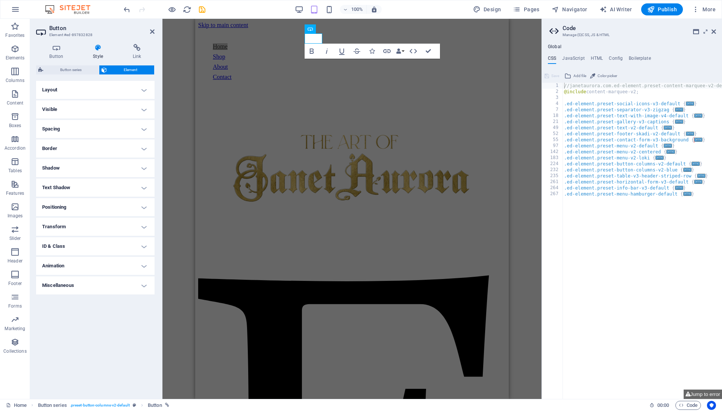
click at [86, 83] on h4 "Layout" at bounding box center [95, 90] width 118 height 18
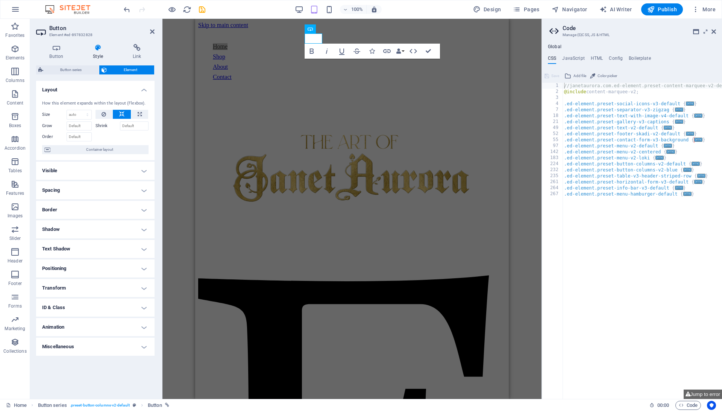
click at [86, 83] on h4 "Layout" at bounding box center [95, 88] width 118 height 14
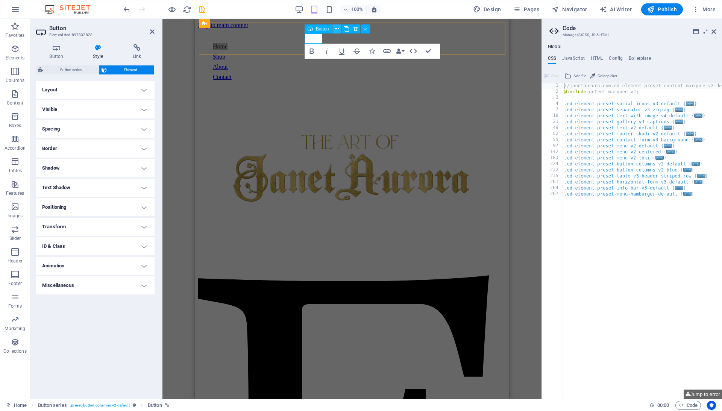
click at [339, 27] on icon at bounding box center [337, 29] width 4 height 8
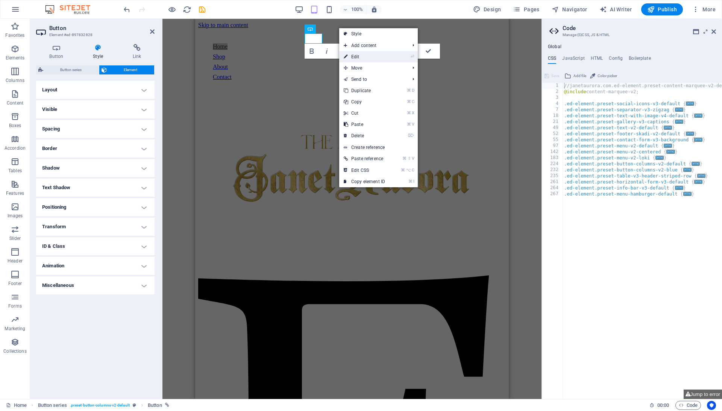
click at [354, 55] on link "⏎ Edit" at bounding box center [364, 56] width 50 height 11
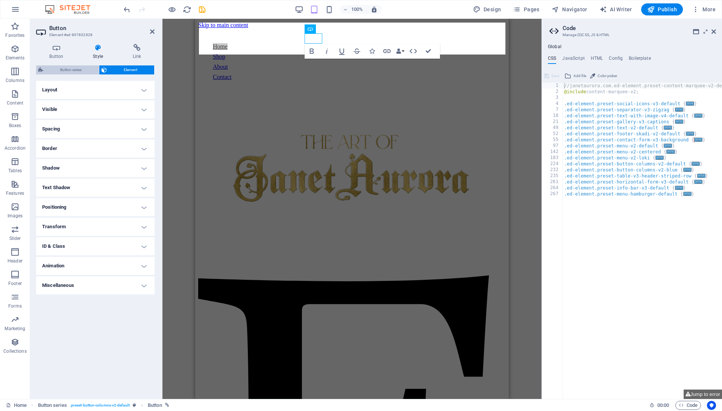
click at [80, 70] on span "Button series" at bounding box center [71, 69] width 51 height 9
select select "rem"
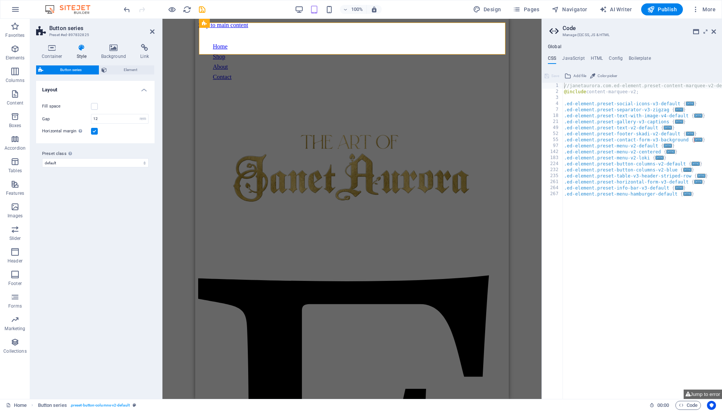
click at [111, 167] on div "Preset class Above chosen variant and settings affect all elements which carry …" at bounding box center [95, 158] width 118 height 30
click at [50, 58] on h4 "Container" at bounding box center [53, 52] width 35 height 16
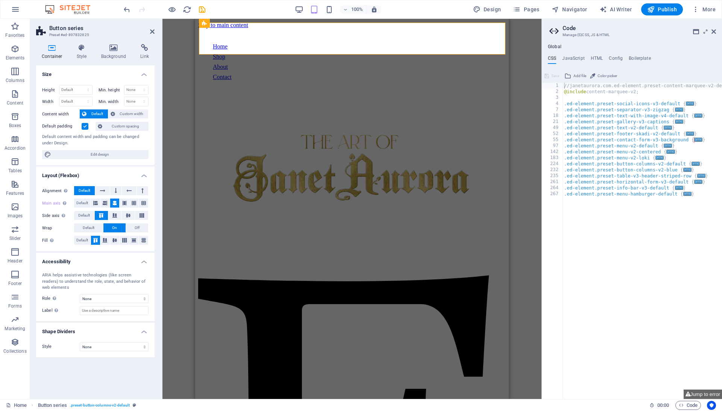
click at [86, 128] on label at bounding box center [85, 126] width 7 height 7
click at [0, 0] on input "Default padding" at bounding box center [0, 0] width 0 height 0
click at [86, 128] on label at bounding box center [85, 126] width 7 height 7
click at [0, 0] on input "Default padding" at bounding box center [0, 0] width 0 height 0
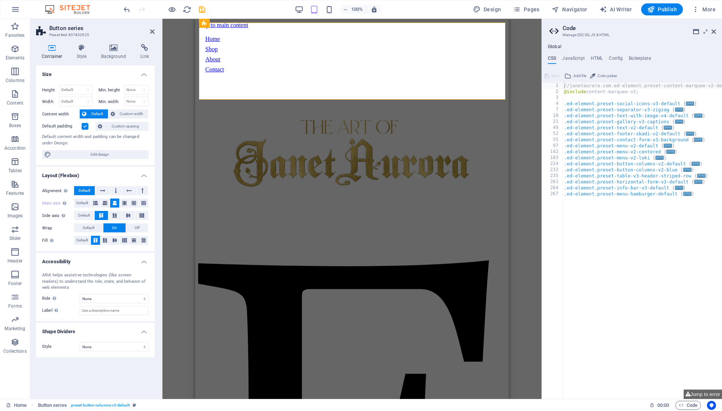
click at [86, 128] on label at bounding box center [85, 126] width 7 height 7
click at [0, 0] on input "Default padding" at bounding box center [0, 0] width 0 height 0
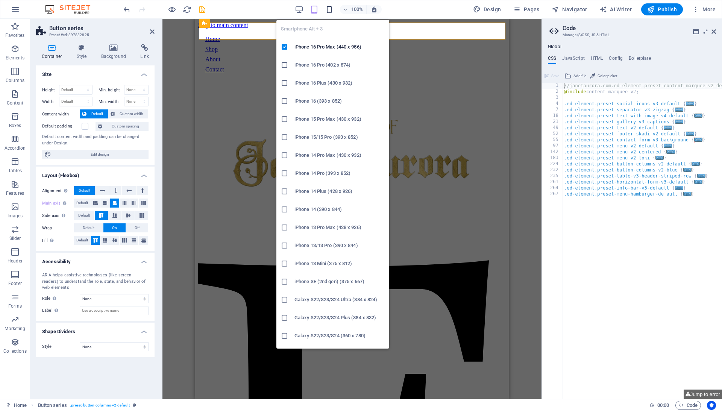
click at [329, 9] on icon "button" at bounding box center [329, 9] width 9 height 9
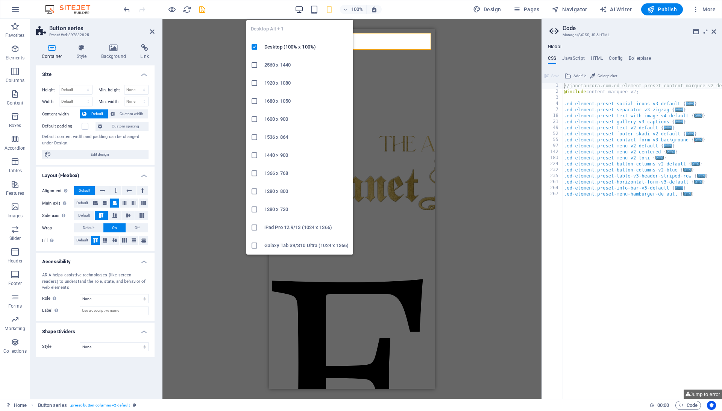
click at [304, 11] on icon "button" at bounding box center [299, 9] width 9 height 9
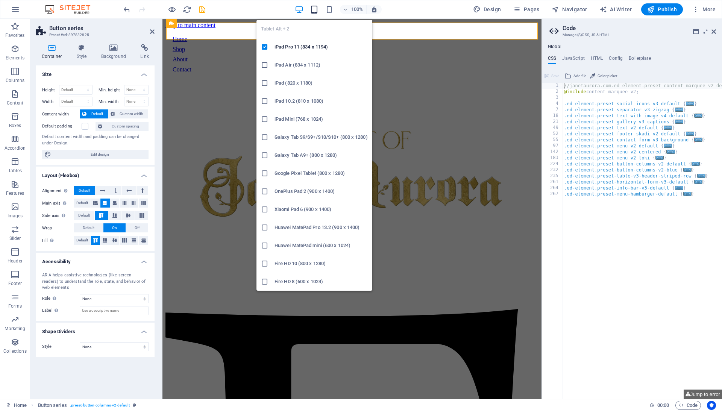
click at [314, 11] on icon "button" at bounding box center [314, 9] width 9 height 9
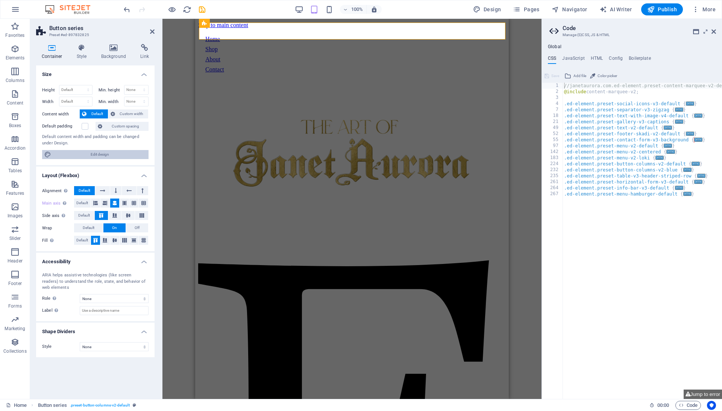
click at [109, 153] on span "Edit design" at bounding box center [99, 154] width 93 height 9
select select "rem"
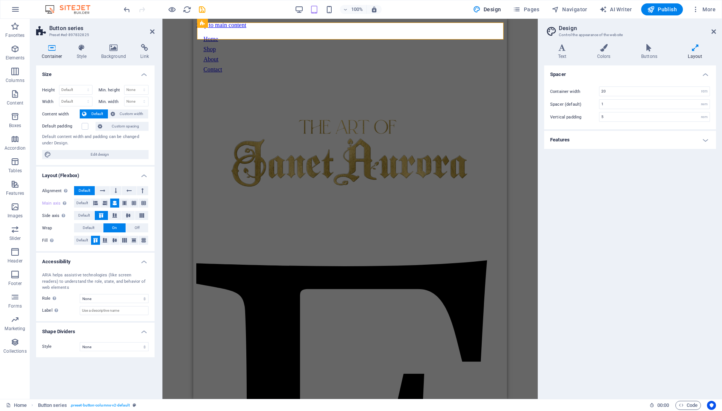
click at [593, 148] on h4 "Features" at bounding box center [630, 140] width 172 height 18
click at [79, 53] on h4 "Style" at bounding box center [83, 52] width 24 height 16
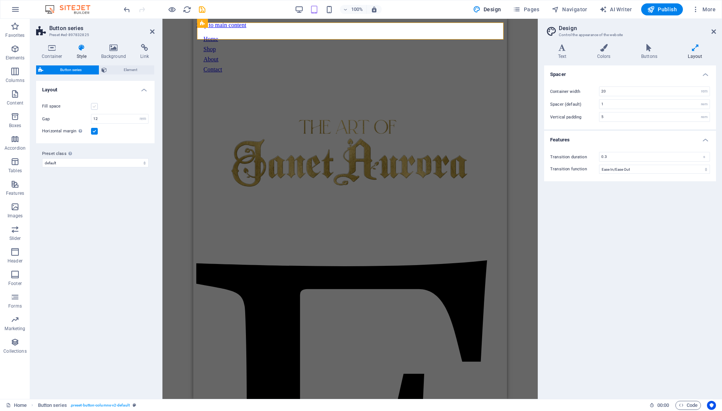
click at [96, 108] on label at bounding box center [94, 106] width 7 height 7
click at [0, 0] on input "Fill space" at bounding box center [0, 0] width 0 height 0
click at [96, 108] on label at bounding box center [94, 106] width 7 height 7
click at [0, 0] on input "Fill space" at bounding box center [0, 0] width 0 height 0
click at [93, 130] on label at bounding box center [94, 131] width 7 height 7
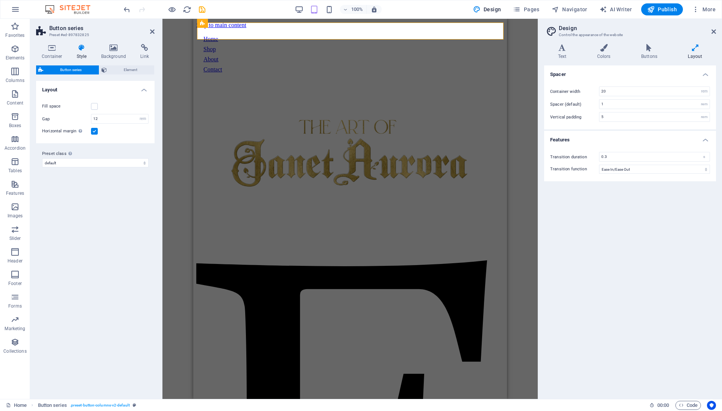
click at [0, 0] on input "Horizontal margin Only if the containers "Content width" is not set to "Default"" at bounding box center [0, 0] width 0 height 0
click at [93, 130] on label at bounding box center [94, 131] width 7 height 7
click at [0, 0] on input "Horizontal margin Only if the containers "Content width" is not set to "Default"" at bounding box center [0, 0] width 0 height 0
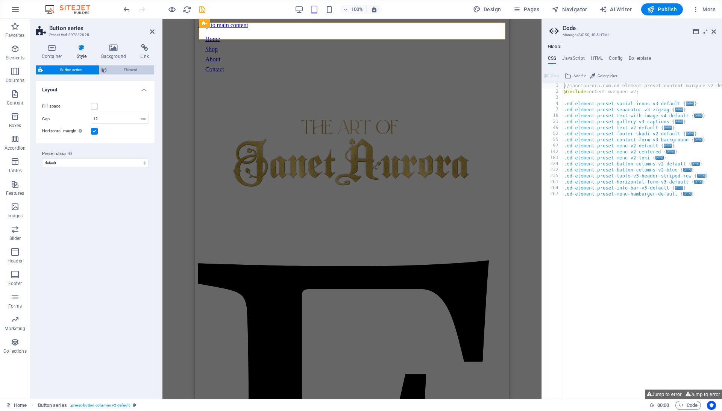
click at [115, 69] on span "Element" at bounding box center [130, 69] width 43 height 9
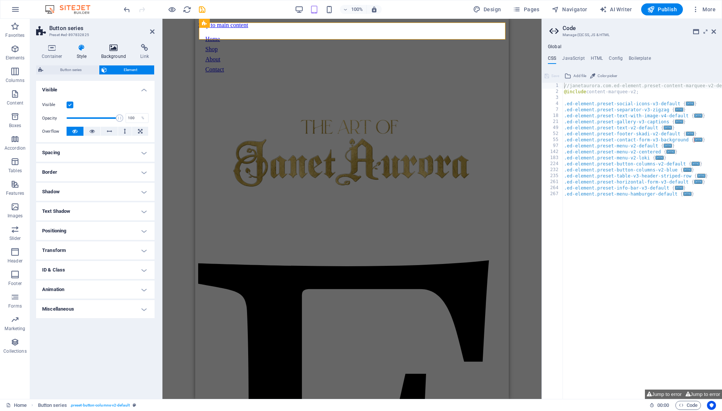
click at [119, 56] on h4 "Background" at bounding box center [115, 52] width 39 height 16
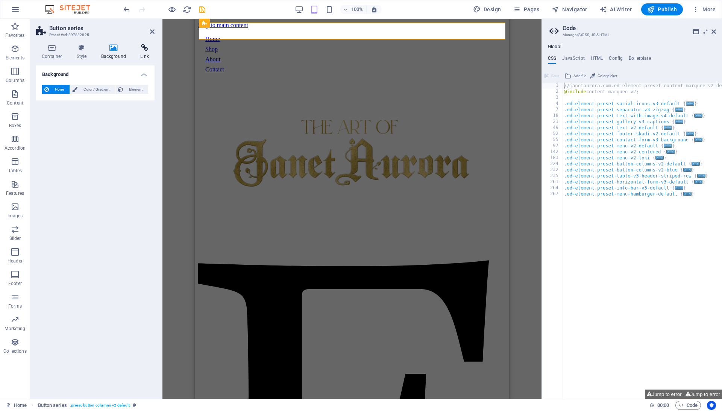
click at [135, 56] on h4 "Link" at bounding box center [145, 52] width 20 height 16
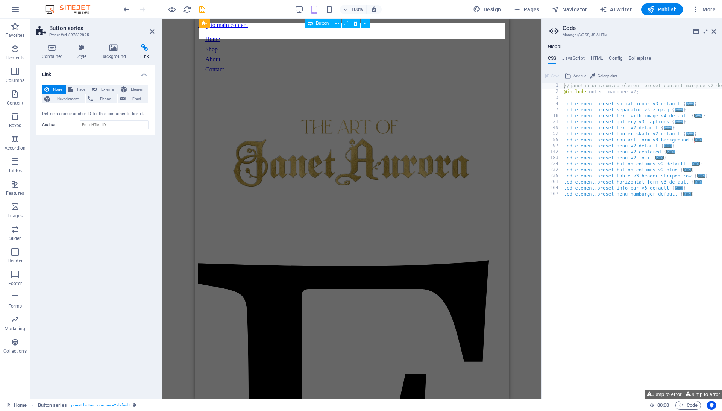
click at [308, 36] on div "Home" at bounding box center [351, 39] width 293 height 7
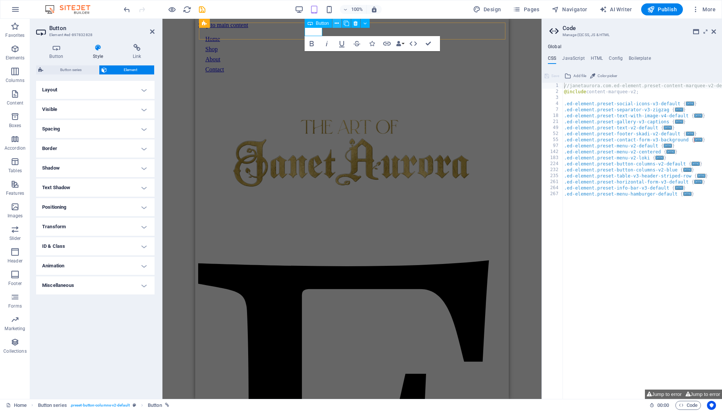
click at [336, 23] on icon at bounding box center [337, 24] width 4 height 8
click at [105, 205] on h4 "Positioning" at bounding box center [95, 207] width 118 height 18
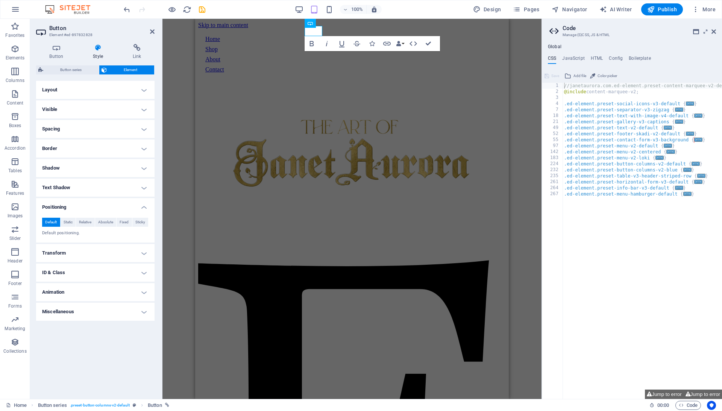
click at [105, 206] on h4 "Positioning" at bounding box center [95, 205] width 118 height 14
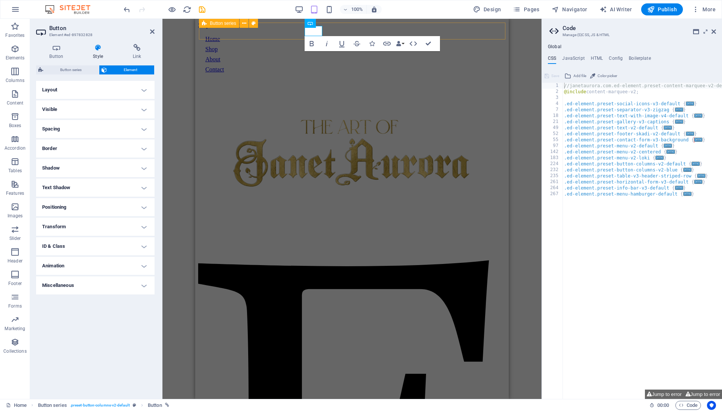
click at [259, 32] on div "Home Shop About Contact" at bounding box center [352, 54] width 300 height 44
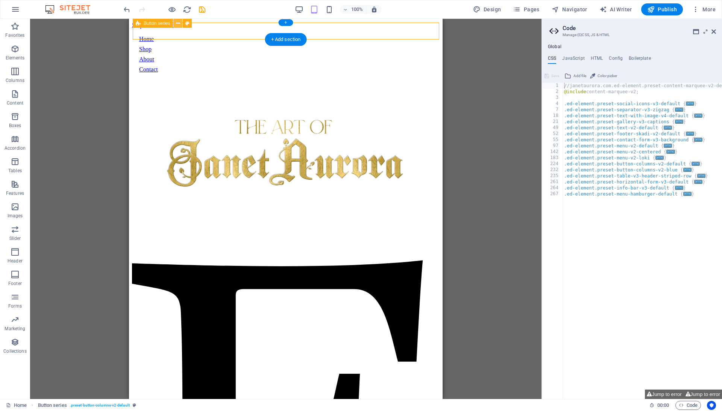
click at [177, 21] on icon at bounding box center [178, 24] width 4 height 8
click at [142, 26] on div "Button series" at bounding box center [153, 23] width 40 height 9
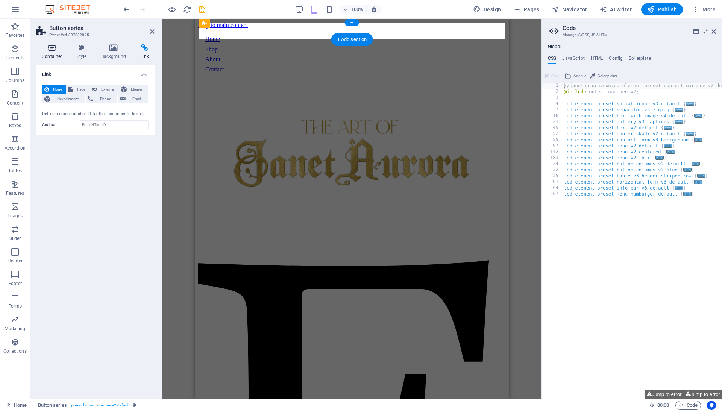
click at [55, 50] on icon at bounding box center [52, 48] width 32 height 8
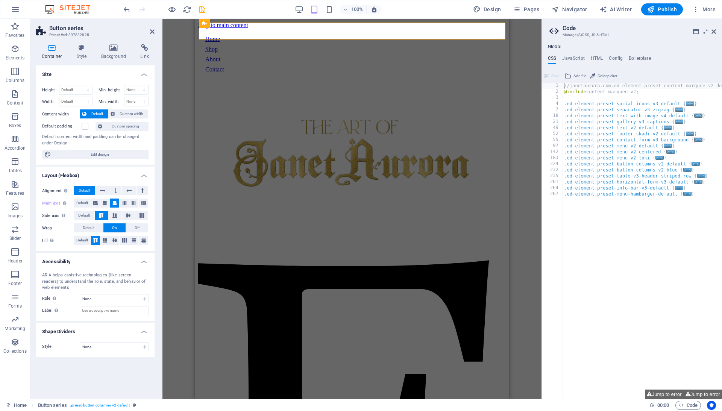
click at [315, 36] on div "Home" at bounding box center [351, 39] width 293 height 7
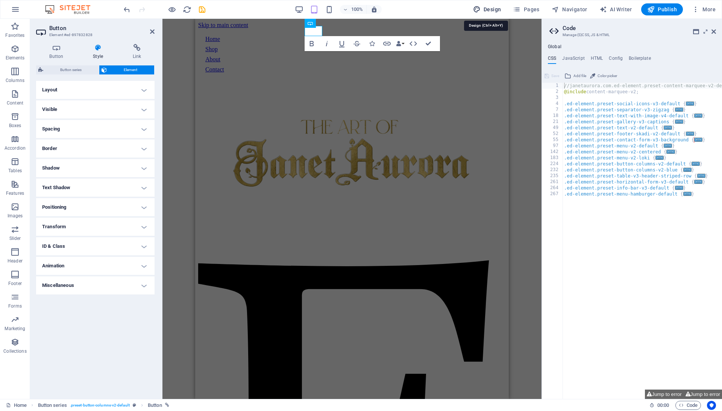
click at [489, 5] on button "Design" at bounding box center [487, 9] width 34 height 12
select select "700"
select select "rem"
select select "ease-in-out"
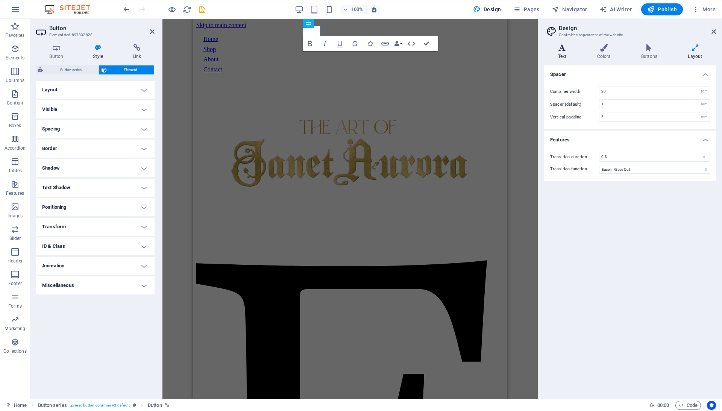
click at [558, 50] on icon at bounding box center [562, 48] width 36 height 8
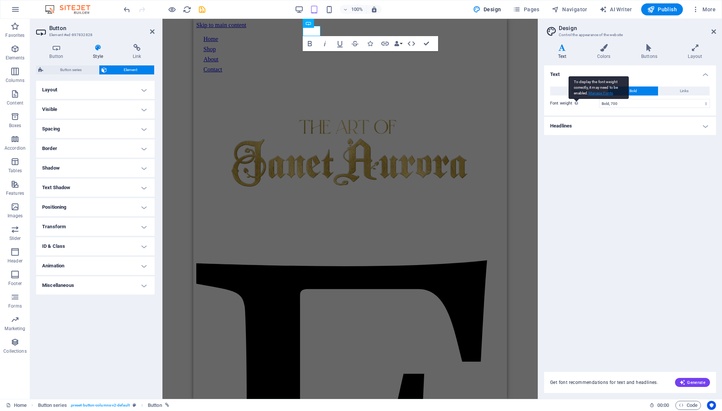
click at [589, 93] on link "Manage Fonts" at bounding box center [601, 93] width 25 height 4
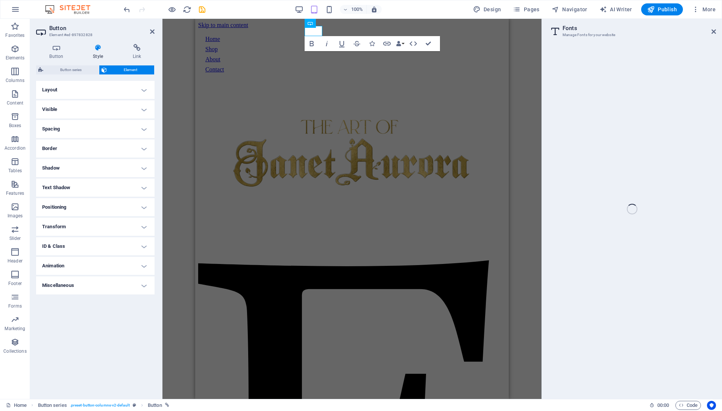
select select "popularity"
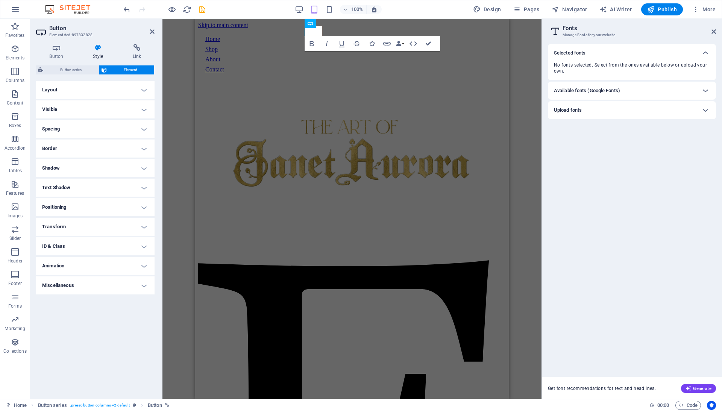
click at [588, 68] on span "No fonts selected. Select from the ones available below or upload your own." at bounding box center [632, 68] width 156 height 12
click at [598, 60] on div "Selected fonts" at bounding box center [632, 53] width 168 height 18
click at [599, 59] on div "Selected fonts" at bounding box center [632, 53] width 168 height 18
click at [597, 92] on h6 "Available fonts (Google Fonts)" at bounding box center [587, 90] width 66 height 9
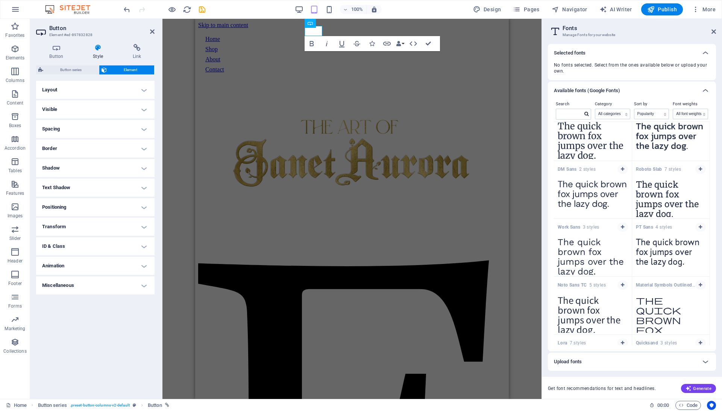
scroll to position [598, 0]
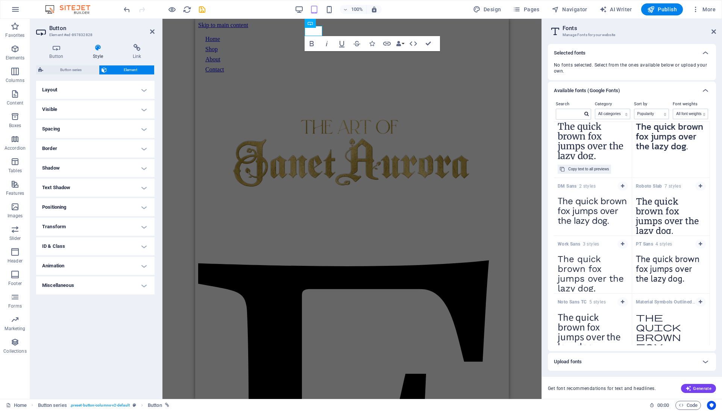
click at [593, 141] on textarea "The quick brown fox jumps over the lazy dog." at bounding box center [593, 138] width 78 height 41
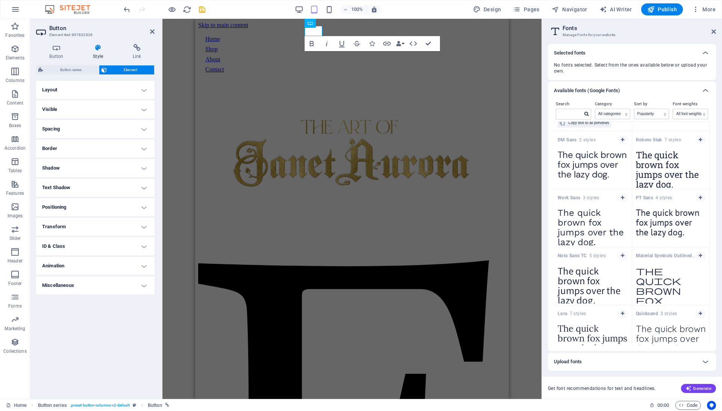
scroll to position [643, 0]
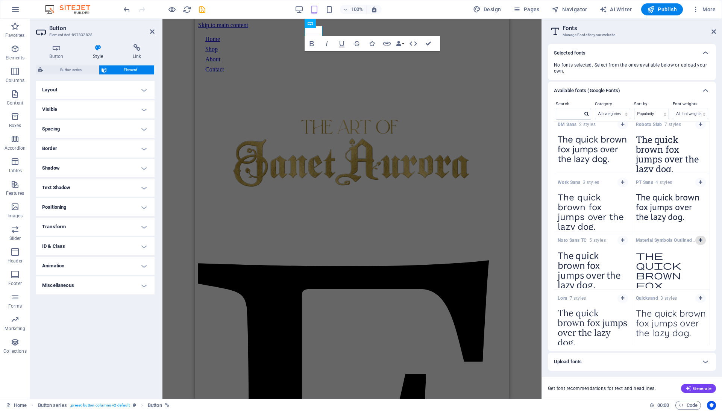
click at [699, 243] on icon "button" at bounding box center [700, 240] width 3 height 5
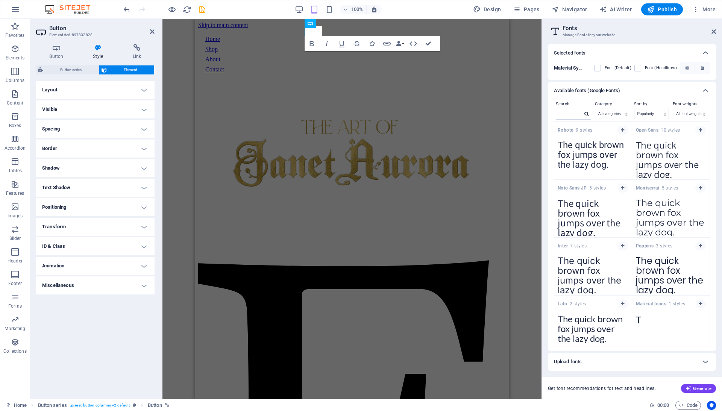
scroll to position [0, 0]
click at [595, 91] on h6 "Available fonts (Google Fonts)" at bounding box center [587, 90] width 66 height 9
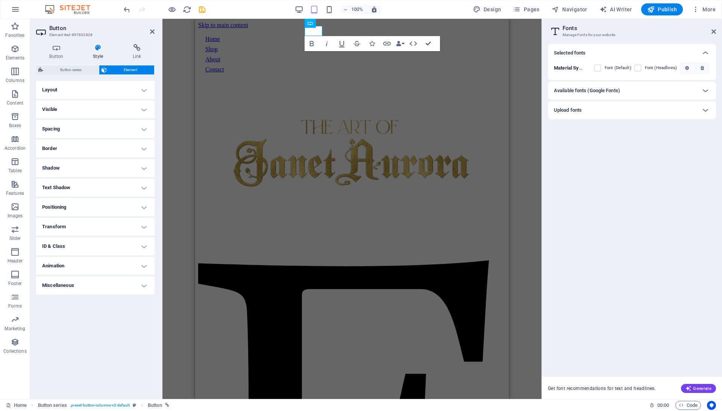
click at [600, 88] on h6 "Available fonts (Google Fonts)" at bounding box center [587, 90] width 66 height 9
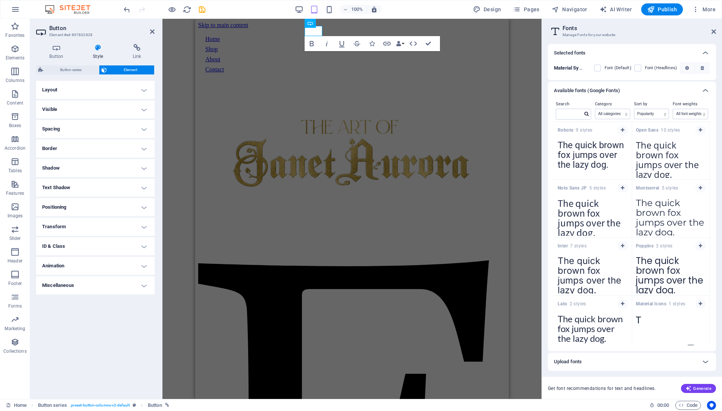
click at [600, 88] on h6 "Available fonts (Google Fonts)" at bounding box center [587, 90] width 66 height 9
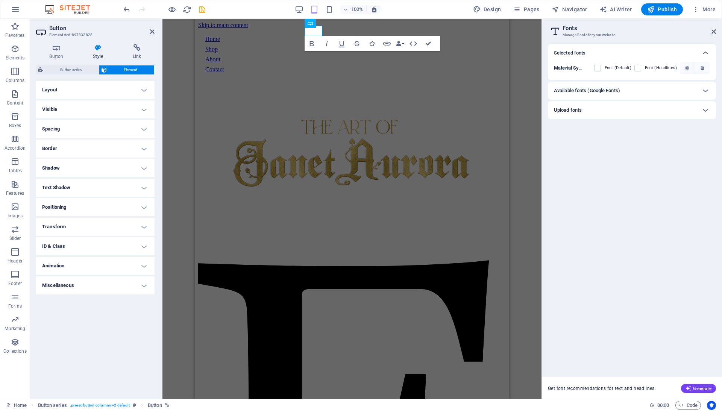
click at [593, 108] on div "Upload fonts" at bounding box center [625, 110] width 143 height 9
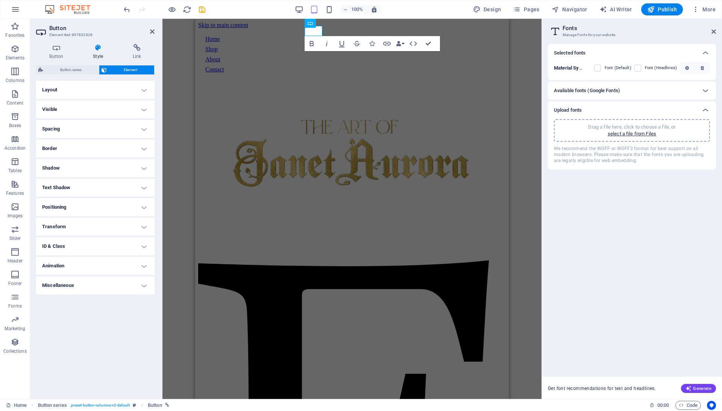
click at [593, 108] on div "Upload fonts" at bounding box center [625, 110] width 143 height 9
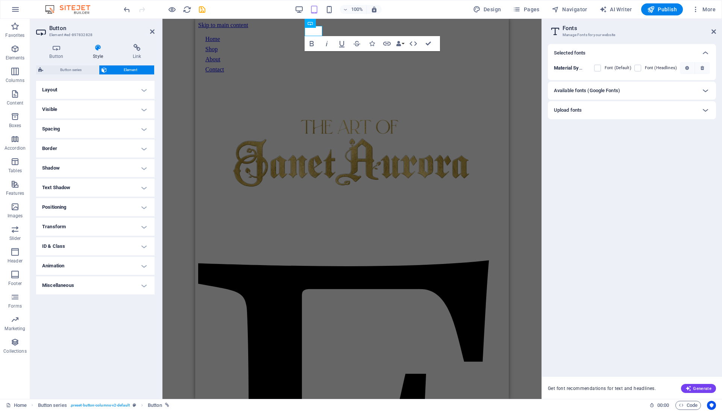
click at [569, 67] on b "Material Symbols Outlined" at bounding box center [583, 68] width 58 height 6
click at [596, 68] on label at bounding box center [597, 68] width 7 height 7
click at [0, 0] on Outlined "checkbox" at bounding box center [0, 0] width 0 height 0
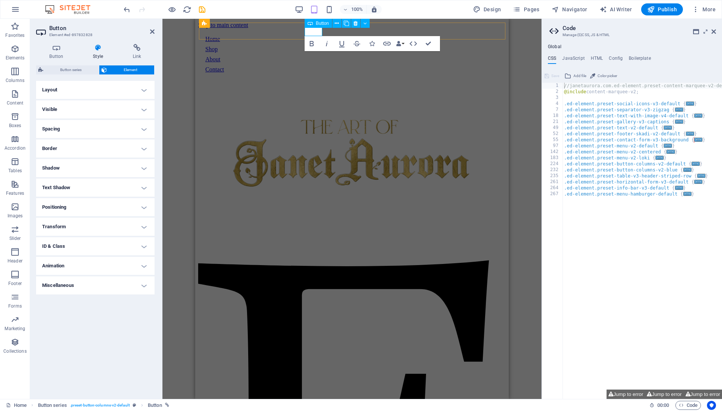
click at [220, 36] on link "Home" at bounding box center [212, 39] width 15 height 6
click at [484, 13] on span "Design" at bounding box center [487, 10] width 28 height 8
select select "700"
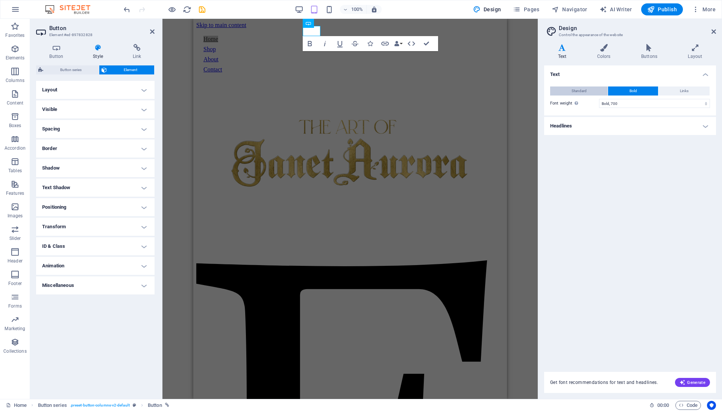
click at [589, 92] on button "Standard" at bounding box center [579, 91] width 58 height 9
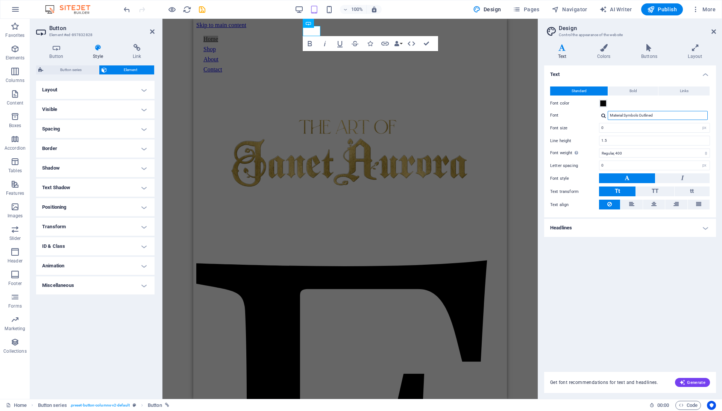
click at [620, 111] on input "Material Symbols Outlined" at bounding box center [658, 115] width 100 height 9
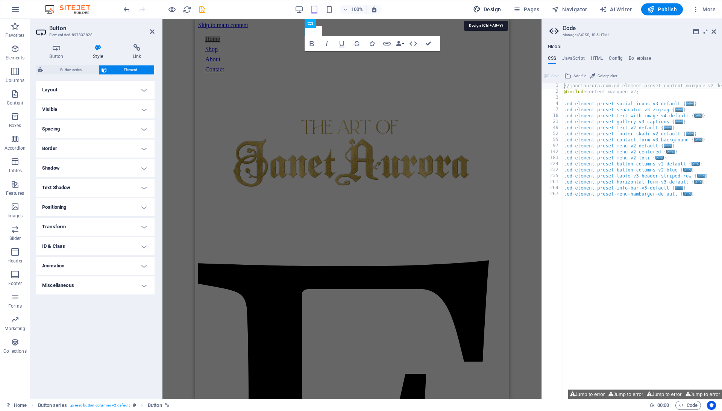
click at [489, 11] on span "Design" at bounding box center [487, 10] width 28 height 8
select select "px"
select select "400"
select select "px"
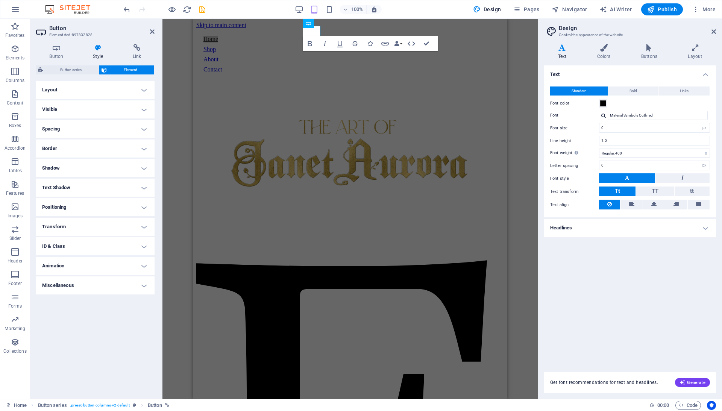
click at [563, 57] on h4 "Text" at bounding box center [563, 52] width 39 height 16
click at [600, 65] on h4 "Text" at bounding box center [630, 72] width 172 height 14
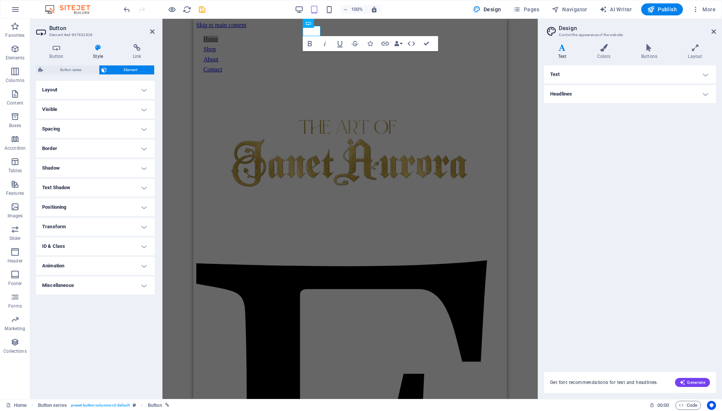
click at [561, 50] on icon at bounding box center [562, 48] width 36 height 8
click at [599, 74] on h4 "Text" at bounding box center [630, 74] width 172 height 18
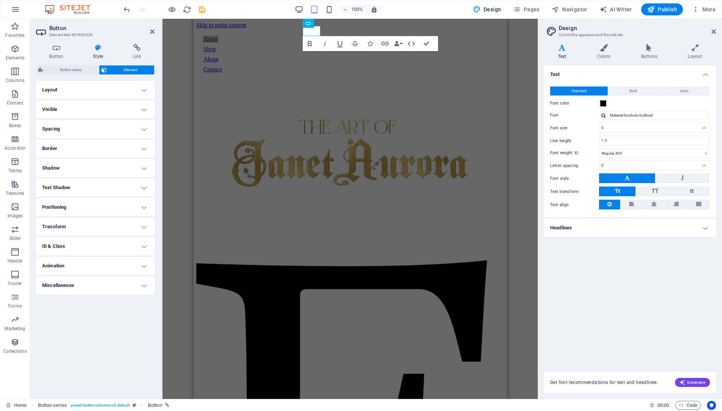
click at [597, 72] on h4 "Text" at bounding box center [630, 72] width 172 height 14
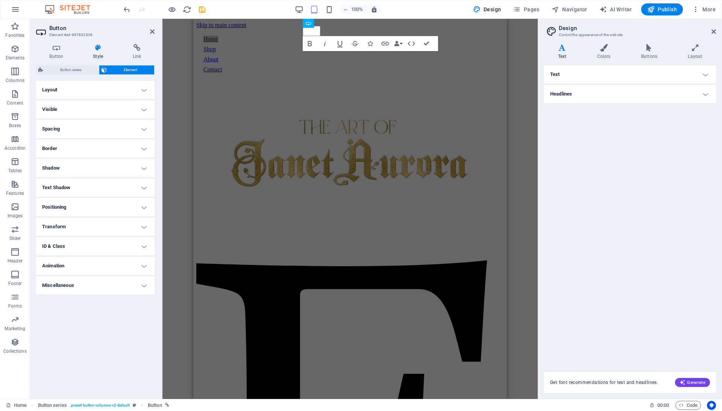
click at [592, 104] on div "Text Standard Bold Links Font color Font Material Symbols Outlined Font size 0 …" at bounding box center [630, 214] width 172 height 298
click at [592, 96] on h4 "Headlines" at bounding box center [630, 94] width 172 height 18
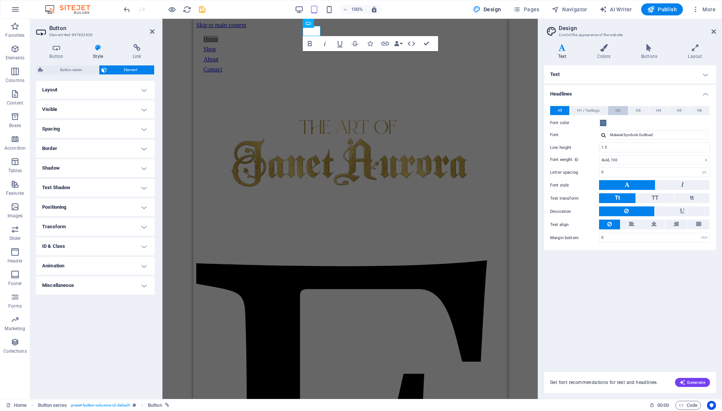
click at [625, 111] on button "H2" at bounding box center [618, 110] width 20 height 9
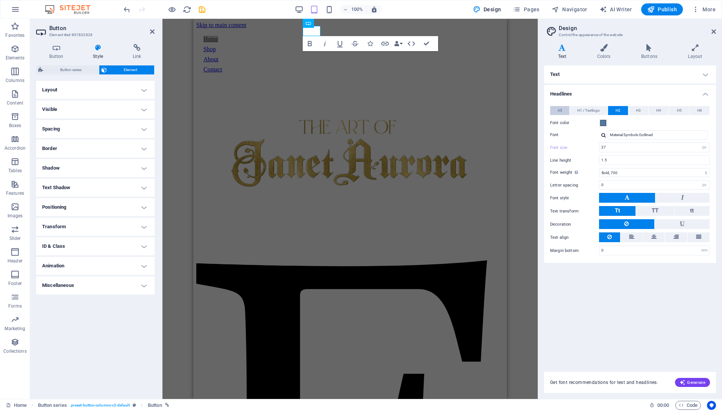
click at [553, 106] on button "All" at bounding box center [559, 110] width 19 height 9
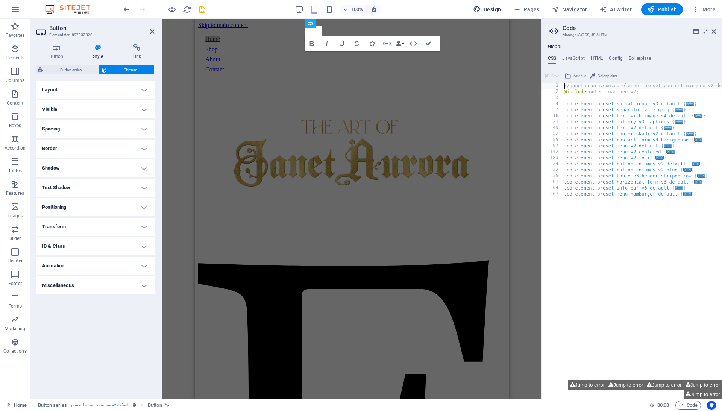
click at [491, 11] on span "Design" at bounding box center [487, 10] width 28 height 8
select select "700"
select select "px"
select select "rem"
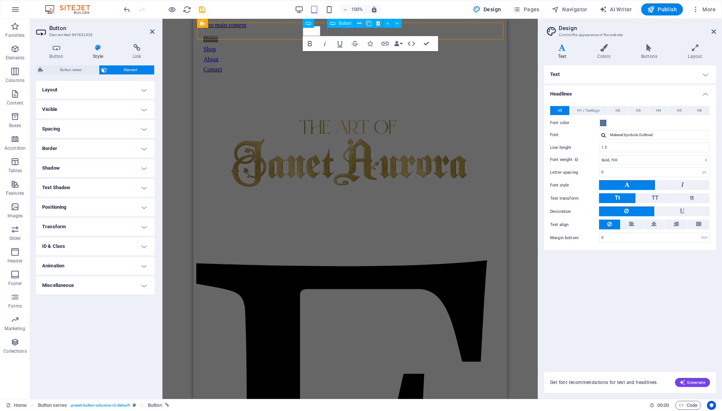
click at [336, 46] on div "Shop" at bounding box center [349, 49] width 293 height 7
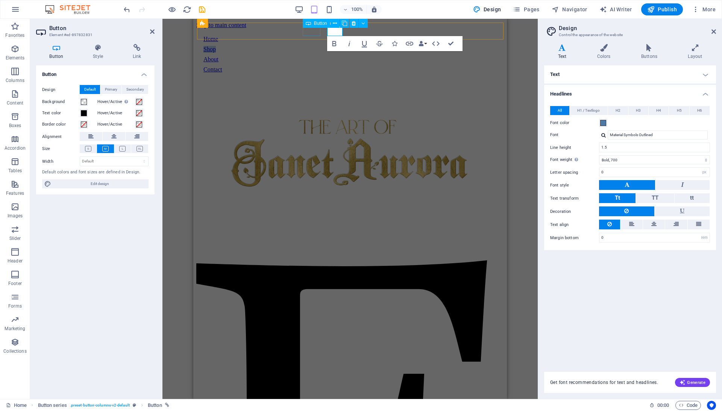
click at [314, 36] on div "Home" at bounding box center [349, 39] width 293 height 7
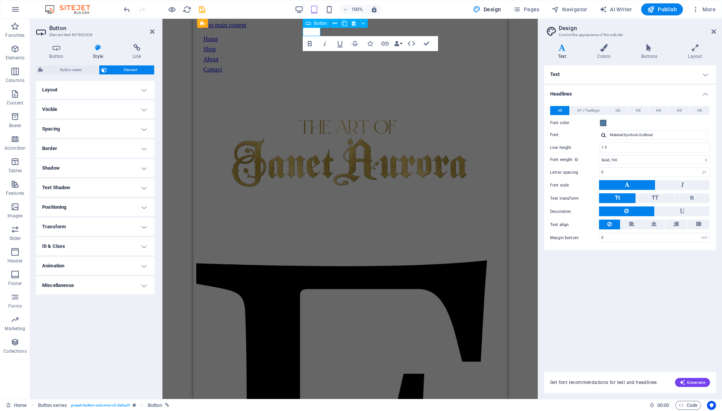
scroll to position [0, 3]
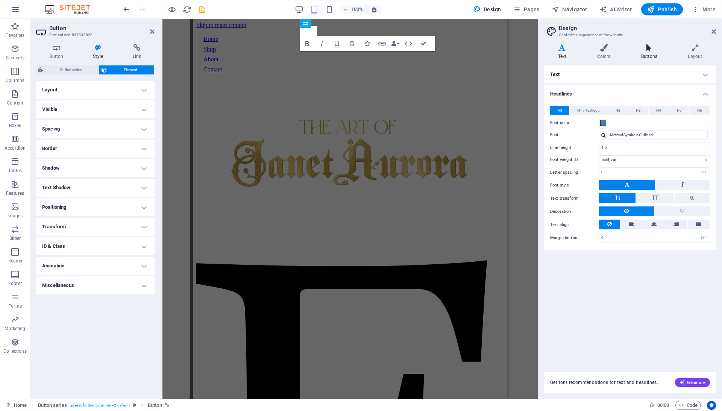
click at [651, 49] on icon at bounding box center [649, 48] width 44 height 8
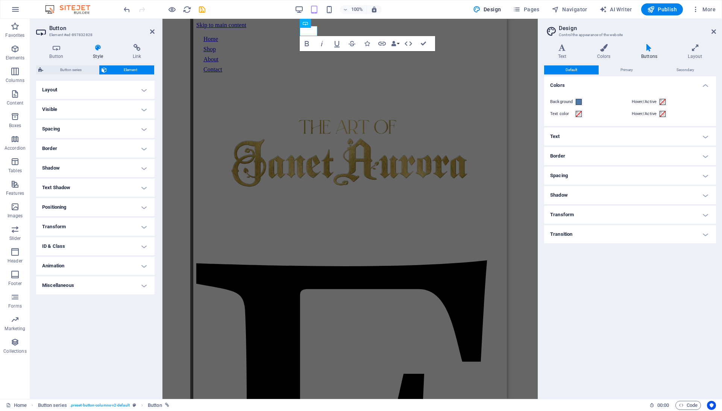
click at [588, 131] on h4 "Text" at bounding box center [630, 137] width 172 height 18
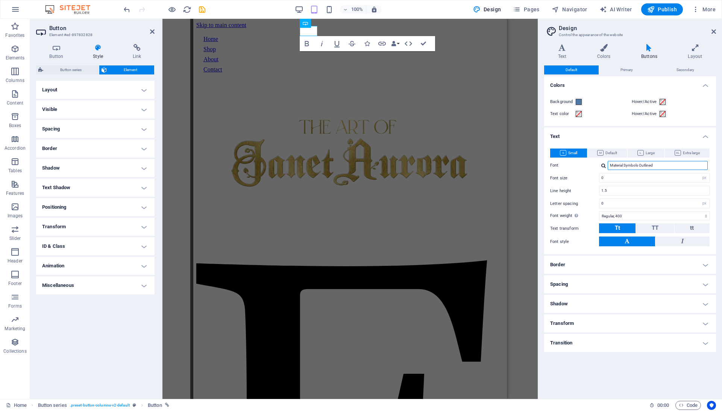
click at [640, 166] on input "Material Symbols Outlined" at bounding box center [658, 165] width 100 height 9
click at [605, 164] on div at bounding box center [603, 165] width 5 height 5
click at [623, 178] on div "Material Symbols Outlined" at bounding box center [659, 179] width 99 height 14
click at [605, 166] on div at bounding box center [603, 165] width 5 height 5
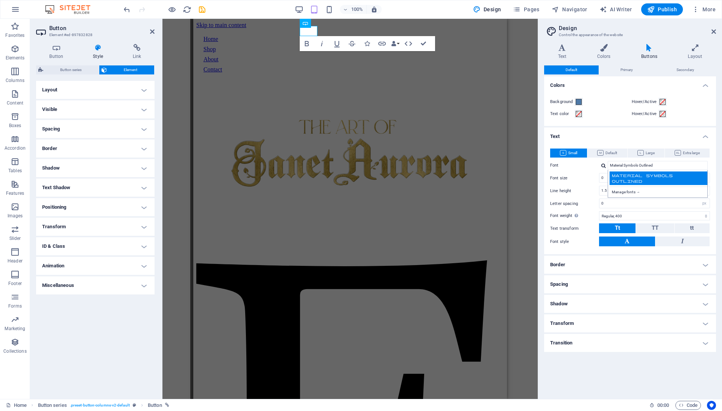
click at [627, 175] on div "Material Symbols Outlined" at bounding box center [659, 179] width 99 height 14
click at [606, 151] on span "Default" at bounding box center [607, 153] width 20 height 9
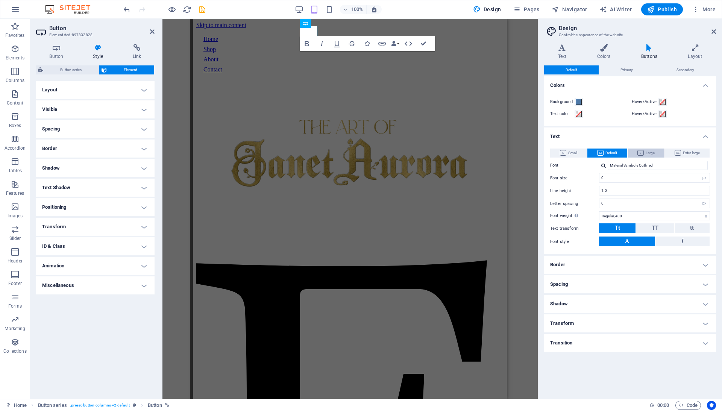
click at [639, 153] on icon at bounding box center [641, 153] width 6 height 6
click at [675, 153] on icon at bounding box center [678, 153] width 6 height 6
click at [585, 151] on button "Small" at bounding box center [568, 153] width 37 height 9
click at [608, 153] on span "Default" at bounding box center [607, 153] width 20 height 9
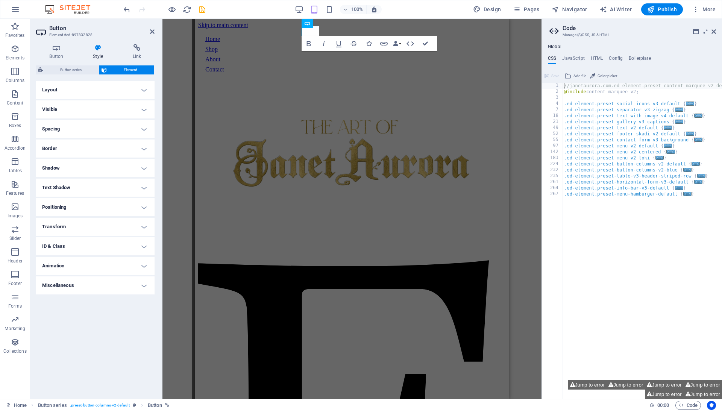
click at [611, 71] on span "Color picker" at bounding box center [608, 75] width 20 height 9
click at [598, 50] on div "Global CSS JavaScript HTML Config Boilerplate //janetaurora.com.ed-element.pres…" at bounding box center [632, 221] width 180 height 355
click at [491, 14] on button "Design" at bounding box center [487, 9] width 34 height 12
select select "px"
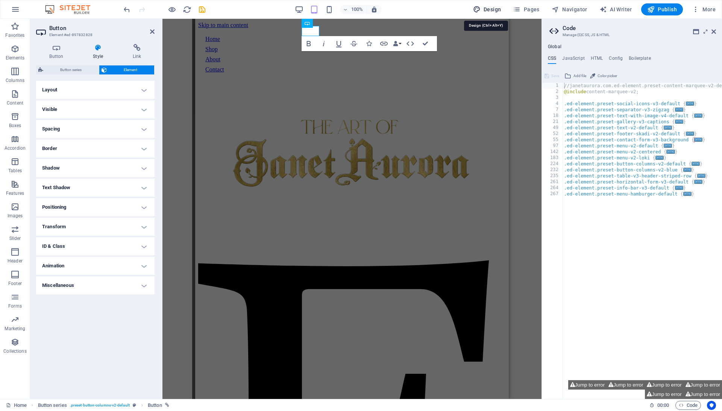
select select "400"
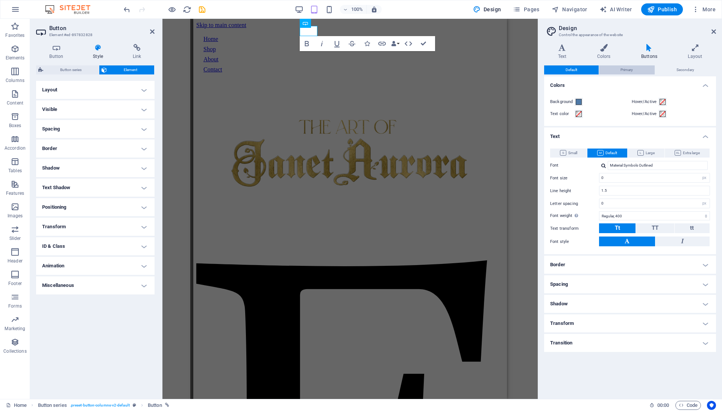
click at [629, 70] on span "Primary" at bounding box center [627, 69] width 12 height 9
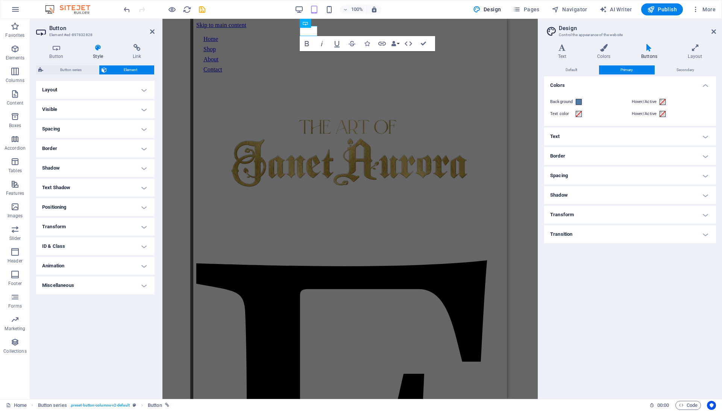
click at [688, 76] on h4 "Colors" at bounding box center [630, 83] width 172 height 14
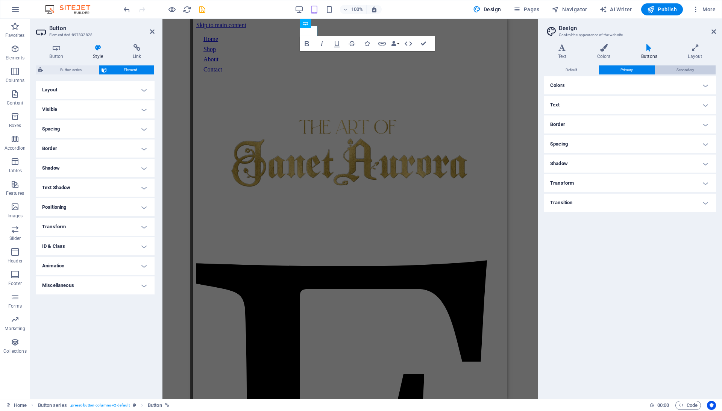
click at [686, 72] on span "Secondary" at bounding box center [686, 69] width 18 height 9
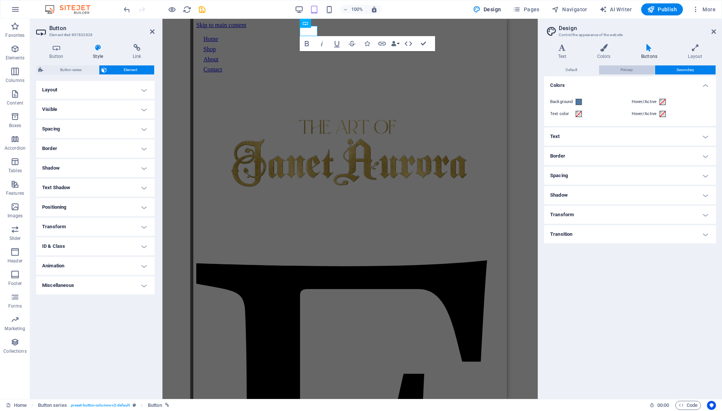
click at [628, 67] on span "Primary" at bounding box center [627, 69] width 12 height 9
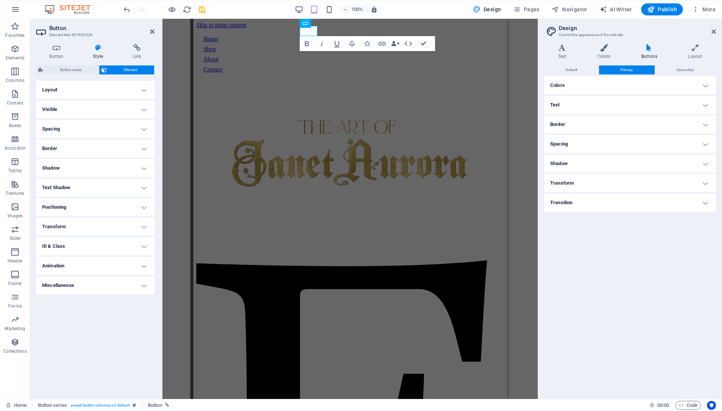
click at [606, 84] on h4 "Colors" at bounding box center [630, 85] width 172 height 18
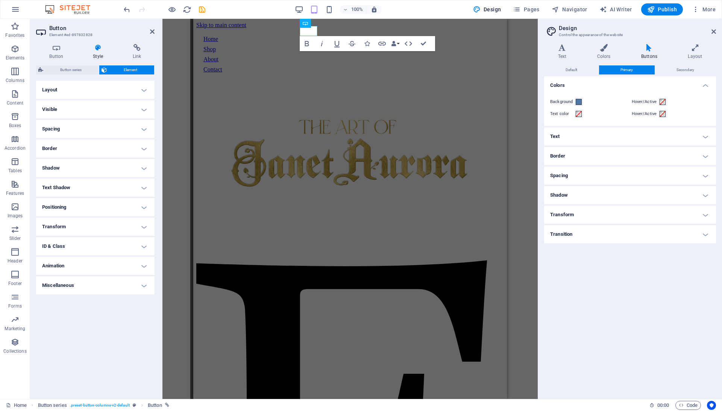
click at [606, 84] on h4 "Colors" at bounding box center [630, 83] width 172 height 14
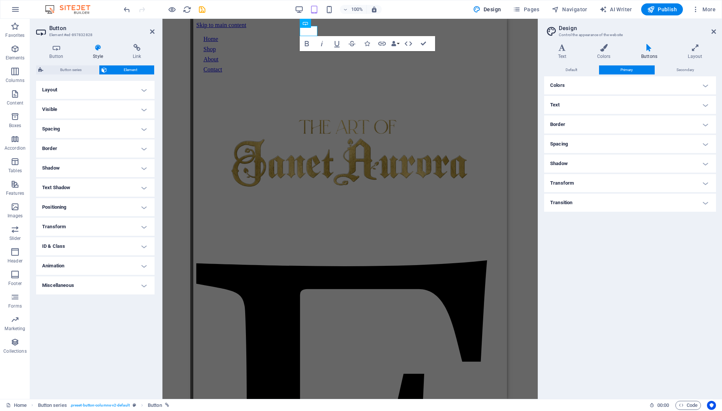
click at [601, 110] on h4 "Text" at bounding box center [630, 105] width 172 height 18
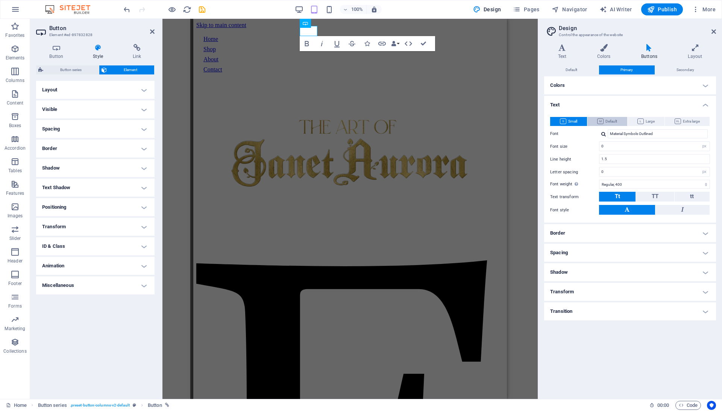
click at [621, 120] on button "Default" at bounding box center [607, 121] width 39 height 9
click at [644, 118] on span "Large" at bounding box center [646, 121] width 17 height 9
click at [569, 119] on span "Small" at bounding box center [568, 121] width 17 height 9
click at [666, 71] on button "Secondary" at bounding box center [685, 69] width 61 height 9
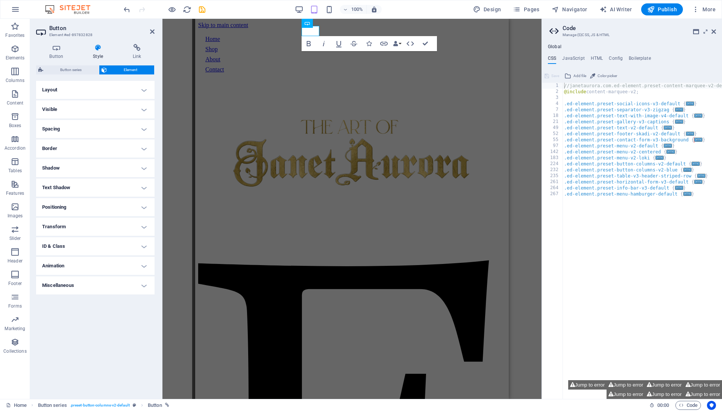
click at [571, 71] on icon at bounding box center [568, 75] width 7 height 9
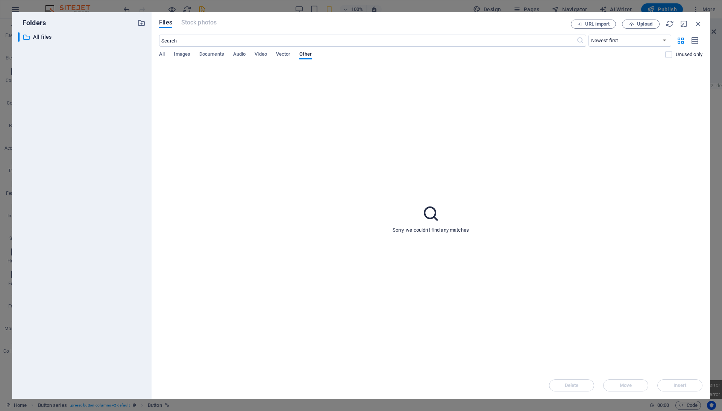
click at [563, 3] on div "Folders ​ All files All files Files Stock photos URL import Upload ​ Newest fir…" at bounding box center [361, 205] width 722 height 411
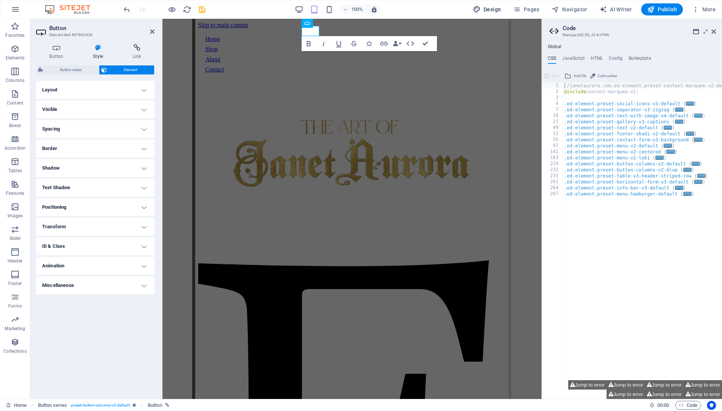
click at [487, 8] on span "Design" at bounding box center [487, 10] width 28 height 8
select select "px"
select select "400"
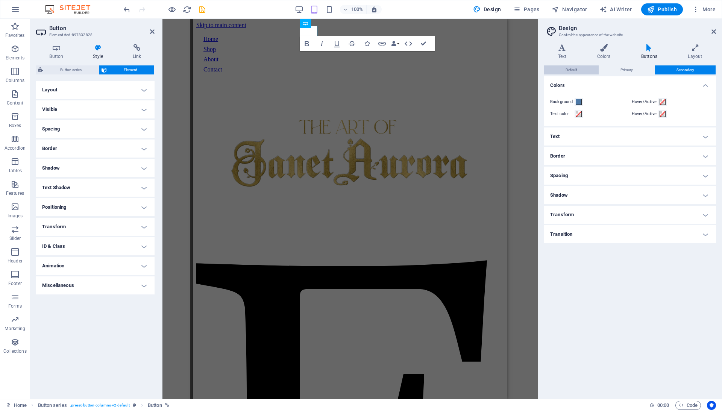
click at [577, 69] on span "Default" at bounding box center [572, 69] width 12 height 9
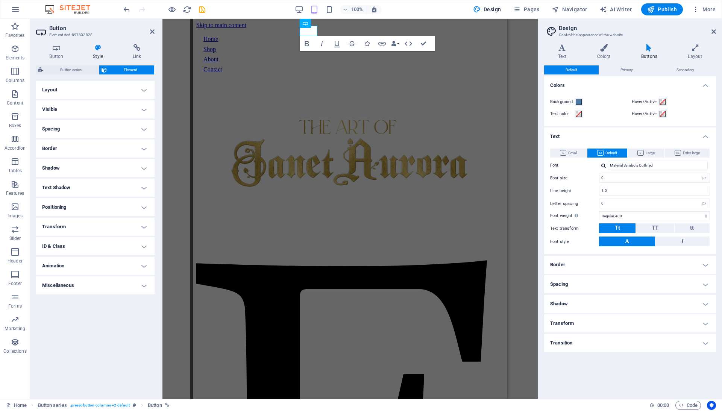
click at [639, 46] on icon at bounding box center [649, 48] width 44 height 8
click at [700, 51] on icon at bounding box center [695, 48] width 42 height 8
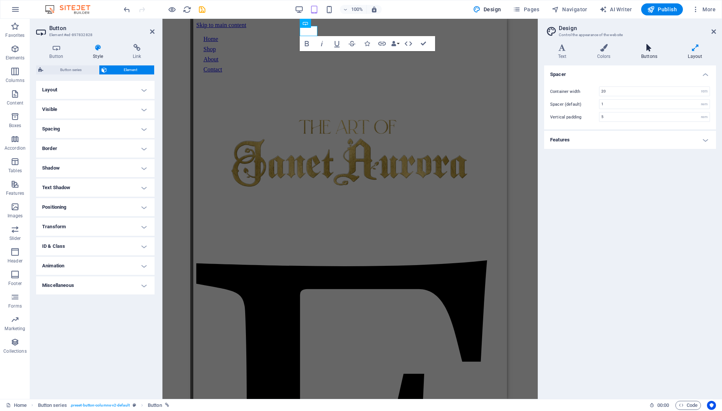
click at [656, 52] on h4 "Buttons" at bounding box center [650, 52] width 47 height 16
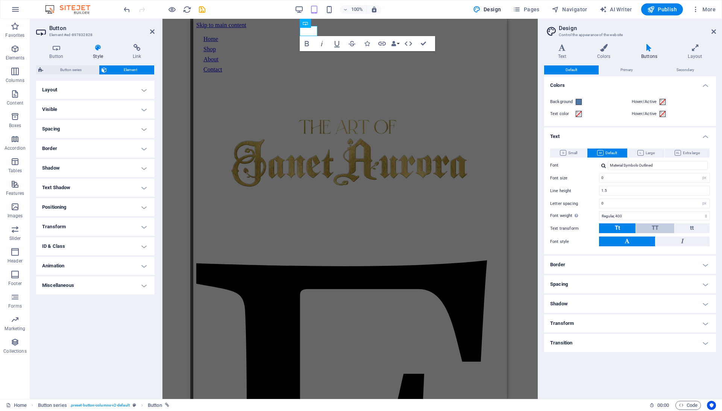
click at [664, 225] on button "TT" at bounding box center [655, 228] width 38 height 10
click at [623, 225] on button "Tt" at bounding box center [617, 228] width 36 height 10
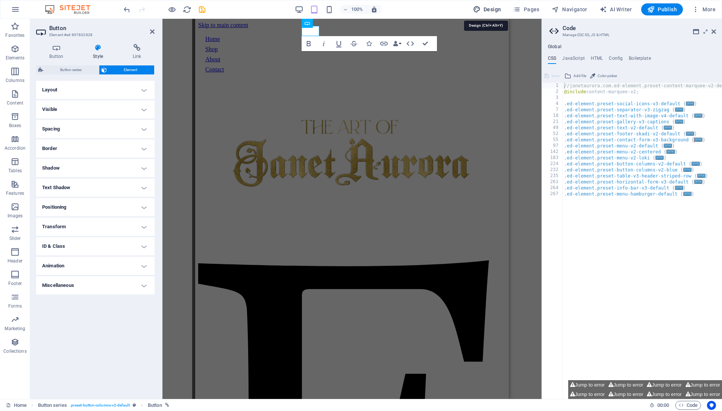
click at [487, 6] on span "Design" at bounding box center [487, 10] width 28 height 8
select select "700"
select select "px"
select select "rem"
select select "px"
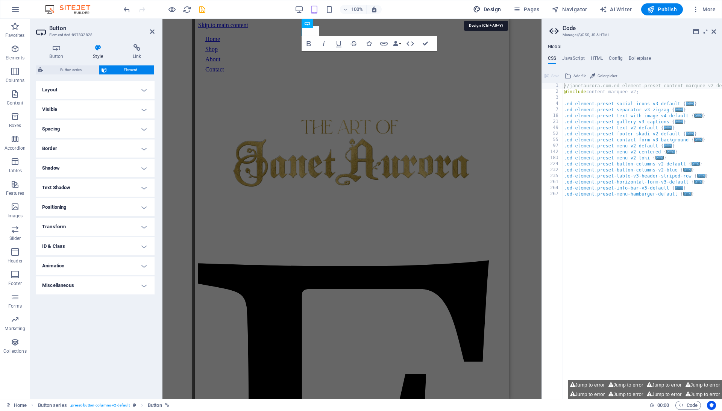
select select "px"
select select "400"
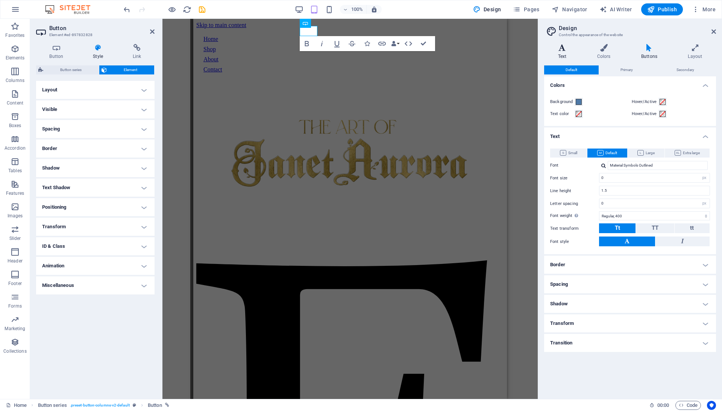
click at [569, 56] on h4 "Text" at bounding box center [563, 52] width 39 height 16
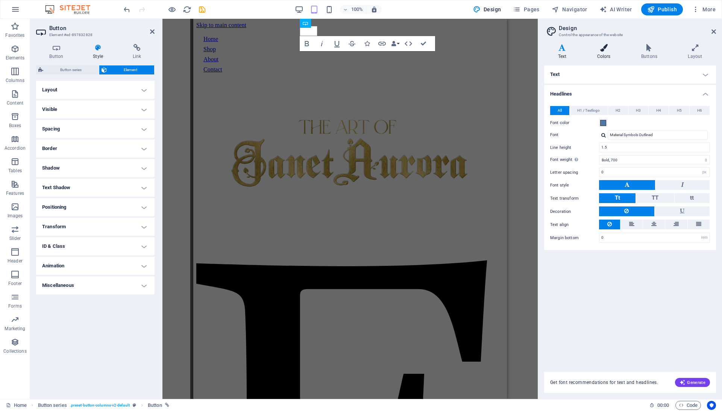
click at [609, 55] on h4 "Colors" at bounding box center [605, 52] width 44 height 16
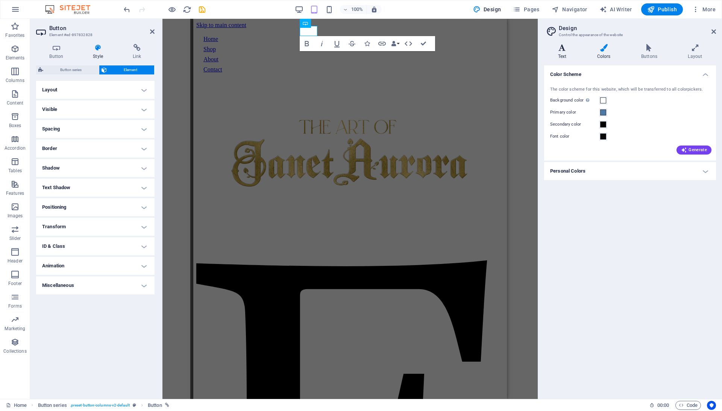
click at [564, 47] on icon at bounding box center [562, 48] width 36 height 8
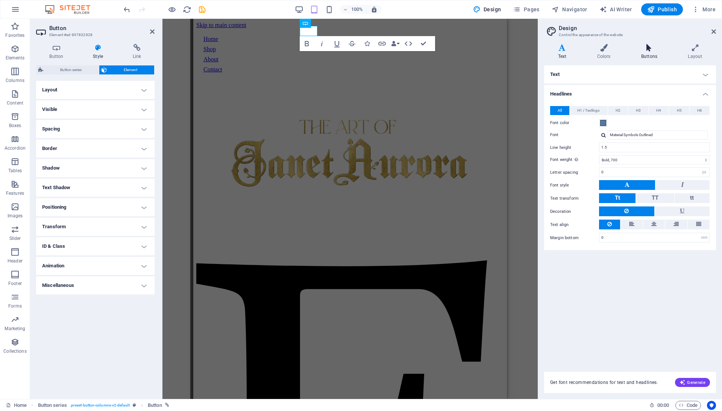
click at [641, 47] on icon at bounding box center [649, 48] width 44 height 8
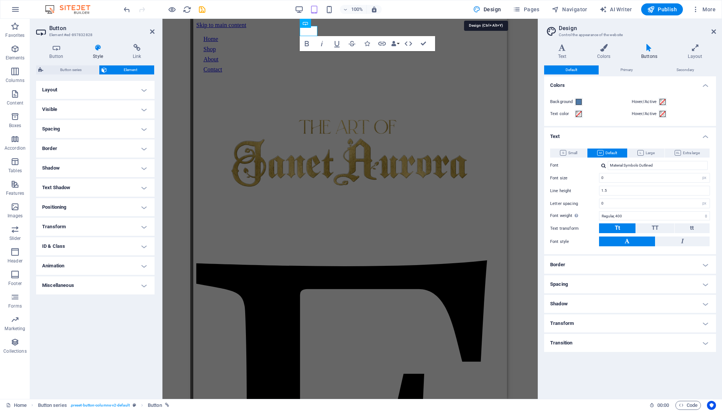
click at [495, 11] on span "Design" at bounding box center [487, 10] width 28 height 8
click at [713, 33] on icon at bounding box center [714, 32] width 5 height 6
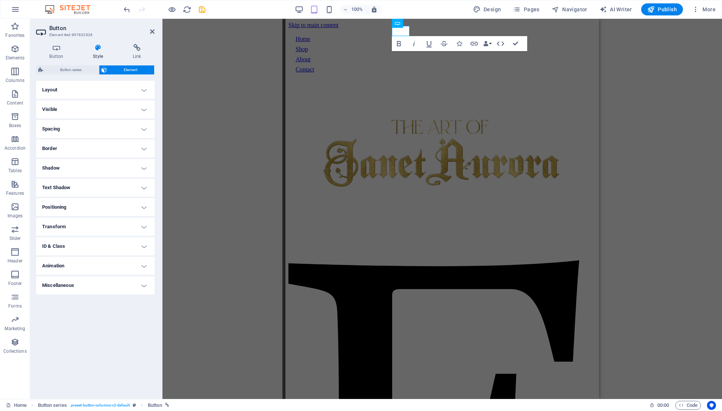
click at [214, 79] on div "Image Button series Button Button Button Button Social Media Icons Bold Italic …" at bounding box center [442, 209] width 560 height 380
click at [299, 4] on div "100%" at bounding box center [338, 9] width 87 height 12
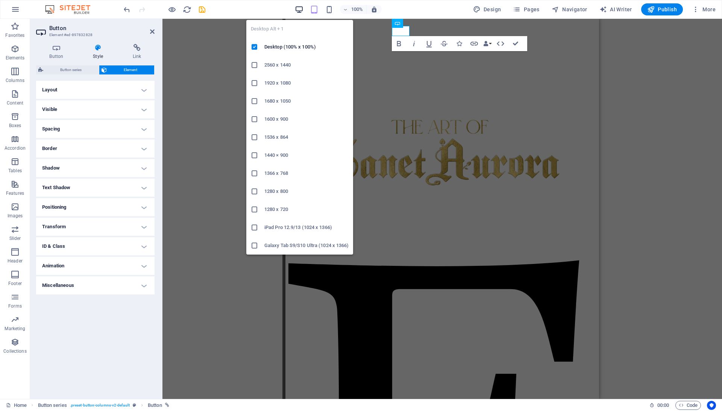
click at [299, 6] on icon "button" at bounding box center [299, 9] width 9 height 9
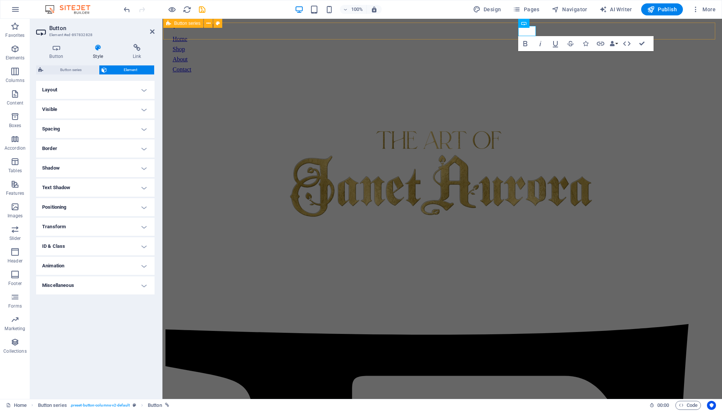
click at [310, 32] on div "Home Shop About Contact" at bounding box center [442, 54] width 546 height 44
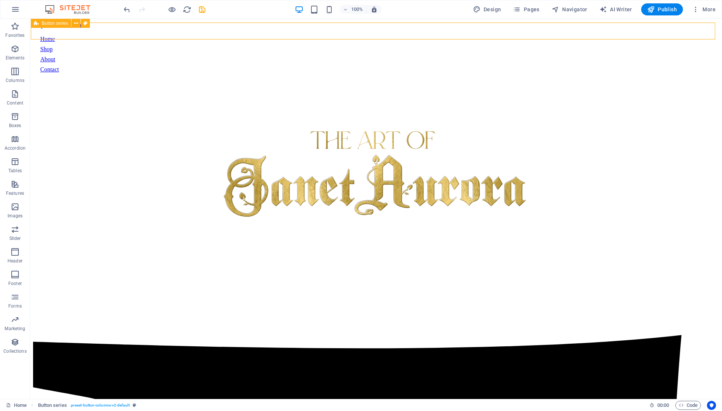
click at [310, 32] on div "Home Shop About Contact" at bounding box center [376, 54] width 679 height 44
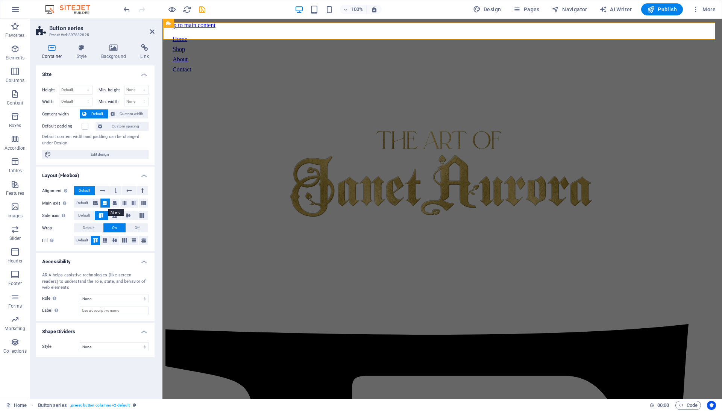
click at [110, 204] on button at bounding box center [104, 203] width 9 height 9
click at [115, 204] on icon at bounding box center [114, 203] width 5 height 9
click at [202, 11] on icon "save" at bounding box center [202, 9] width 9 height 9
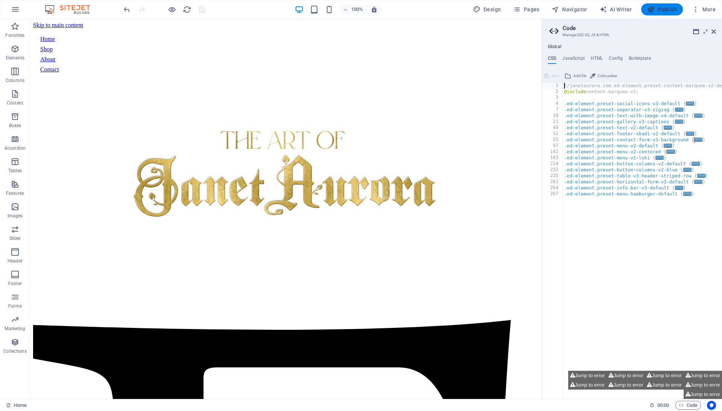
click at [667, 9] on span "Publish" at bounding box center [662, 10] width 30 height 8
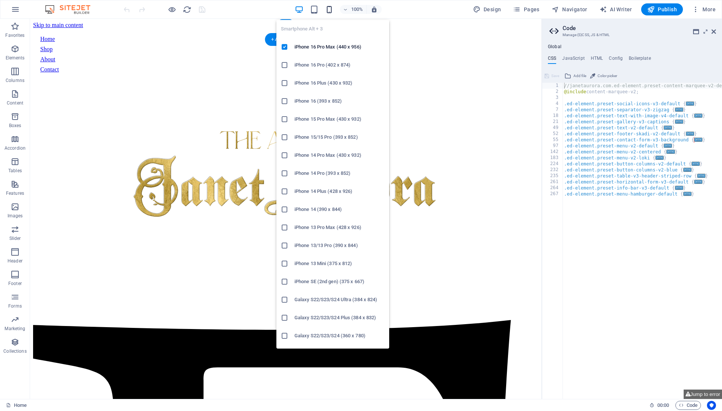
click at [329, 8] on icon "button" at bounding box center [329, 9] width 9 height 9
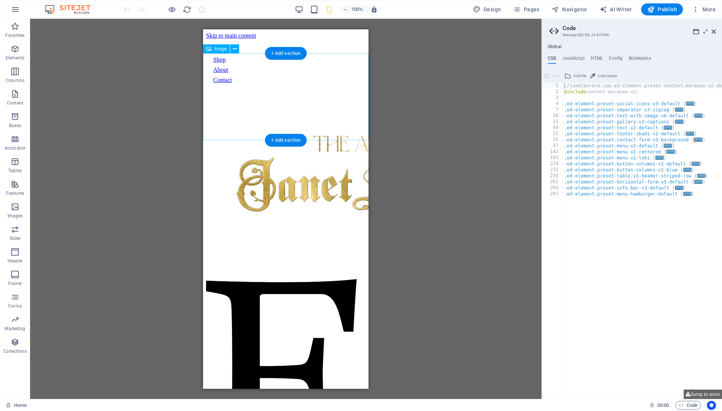
click at [243, 121] on figure at bounding box center [285, 177] width 159 height 175
click at [247, 109] on figure at bounding box center [285, 177] width 159 height 175
select select "px"
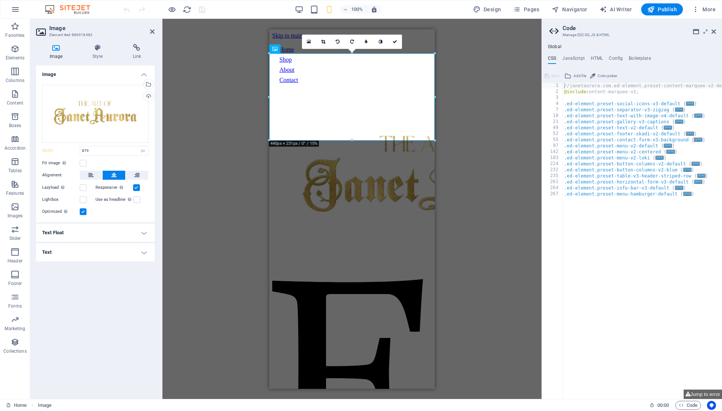
click at [498, 134] on div "Drag here to replace the existing content. Press “Ctrl” if you want to create a…" at bounding box center [351, 209] width 379 height 380
click at [440, 43] on div "Drag here to replace the existing content. Press “Ctrl” if you want to create a…" at bounding box center [351, 209] width 379 height 380
click at [152, 32] on icon at bounding box center [152, 32] width 5 height 6
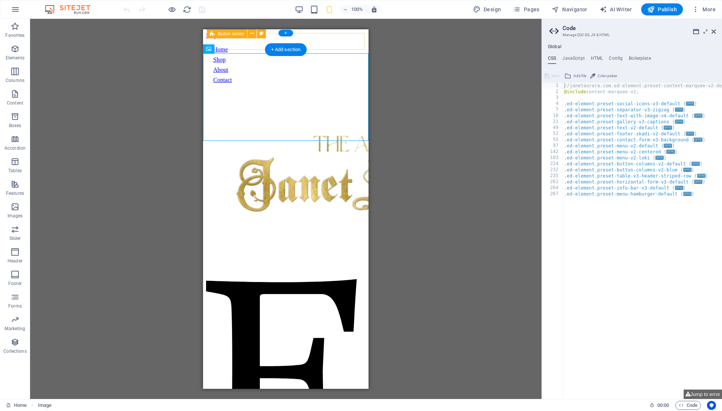
click at [348, 43] on div "Home Shop About Contact" at bounding box center [286, 65] width 152 height 44
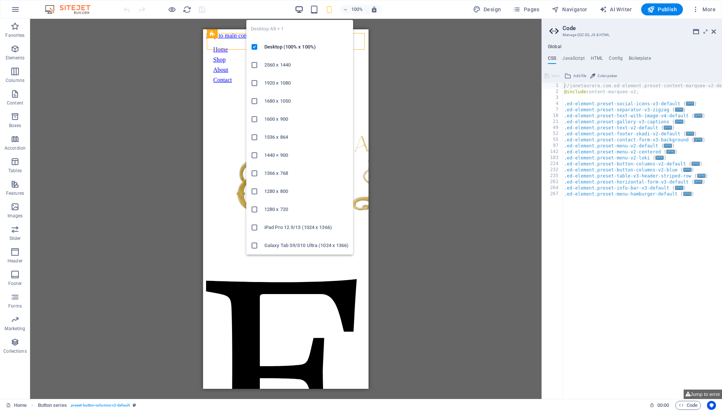
click at [300, 11] on icon "button" at bounding box center [299, 9] width 9 height 9
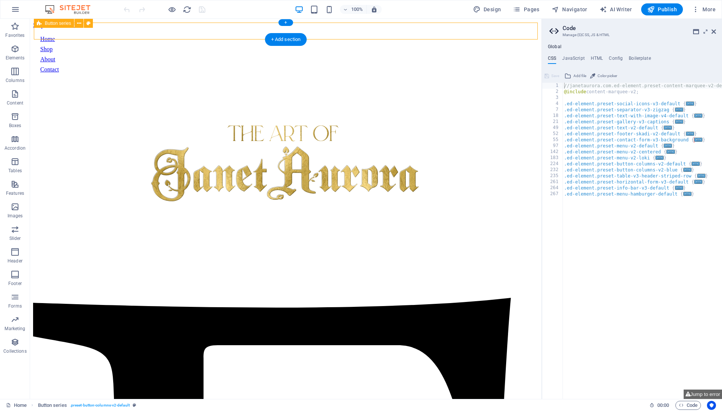
click at [377, 32] on div "Home Shop About Contact" at bounding box center [286, 54] width 498 height 44
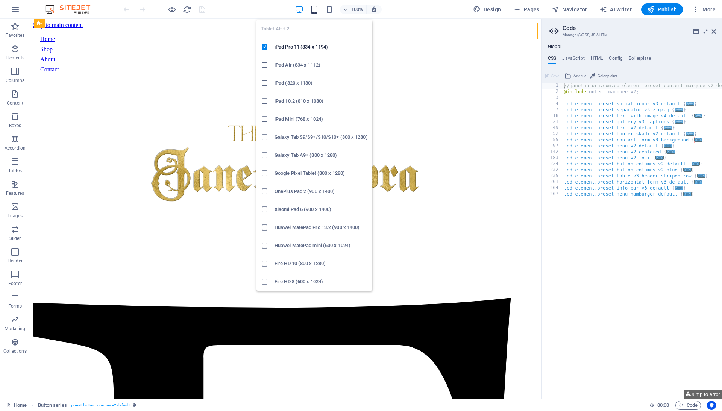
click at [318, 8] on icon "button" at bounding box center [314, 9] width 9 height 9
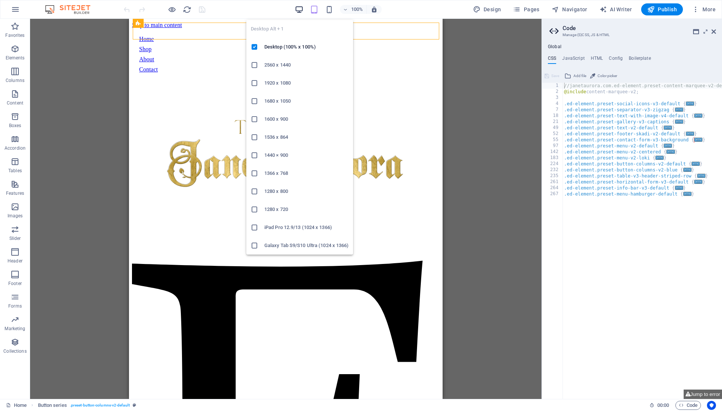
click at [301, 6] on icon "button" at bounding box center [299, 9] width 9 height 9
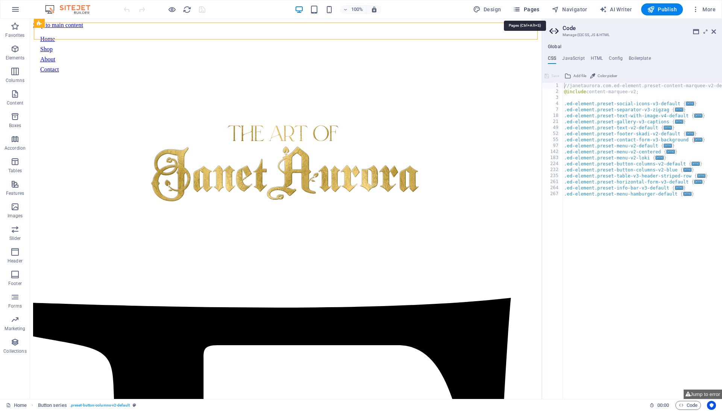
click at [527, 11] on span "Pages" at bounding box center [526, 10] width 26 height 8
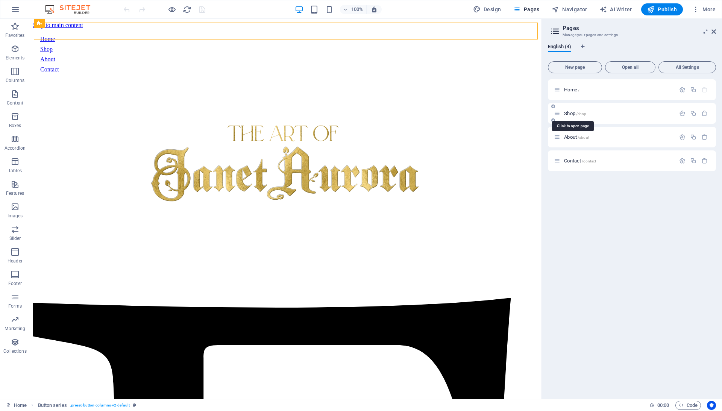
click at [587, 112] on span "/shop" at bounding box center [581, 114] width 11 height 4
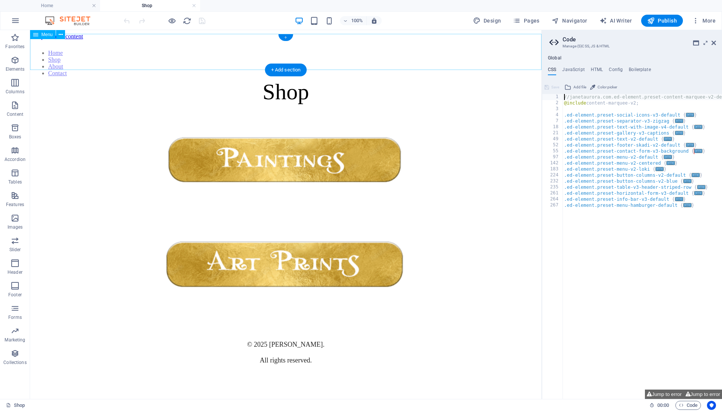
click at [285, 35] on div "+" at bounding box center [285, 37] width 15 height 7
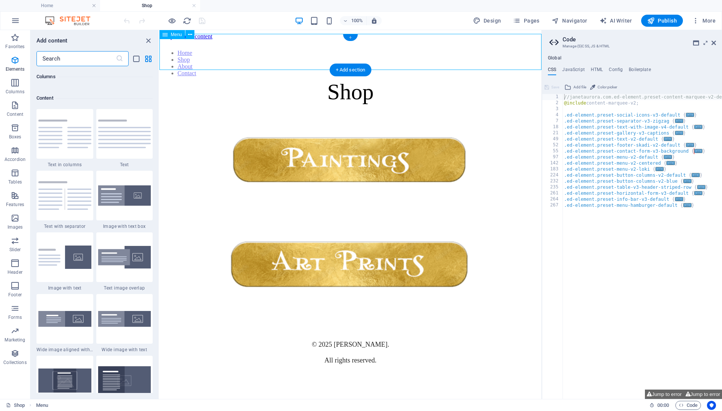
scroll to position [1316, 0]
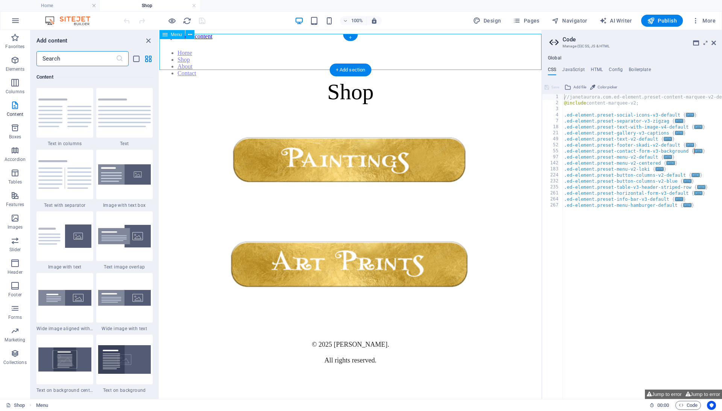
click at [350, 65] on div "+ Add section" at bounding box center [351, 70] width 42 height 13
click at [357, 68] on div "+ Add section" at bounding box center [351, 70] width 42 height 13
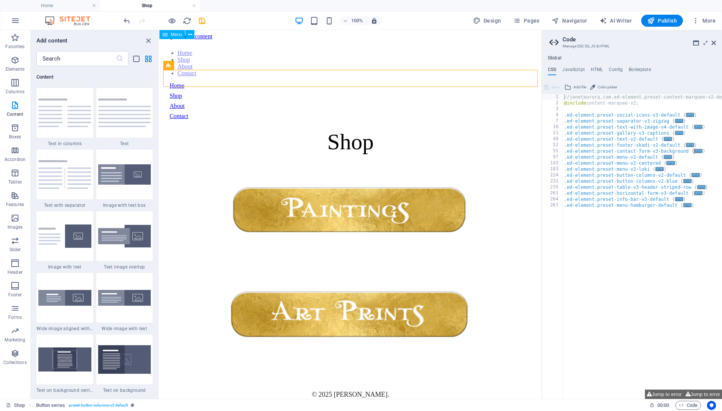
click at [358, 50] on nav "Home Shop About Contact" at bounding box center [350, 63] width 376 height 27
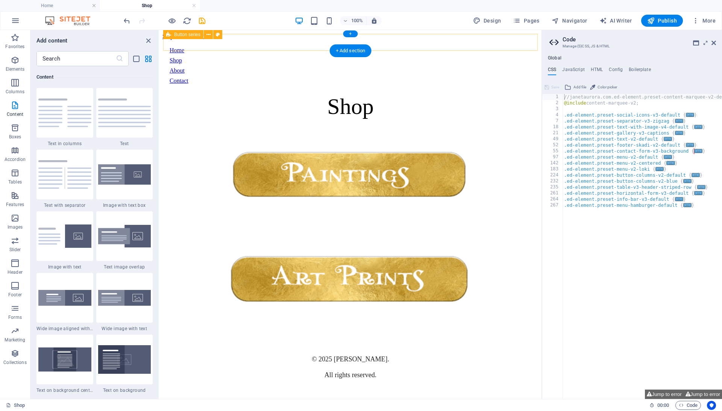
click at [415, 44] on div "Home Shop About Contact" at bounding box center [350, 66] width 369 height 44
click at [533, 23] on span "Pages" at bounding box center [526, 21] width 26 height 8
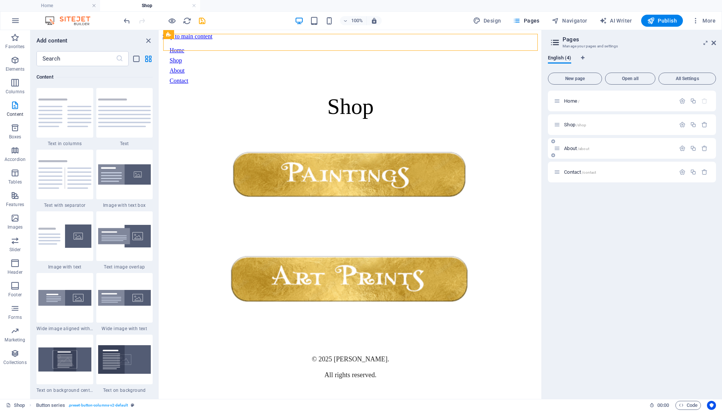
click at [599, 148] on p "About /about" at bounding box center [618, 148] width 109 height 5
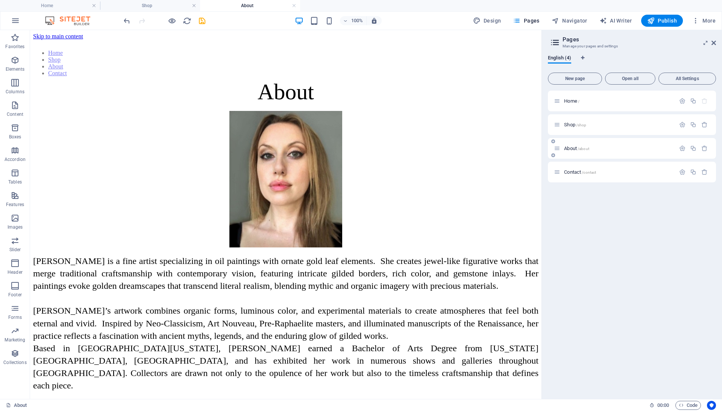
scroll to position [0, 0]
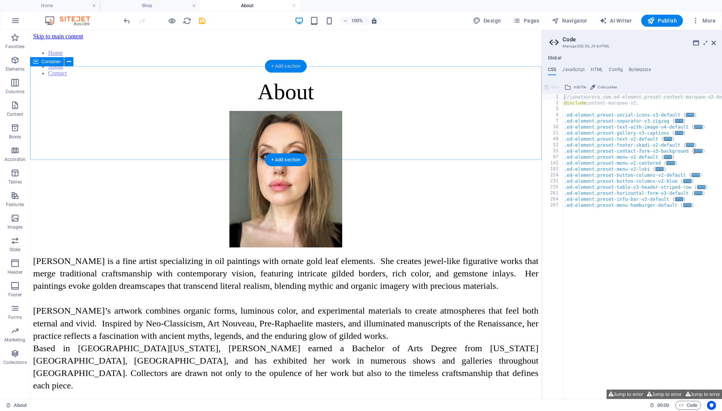
click at [287, 65] on div "+ Add section" at bounding box center [286, 66] width 42 height 13
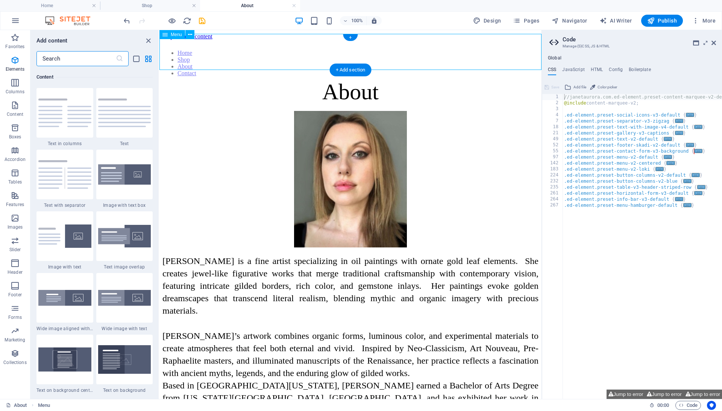
scroll to position [1316, 0]
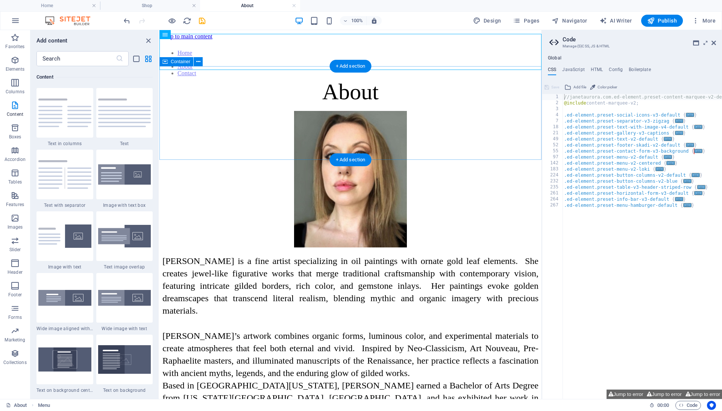
click at [426, 86] on div "About" at bounding box center [350, 92] width 376 height 26
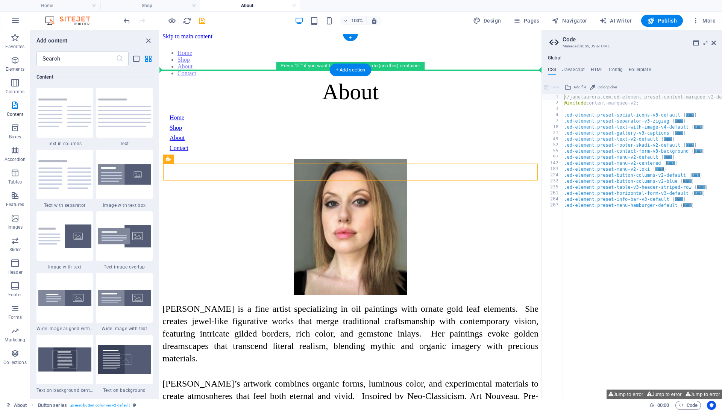
drag, startPoint x: 418, startPoint y: 171, endPoint x: 410, endPoint y: 61, distance: 110.1
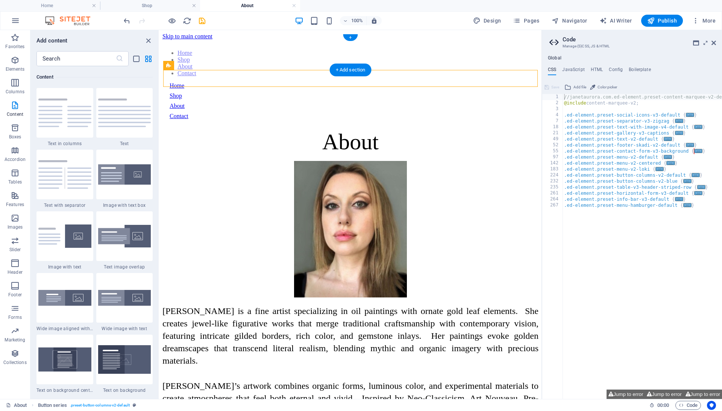
click at [408, 50] on nav "Home Shop About Contact" at bounding box center [350, 63] width 376 height 27
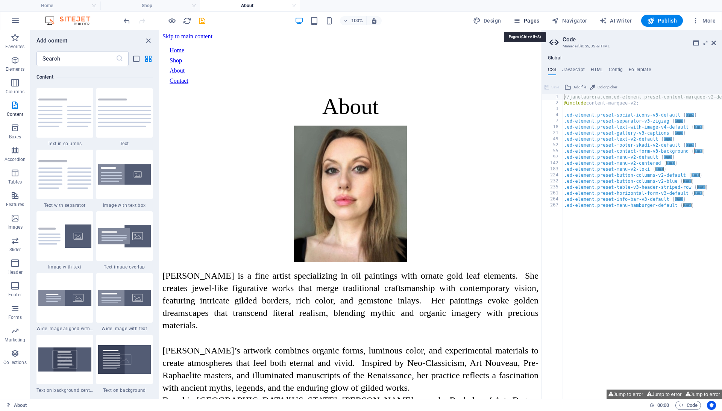
click at [533, 19] on span "Pages" at bounding box center [526, 21] width 26 height 8
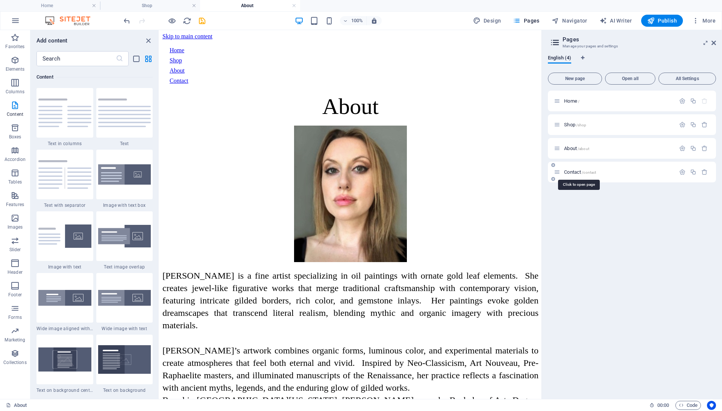
click at [584, 173] on span "/contact" at bounding box center [589, 172] width 14 height 4
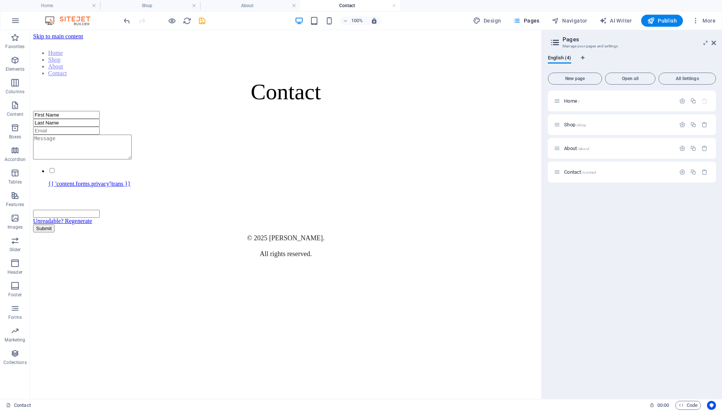
scroll to position [0, 0]
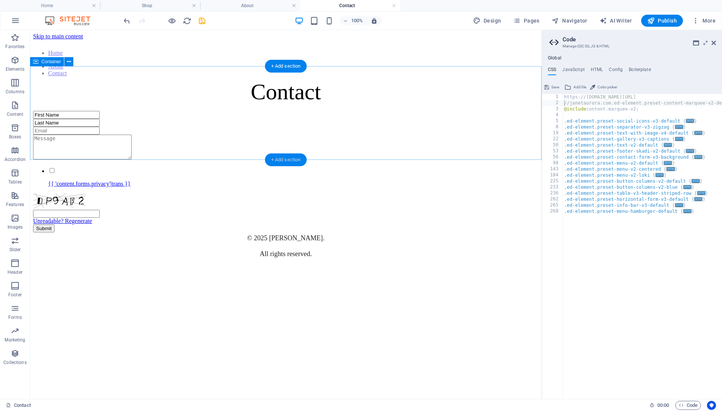
click at [285, 160] on div "+ Add section" at bounding box center [286, 159] width 42 height 13
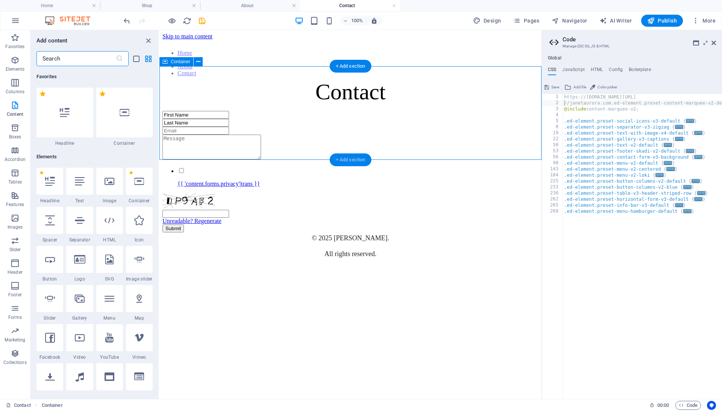
scroll to position [244, 0]
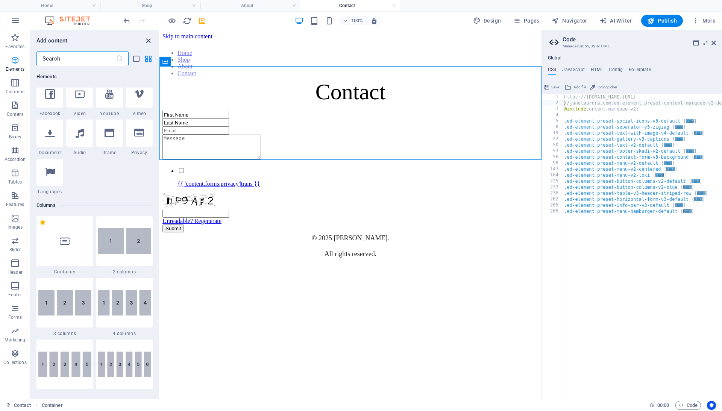
click at [145, 39] on icon "close panel" at bounding box center [148, 40] width 9 height 9
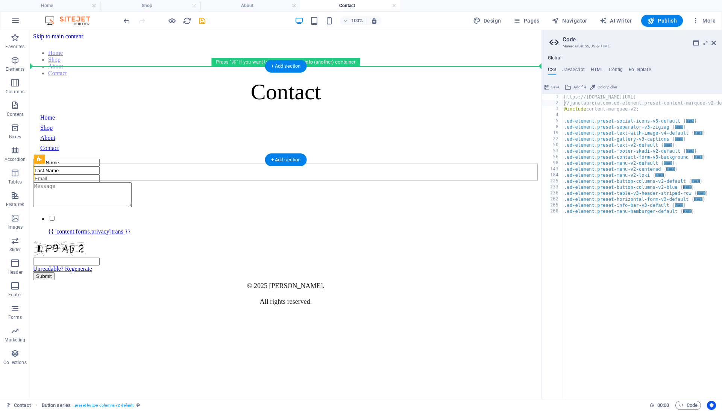
drag, startPoint x: 352, startPoint y: 173, endPoint x: 333, endPoint y: 67, distance: 108.5
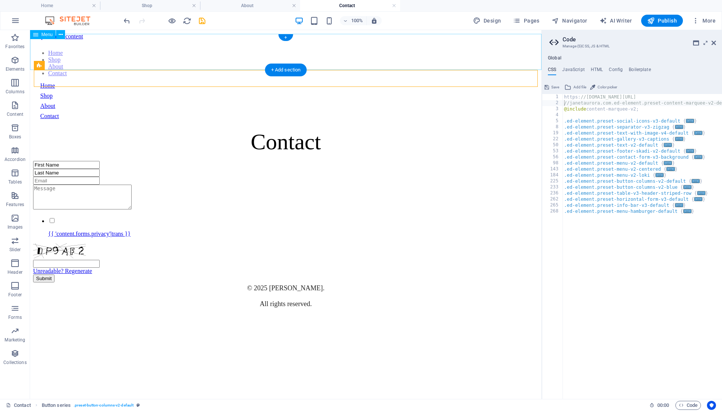
click at [332, 50] on nav "Home Shop About Contact" at bounding box center [286, 63] width 506 height 27
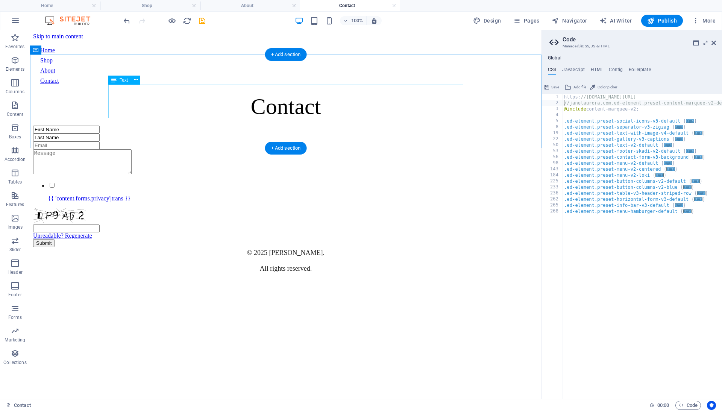
click at [344, 103] on div "Contact" at bounding box center [286, 107] width 506 height 26
click at [326, 103] on div "Contact" at bounding box center [286, 107] width 506 height 26
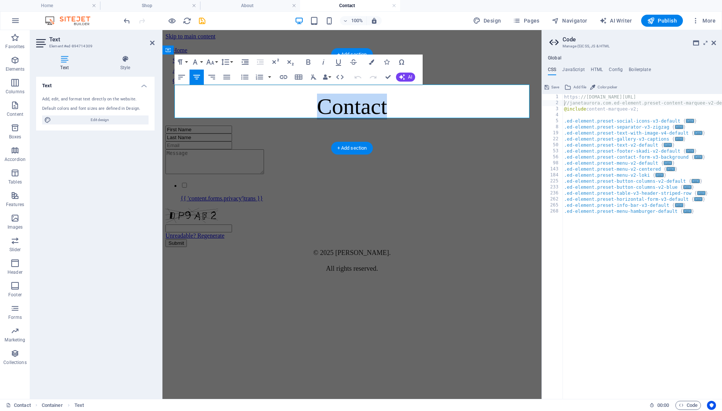
drag, startPoint x: 400, startPoint y: 109, endPoint x: 306, endPoint y: 95, distance: 95.1
click at [307, 95] on p "Contact" at bounding box center [351, 107] width 373 height 26
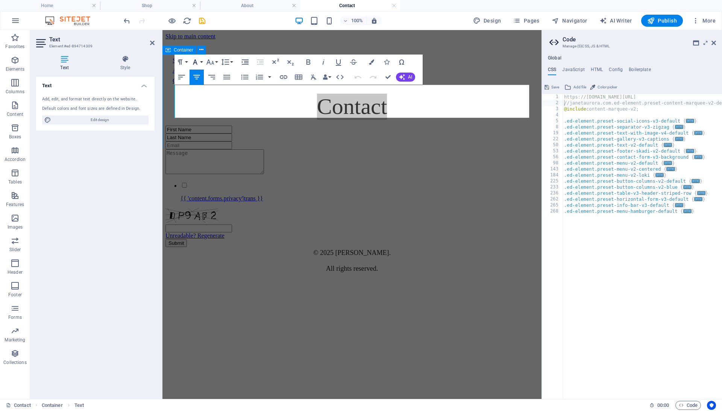
click at [202, 60] on button "Font Family" at bounding box center [197, 62] width 14 height 15
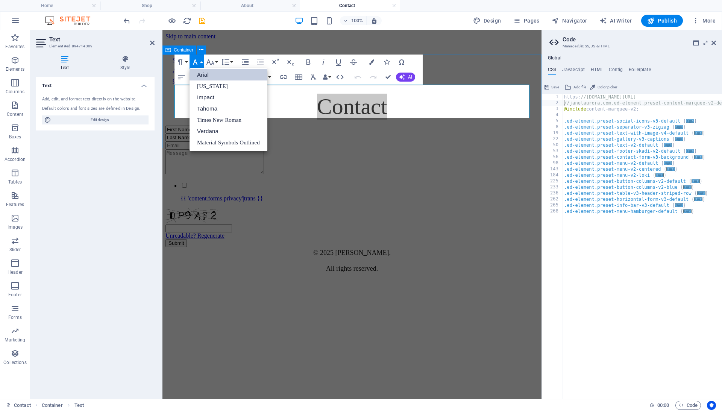
scroll to position [0, 0]
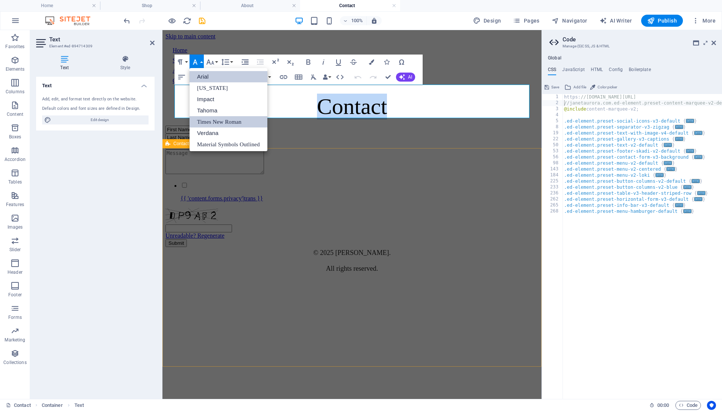
click at [232, 116] on link "Times New Roman" at bounding box center [229, 121] width 78 height 11
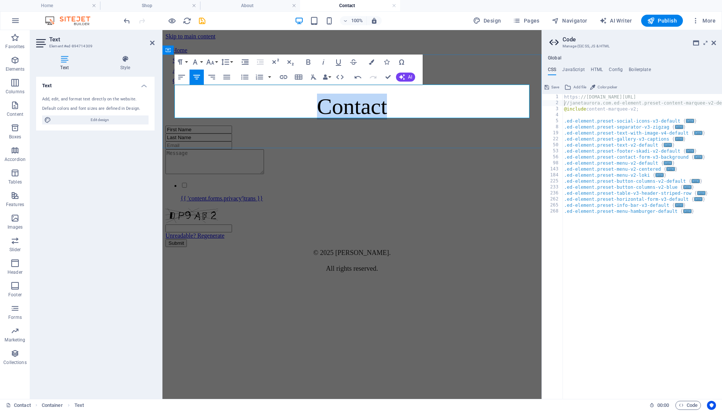
click at [436, 109] on p "Contact" at bounding box center [351, 107] width 373 height 26
click at [527, 21] on span "Pages" at bounding box center [526, 21] width 26 height 8
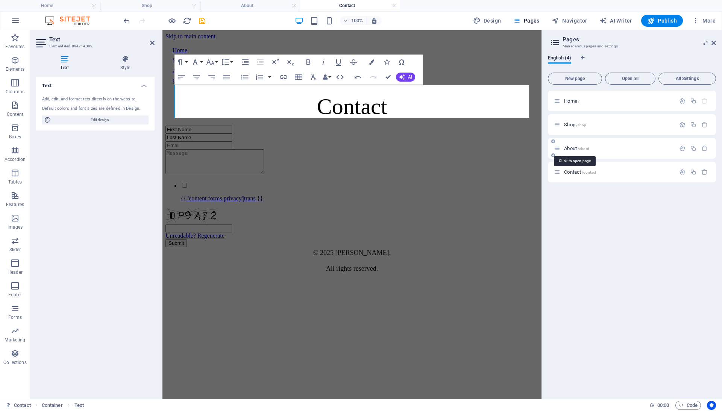
click at [568, 147] on span "About /about" at bounding box center [576, 149] width 25 height 6
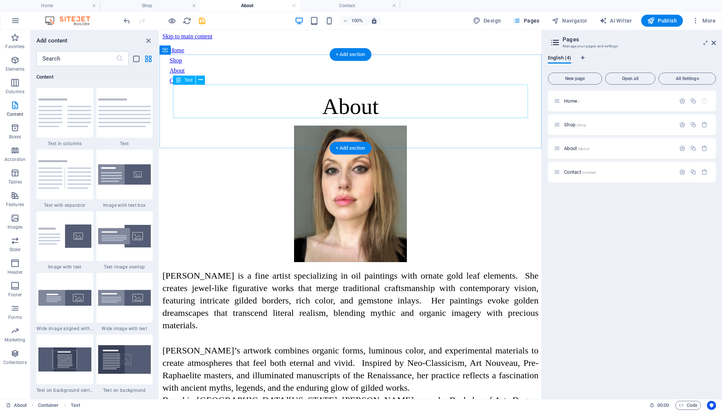
click at [346, 106] on div "About" at bounding box center [350, 107] width 376 height 26
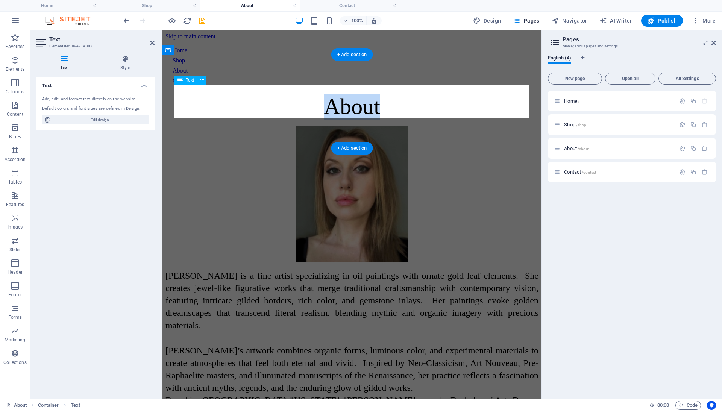
click at [346, 106] on span "About" at bounding box center [352, 106] width 56 height 25
click at [357, 101] on span "About" at bounding box center [352, 106] width 56 height 25
click at [201, 94] on p "About" at bounding box center [351, 107] width 373 height 26
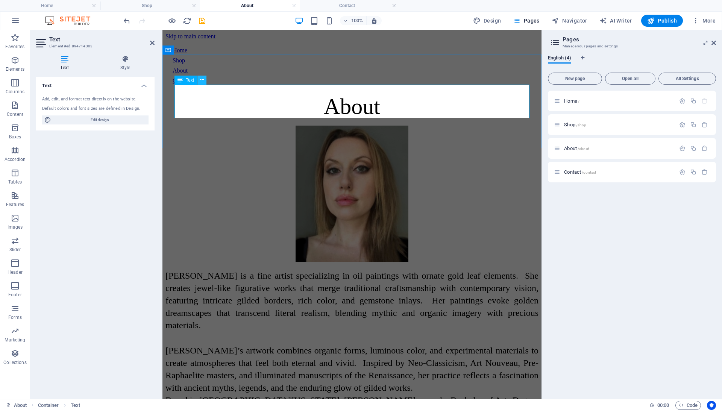
click at [202, 81] on icon at bounding box center [202, 80] width 4 height 8
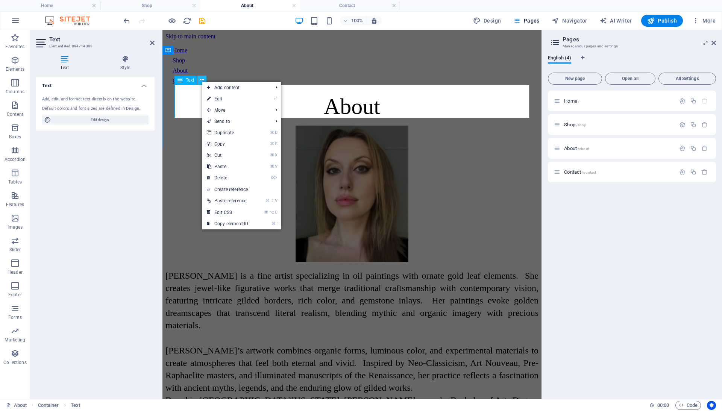
click at [202, 81] on icon at bounding box center [202, 80] width 4 height 8
click at [380, 103] on span "About" at bounding box center [352, 106] width 56 height 25
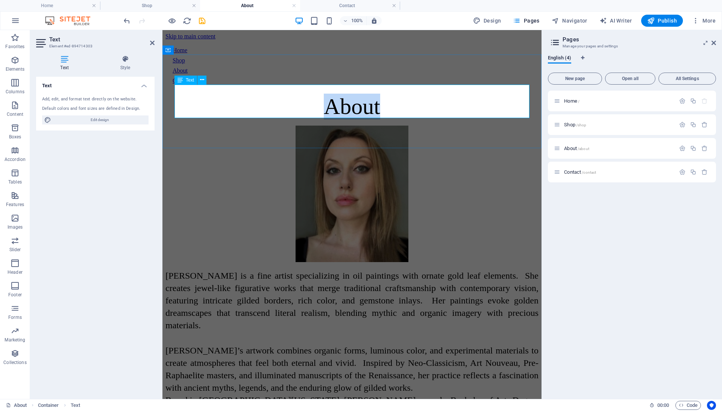
drag, startPoint x: 395, startPoint y: 102, endPoint x: 321, endPoint y: 102, distance: 73.3
click at [321, 102] on p "About" at bounding box center [351, 107] width 373 height 26
click at [178, 80] on icon at bounding box center [180, 80] width 5 height 9
click at [202, 79] on icon at bounding box center [202, 80] width 4 height 8
click at [190, 102] on p "About" at bounding box center [351, 107] width 373 height 26
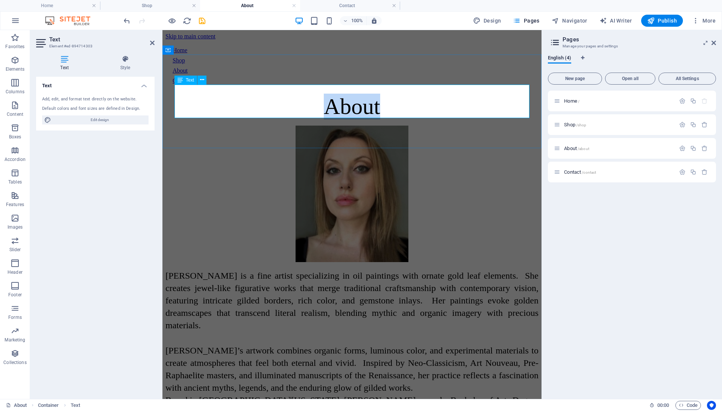
drag, startPoint x: 406, startPoint y: 98, endPoint x: 313, endPoint y: 97, distance: 92.9
click at [313, 97] on p "About" at bounding box center [351, 107] width 373 height 26
click at [85, 121] on span "Edit design" at bounding box center [99, 119] width 93 height 9
select select "px"
select select "400"
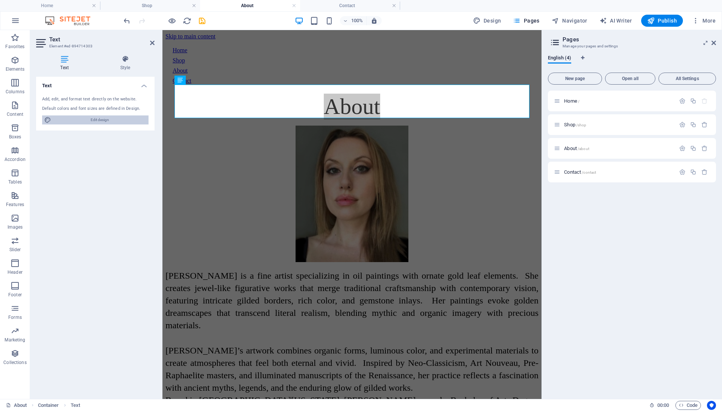
select select "px"
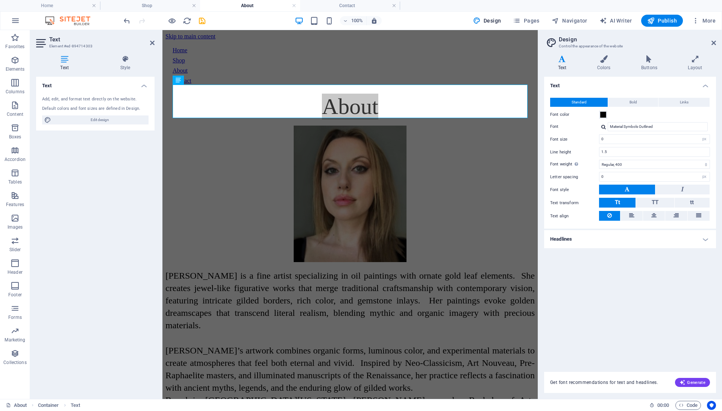
click at [71, 58] on icon at bounding box center [64, 59] width 57 height 8
click at [132, 61] on icon at bounding box center [125, 59] width 59 height 8
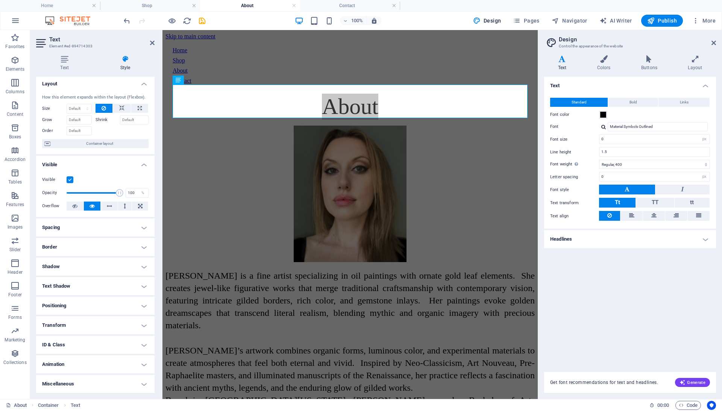
scroll to position [8, 0]
click at [408, 114] on p "About" at bounding box center [349, 107] width 369 height 26
click at [428, 112] on p "About" at bounding box center [349, 107] width 369 height 26
click at [427, 120] on div "About" at bounding box center [349, 107] width 369 height 26
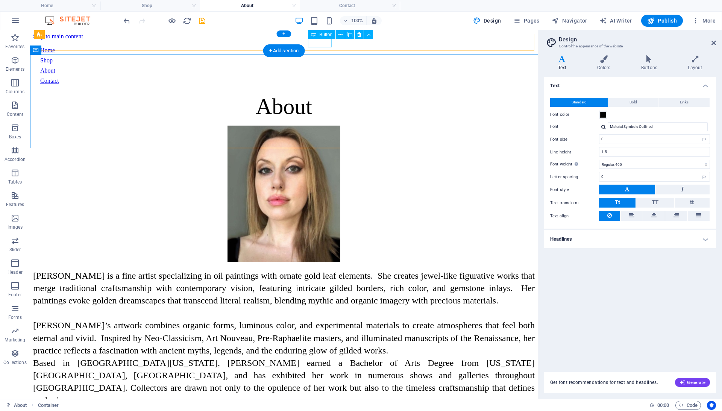
click at [323, 77] on div "Contact" at bounding box center [283, 80] width 487 height 7
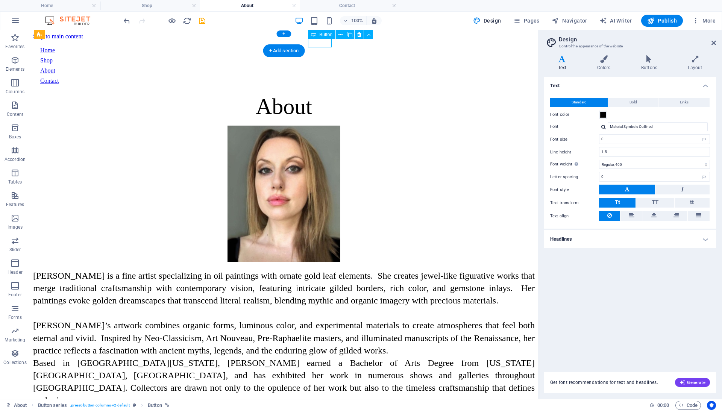
click at [320, 77] on div "Contact" at bounding box center [283, 80] width 487 height 7
click at [539, 17] on span "Pages" at bounding box center [526, 21] width 26 height 8
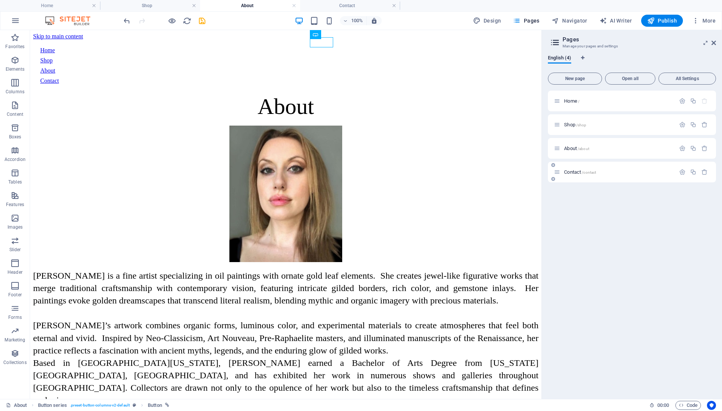
click at [590, 171] on span "/contact" at bounding box center [589, 172] width 14 height 4
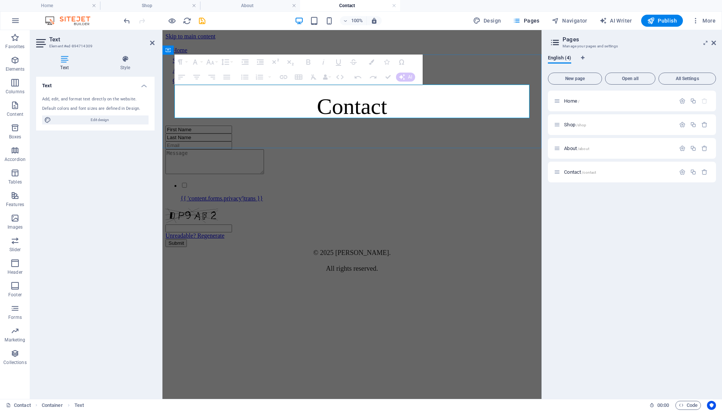
click at [393, 103] on p "Contact" at bounding box center [351, 107] width 373 height 26
click at [407, 102] on p "Contact" at bounding box center [351, 107] width 373 height 26
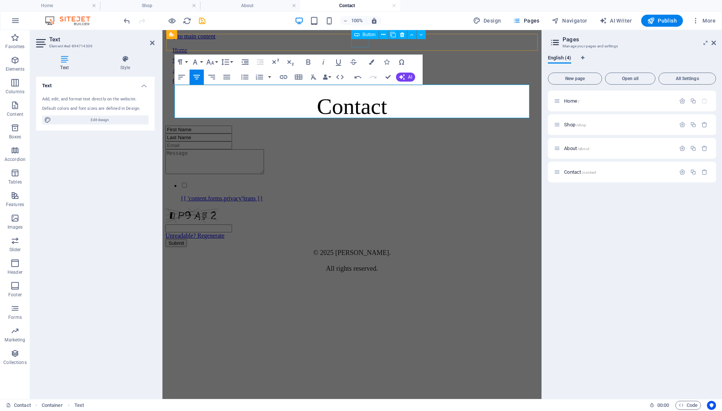
click at [363, 67] on div "About" at bounding box center [352, 70] width 359 height 7
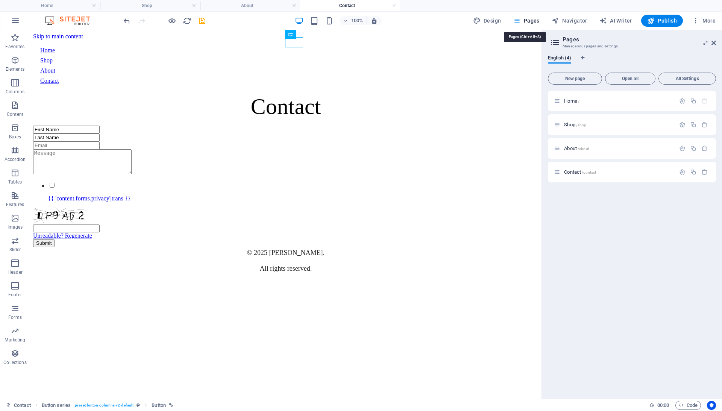
click at [535, 23] on span "Pages" at bounding box center [526, 21] width 26 height 8
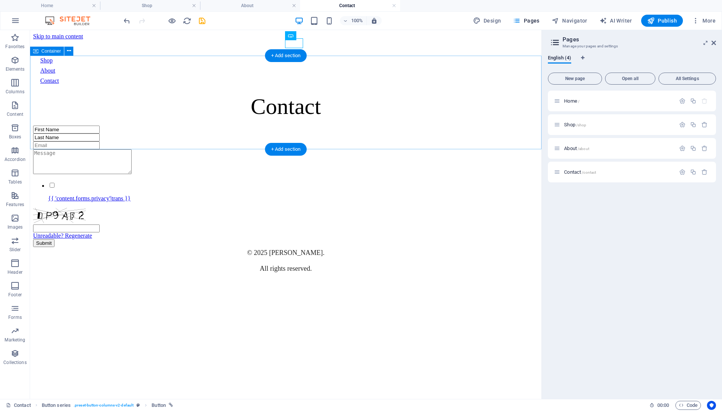
scroll to position [0, 0]
click at [581, 144] on div "About /about" at bounding box center [614, 148] width 121 height 9
click at [579, 147] on span "/about" at bounding box center [584, 149] width 12 height 4
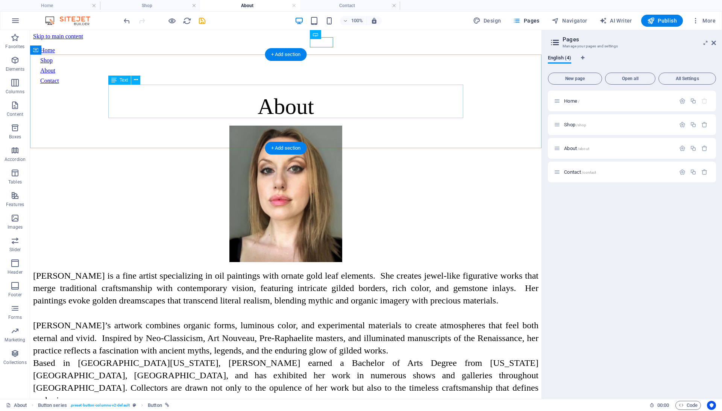
click at [280, 103] on div "About" at bounding box center [286, 107] width 506 height 26
drag, startPoint x: 348, startPoint y: 106, endPoint x: 244, endPoint y: 102, distance: 104.7
click at [244, 102] on div "About" at bounding box center [286, 107] width 506 height 26
click at [254, 100] on div "About" at bounding box center [286, 107] width 506 height 26
click at [328, 98] on div "About" at bounding box center [286, 107] width 506 height 26
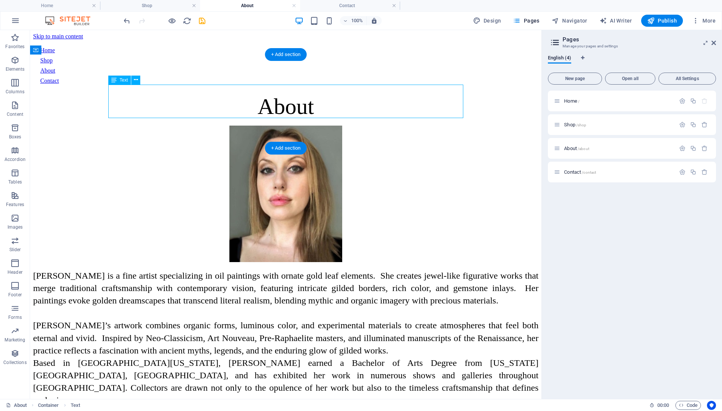
click at [328, 98] on div "About" at bounding box center [286, 107] width 506 height 26
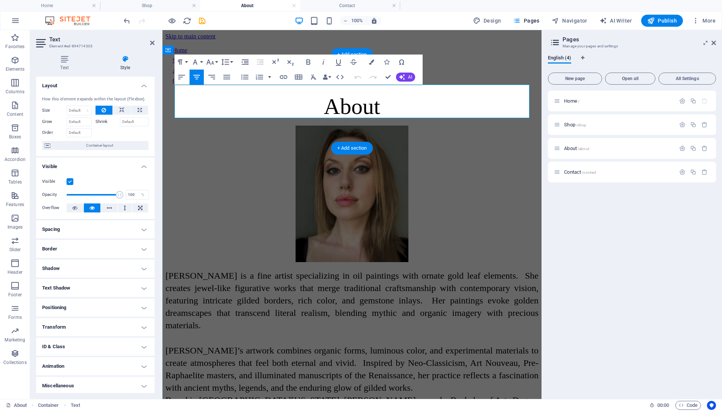
click at [328, 98] on span "About" at bounding box center [352, 106] width 56 height 25
click at [212, 63] on icon "button" at bounding box center [210, 61] width 8 height 5
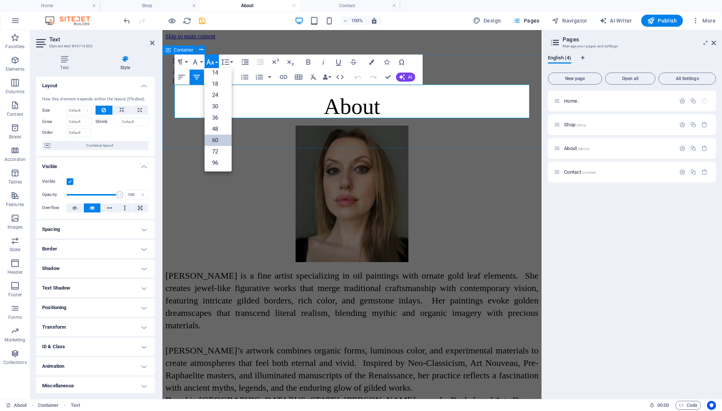
scroll to position [57, 0]
click at [211, 62] on icon "button" at bounding box center [210, 62] width 9 height 9
click at [197, 63] on icon "button" at bounding box center [195, 62] width 9 height 9
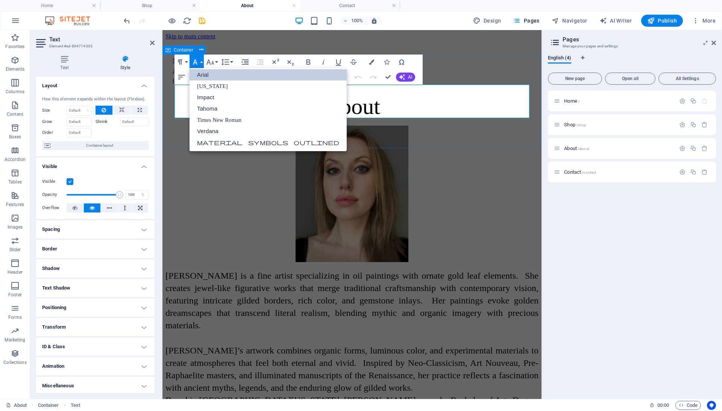
scroll to position [0, 0]
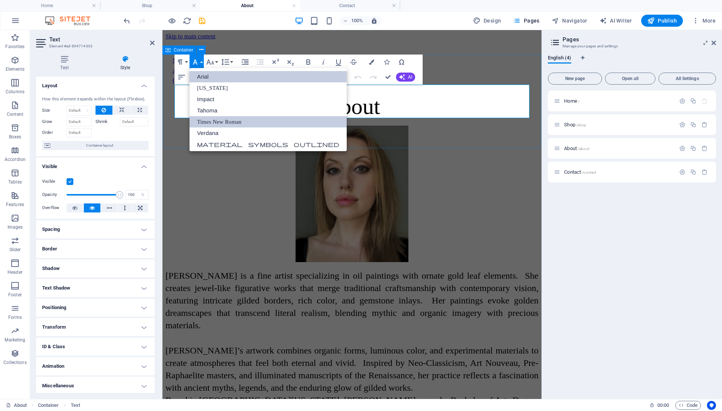
click at [211, 118] on link "Times New Roman" at bounding box center [268, 121] width 157 height 11
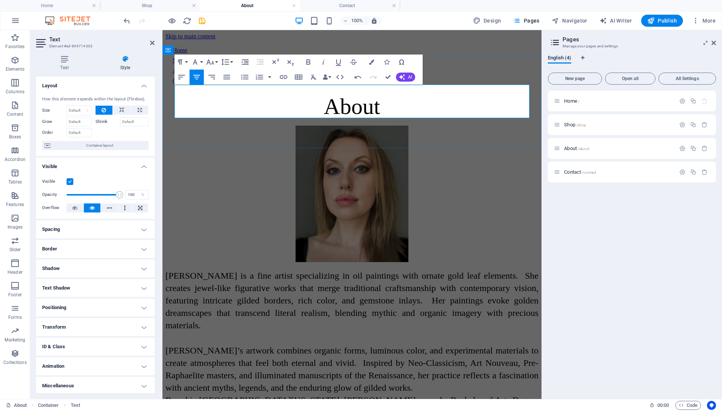
click at [412, 106] on p "About" at bounding box center [351, 107] width 373 height 26
click at [194, 62] on icon "button" at bounding box center [195, 61] width 5 height 5
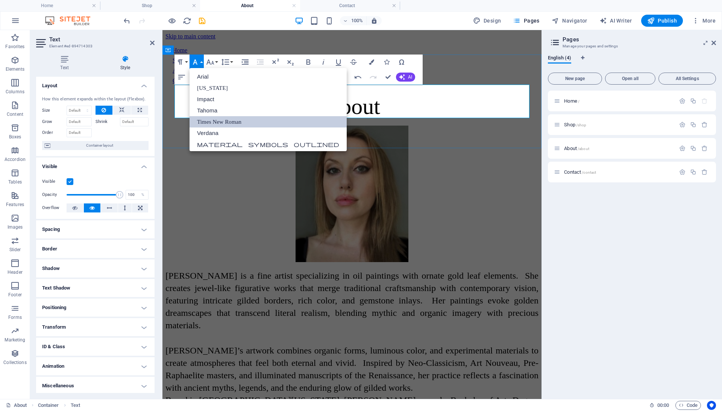
click at [380, 104] on span "About" at bounding box center [352, 106] width 56 height 25
drag, startPoint x: 384, startPoint y: 104, endPoint x: 312, endPoint y: 102, distance: 71.9
click at [312, 102] on p "About" at bounding box center [351, 107] width 373 height 26
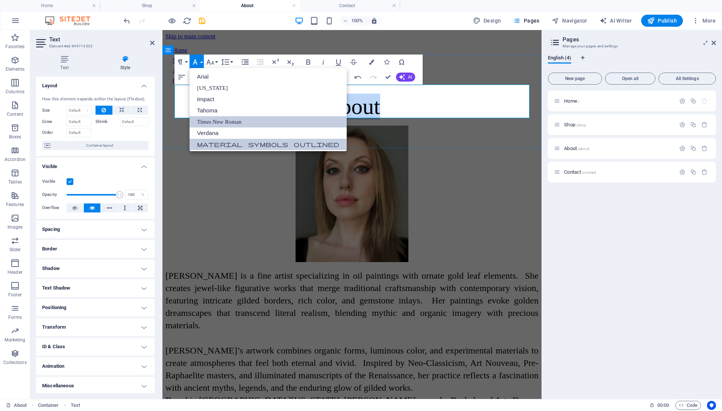
click at [278, 142] on link "Material Symbols Outlined" at bounding box center [268, 144] width 157 height 11
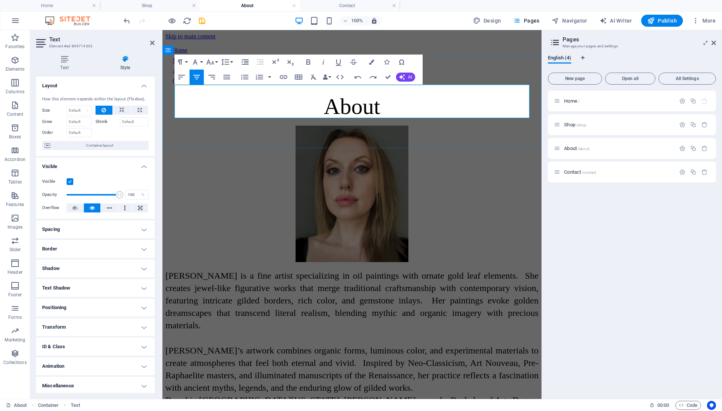
click at [397, 110] on p "About" at bounding box center [351, 107] width 373 height 26
click at [534, 18] on span "Pages" at bounding box center [526, 21] width 26 height 8
click at [568, 123] on span "Shop /shop" at bounding box center [575, 125] width 22 height 6
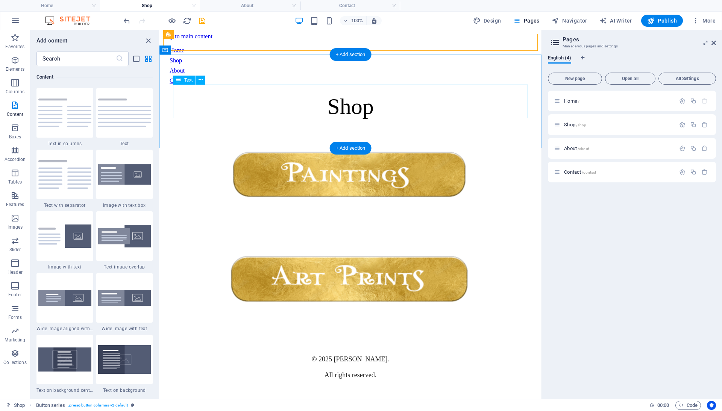
click at [358, 106] on div "Shop" at bounding box center [350, 107] width 376 height 26
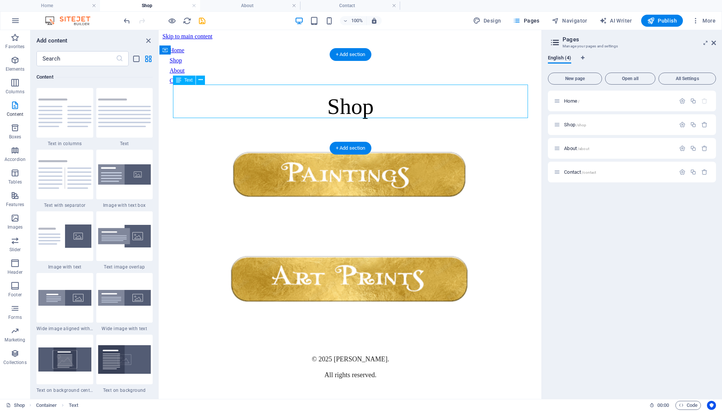
click at [380, 106] on div "Shop" at bounding box center [350, 107] width 376 height 26
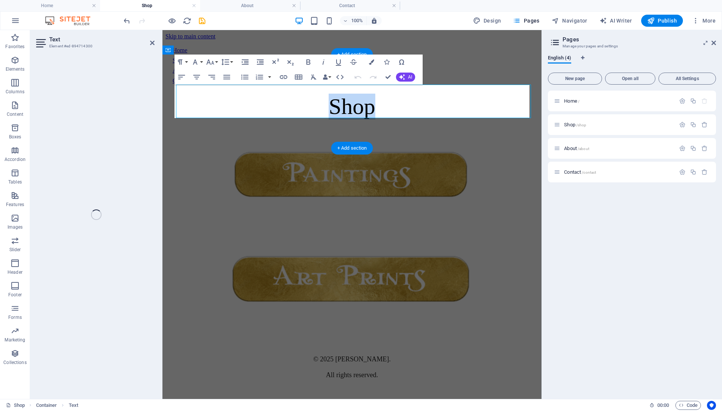
click at [380, 106] on p "Shop" at bounding box center [351, 107] width 373 height 26
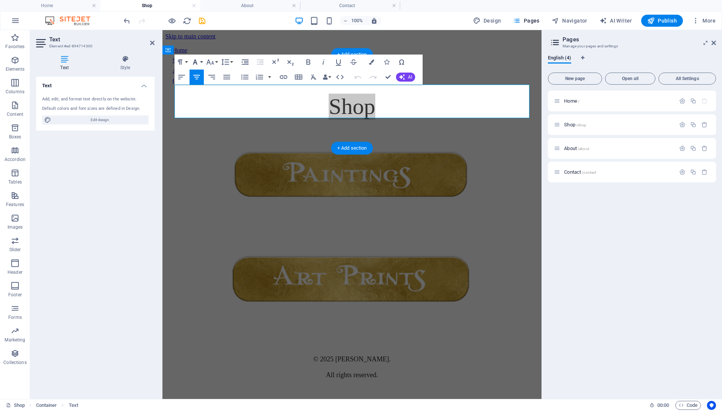
click at [197, 62] on icon "button" at bounding box center [195, 62] width 9 height 9
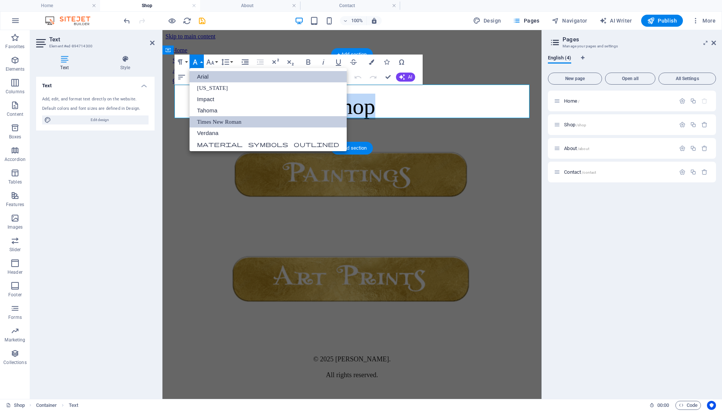
click at [217, 120] on link "Times New Roman" at bounding box center [268, 121] width 157 height 11
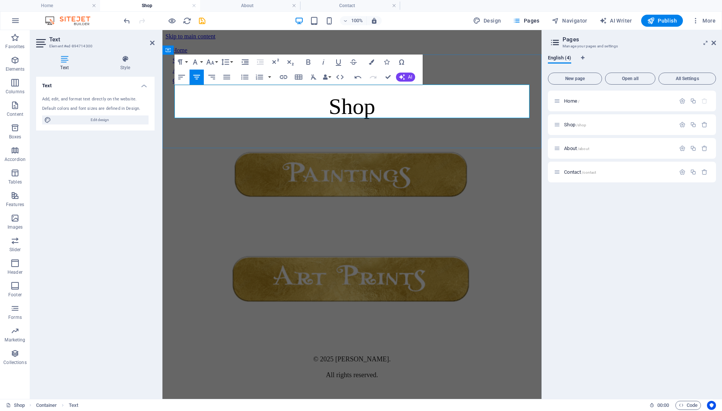
click at [390, 100] on p "Shop" at bounding box center [351, 107] width 373 height 26
click at [572, 101] on span "Home /" at bounding box center [571, 101] width 15 height 6
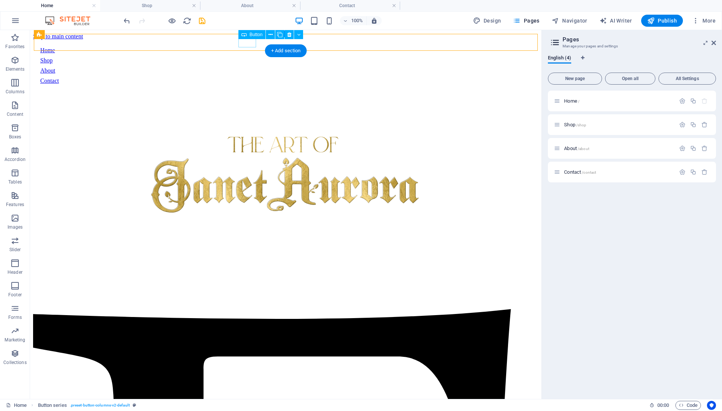
click at [249, 47] on div "Home" at bounding box center [285, 50] width 491 height 7
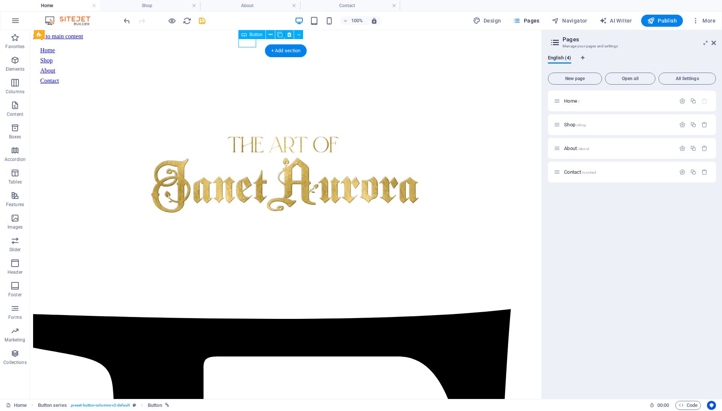
click at [249, 47] on div "Home" at bounding box center [285, 50] width 491 height 7
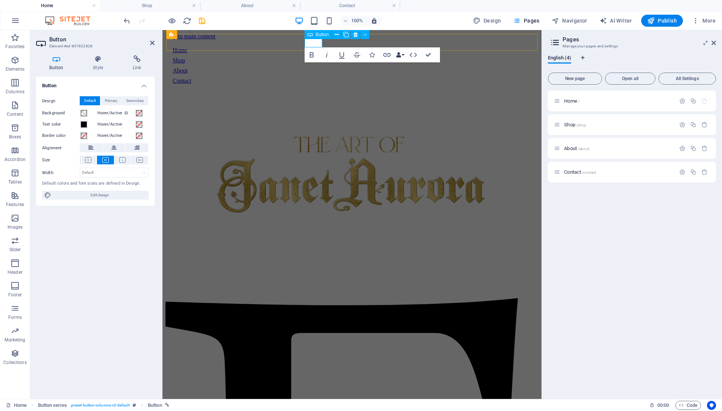
click at [399, 56] on icon "button" at bounding box center [398, 54] width 5 height 5
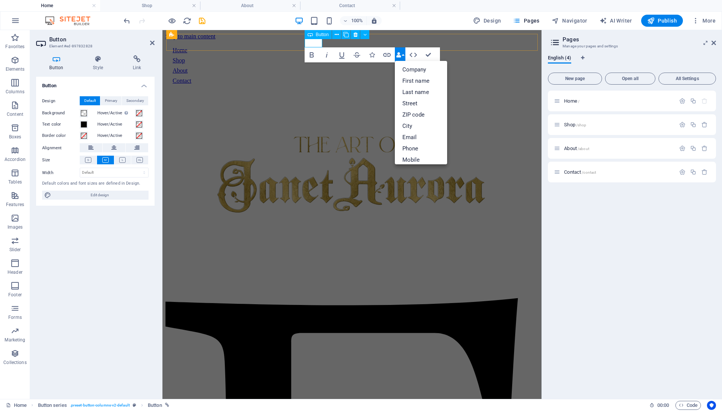
click at [399, 56] on icon "button" at bounding box center [398, 54] width 5 height 5
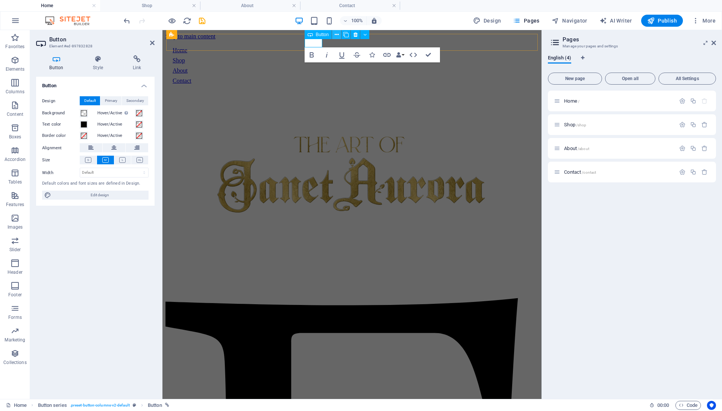
click at [335, 33] on icon at bounding box center [337, 35] width 4 height 8
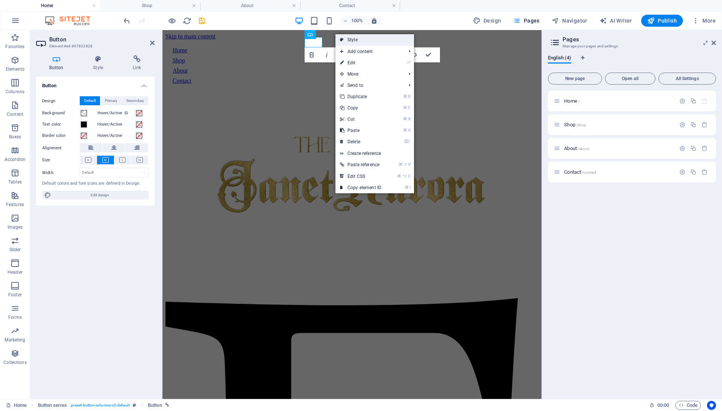
click at [346, 38] on link "Style" at bounding box center [375, 39] width 79 height 11
select select "rem"
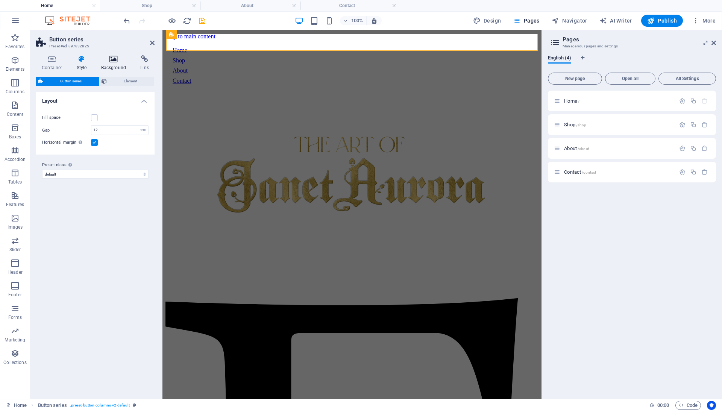
click at [108, 64] on h4 "Background" at bounding box center [115, 63] width 39 height 16
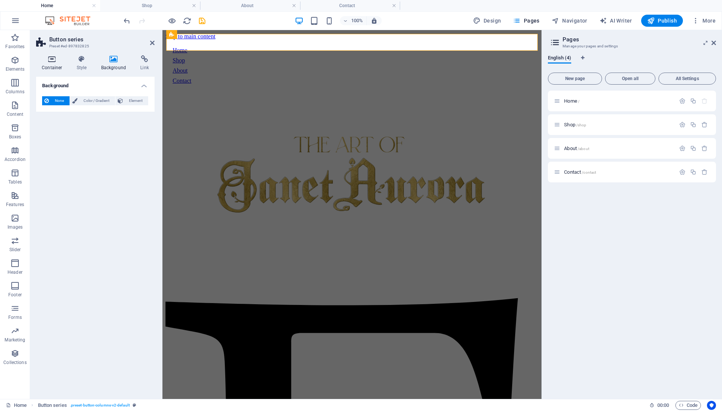
click at [51, 58] on icon at bounding box center [52, 59] width 32 height 8
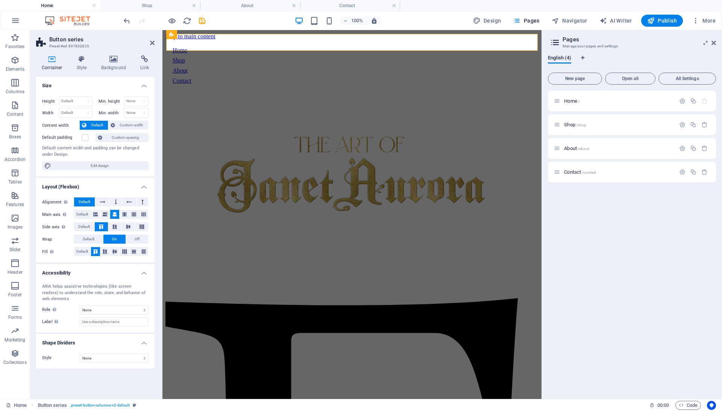
click at [587, 275] on div "Home / Shop /shop About /about Contact /contact" at bounding box center [632, 242] width 168 height 302
click at [153, 43] on icon at bounding box center [152, 43] width 5 height 6
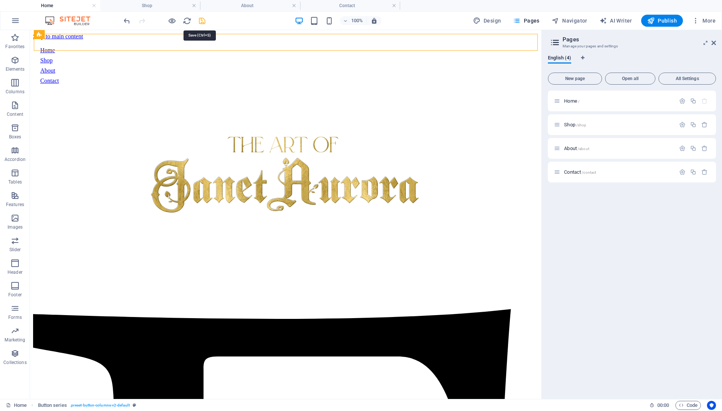
click at [200, 21] on icon "save" at bounding box center [202, 21] width 9 height 9
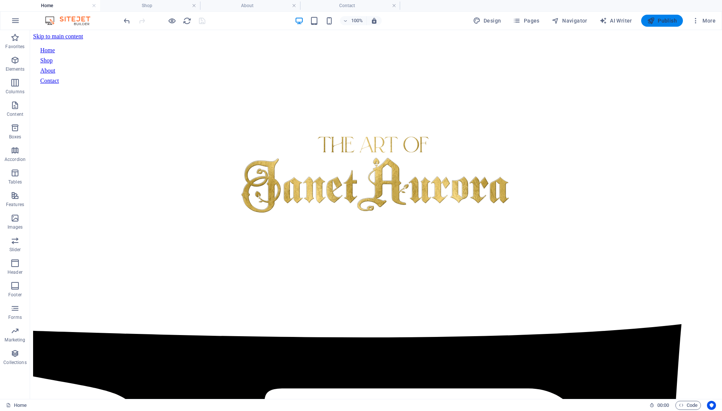
click at [665, 22] on span "Publish" at bounding box center [662, 21] width 30 height 8
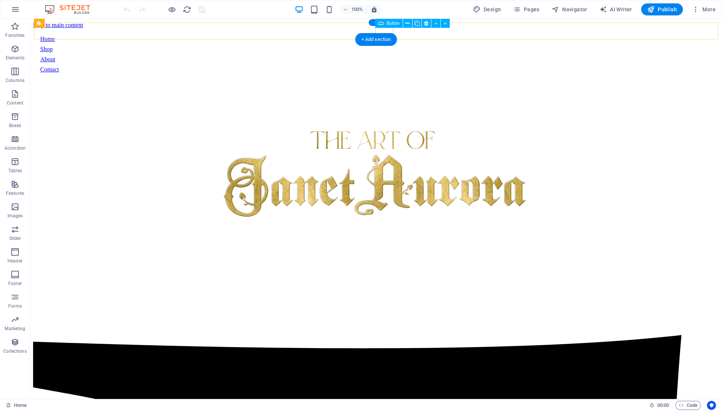
click at [384, 56] on div "About" at bounding box center [376, 59] width 672 height 7
click at [389, 56] on div "About" at bounding box center [376, 59] width 672 height 7
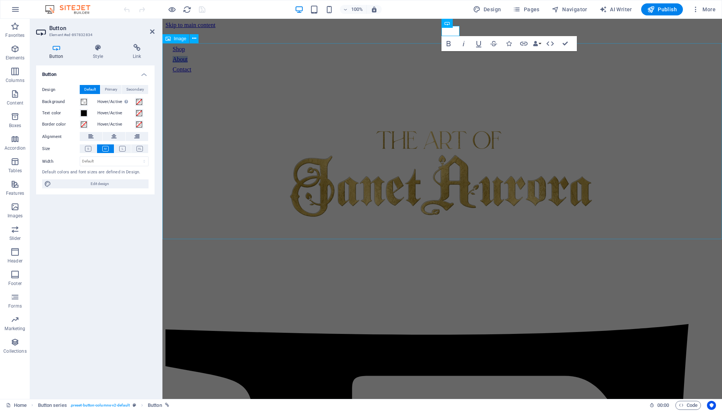
click at [428, 80] on figure at bounding box center [442, 179] width 554 height 198
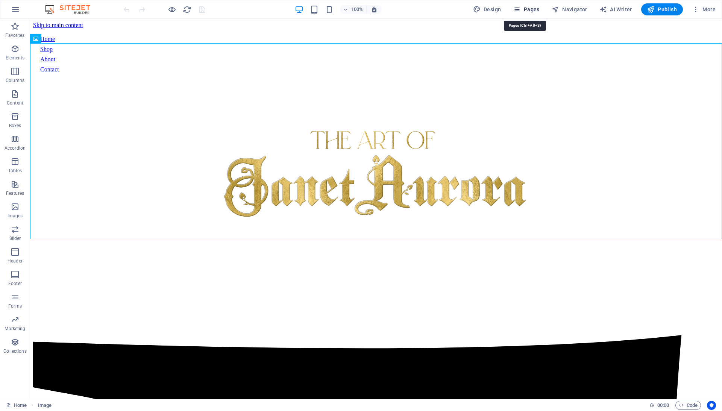
click at [529, 12] on span "Pages" at bounding box center [526, 10] width 26 height 8
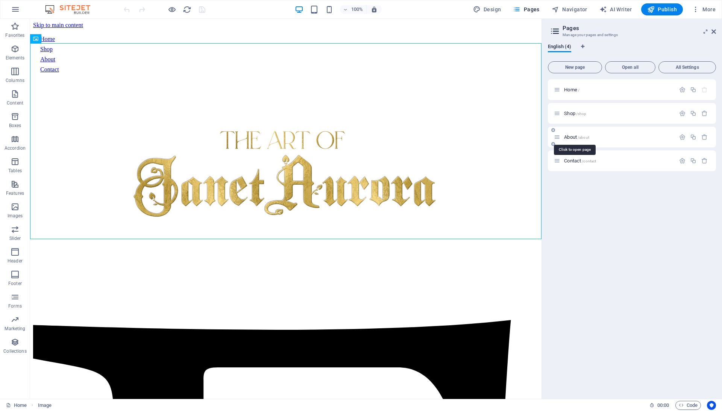
click at [575, 136] on span "About /about" at bounding box center [576, 137] width 25 height 6
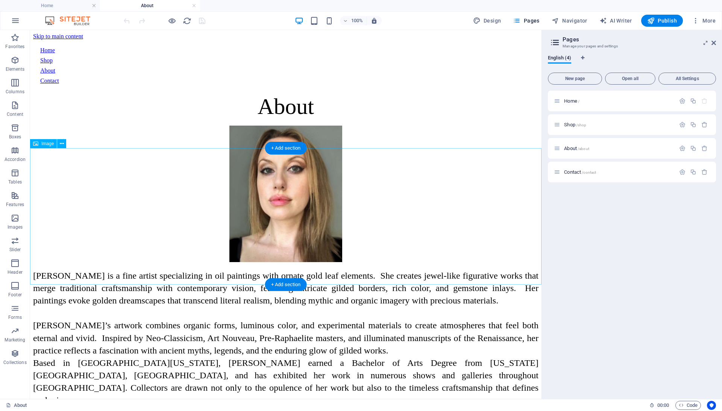
click at [291, 214] on figure at bounding box center [286, 195] width 506 height 138
click at [308, 214] on figure at bounding box center [286, 195] width 506 height 138
click at [175, 214] on figure at bounding box center [286, 195] width 506 height 138
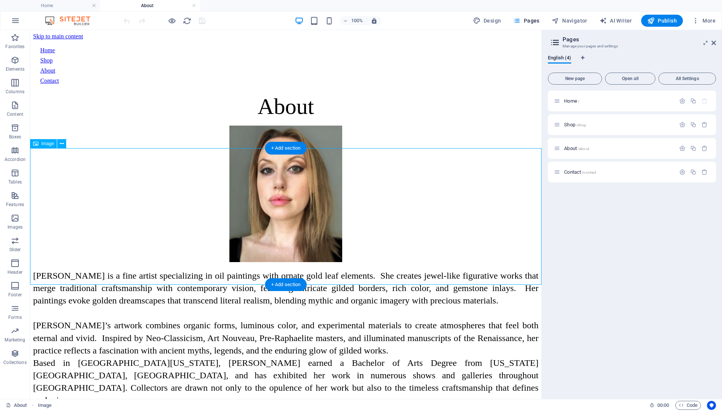
select select "px"
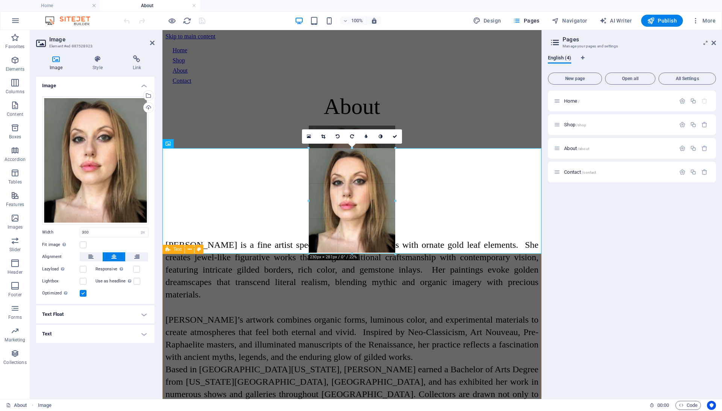
drag, startPoint x: 296, startPoint y: 283, endPoint x: 324, endPoint y: 253, distance: 41.5
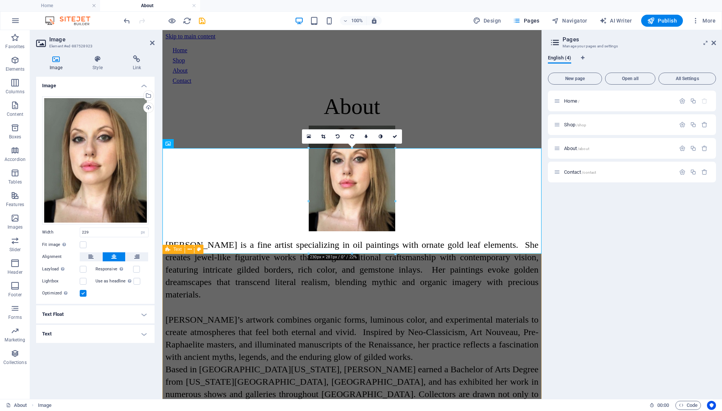
type input "229"
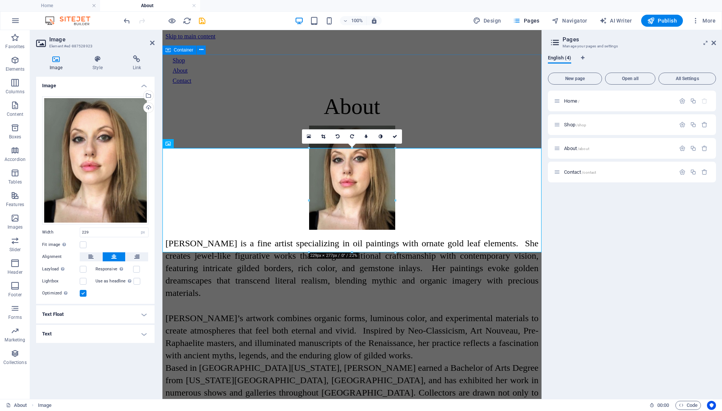
click at [447, 120] on div "About" at bounding box center [351, 107] width 373 height 26
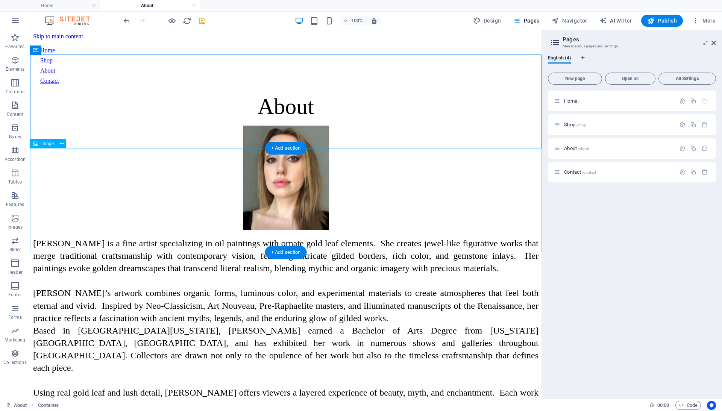
click at [379, 188] on figure at bounding box center [286, 179] width 506 height 106
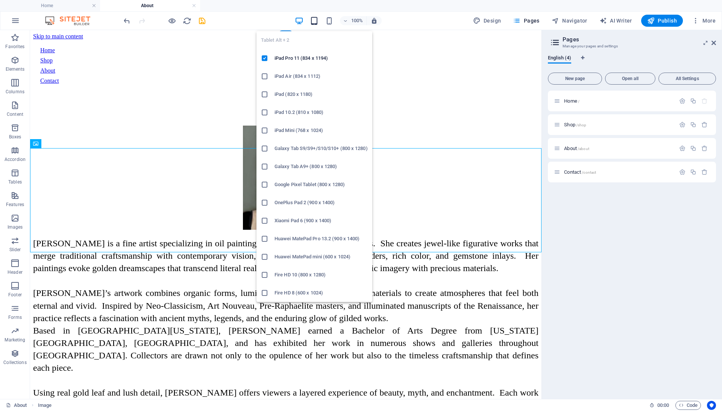
click at [314, 20] on icon "button" at bounding box center [314, 21] width 9 height 9
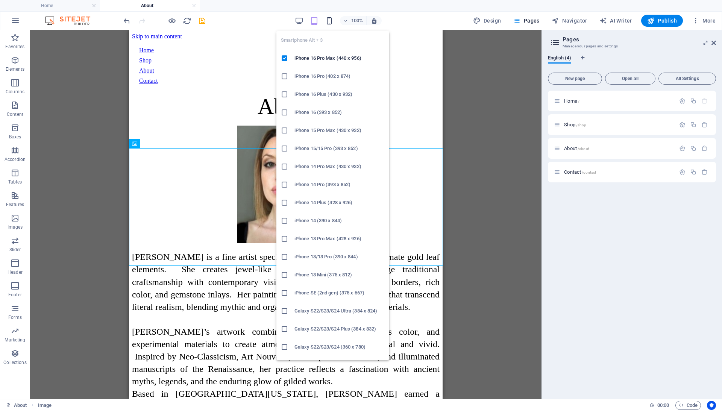
click at [328, 24] on icon "button" at bounding box center [329, 21] width 9 height 9
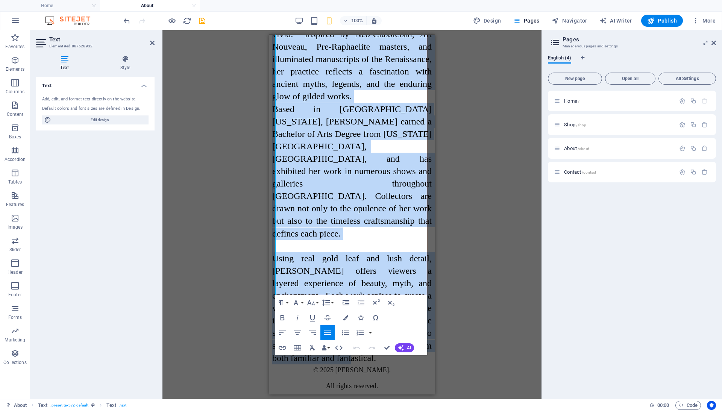
scroll to position [462, 0]
drag, startPoint x: 276, startPoint y: 282, endPoint x: 402, endPoint y: 294, distance: 127.0
click at [402, 294] on div "Janet Aurora is a fine artist specializing in oil paintings with ornate gold le…" at bounding box center [351, 102] width 159 height 523
click at [330, 333] on icon "button" at bounding box center [327, 332] width 9 height 9
click at [332, 333] on icon "button" at bounding box center [327, 332] width 9 height 9
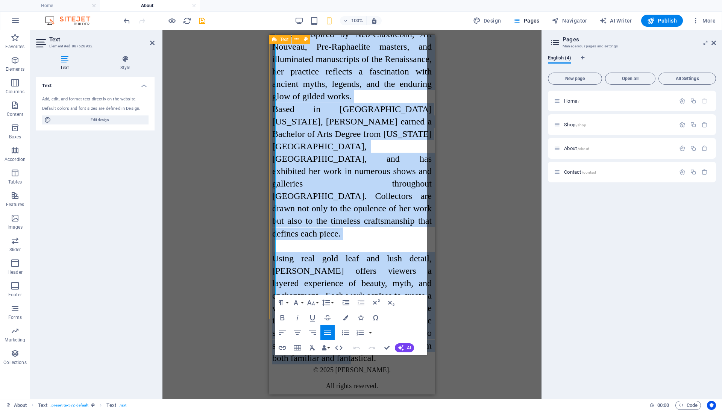
click at [332, 333] on icon "button" at bounding box center [327, 332] width 9 height 9
click at [345, 333] on icon "button" at bounding box center [345, 332] width 9 height 9
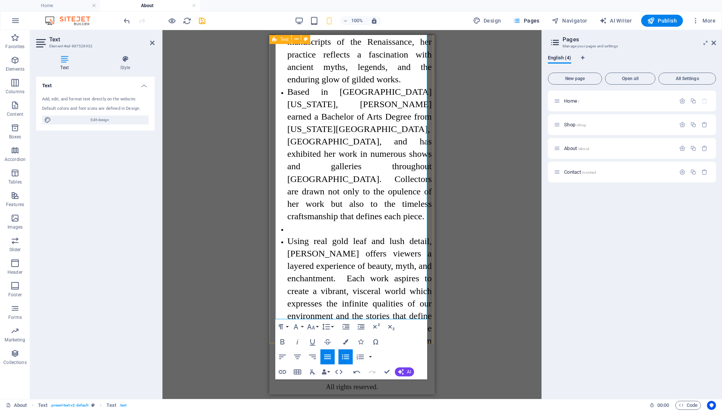
click at [346, 358] on icon "button" at bounding box center [345, 357] width 7 height 5
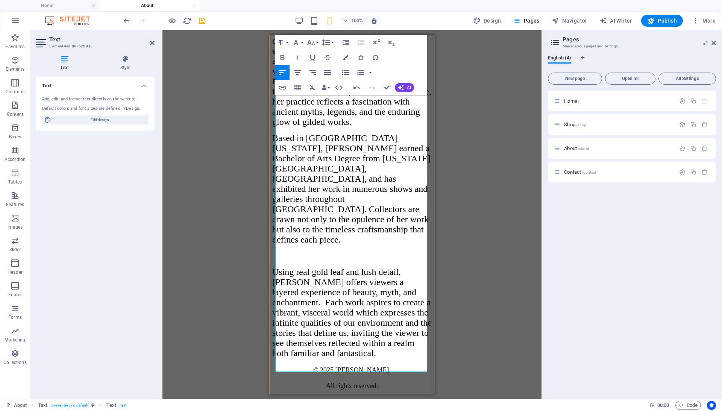
scroll to position [447, 0]
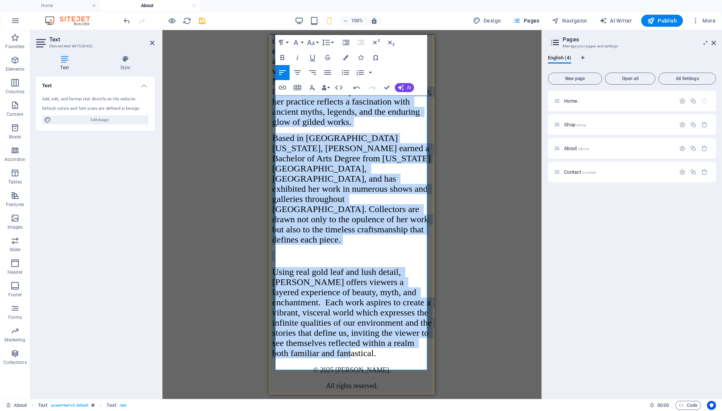
click at [363, 358] on span "Using real gold leaf and lush detail, Janet offers viewers a layered experience…" at bounding box center [353, 312] width 162 height 91
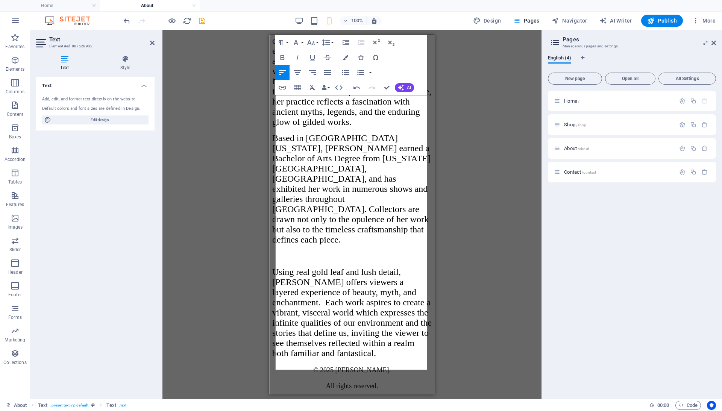
click at [389, 358] on p "Using real gold leaf and lush detail, Janet offers viewers a layered experience…" at bounding box center [351, 312] width 159 height 91
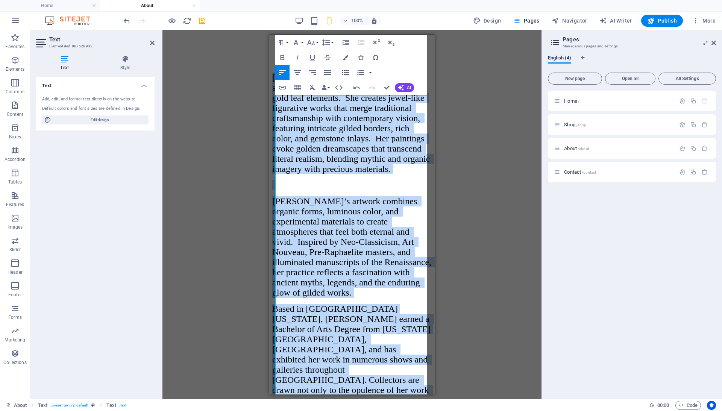
scroll to position [142, 0]
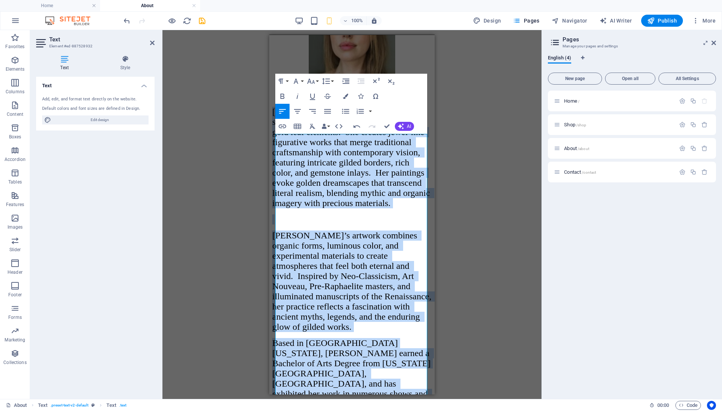
drag, startPoint x: 389, startPoint y: 363, endPoint x: 263, endPoint y: 133, distance: 262.7
click at [269, 133] on html "Skip to main content Home Shop About Contact About Janet Aurora is a fine artis…" at bounding box center [351, 246] width 165 height 706
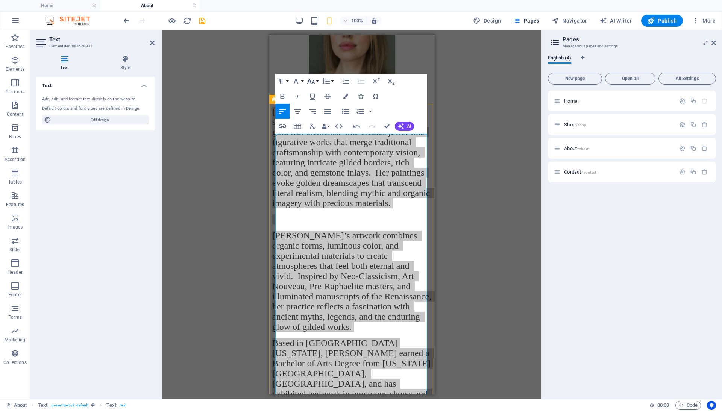
click at [313, 80] on icon "button" at bounding box center [311, 81] width 8 height 5
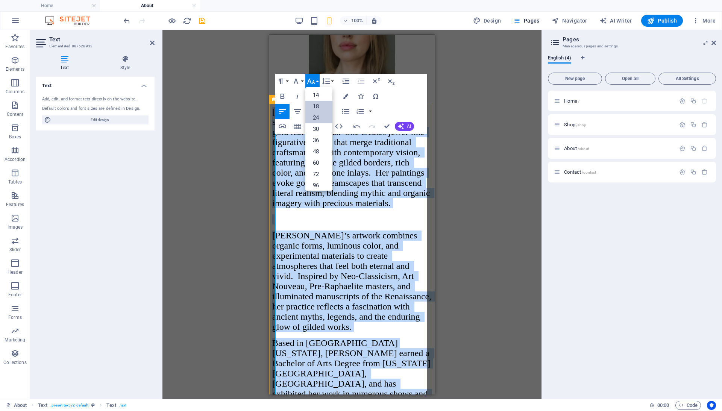
click at [317, 104] on link "18" at bounding box center [318, 106] width 27 height 11
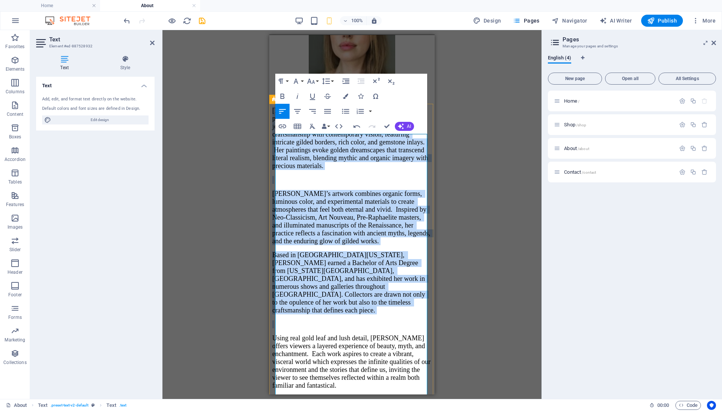
click at [351, 184] on p at bounding box center [351, 180] width 159 height 8
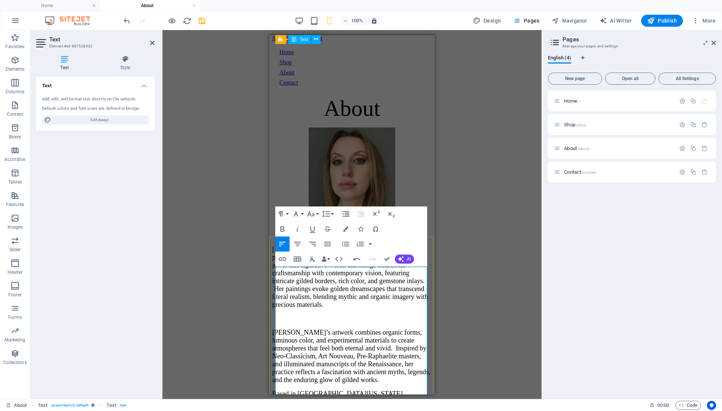
scroll to position [0, 0]
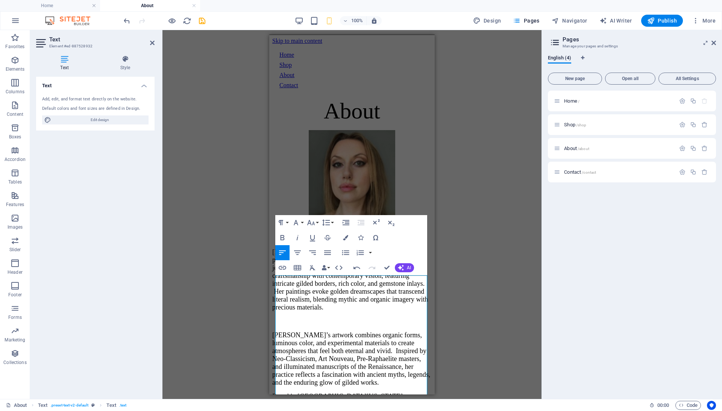
click at [464, 187] on div "Drag here to replace the existing content. Press “Ctrl” if you want to create a…" at bounding box center [351, 214] width 379 height 369
click at [462, 187] on div "Drag here to replace the existing content. Press “Ctrl” if you want to create a…" at bounding box center [351, 214] width 379 height 369
click at [241, 204] on div "Drag here to replace the existing content. Press “Ctrl” if you want to create a…" at bounding box center [351, 214] width 379 height 369
click at [151, 41] on icon at bounding box center [152, 43] width 5 height 6
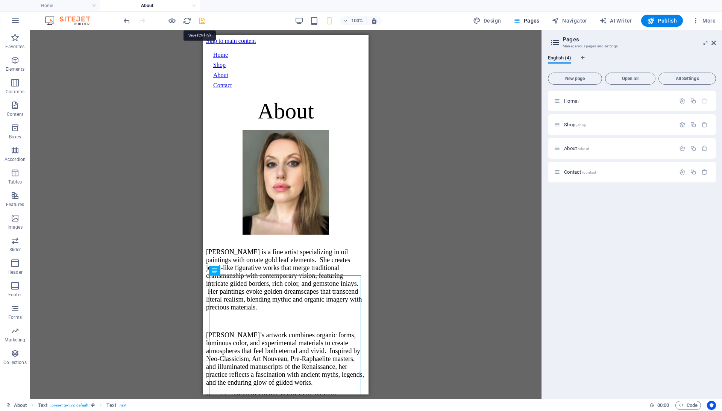
click at [202, 20] on icon "save" at bounding box center [202, 21] width 9 height 9
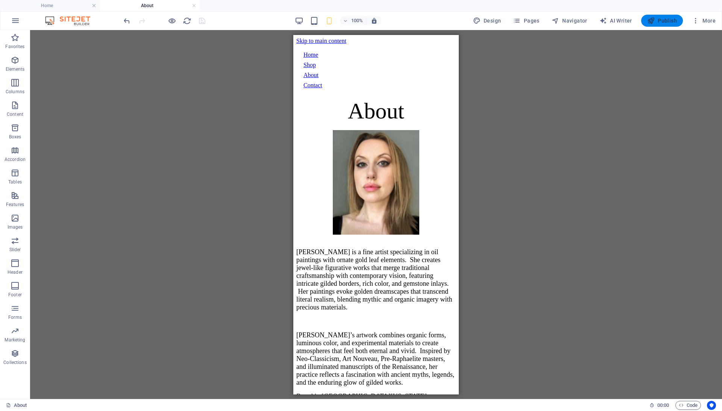
click at [666, 18] on span "Publish" at bounding box center [662, 21] width 30 height 8
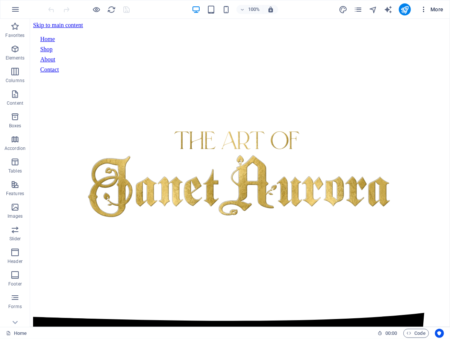
click at [422, 9] on icon "button" at bounding box center [424, 10] width 8 height 8
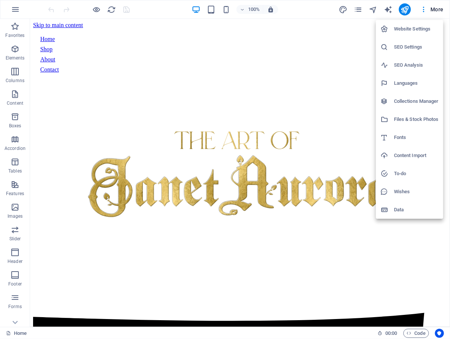
click at [419, 29] on h6 "Website Settings" at bounding box center [416, 28] width 45 height 9
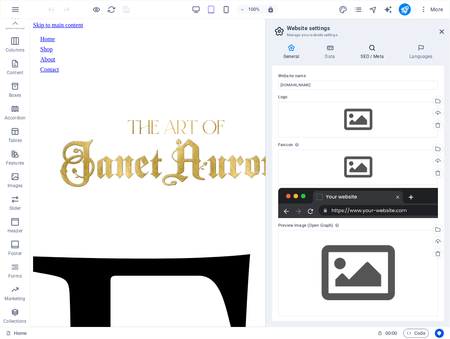
click at [375, 49] on icon at bounding box center [372, 48] width 46 height 8
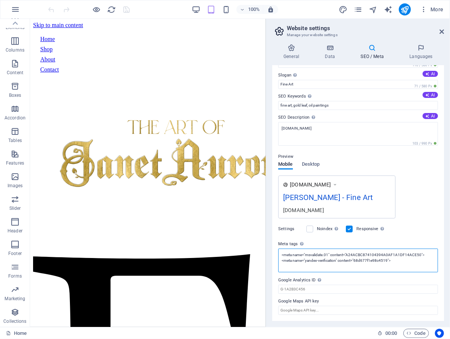
scroll to position [21, 0]
click at [423, 263] on textarea "<meta name="msvalidate.01" content="A24ACBC874104394A0AF1A1DF14ACE50"> <meta na…" at bounding box center [358, 261] width 160 height 24
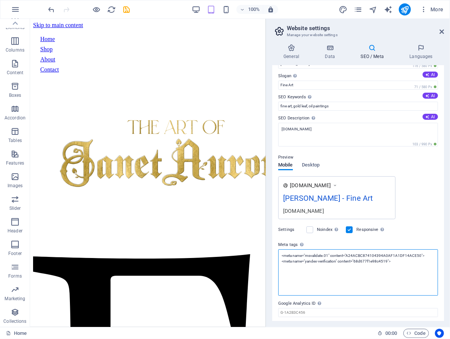
paste textarea "<meta name="p:domain_verify" content="f2e8f92f2577801f3fdfdaf657902727"/>"
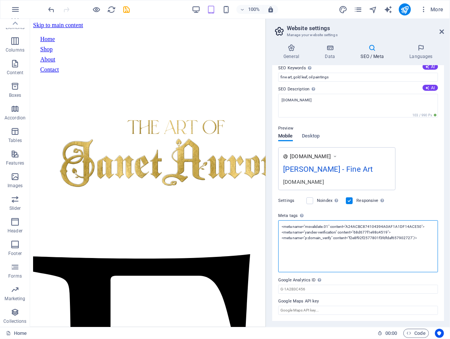
scroll to position [60, 0]
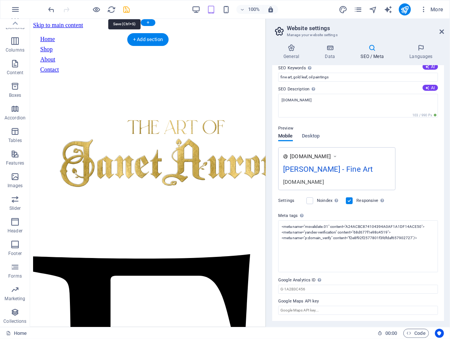
type textarea "<meta name="msvalidate.01" content="A24ACBC874104394A0AF1A1DF14ACE50"> <meta na…"
click at [128, 8] on body "janetaurora Home Favorites Elements Columns Content Boxes Accordion Tables Feat…" at bounding box center [225, 169] width 450 height 339
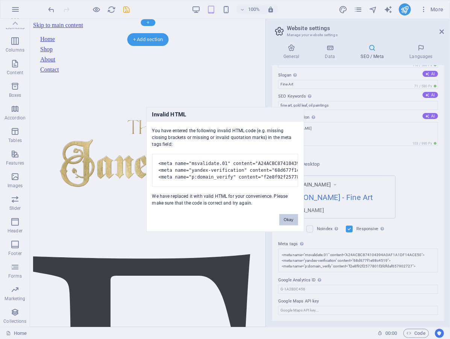
click at [284, 225] on button "Okay" at bounding box center [288, 219] width 19 height 11
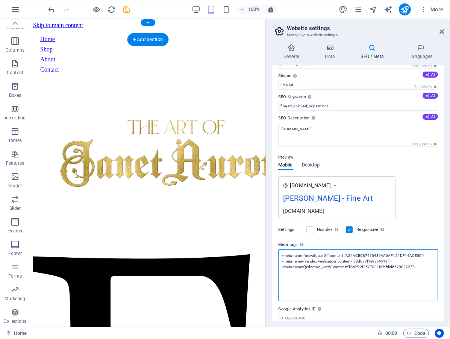
click at [414, 298] on textarea "<meta name="msvalidate.01" content="A24ACBC874104394A0AF1A1DF14ACE50"> <meta na…" at bounding box center [358, 275] width 160 height 52
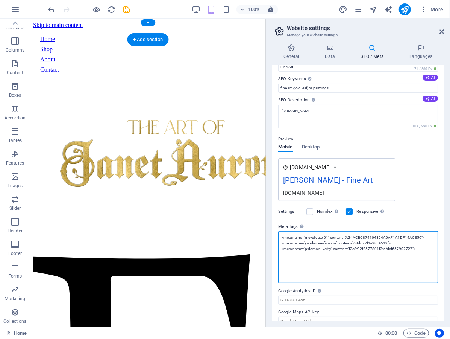
scroll to position [44, 0]
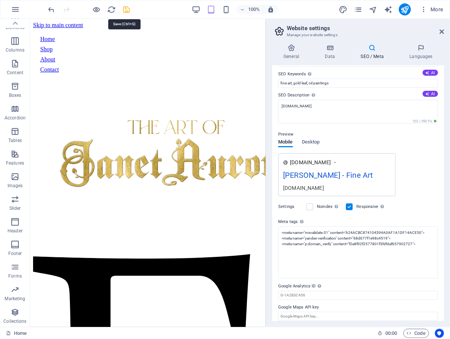
click at [126, 11] on icon "save" at bounding box center [127, 9] width 9 height 9
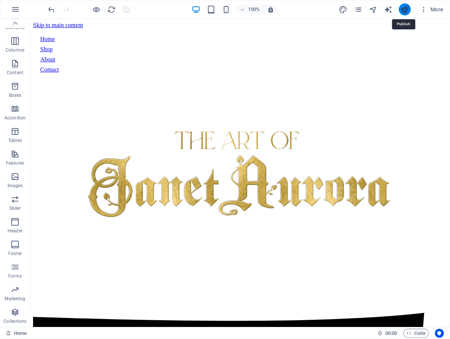
click at [406, 9] on icon "publish" at bounding box center [405, 9] width 9 height 9
